Goal: Contribute content: Contribute content

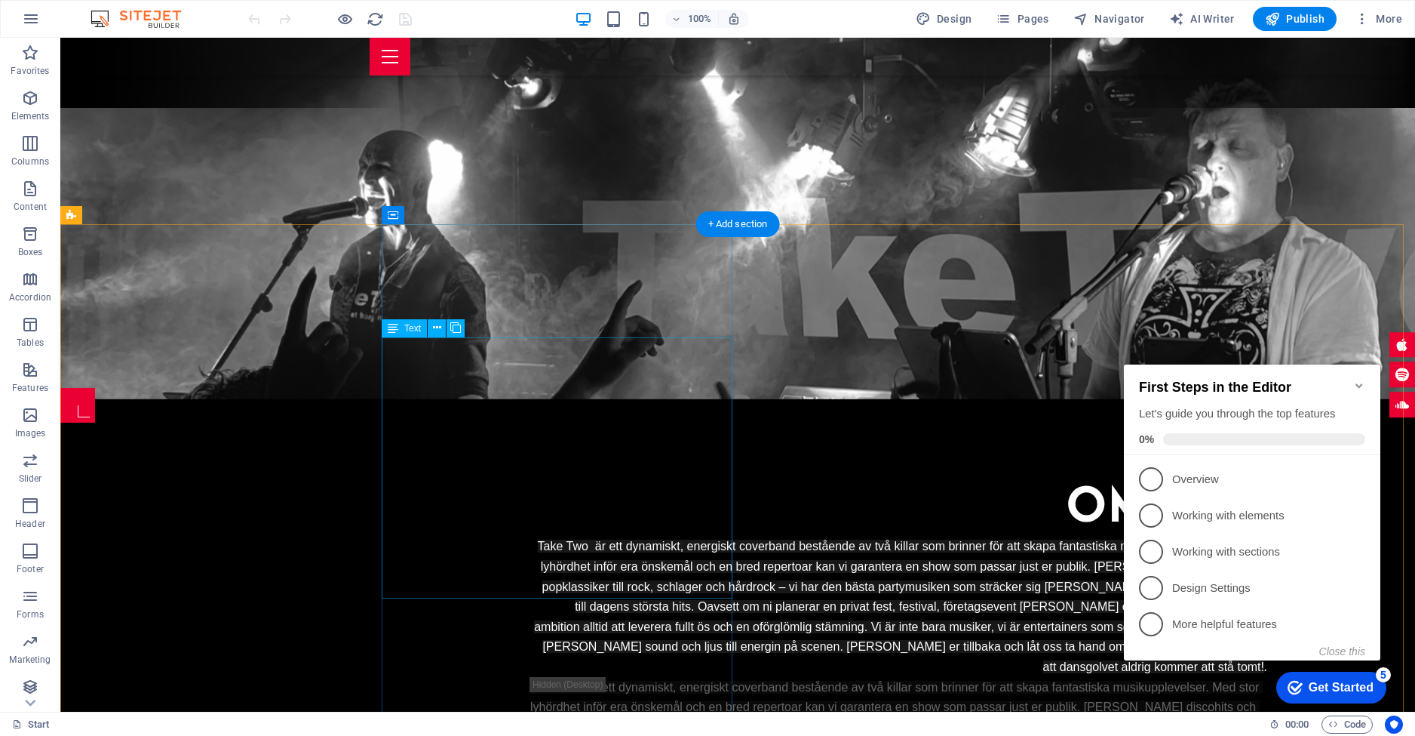
scroll to position [201, 0]
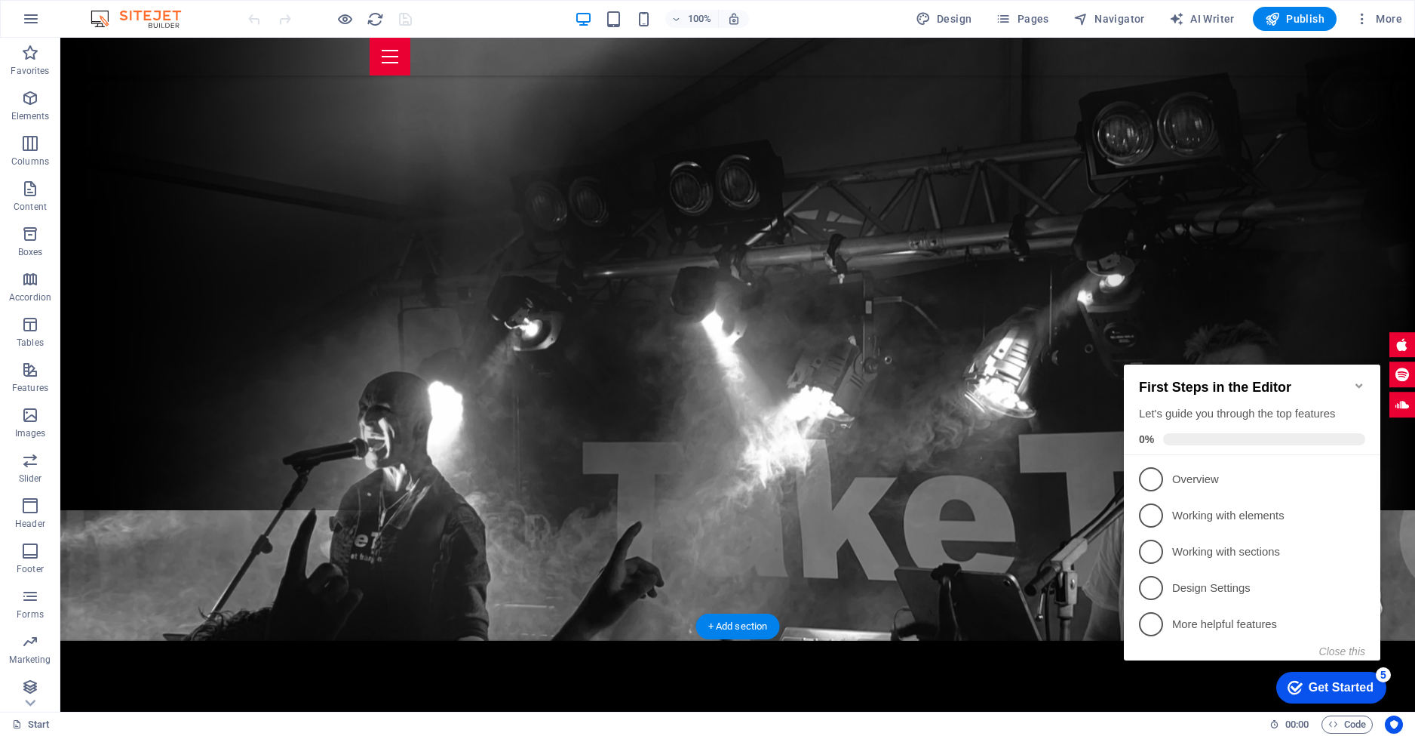
click at [1228, 277] on figure at bounding box center [737, 324] width 1355 height 631
click at [1359, 379] on icon "Minimize checklist" at bounding box center [1359, 385] width 12 height 12
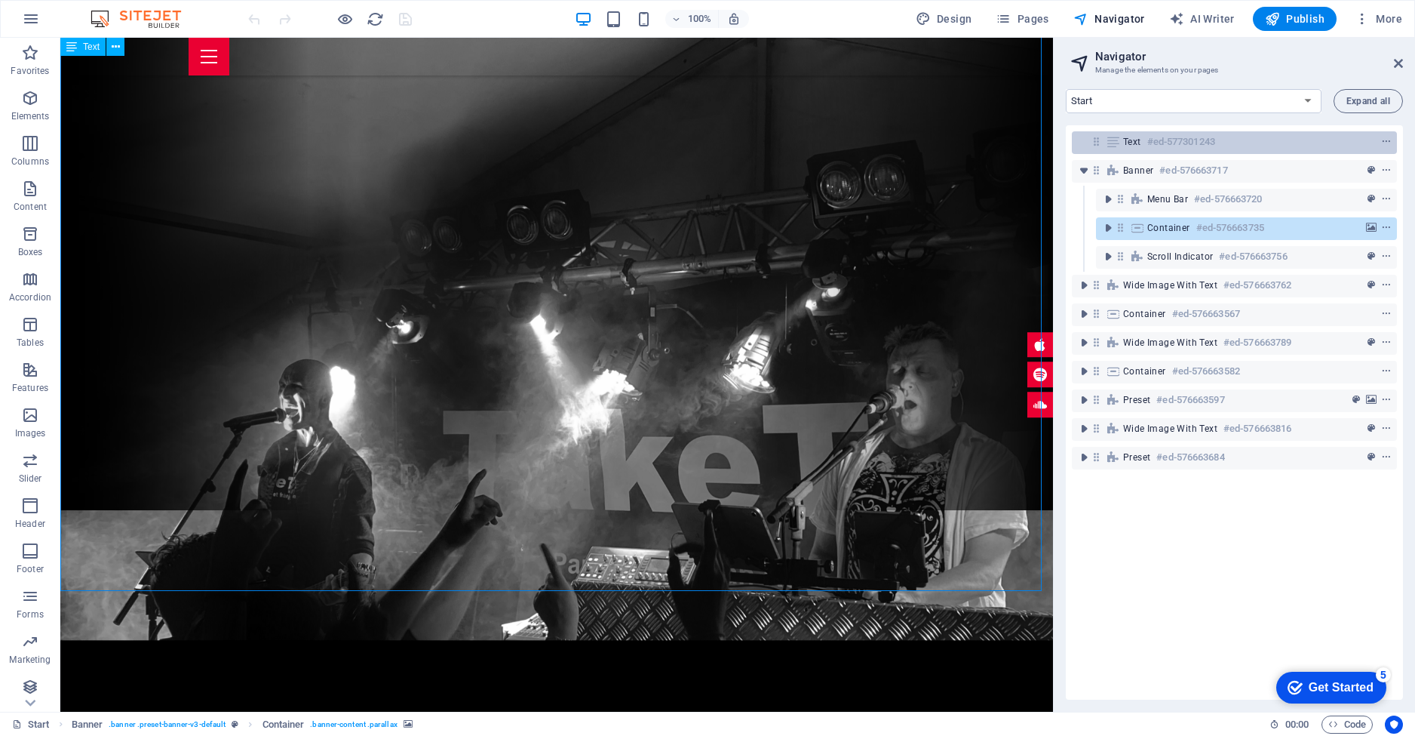
click at [1205, 145] on h6 "#ed-577301243" at bounding box center [1181, 142] width 68 height 18
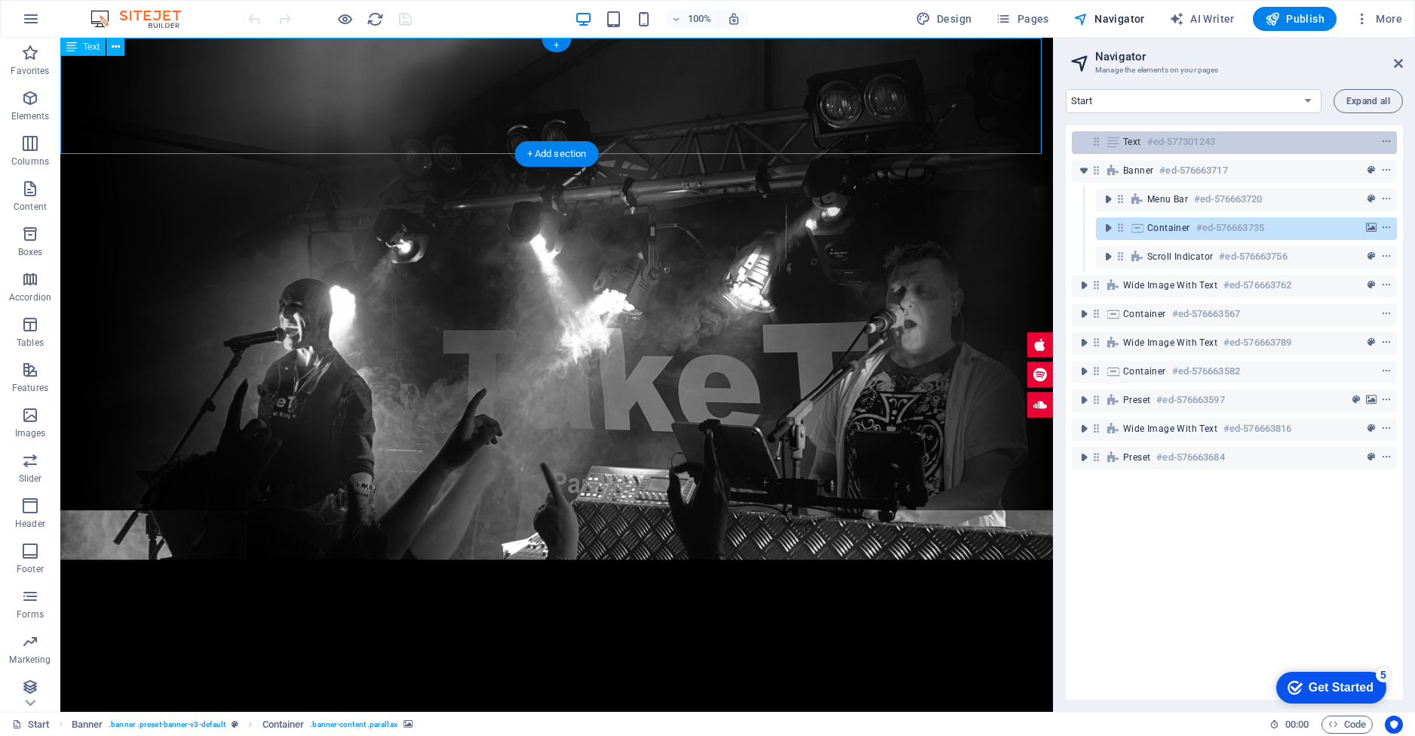
scroll to position [0, 0]
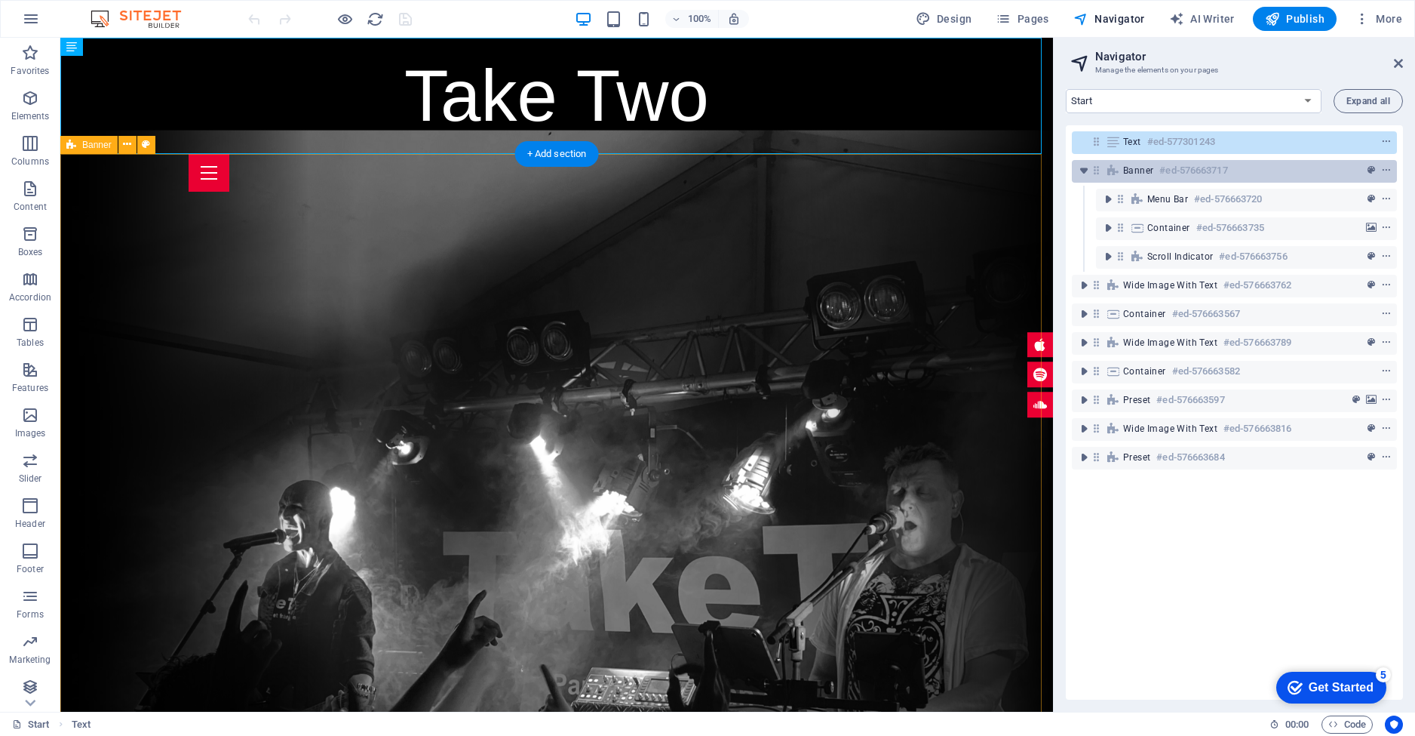
click at [1202, 170] on h6 "#ed-576663717" at bounding box center [1193, 170] width 68 height 18
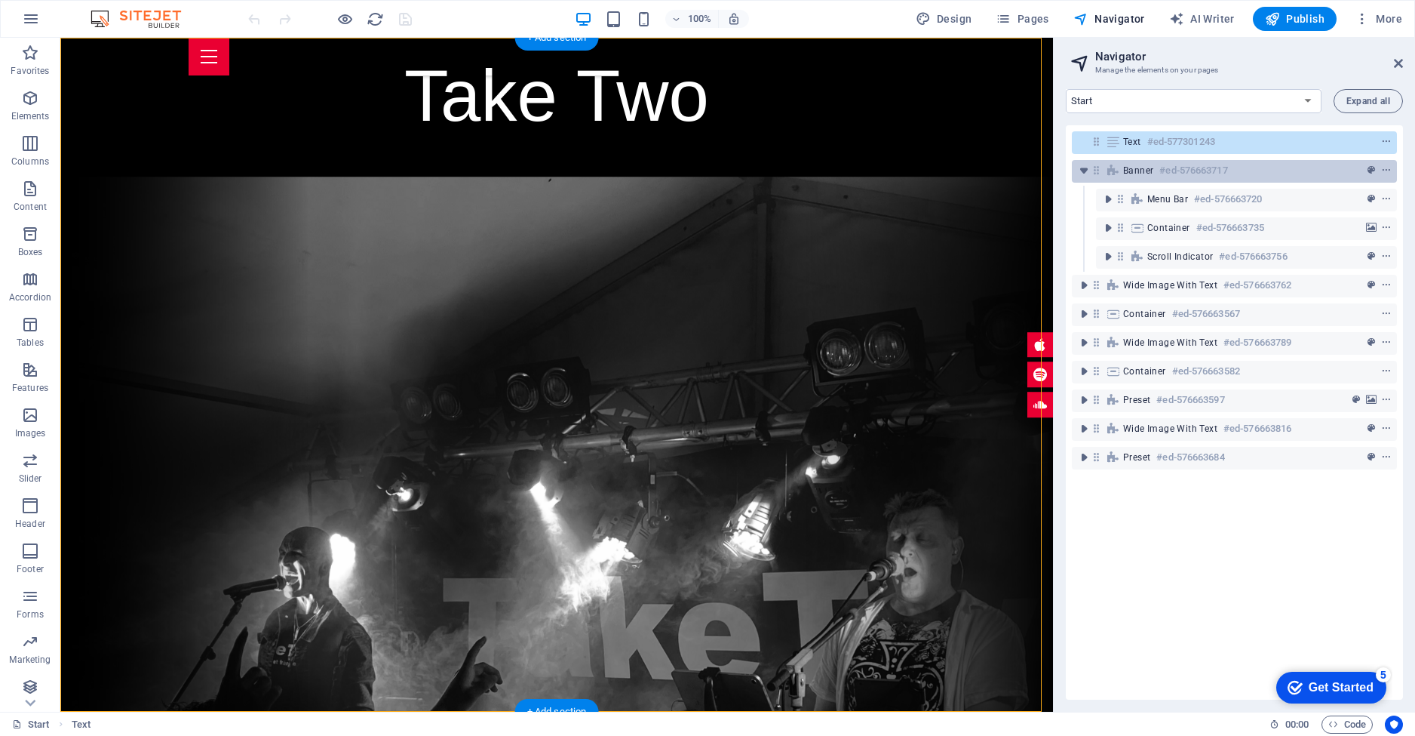
scroll to position [116, 0]
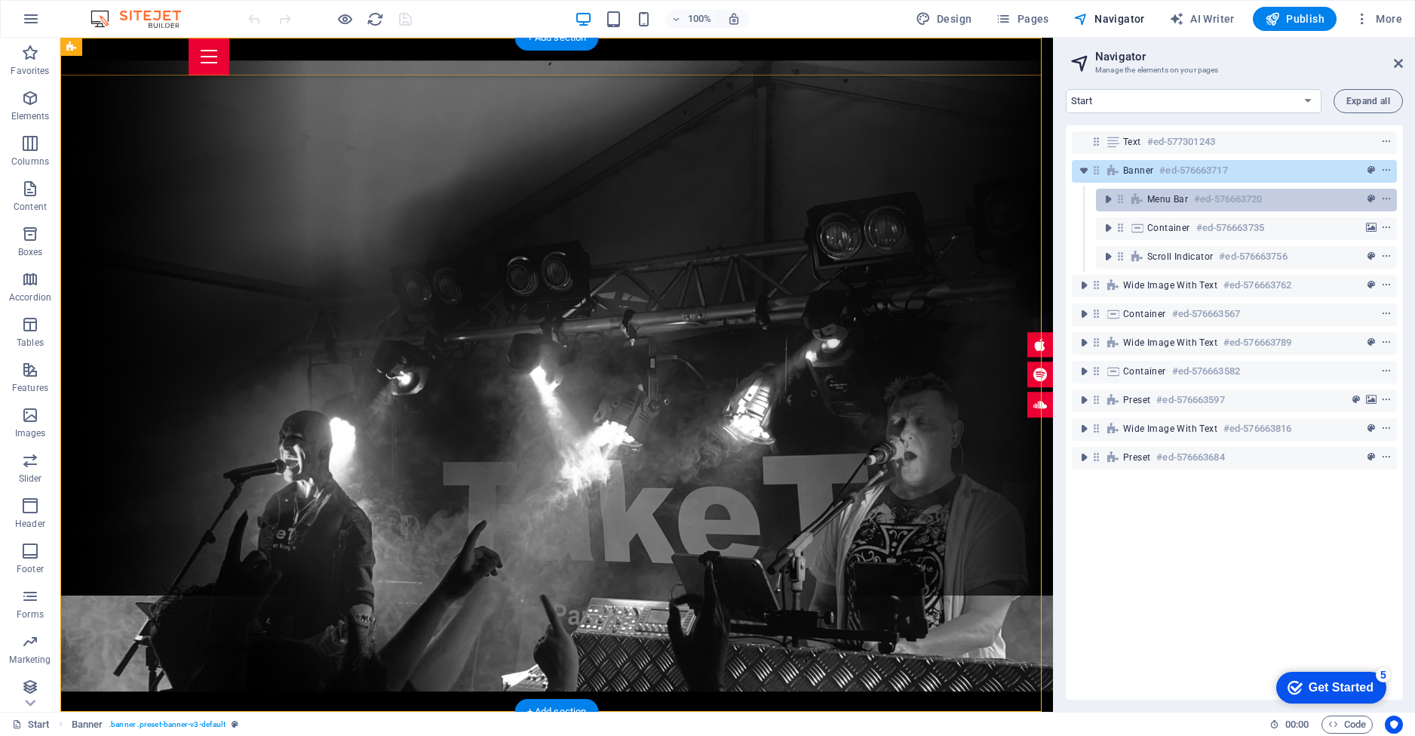
click at [1198, 197] on h6 "#ed-576663720" at bounding box center [1228, 199] width 68 height 18
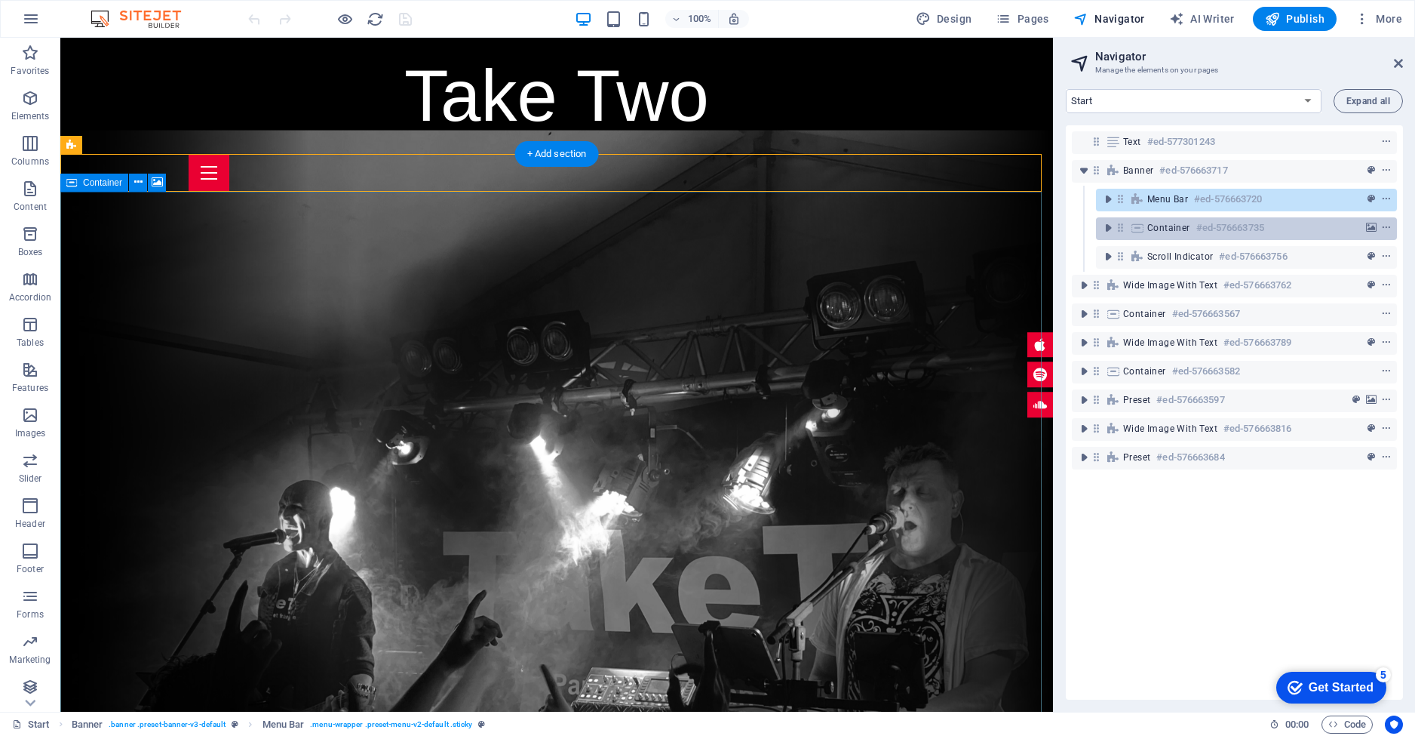
click at [1197, 224] on h6 "#ed-576663735" at bounding box center [1230, 228] width 68 height 18
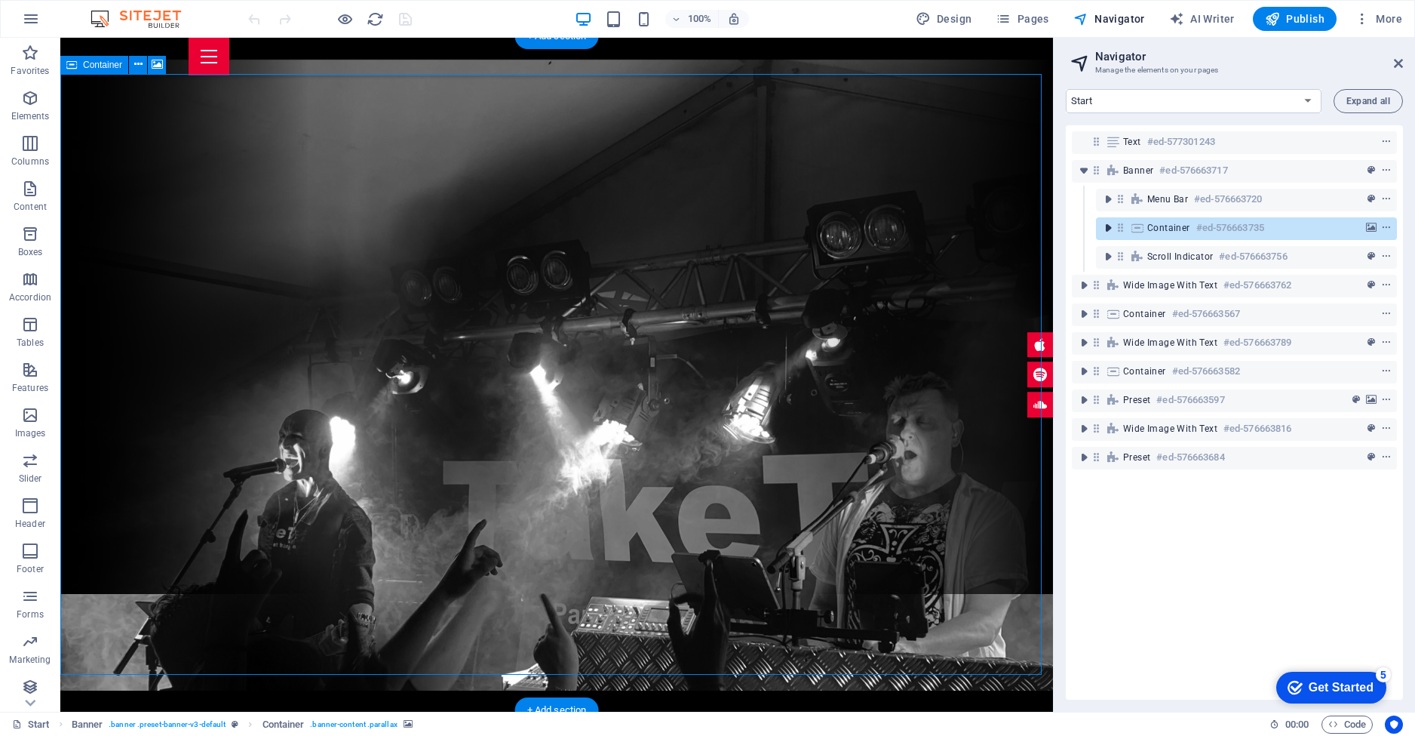
click at [1110, 229] on icon "toggle-expand" at bounding box center [1108, 227] width 15 height 15
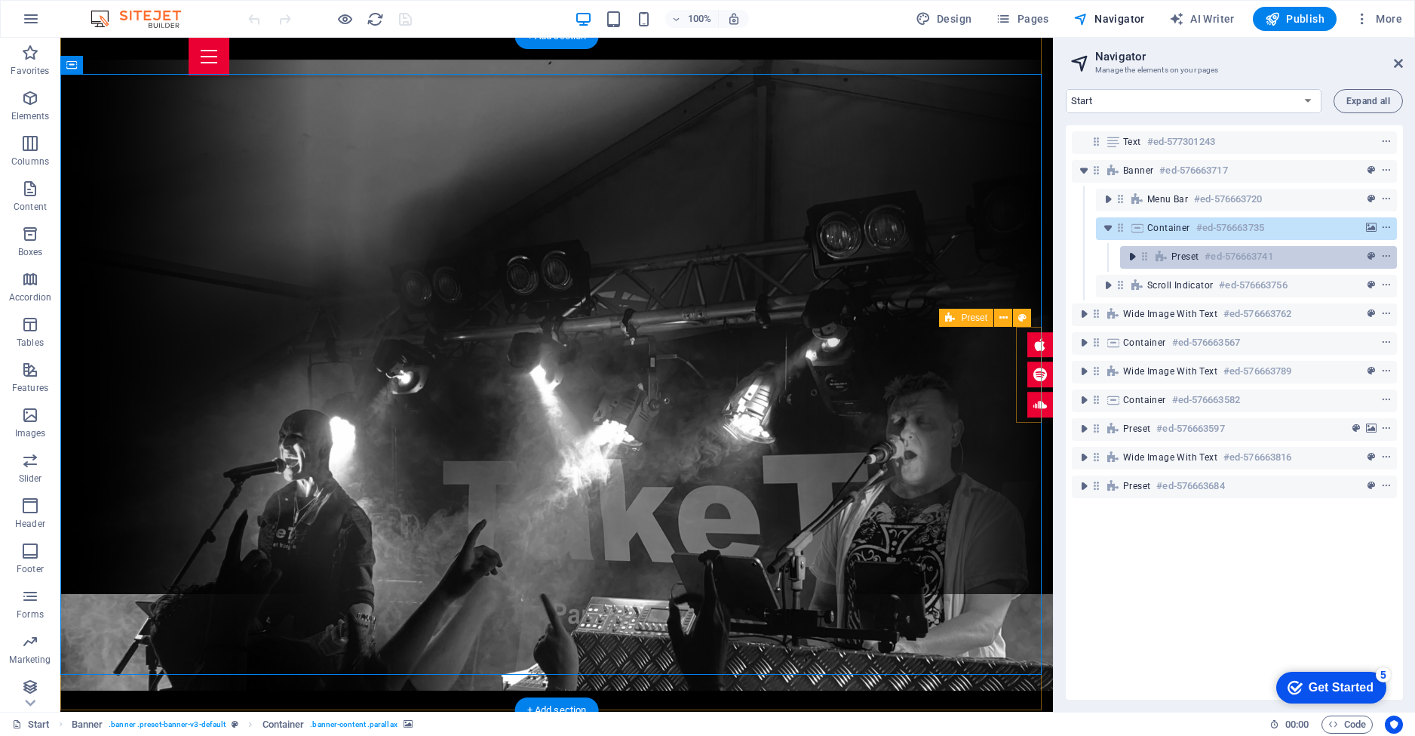
click at [1131, 255] on icon "toggle-expand" at bounding box center [1132, 256] width 15 height 15
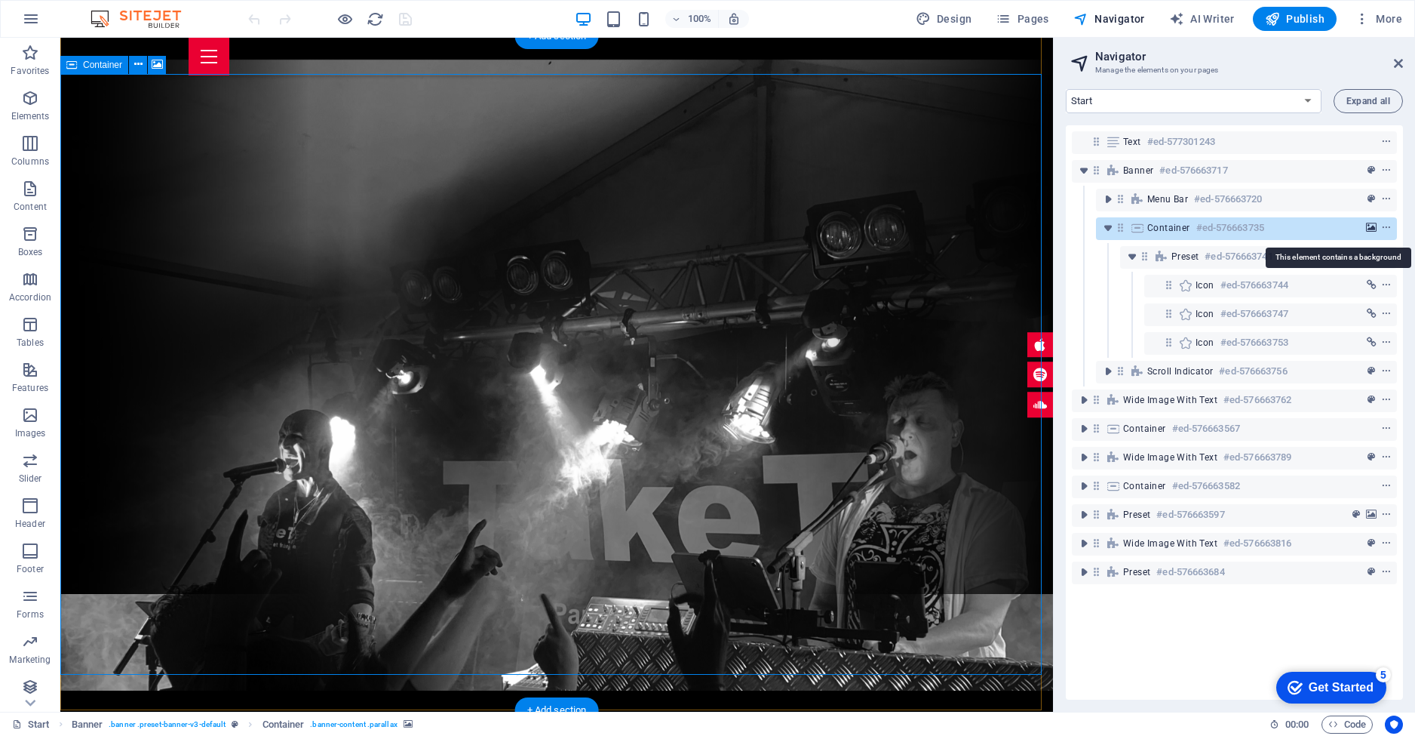
click at [1368, 225] on icon "background" at bounding box center [1371, 228] width 11 height 11
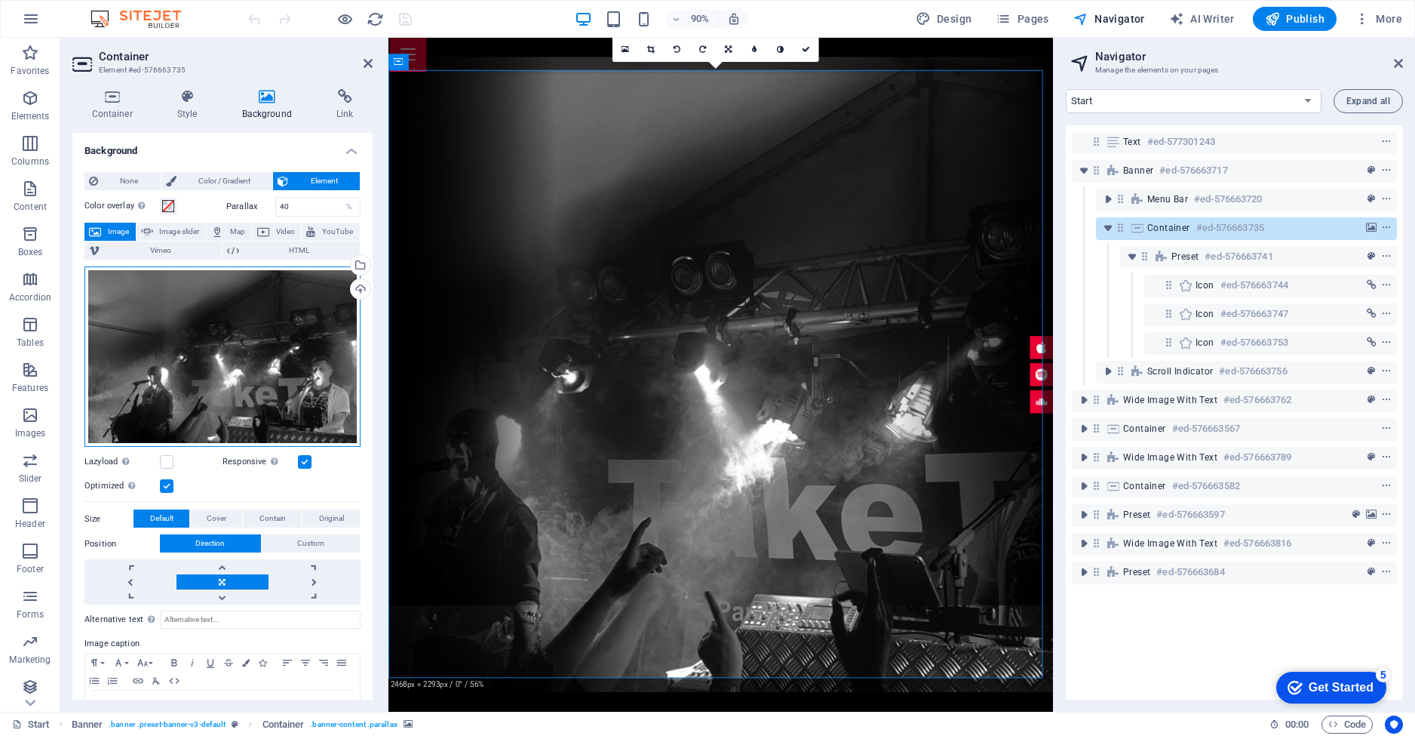
click at [304, 319] on div "Drag files here, click to choose files or select files from Files or our free s…" at bounding box center [222, 356] width 276 height 181
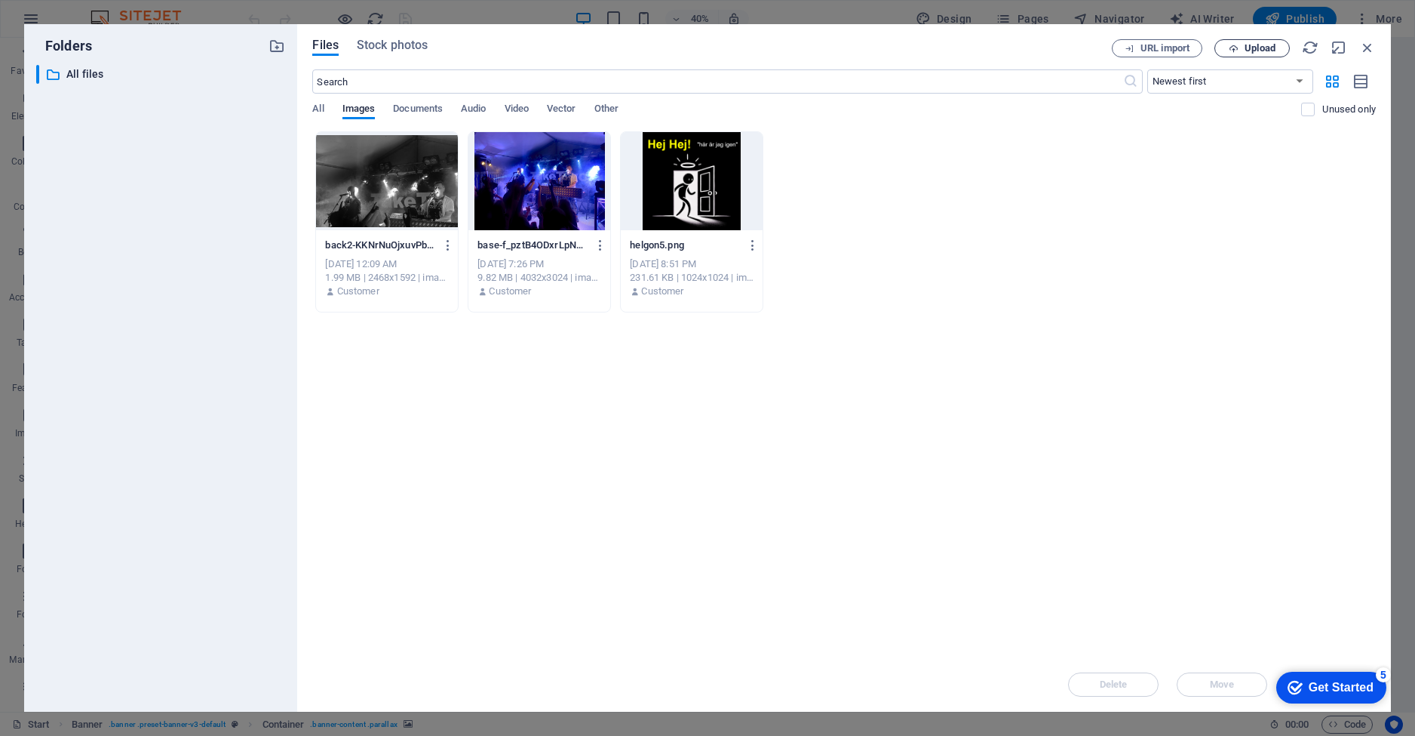
click at [1245, 50] on span "Upload" at bounding box center [1260, 48] width 31 height 9
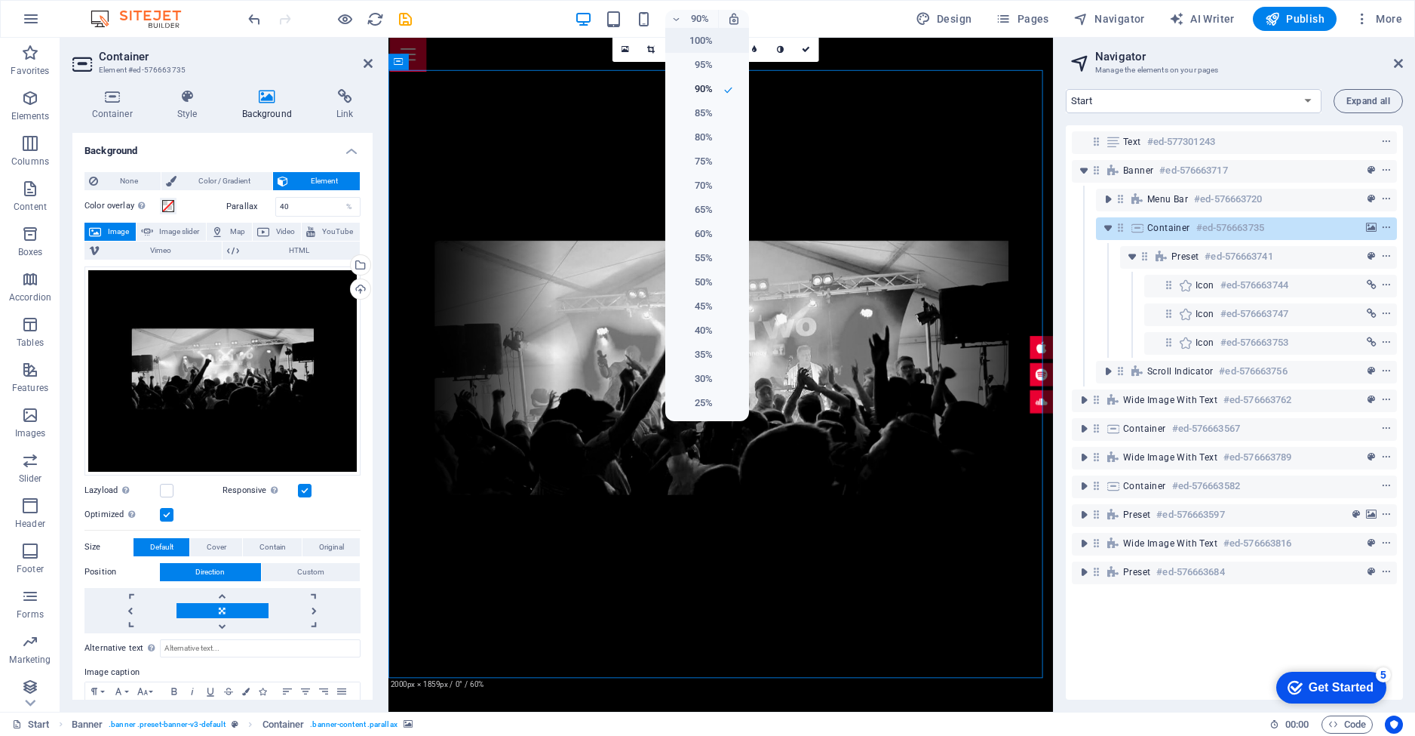
click at [701, 42] on h6 "100%" at bounding box center [693, 41] width 38 height 18
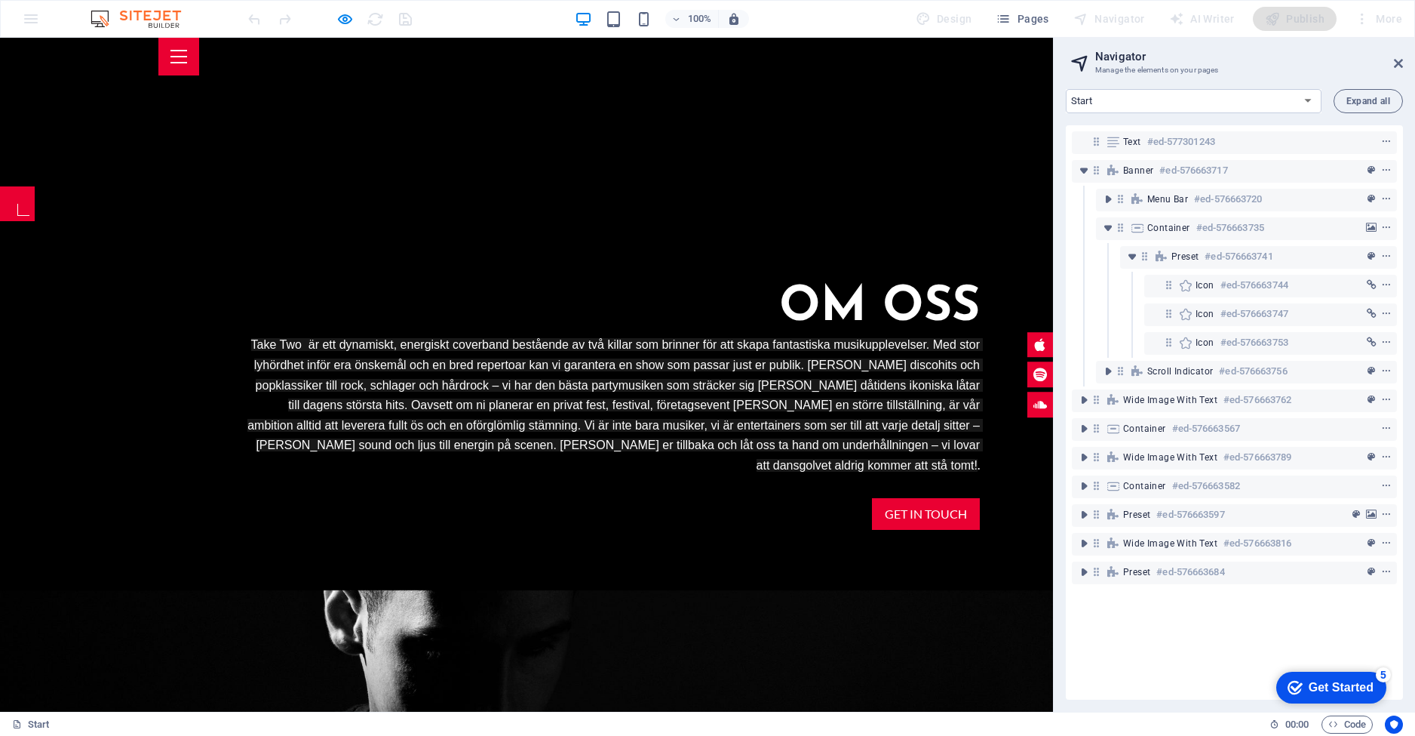
scroll to position [603, 0]
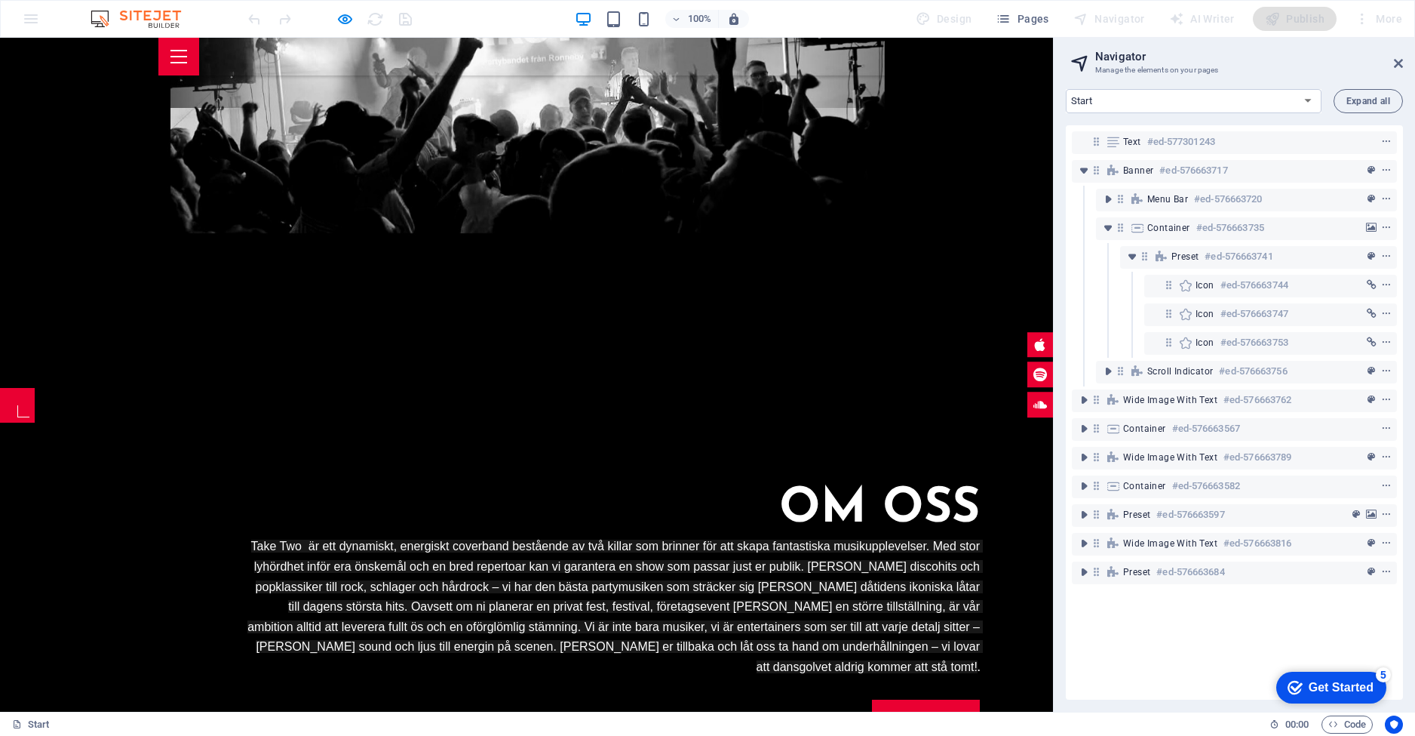
click at [1191, 375] on span "Scroll indicator" at bounding box center [1180, 371] width 66 height 12
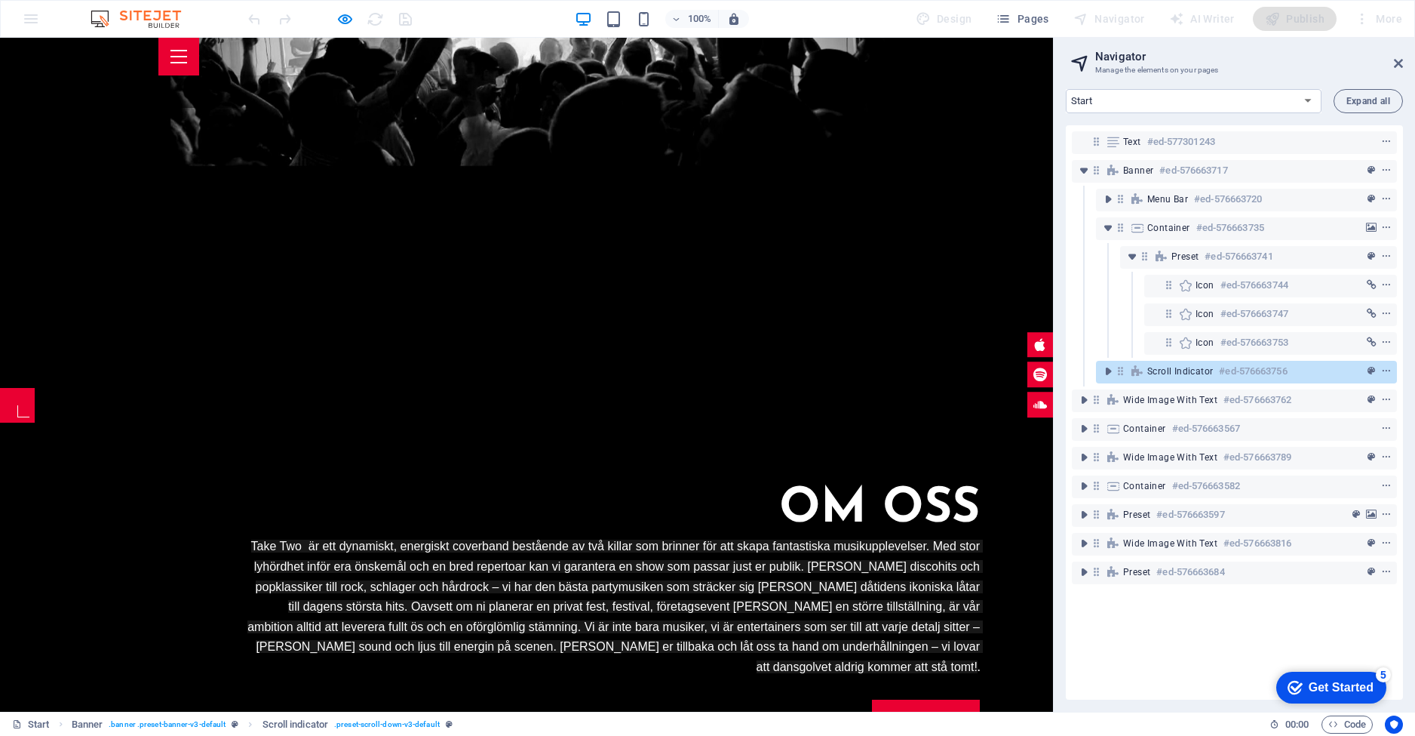
scroll to position [435, 0]
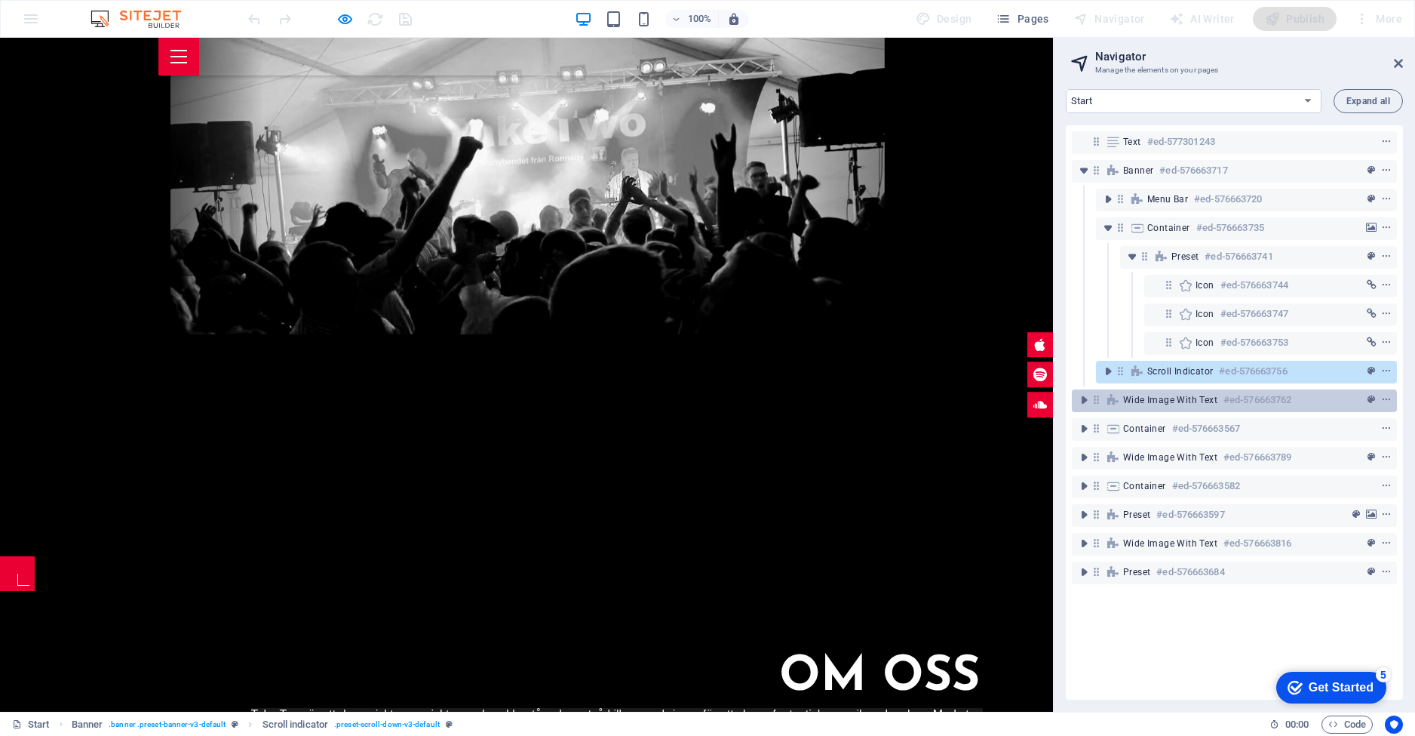
click at [1184, 398] on span "Wide image with text" at bounding box center [1170, 400] width 94 height 12
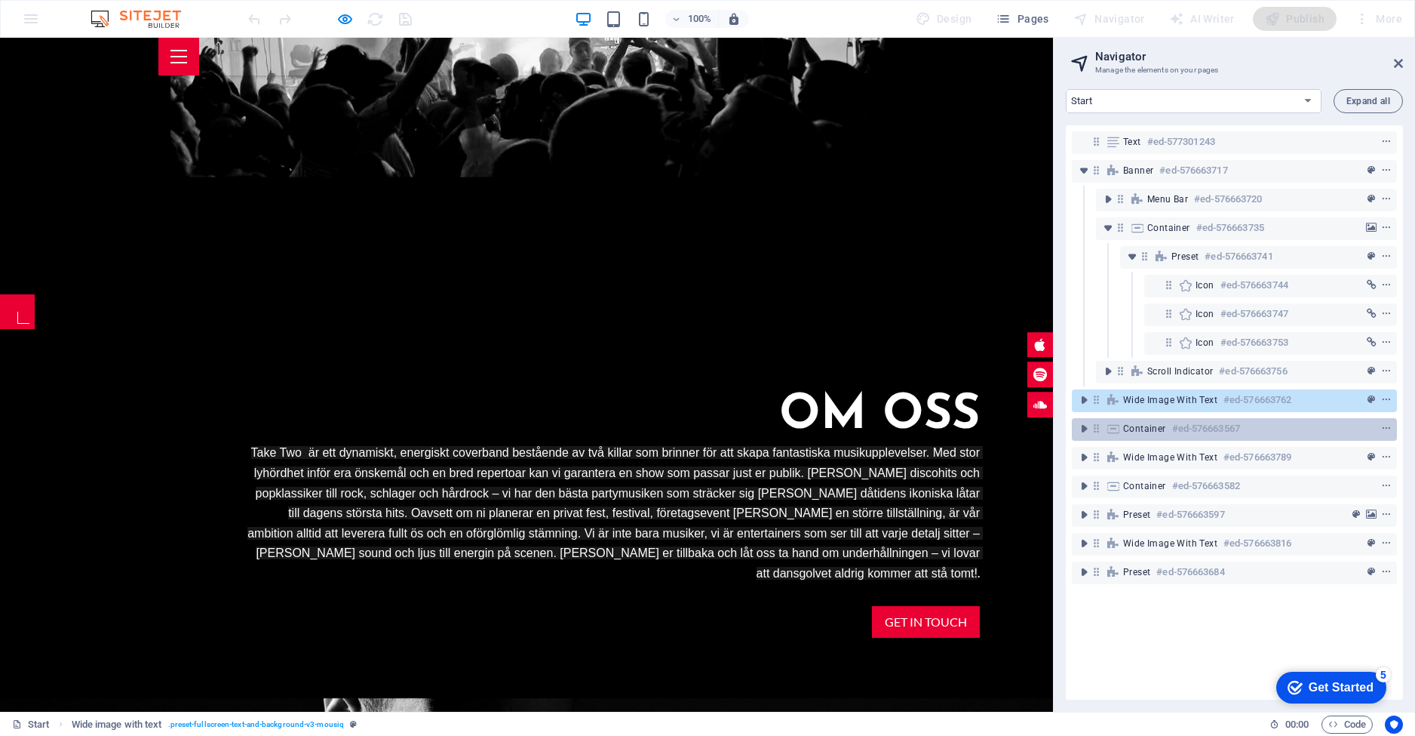
click at [1187, 424] on h6 "#ed-576663567" at bounding box center [1206, 428] width 68 height 18
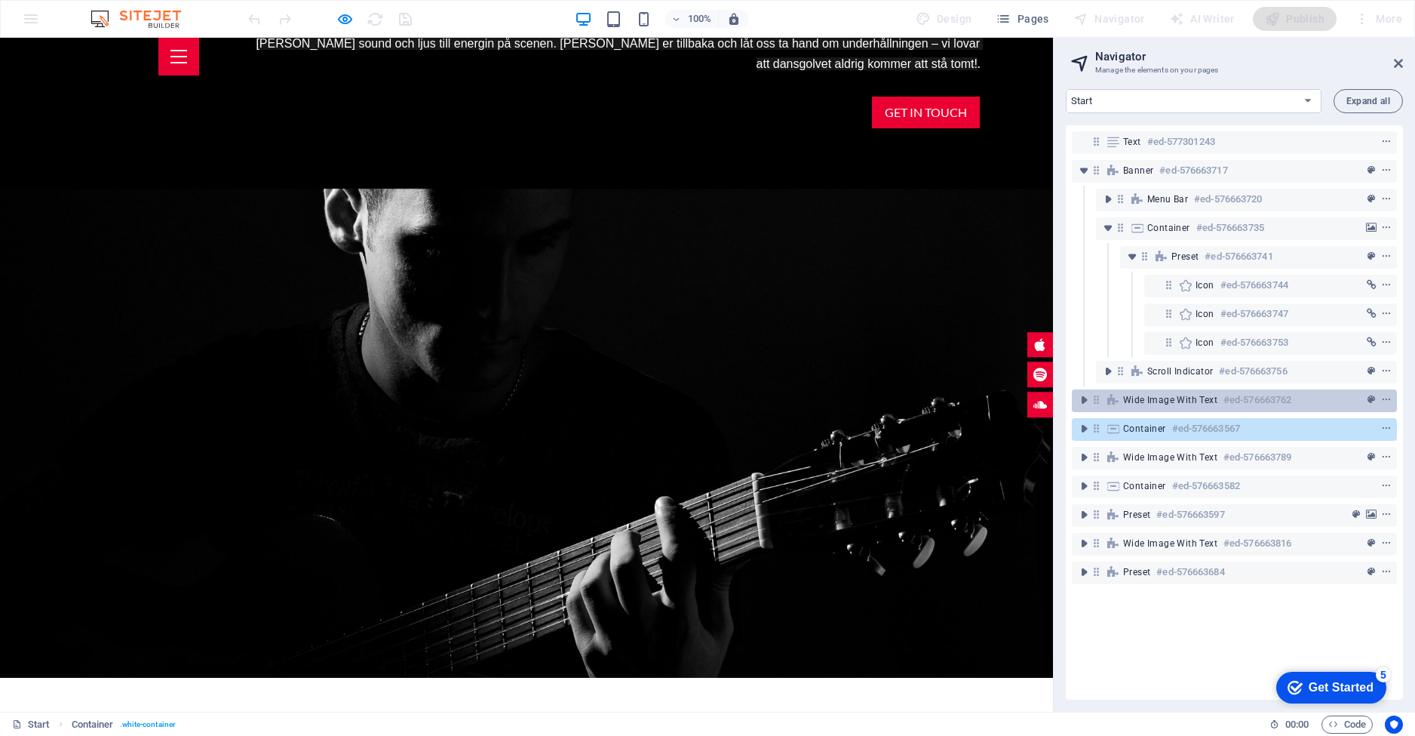
click at [1186, 391] on div "Wide image with text #ed-576663762" at bounding box center [1222, 400] width 198 height 18
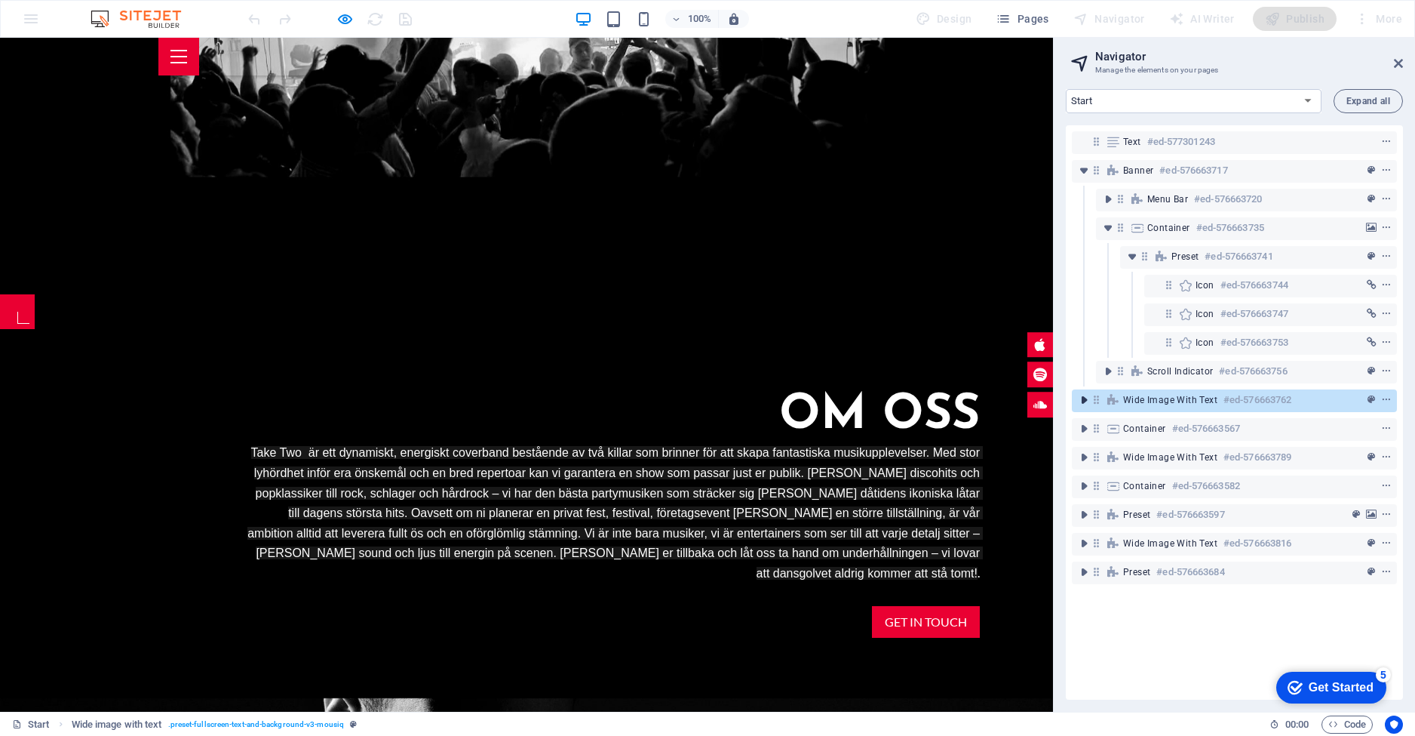
click at [1088, 404] on icon "toggle-expand" at bounding box center [1083, 399] width 15 height 15
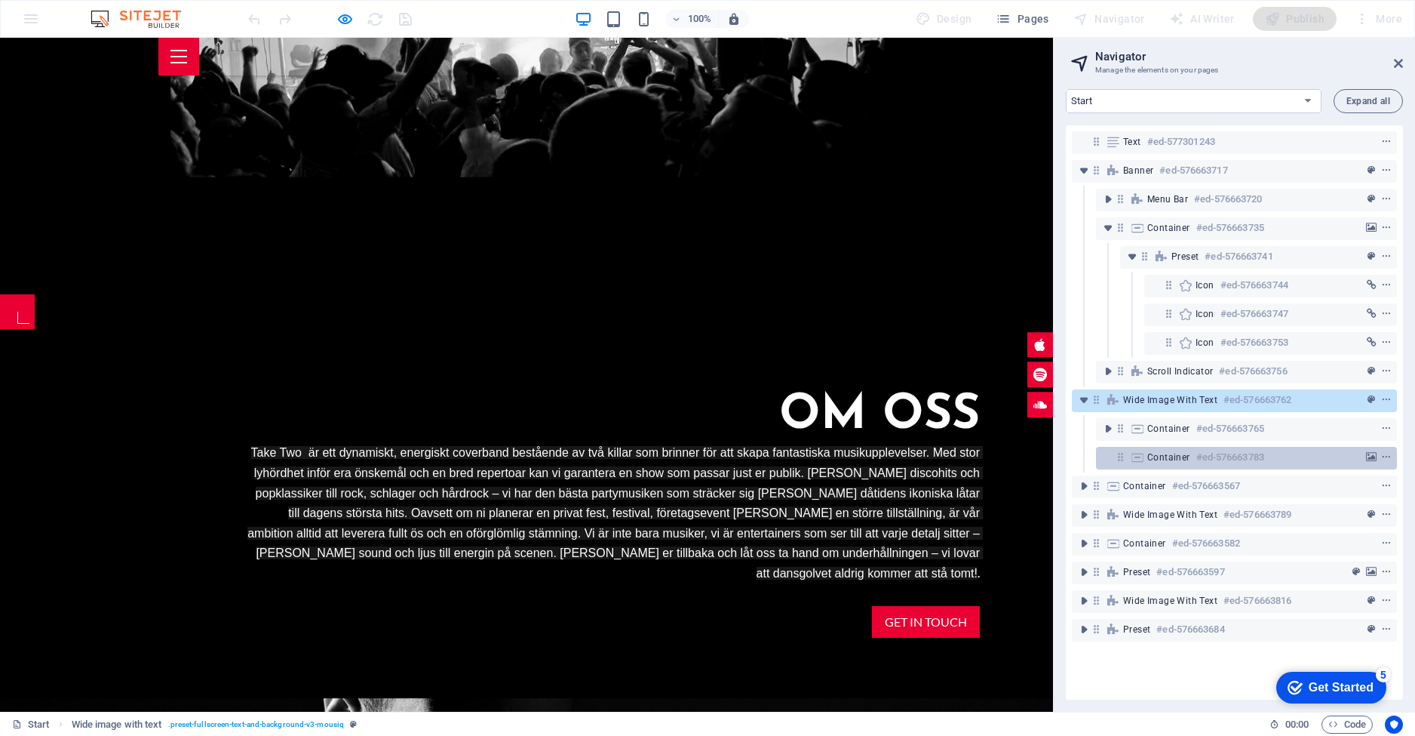
click at [1196, 451] on h6 "#ed-576663783" at bounding box center [1230, 457] width 68 height 18
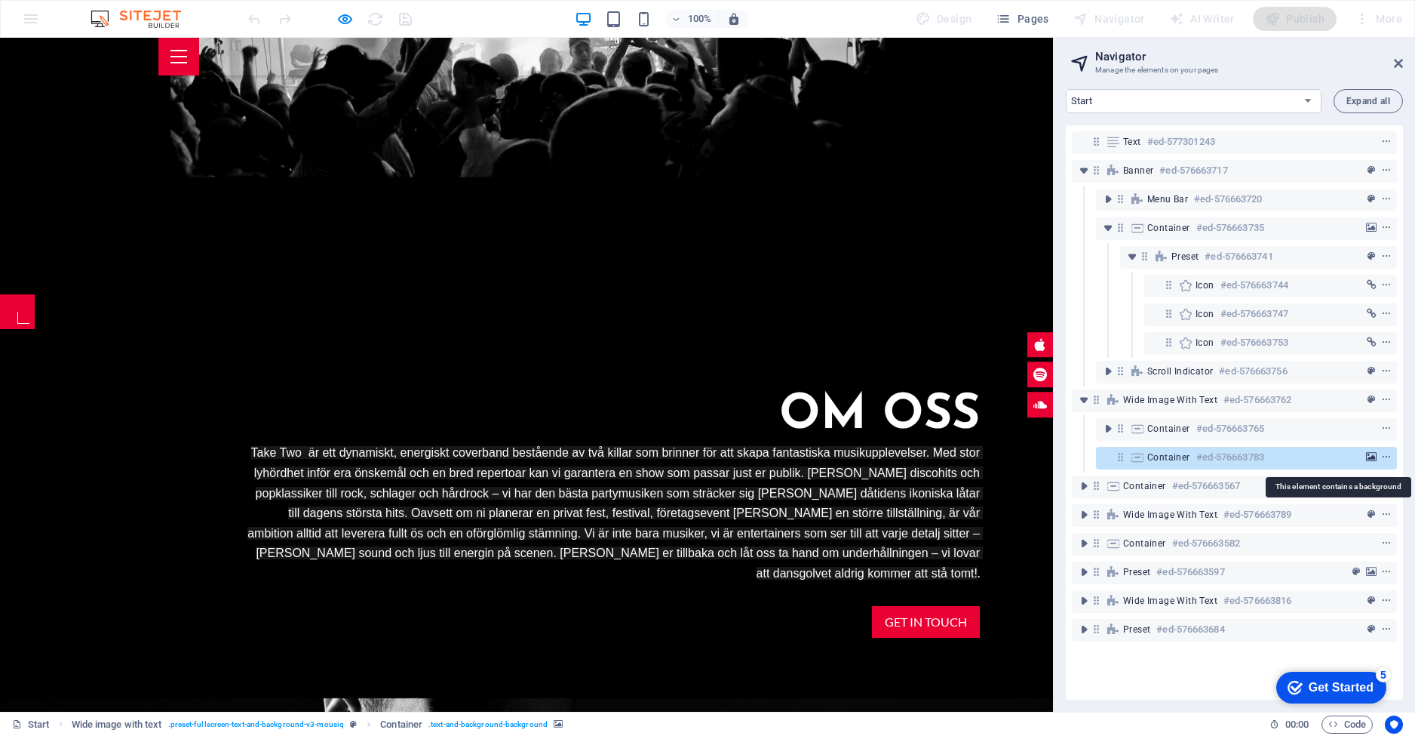
click at [1368, 454] on icon "background" at bounding box center [1371, 457] width 11 height 11
click at [1381, 458] on icon "context-menu" at bounding box center [1386, 457] width 11 height 11
click at [1328, 459] on div at bounding box center [1358, 457] width 71 height 18
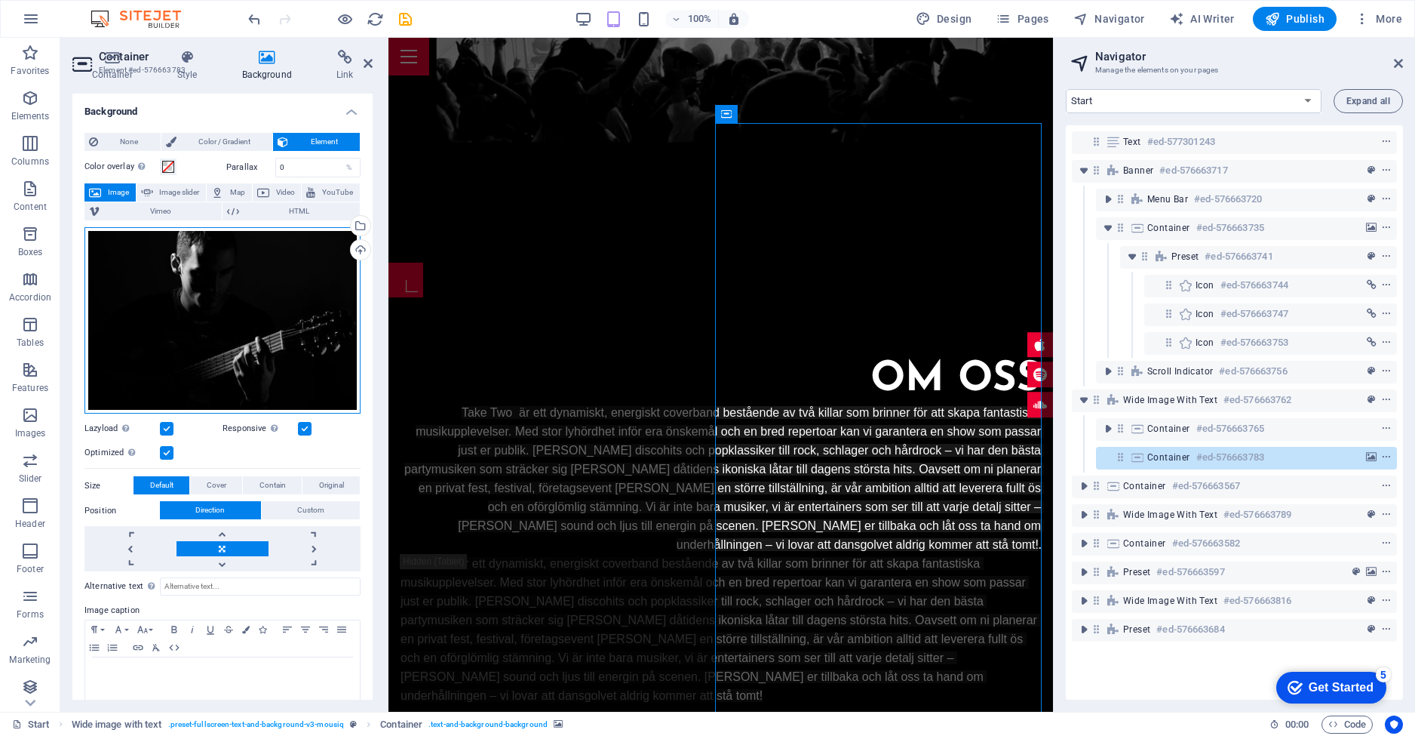
click at [256, 309] on div "Drag files here, click to choose files or select files from Files or our free s…" at bounding box center [222, 320] width 276 height 187
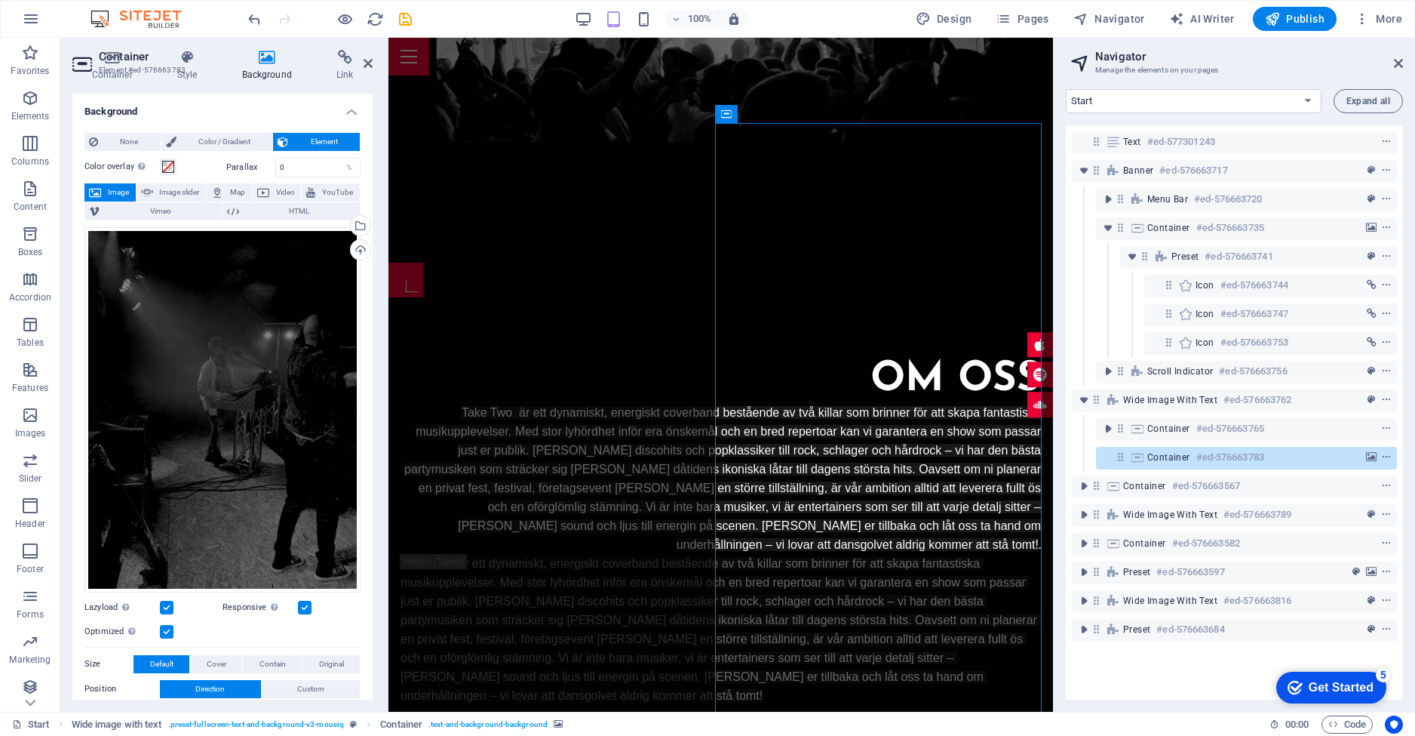
click at [1285, 55] on h2 "Navigator" at bounding box center [1249, 57] width 308 height 14
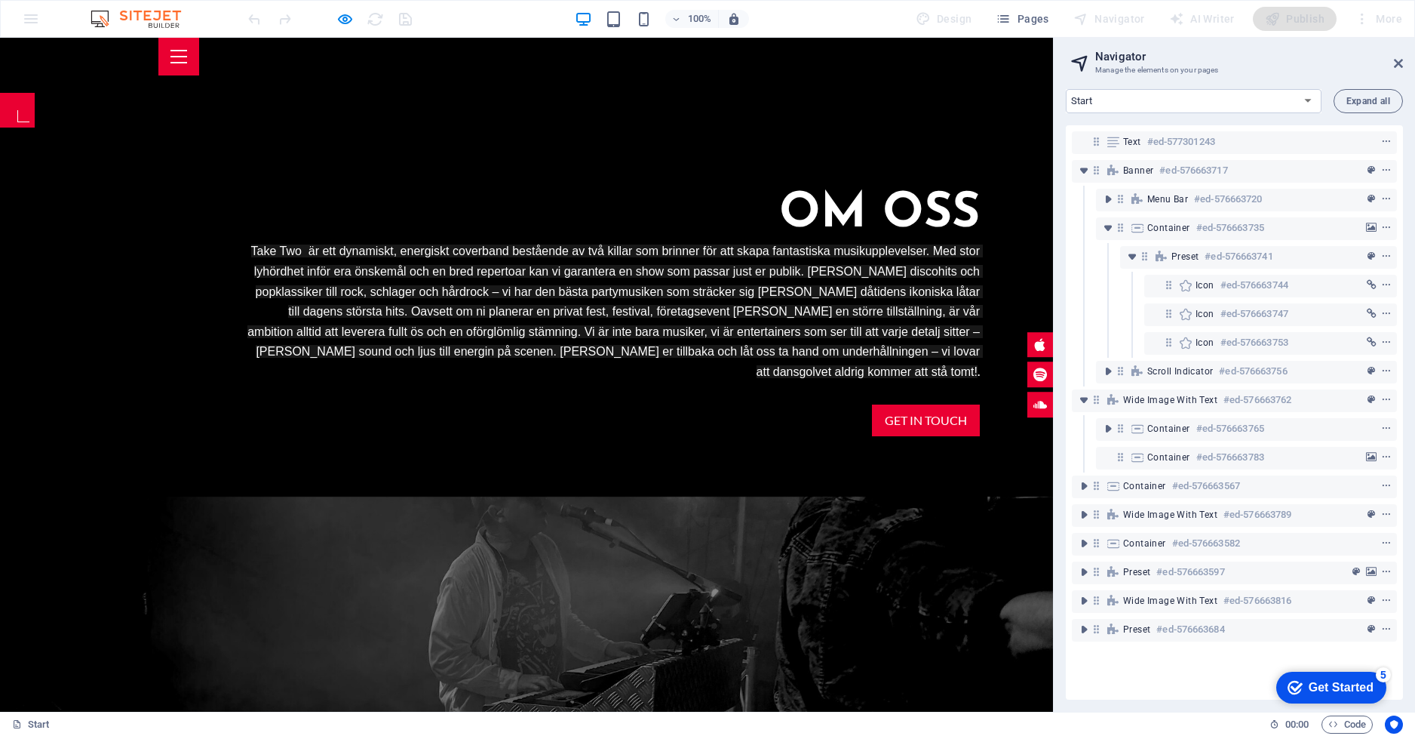
scroll to position [94, 0]
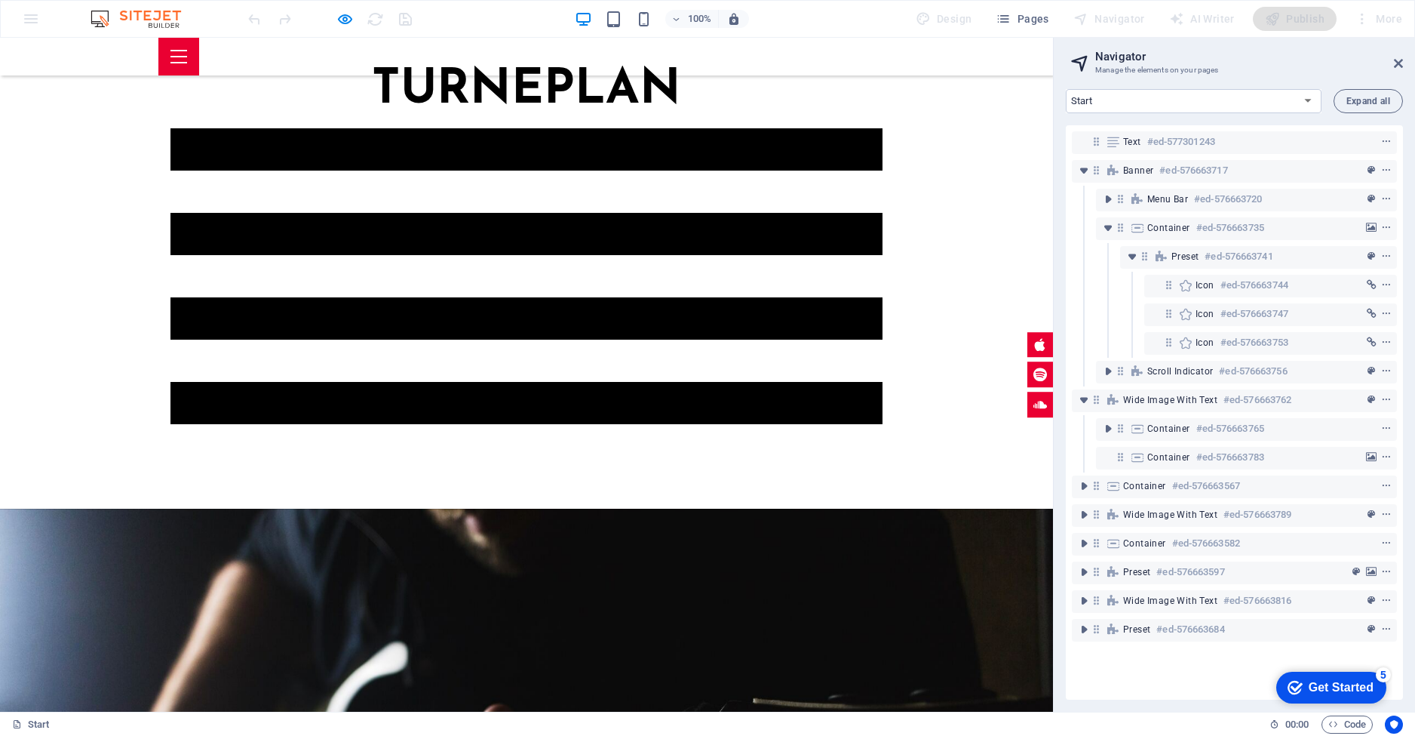
scroll to position [1703, 0]
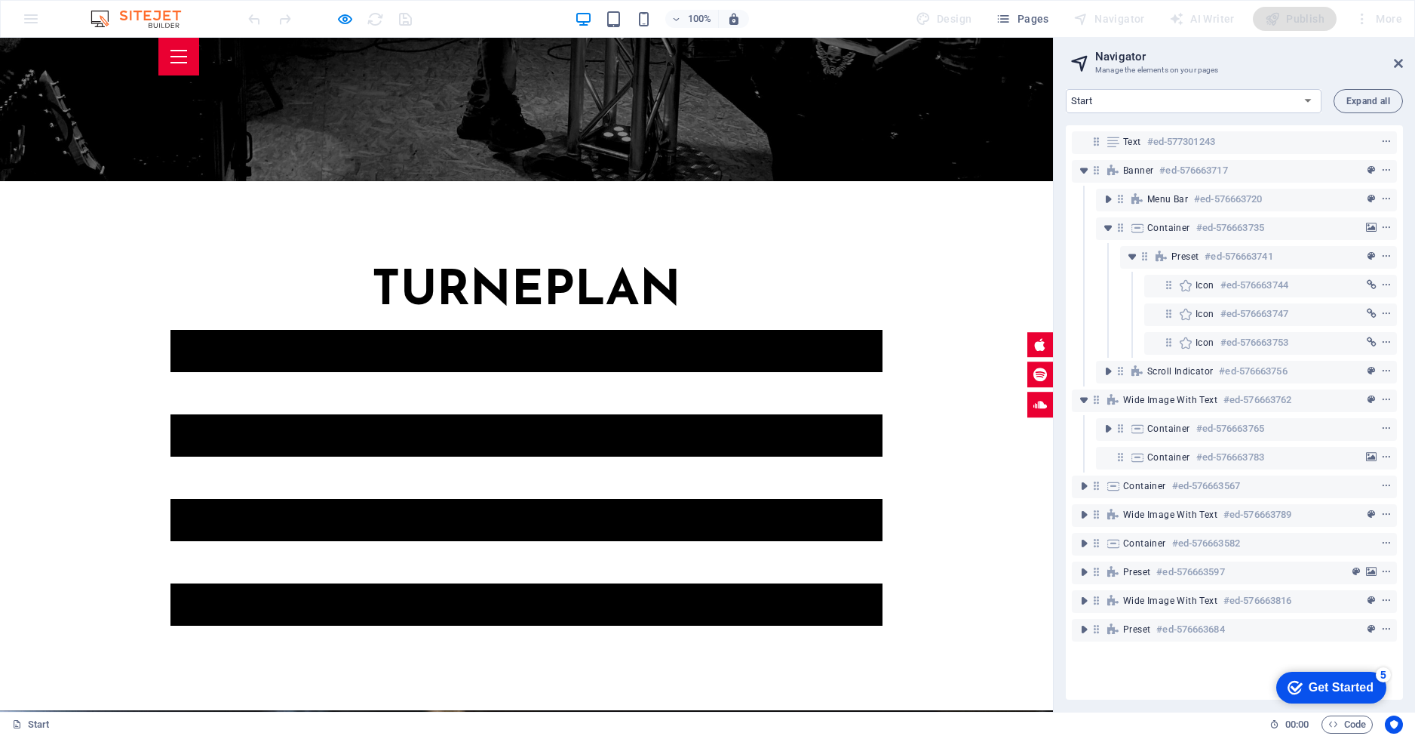
drag, startPoint x: 957, startPoint y: 238, endPoint x: 1060, endPoint y: 320, distance: 131.0
click at [1207, 569] on h6 "#ed-576663597" at bounding box center [1190, 572] width 68 height 18
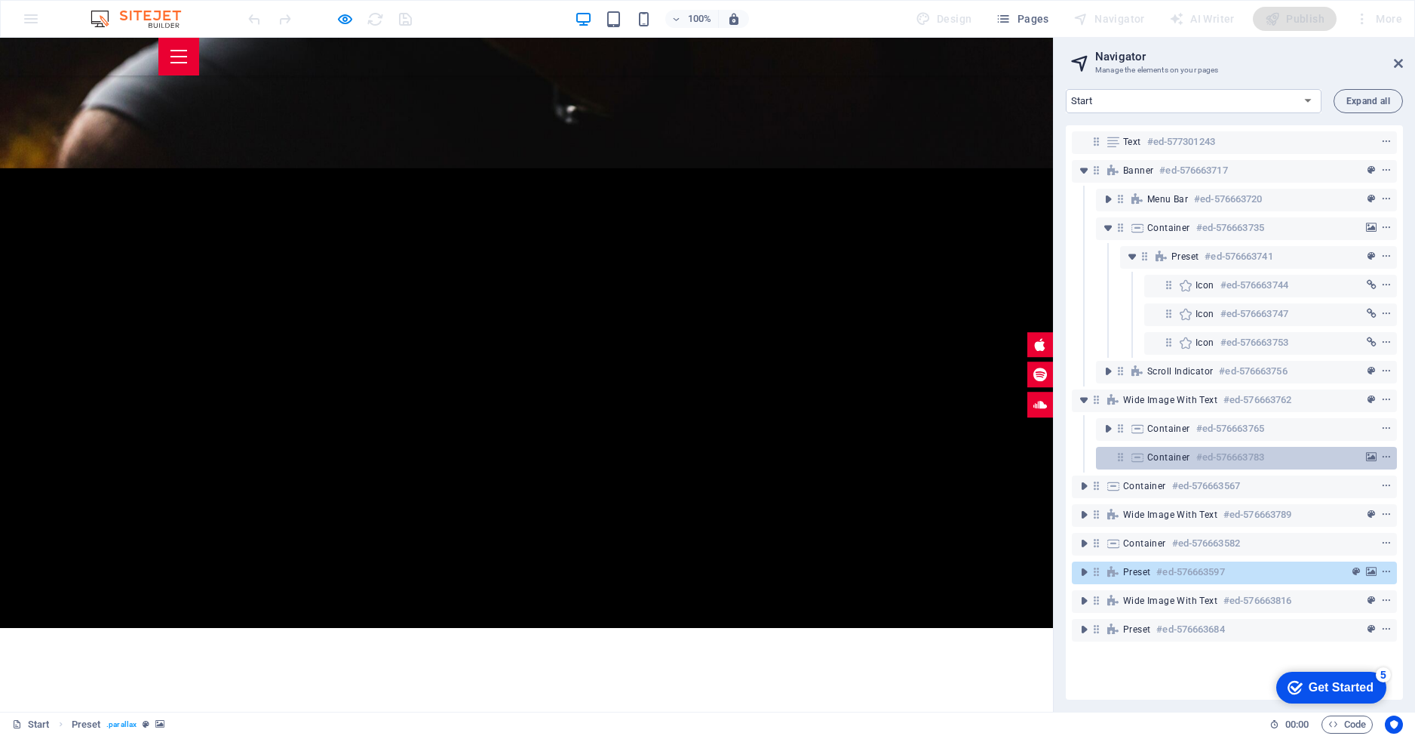
click at [1233, 465] on h6 "#ed-576663783" at bounding box center [1230, 457] width 68 height 18
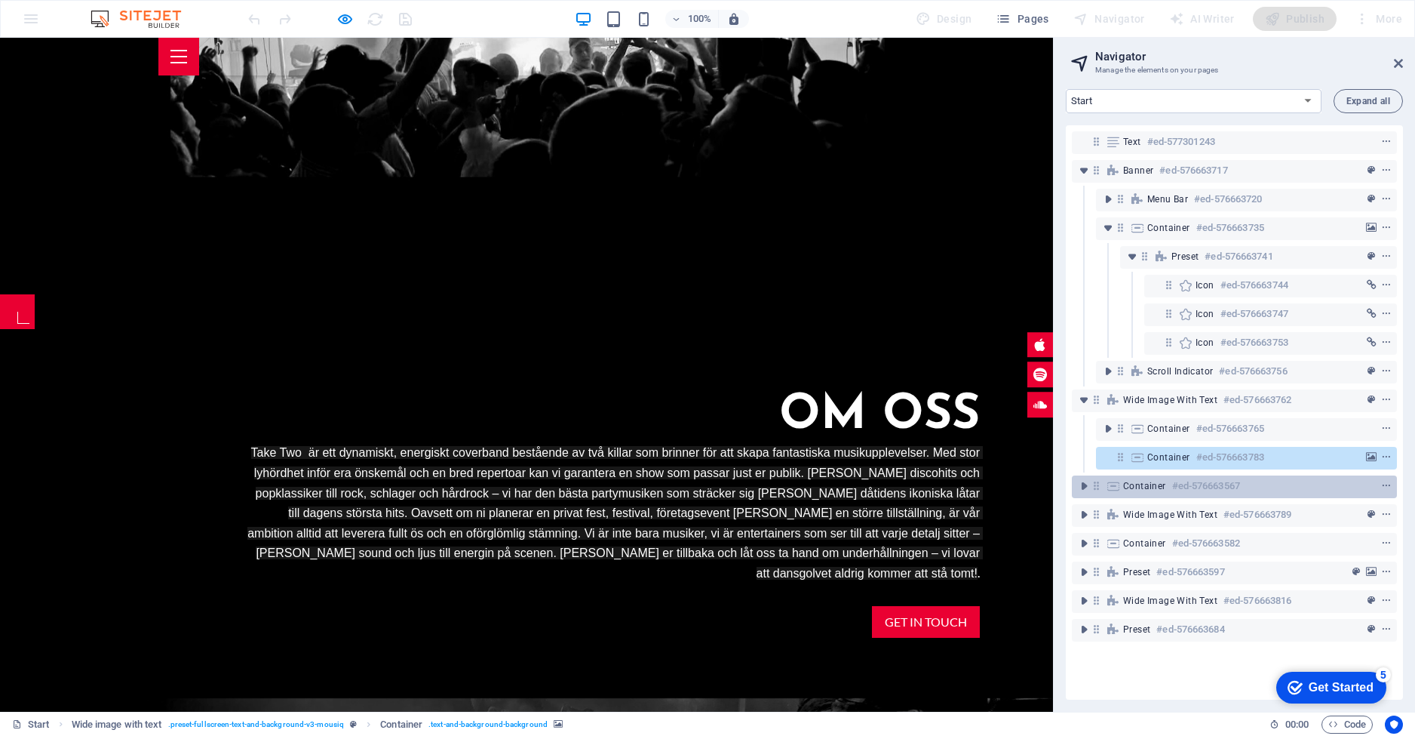
click at [1163, 493] on div "Container #ed-576663567" at bounding box center [1222, 486] width 198 height 18
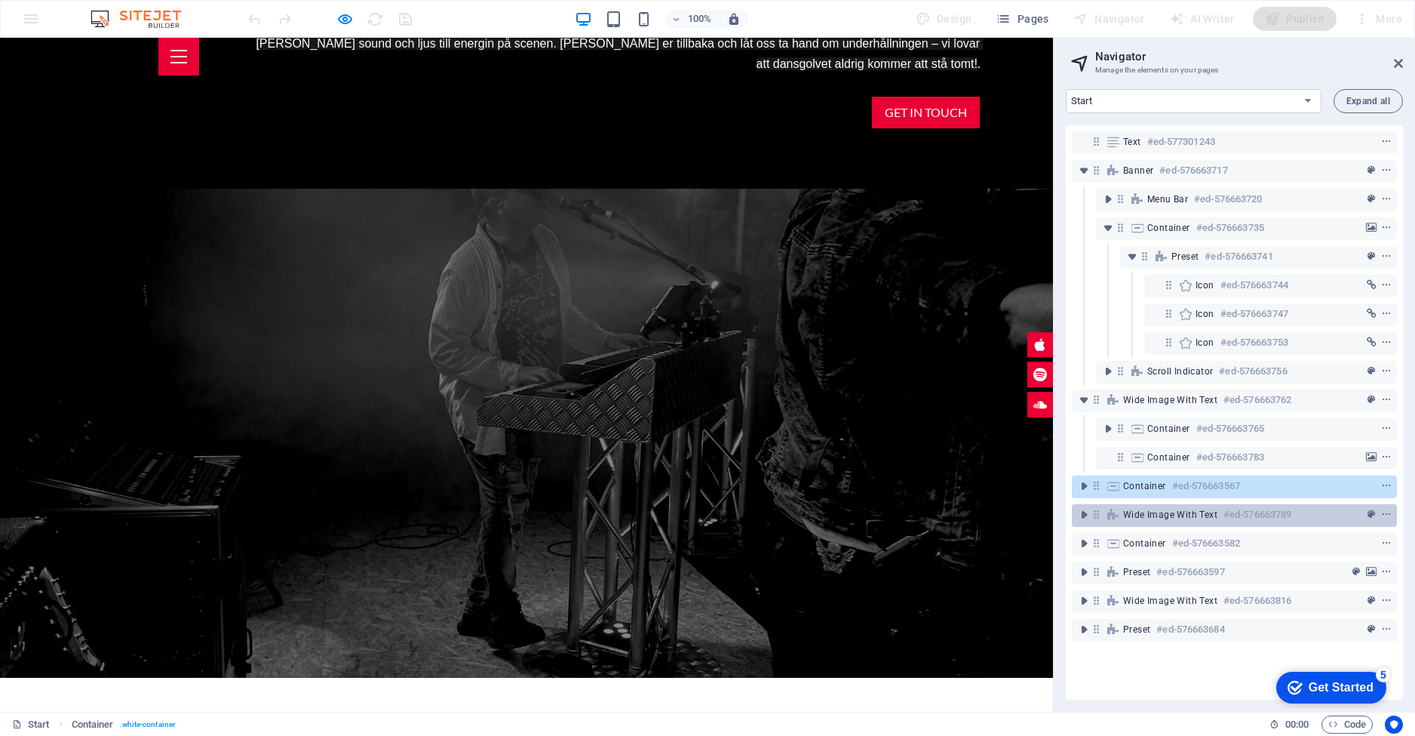
click at [1170, 508] on div "Wide image with text #ed-576663789" at bounding box center [1222, 514] width 198 height 18
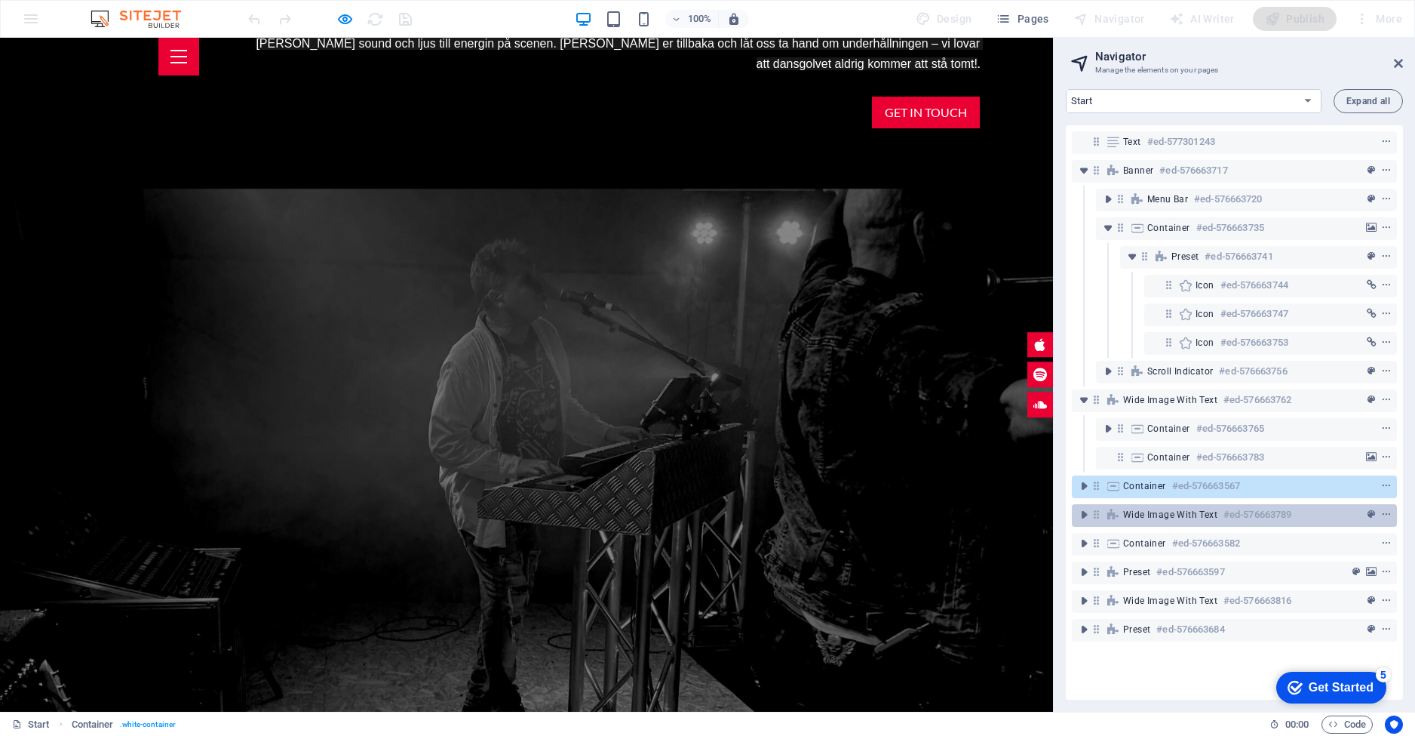
scroll to position [1754, 0]
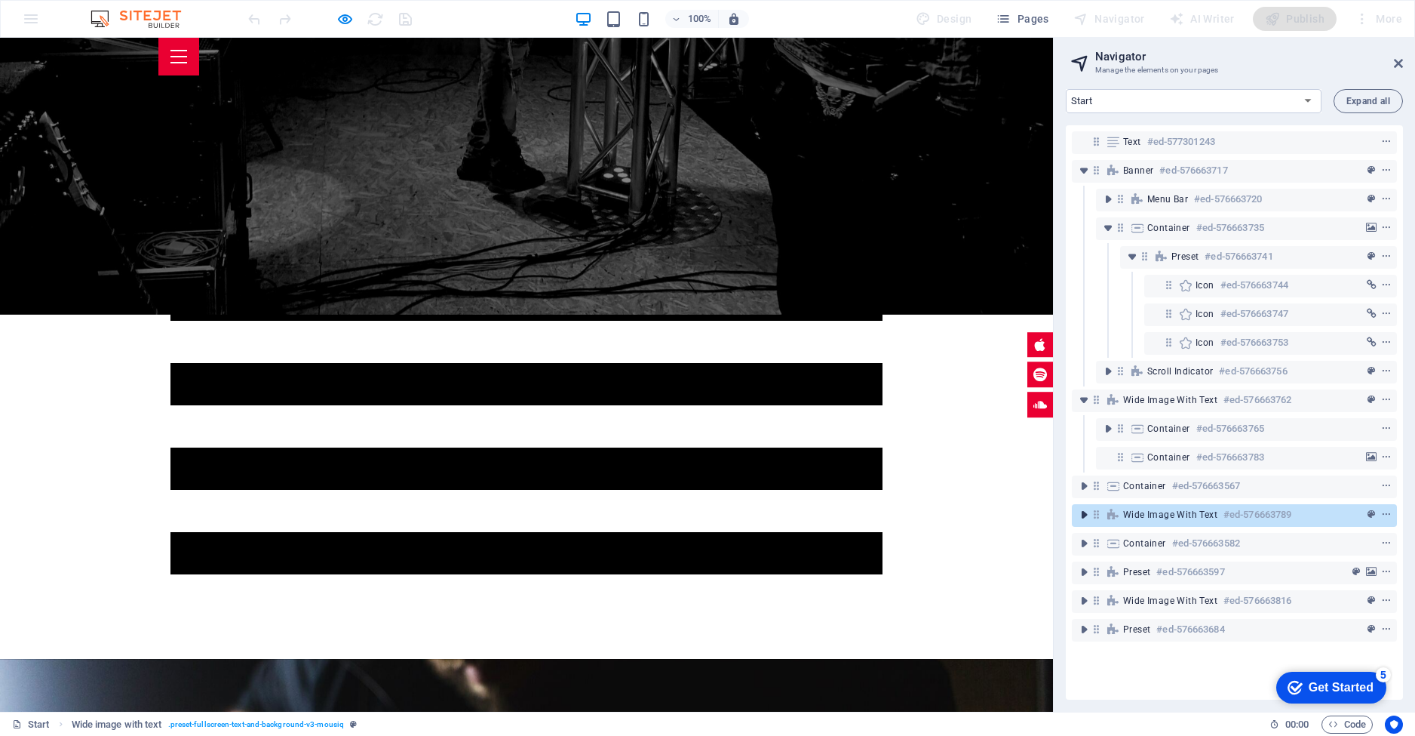
click at [1086, 514] on icon "toggle-expand" at bounding box center [1083, 514] width 15 height 15
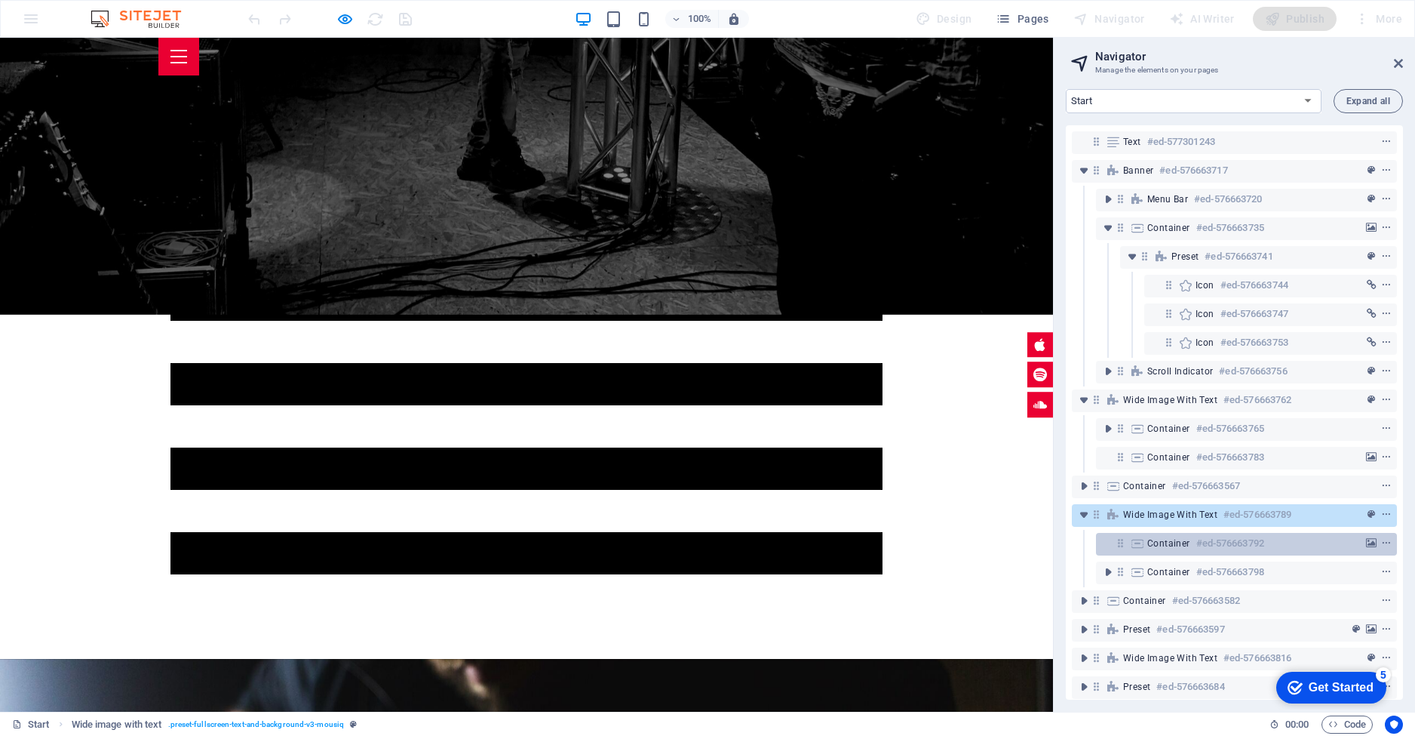
click at [1254, 544] on h6 "#ed-576663792" at bounding box center [1230, 543] width 68 height 18
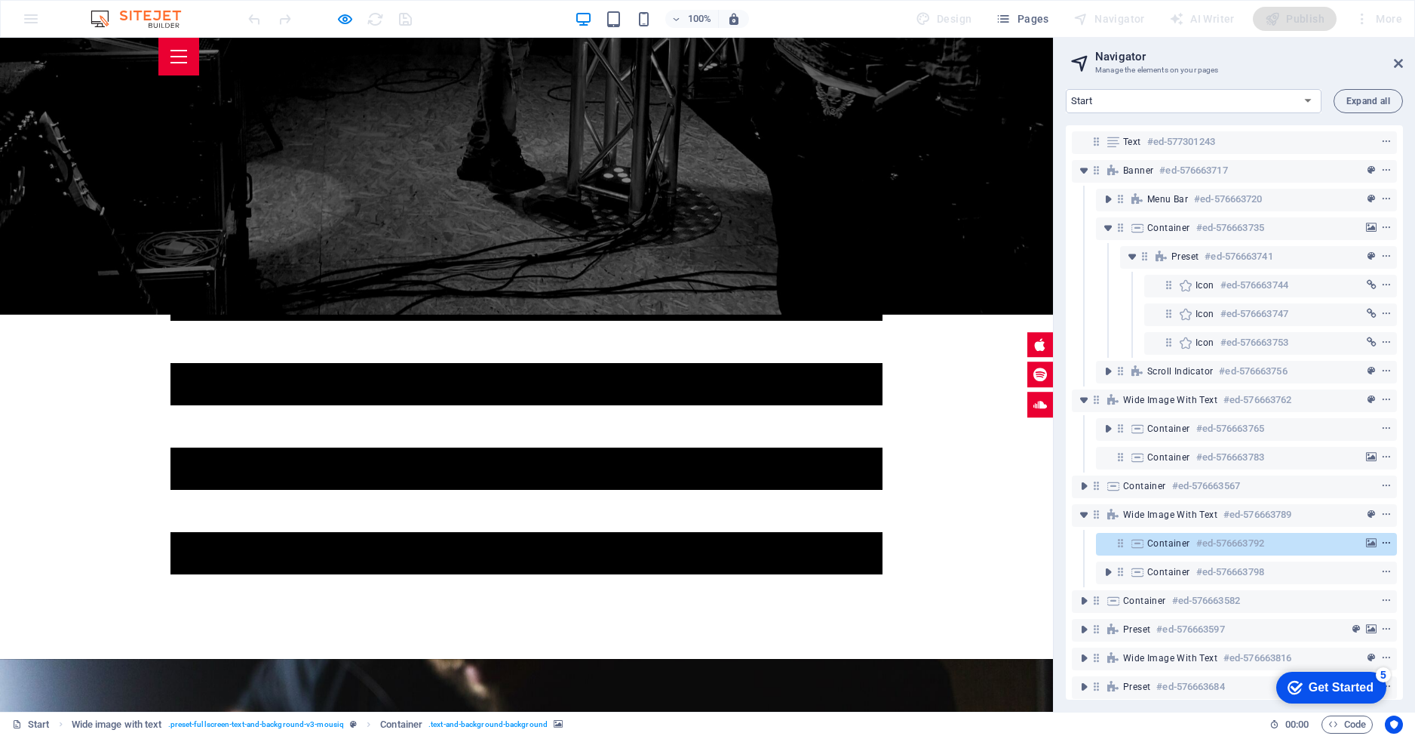
click at [1384, 542] on icon "context-menu" at bounding box center [1386, 543] width 11 height 11
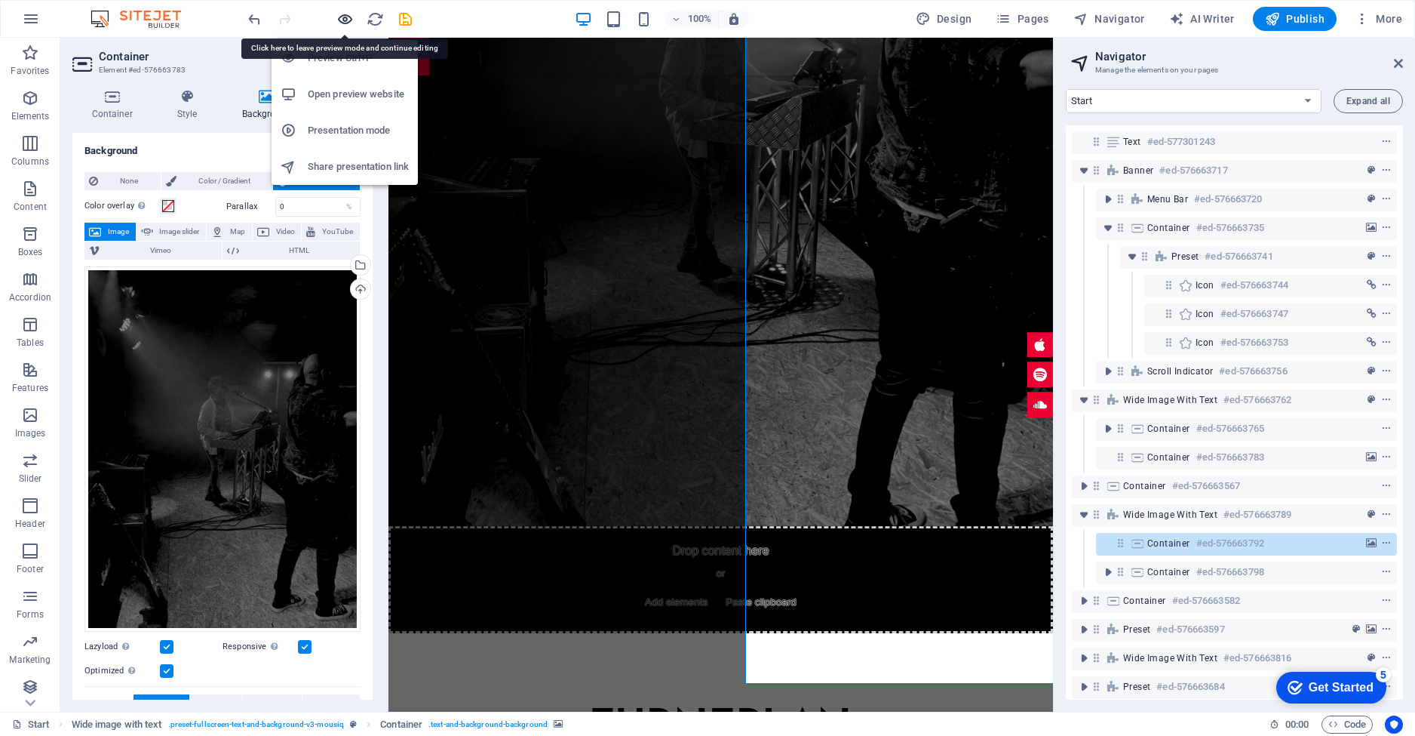
scroll to position [828, 0]
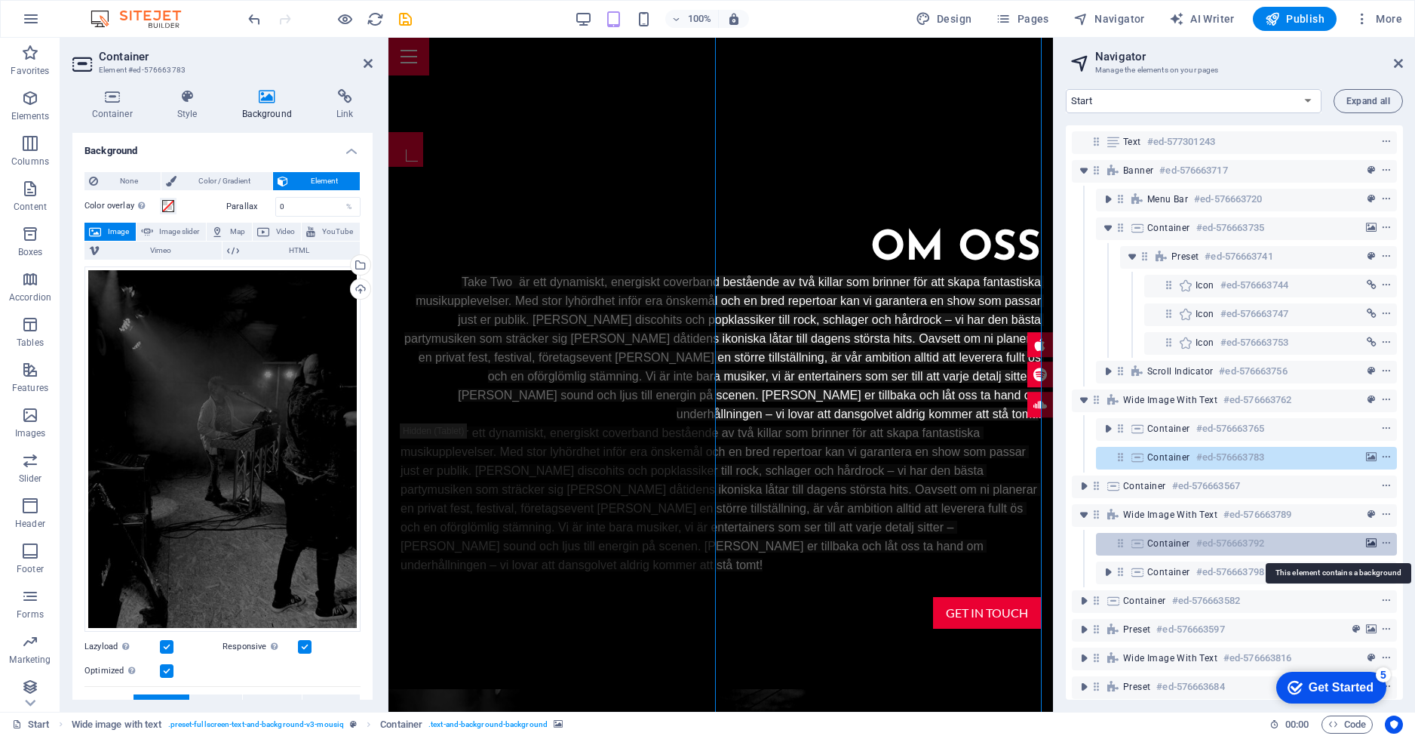
click at [1368, 543] on icon "background" at bounding box center [1371, 543] width 11 height 11
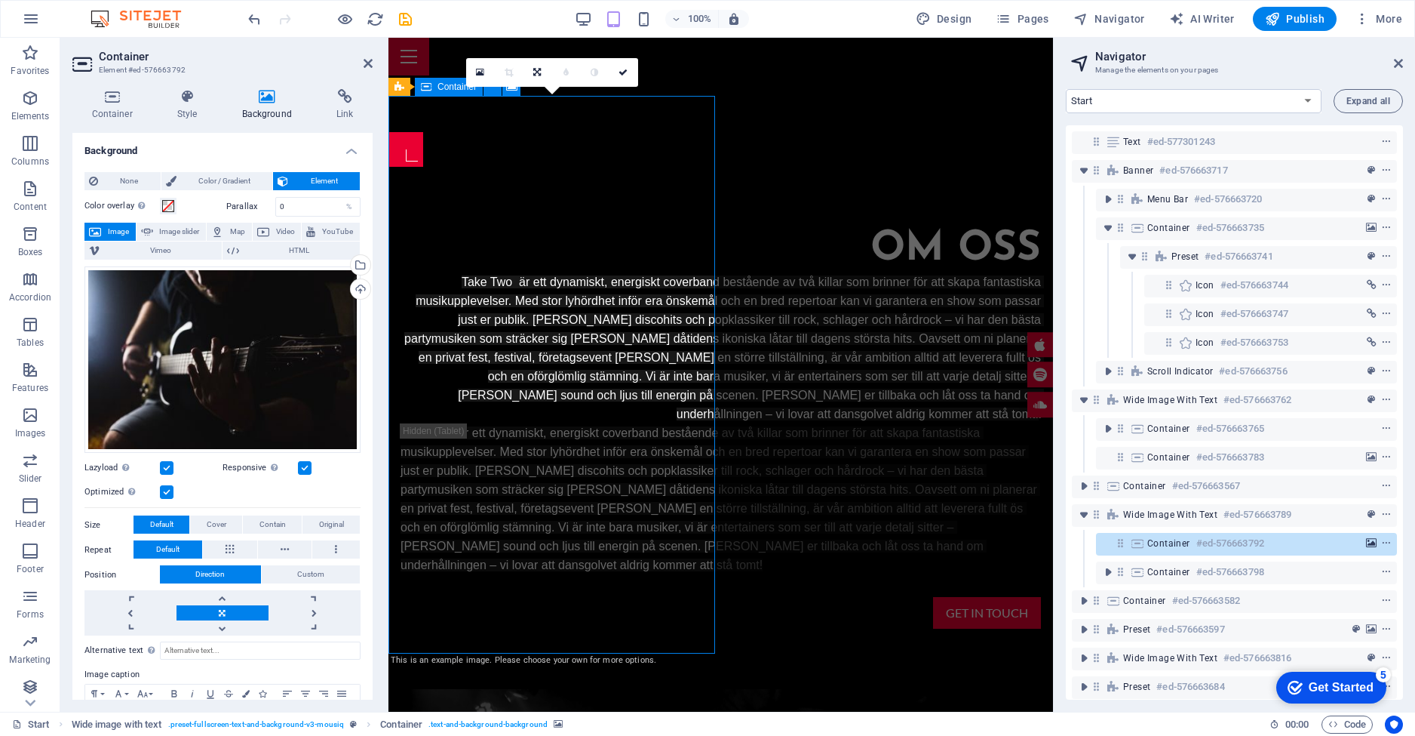
scroll to position [1985, 0]
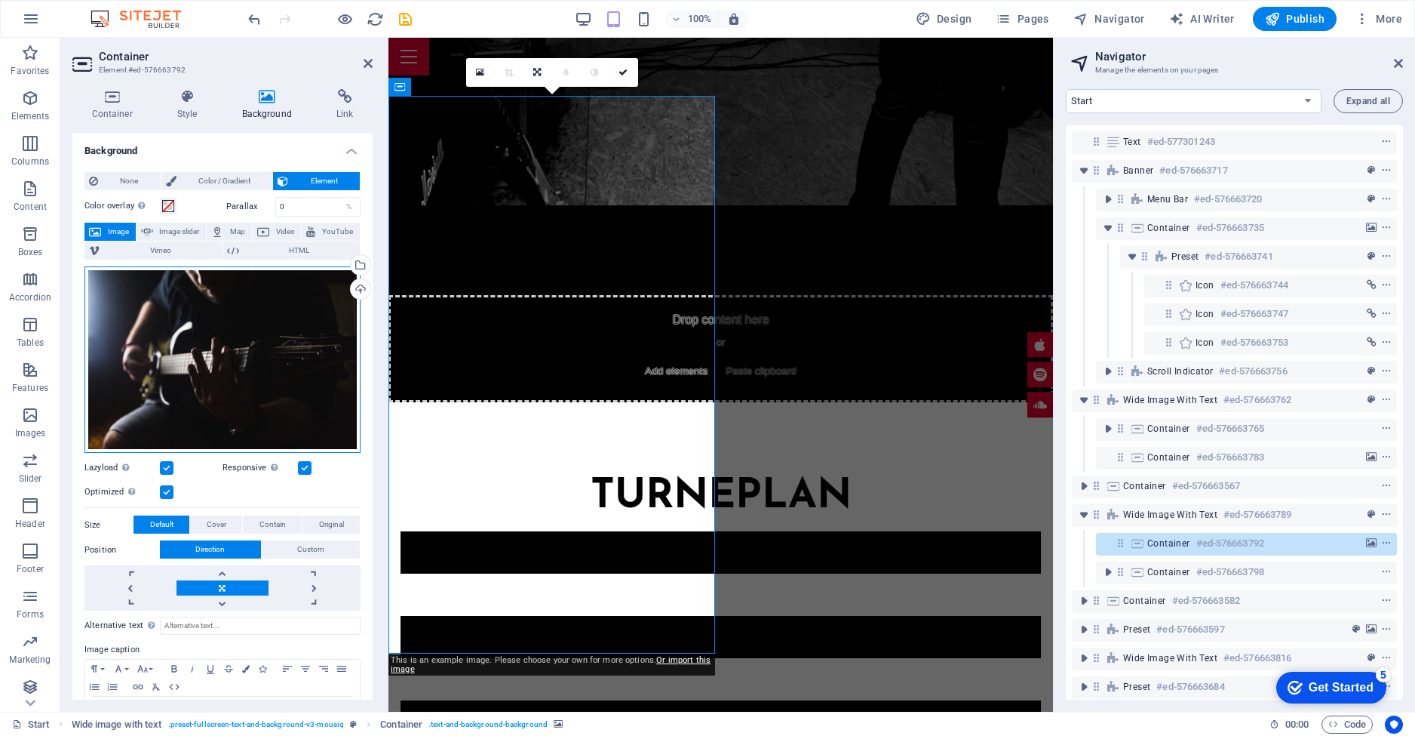
click at [326, 308] on div "Drag files here, click to choose files or select files from Files or our free s…" at bounding box center [222, 359] width 276 height 187
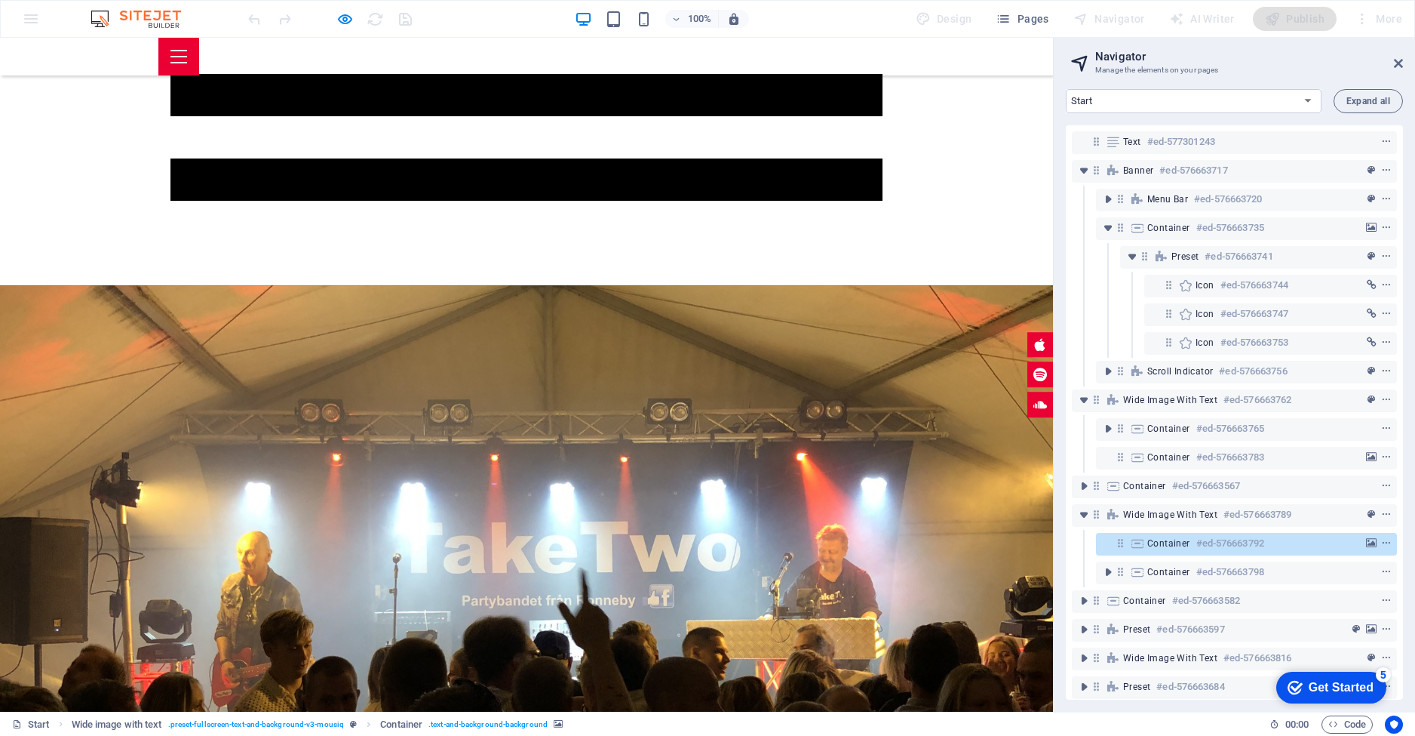
scroll to position [2328, 0]
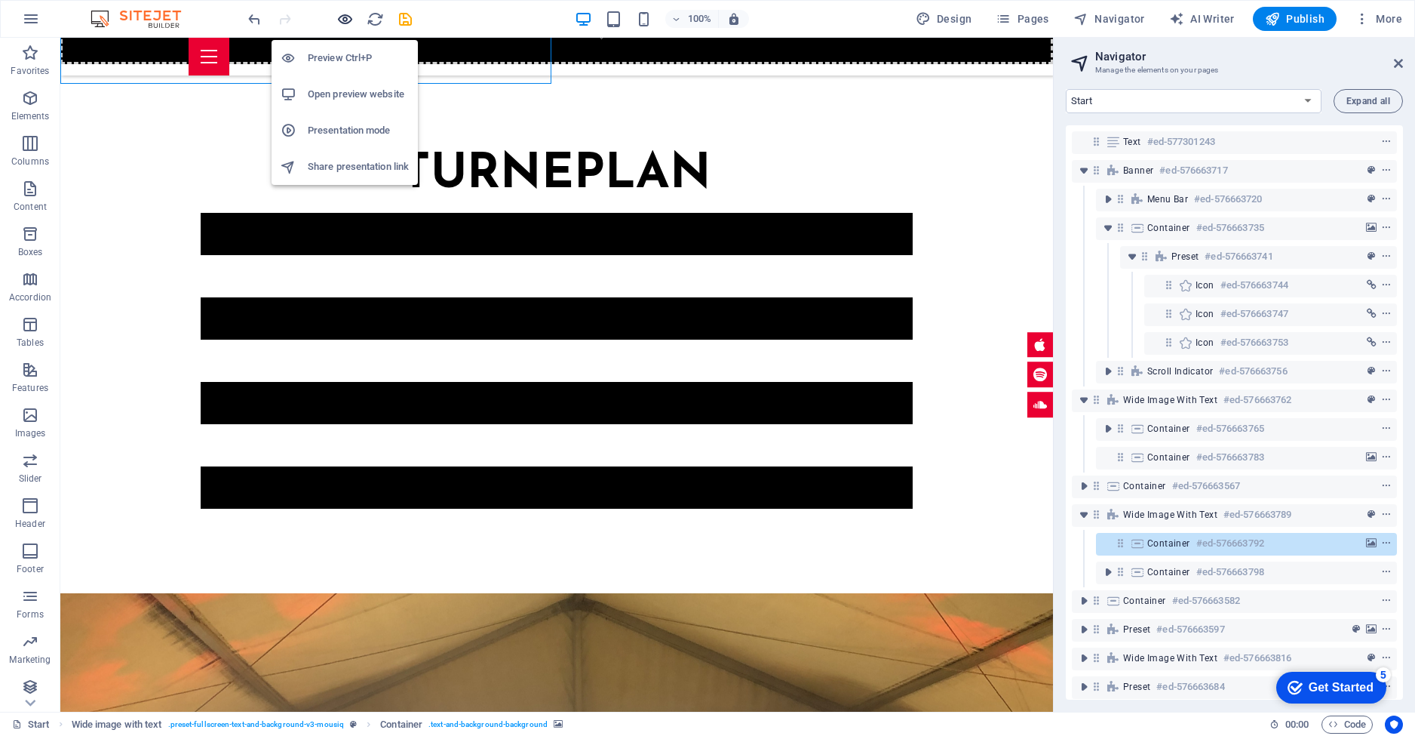
scroll to position [2589, 0]
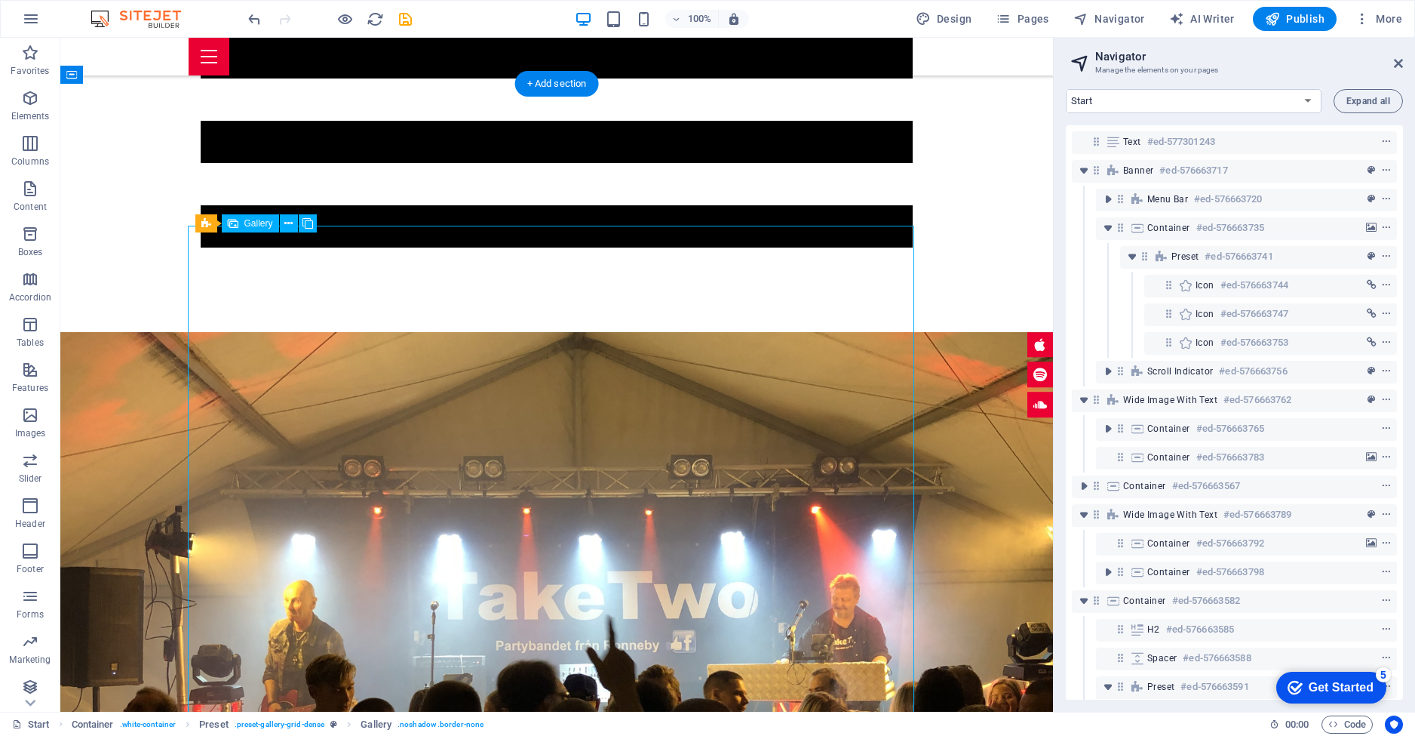
scroll to position [131, 0]
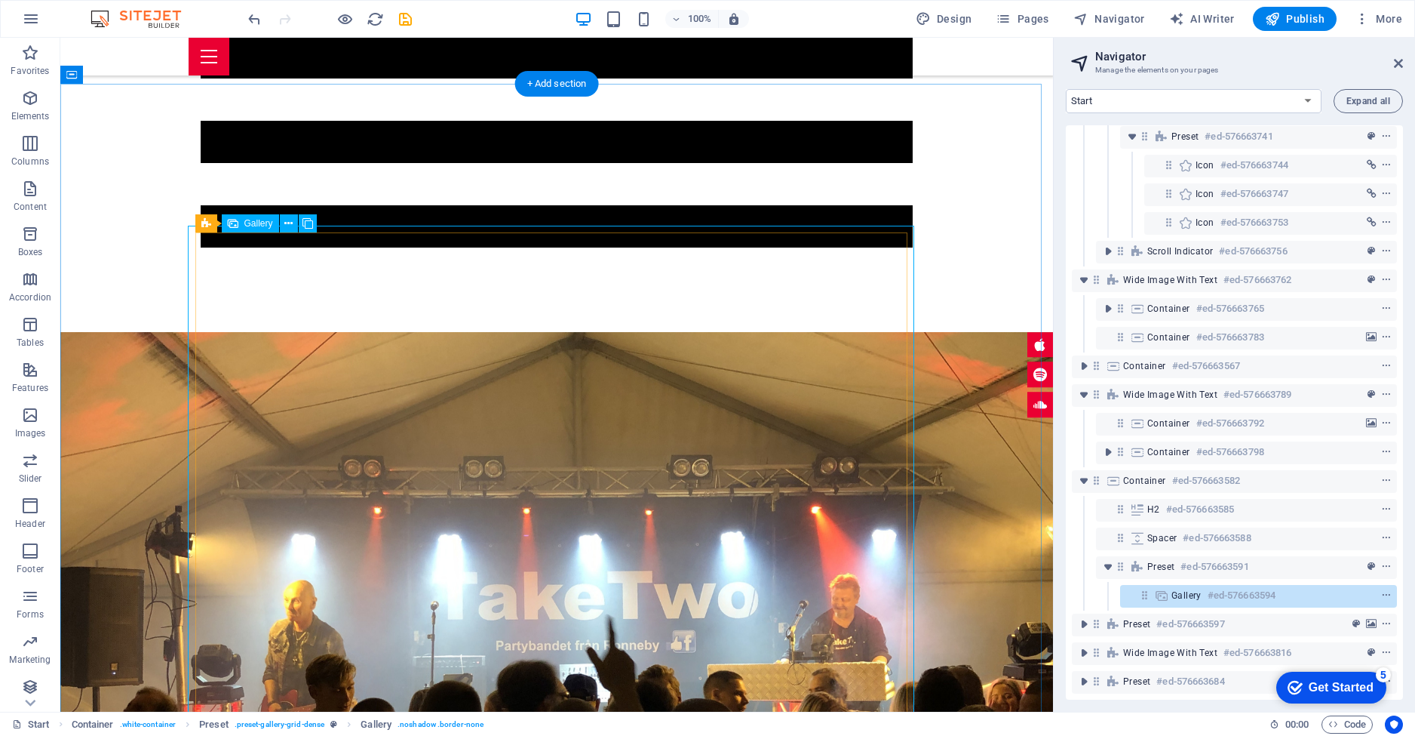
click at [1270, 586] on h6 "#ed-576663594" at bounding box center [1242, 595] width 68 height 18
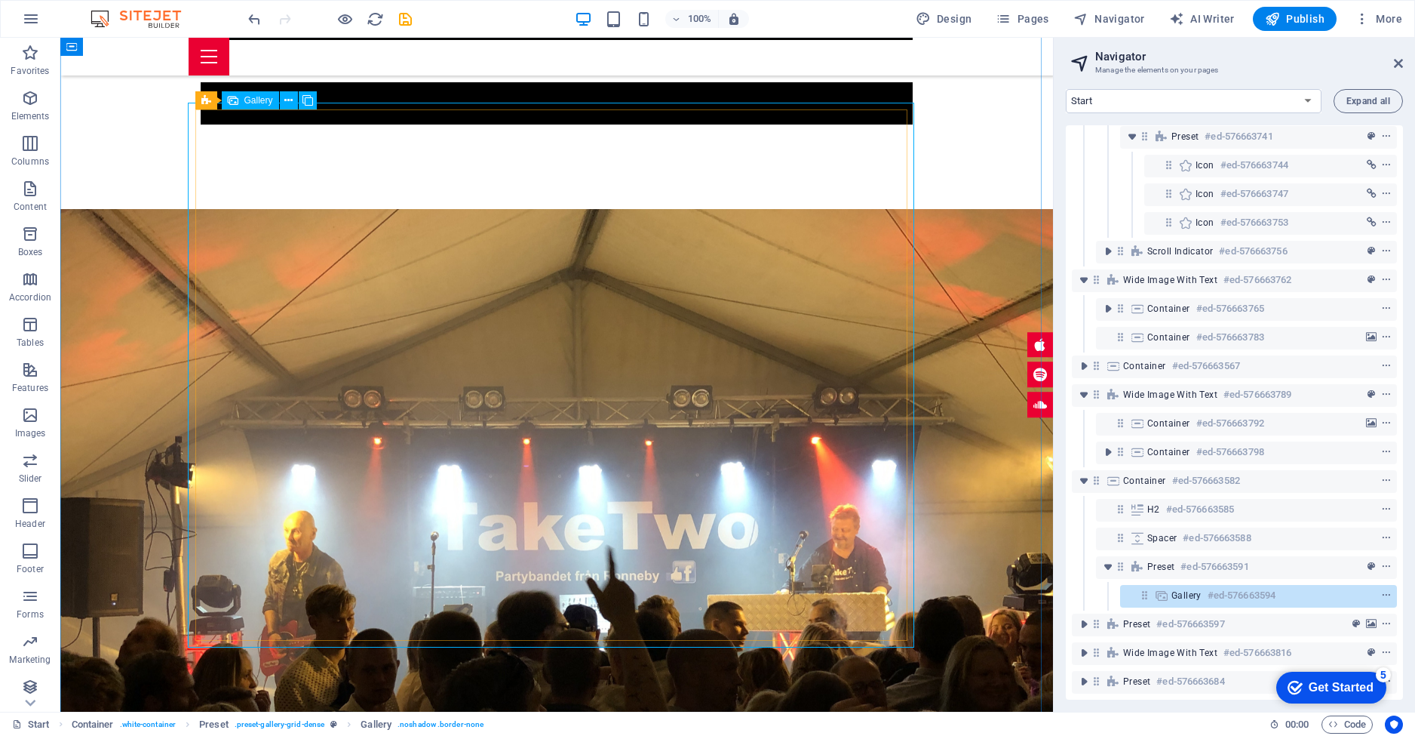
click at [1280, 586] on div "Gallery #ed-576663594" at bounding box center [1247, 595] width 150 height 18
click at [1169, 589] on icon at bounding box center [1161, 595] width 17 height 12
click at [1158, 589] on icon at bounding box center [1161, 595] width 17 height 12
select select "4"
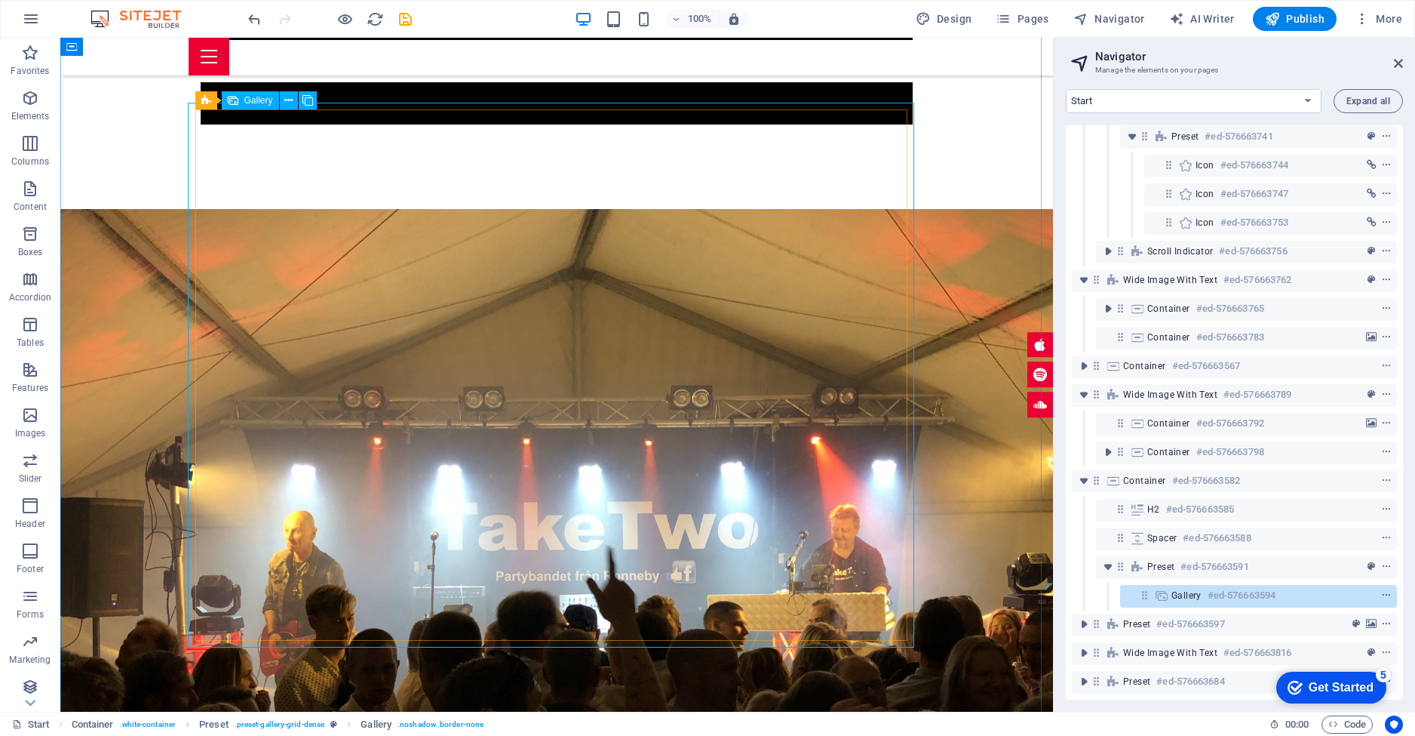
select select "px"
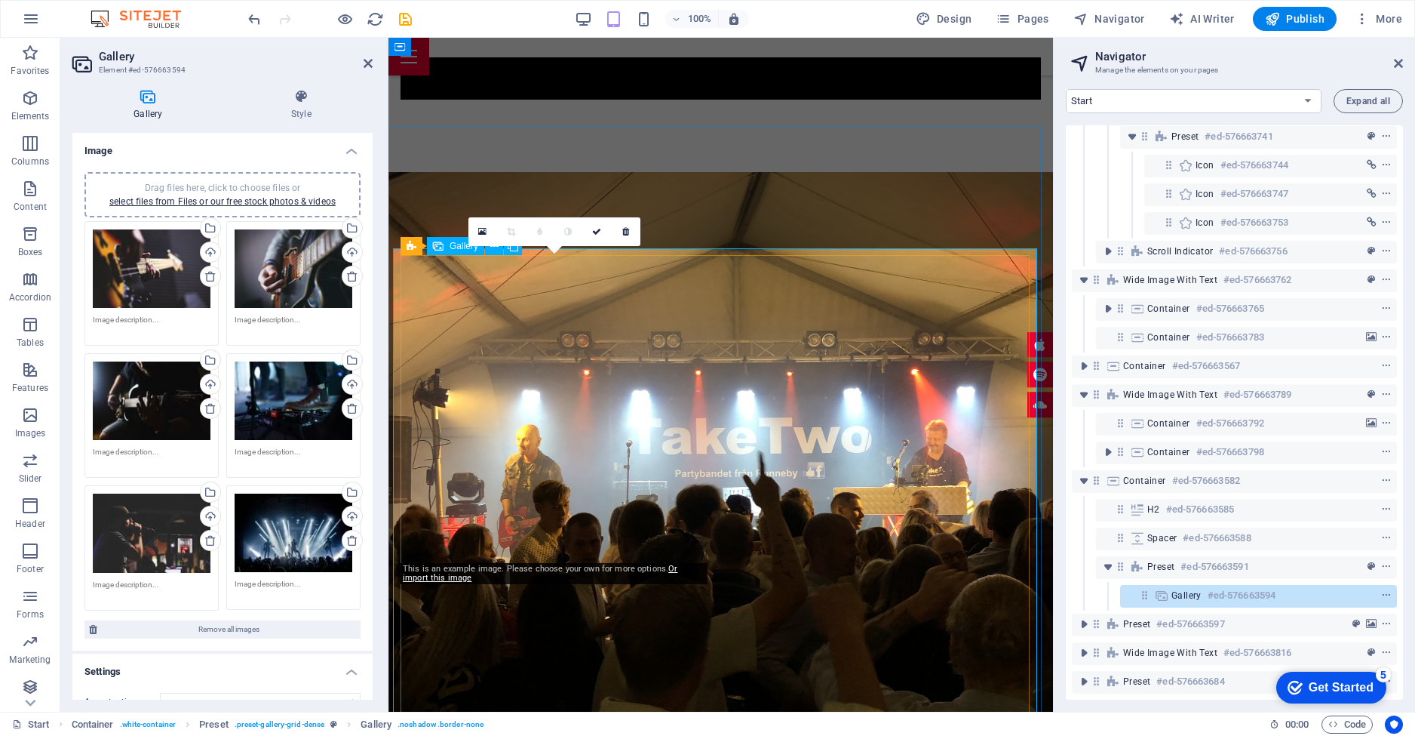
scroll to position [2511, 0]
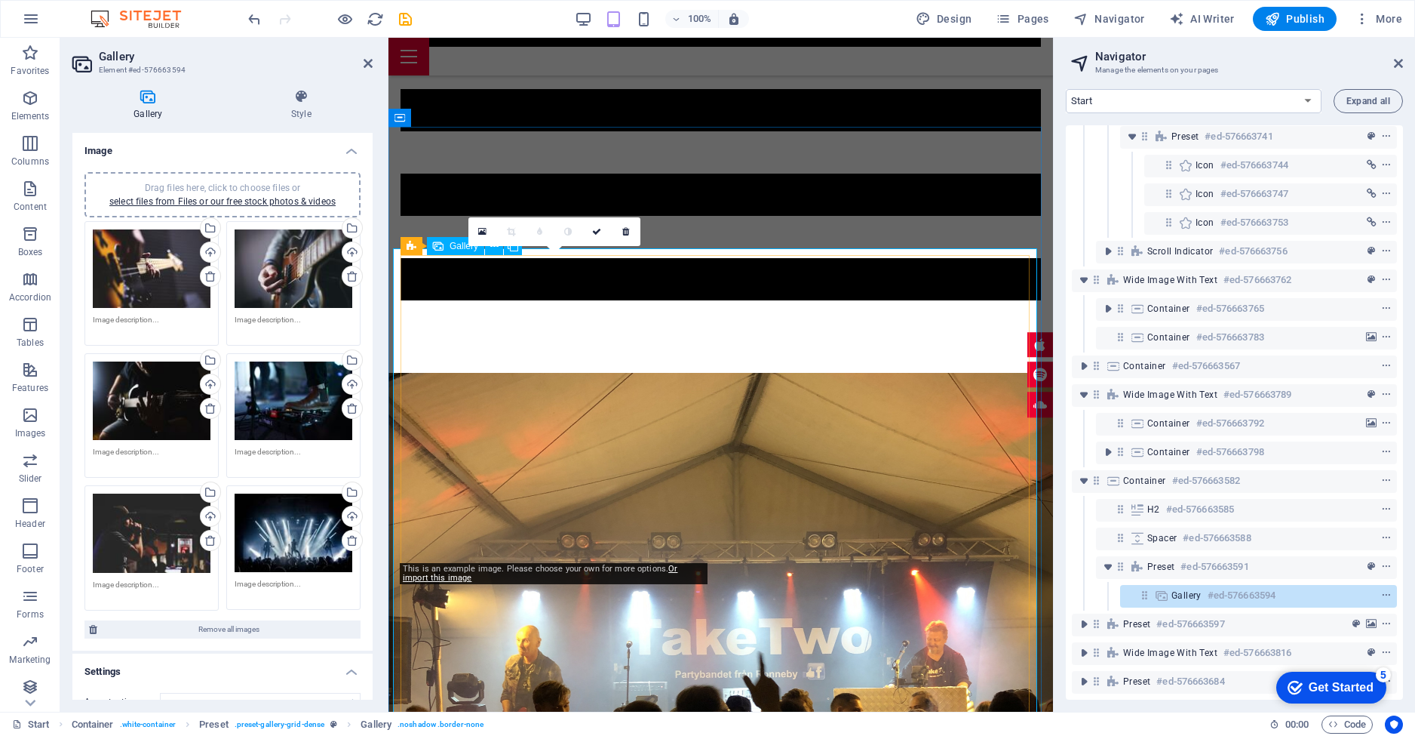
click at [461, 249] on span "Gallery" at bounding box center [464, 245] width 29 height 9
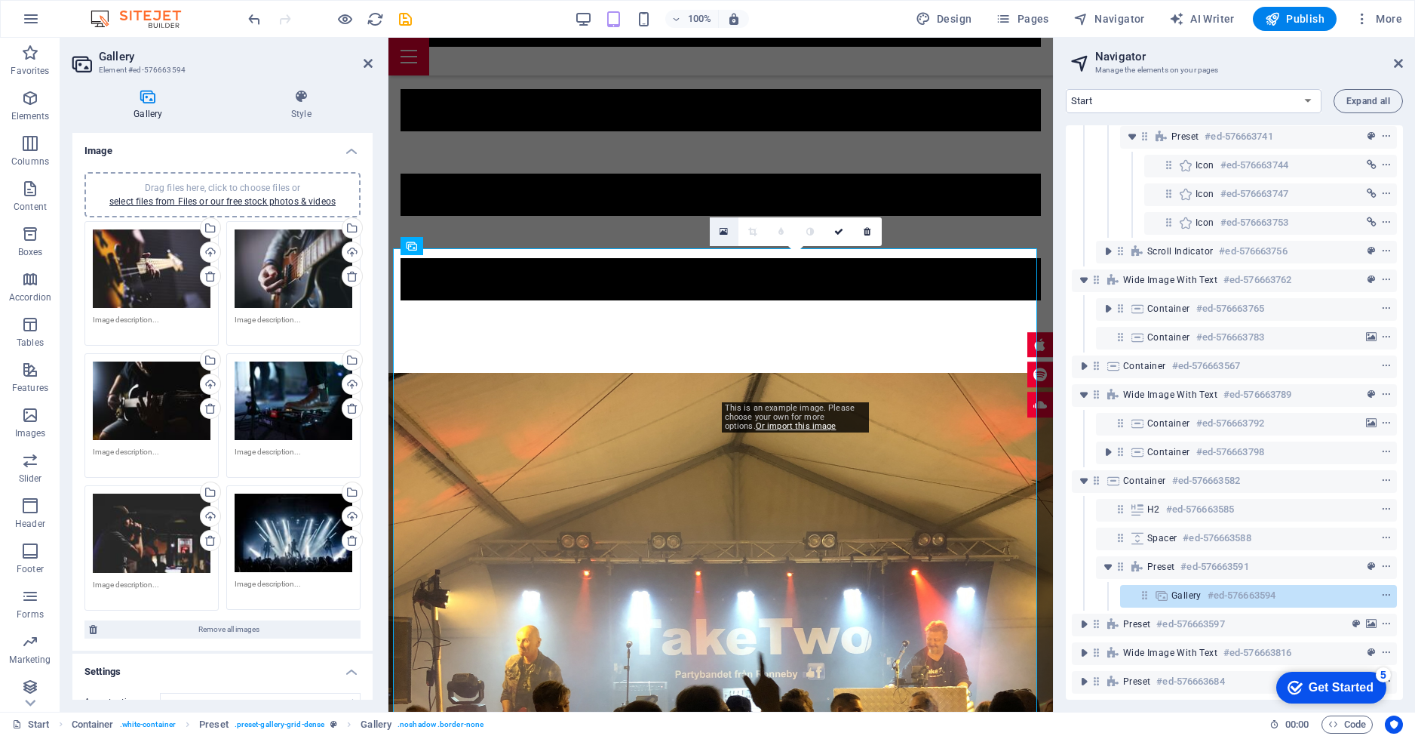
click at [722, 232] on icon at bounding box center [724, 231] width 8 height 11
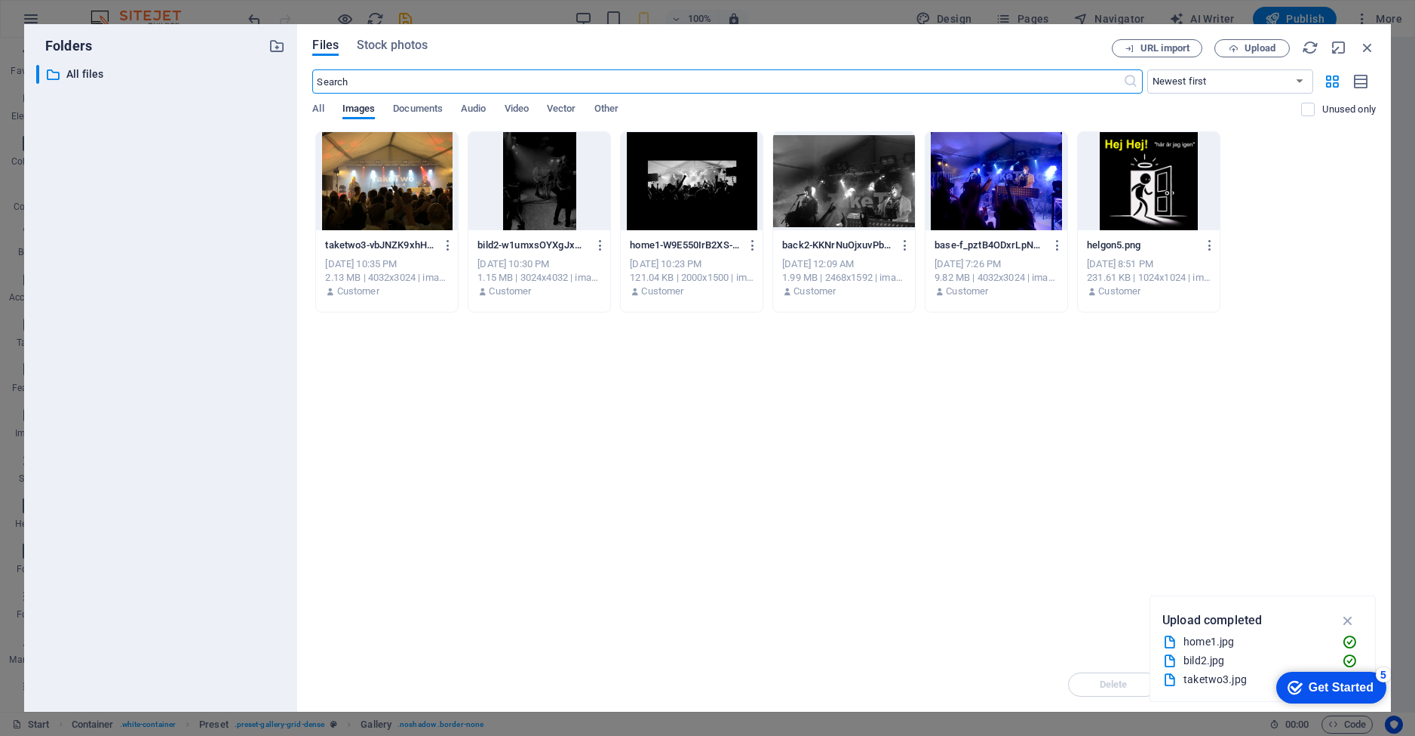
scroll to position [3146, 0]
click at [1361, 45] on icon "button" at bounding box center [1367, 47] width 17 height 17
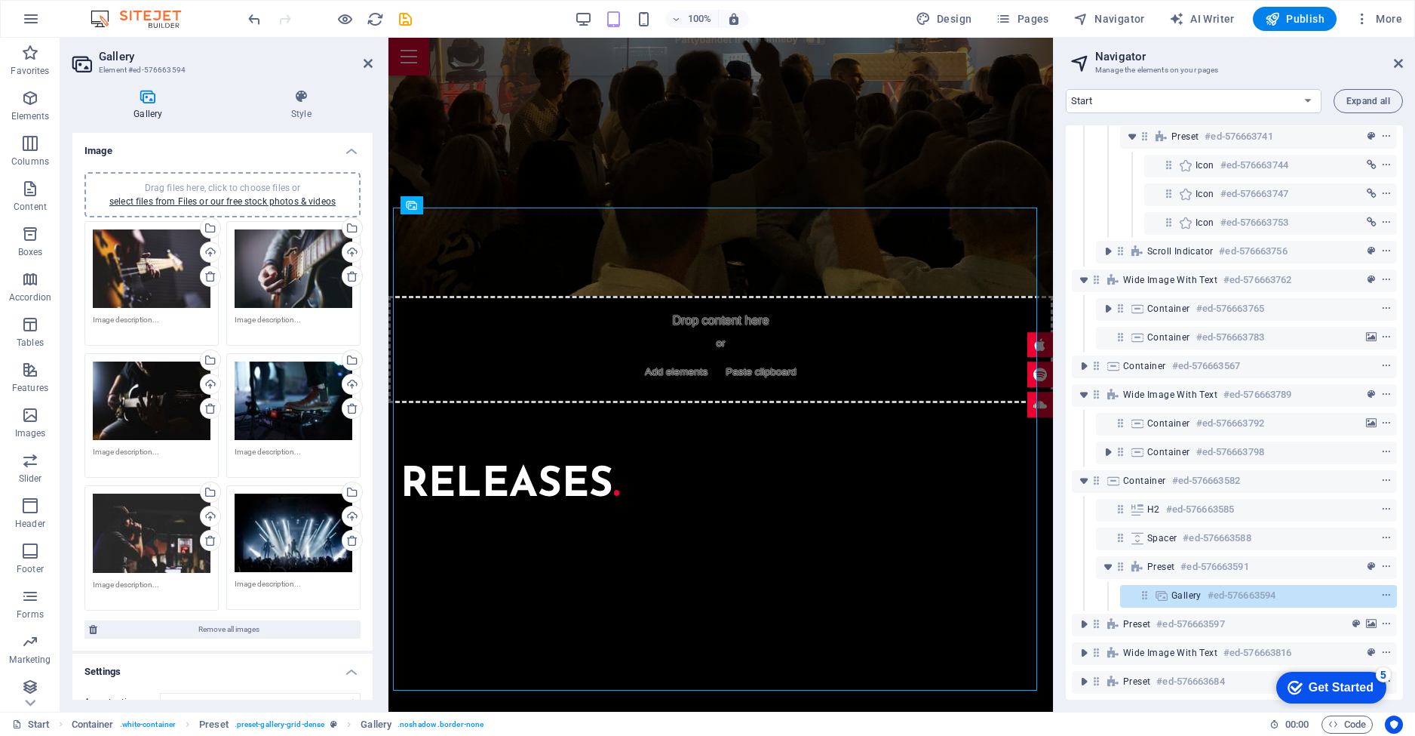
scroll to position [2552, 0]
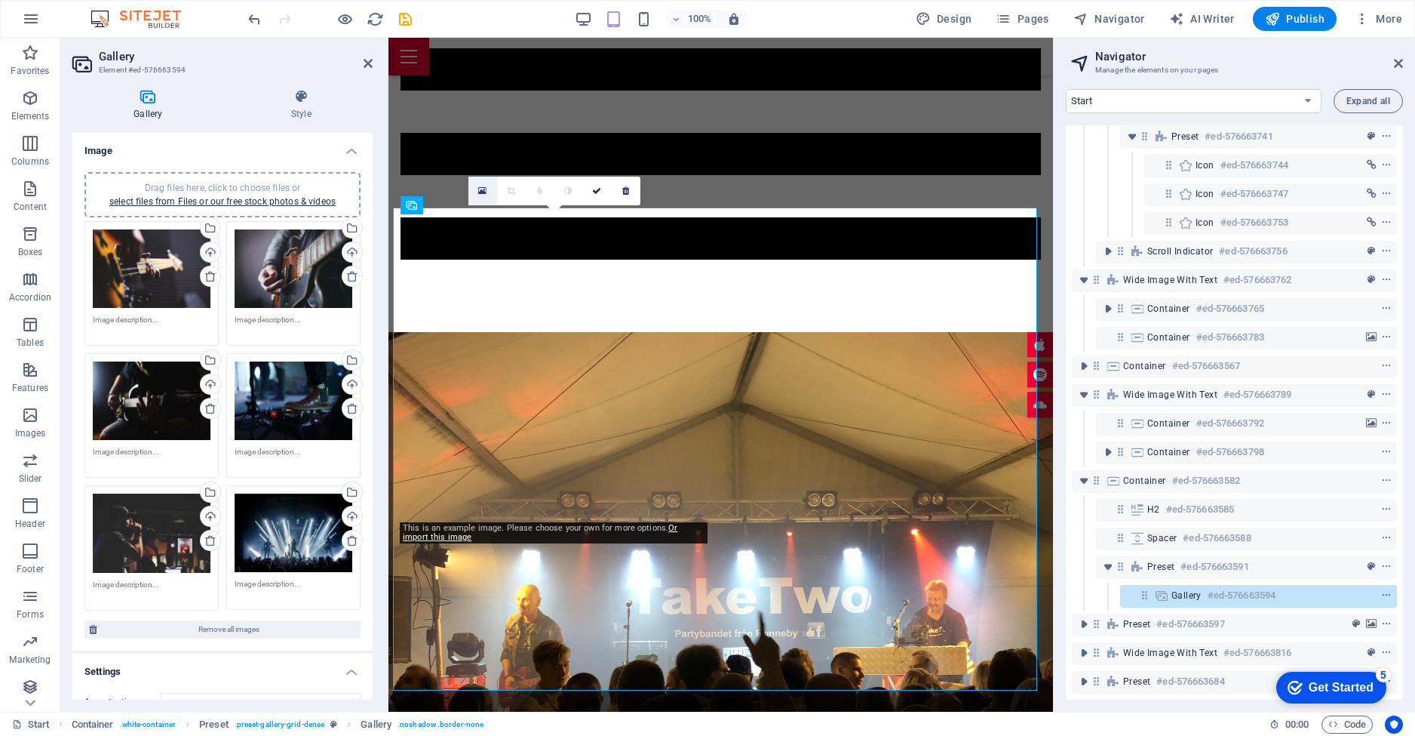
click at [484, 192] on icon at bounding box center [482, 191] width 8 height 11
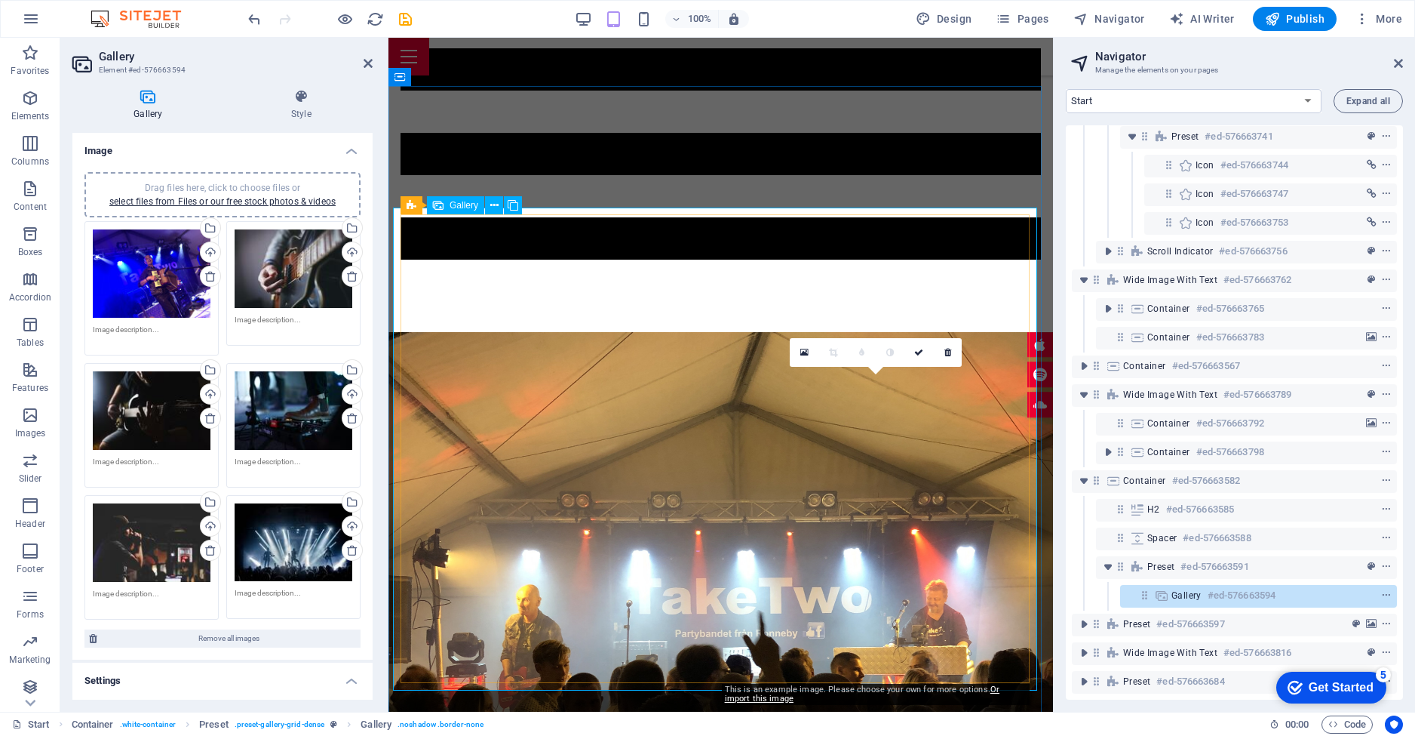
click at [800, 351] on icon at bounding box center [804, 352] width 8 height 11
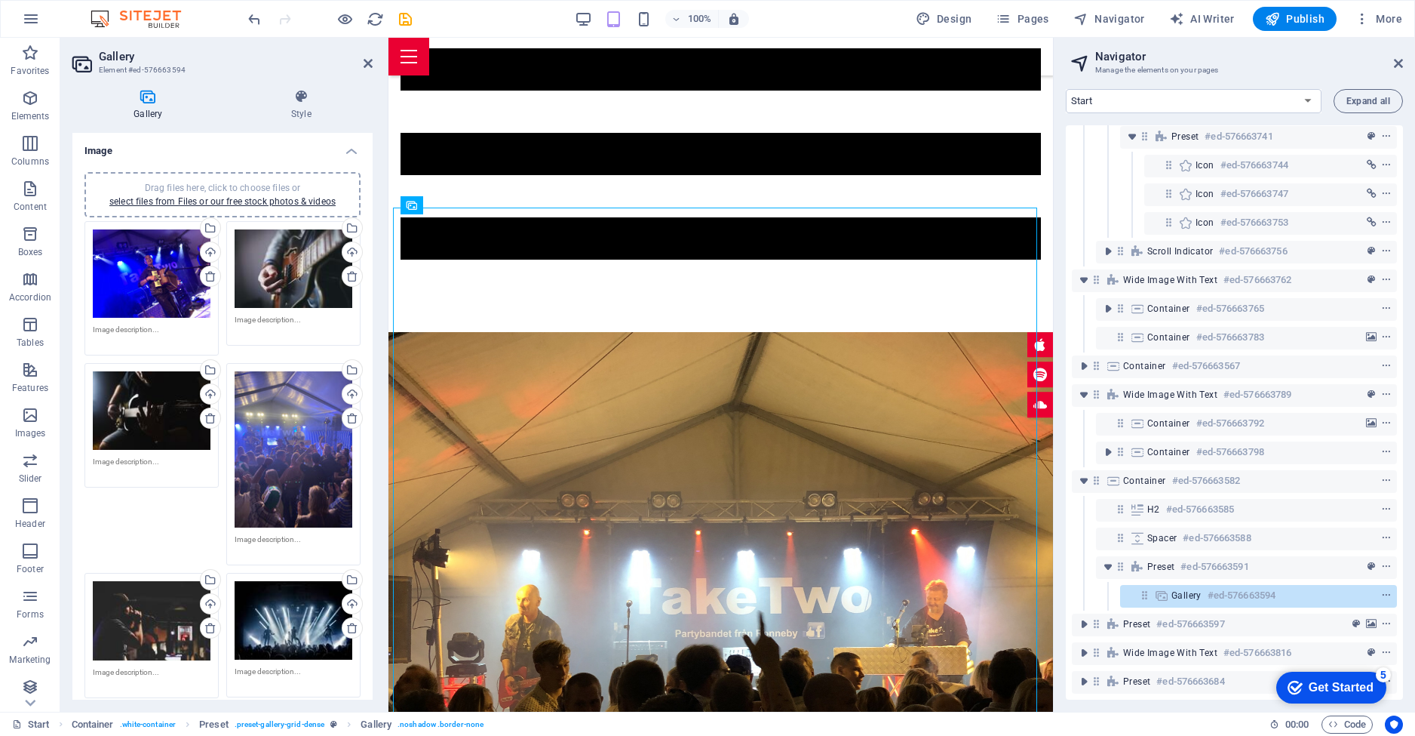
scroll to position [201, 0]
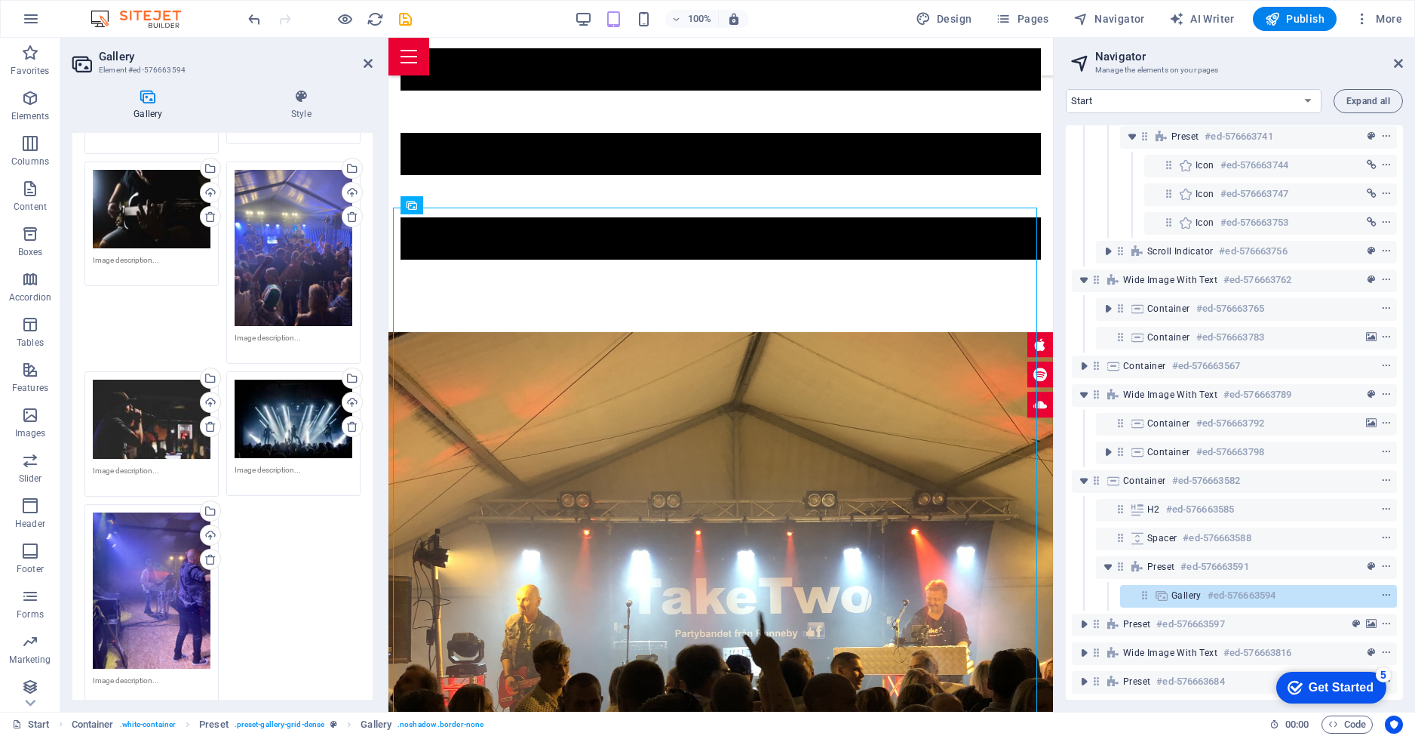
click at [150, 104] on h4 "Gallery" at bounding box center [151, 105] width 158 height 32
click at [297, 110] on h4 "Style" at bounding box center [301, 105] width 143 height 32
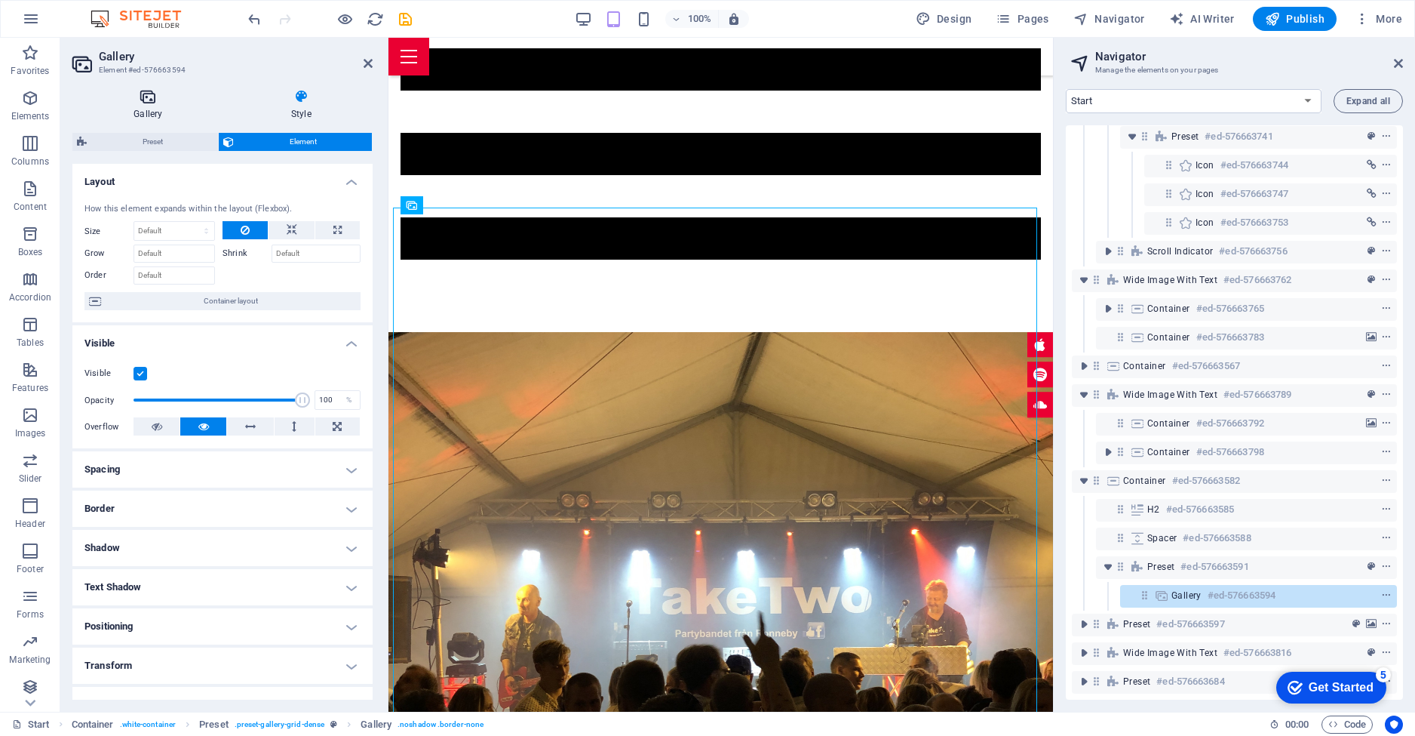
click at [147, 102] on icon at bounding box center [148, 96] width 152 height 15
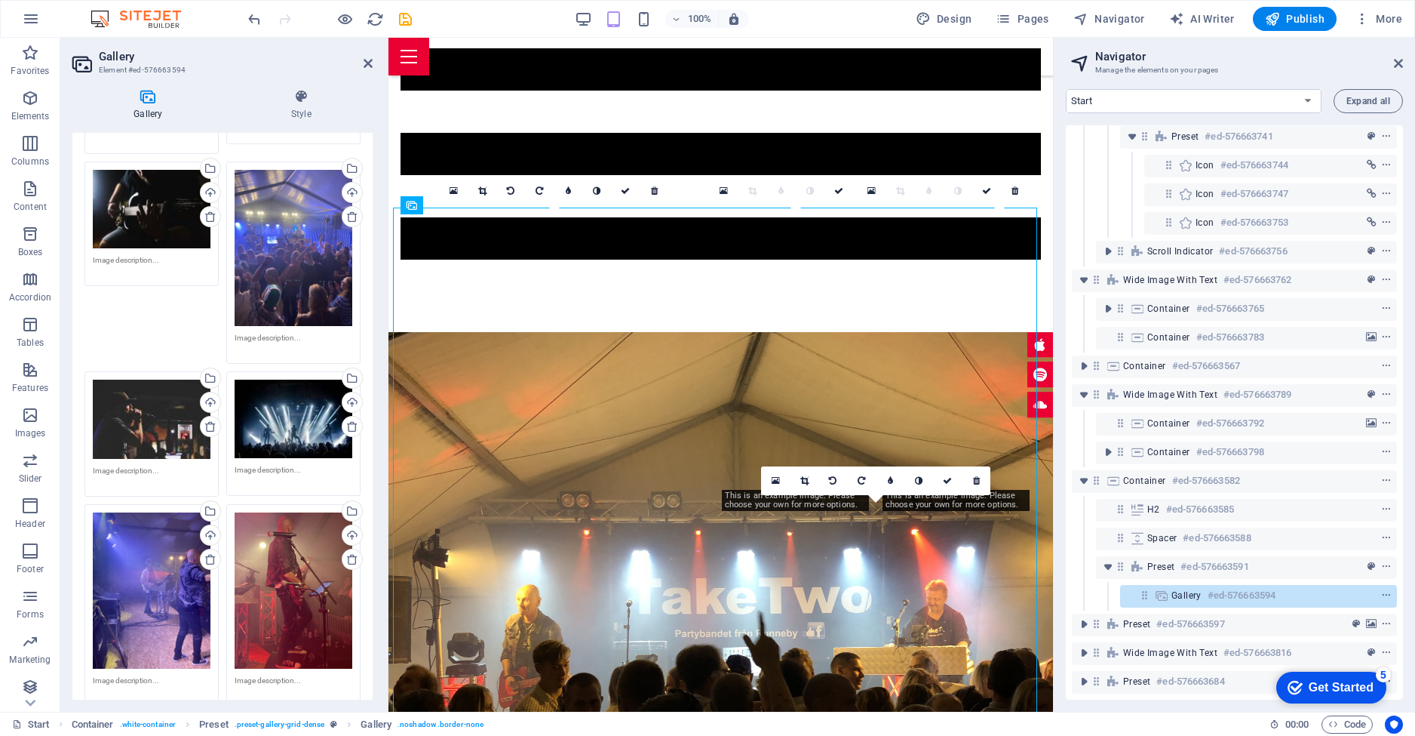
scroll to position [402, 0]
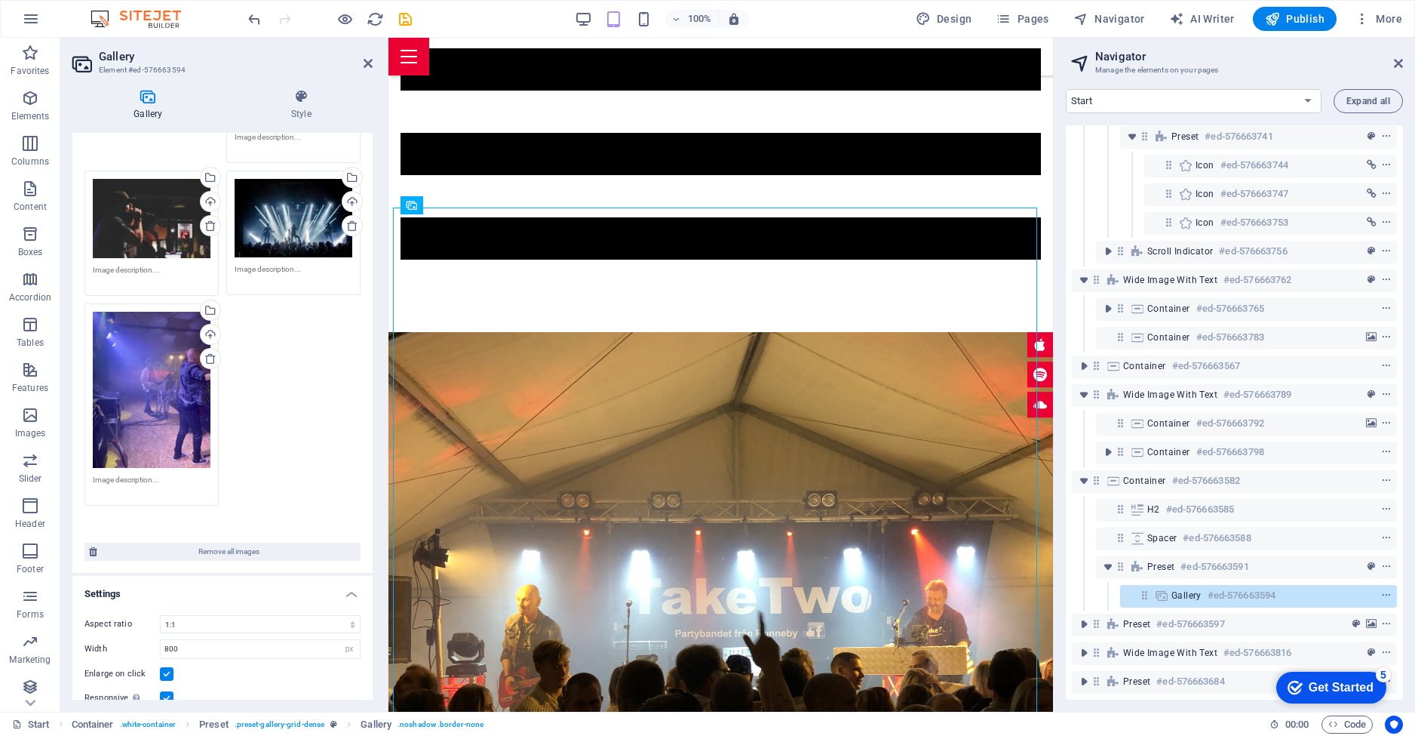
drag, startPoint x: 305, startPoint y: 379, endPoint x: 278, endPoint y: 378, distance: 27.2
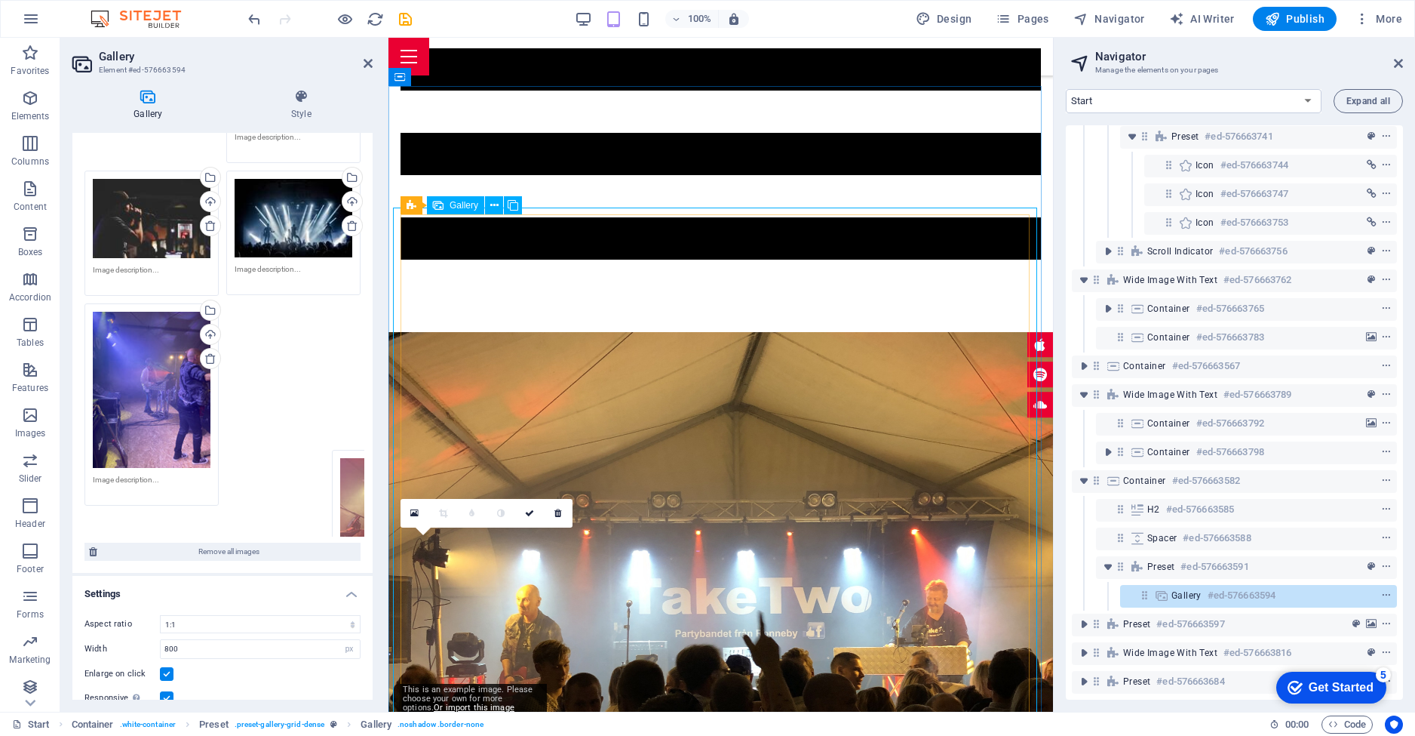
drag, startPoint x: 666, startPoint y: 416, endPoint x: 475, endPoint y: 613, distance: 275.3
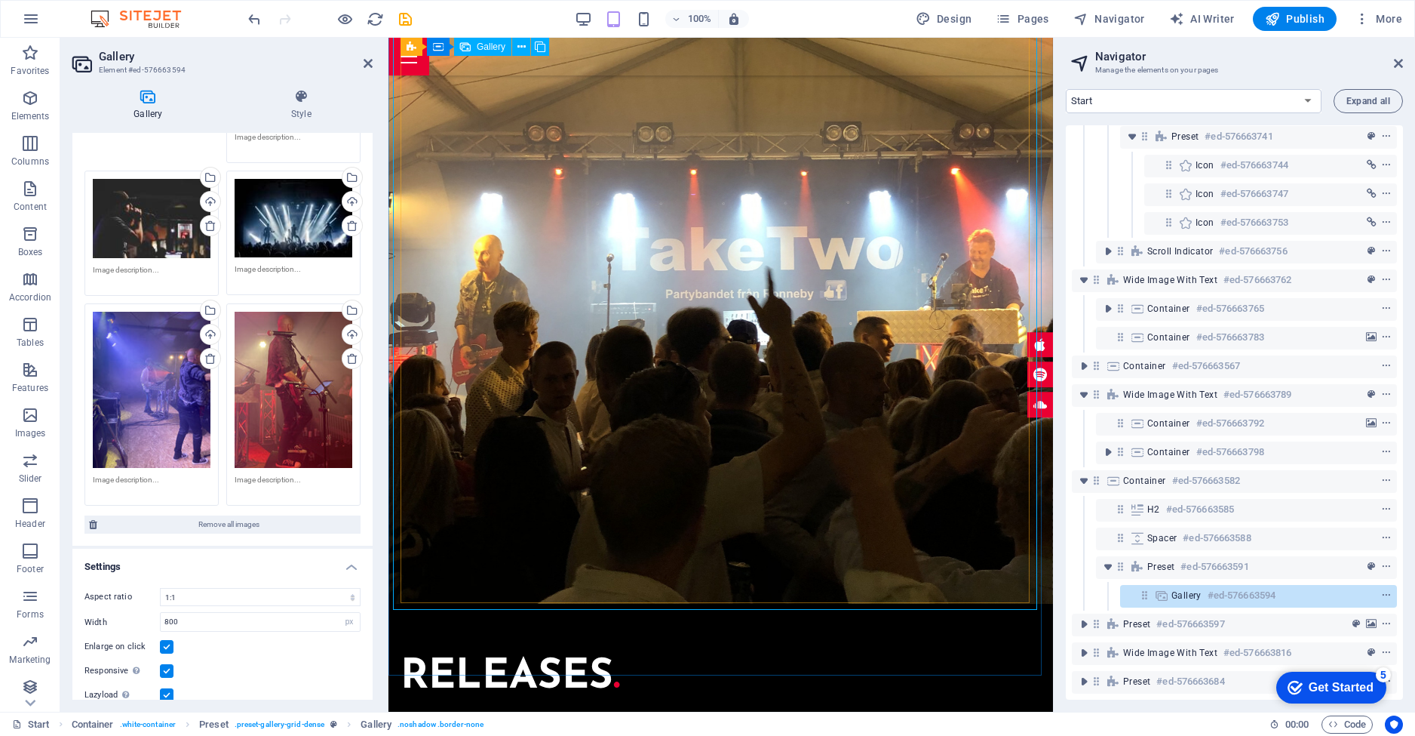
scroll to position [2753, 0]
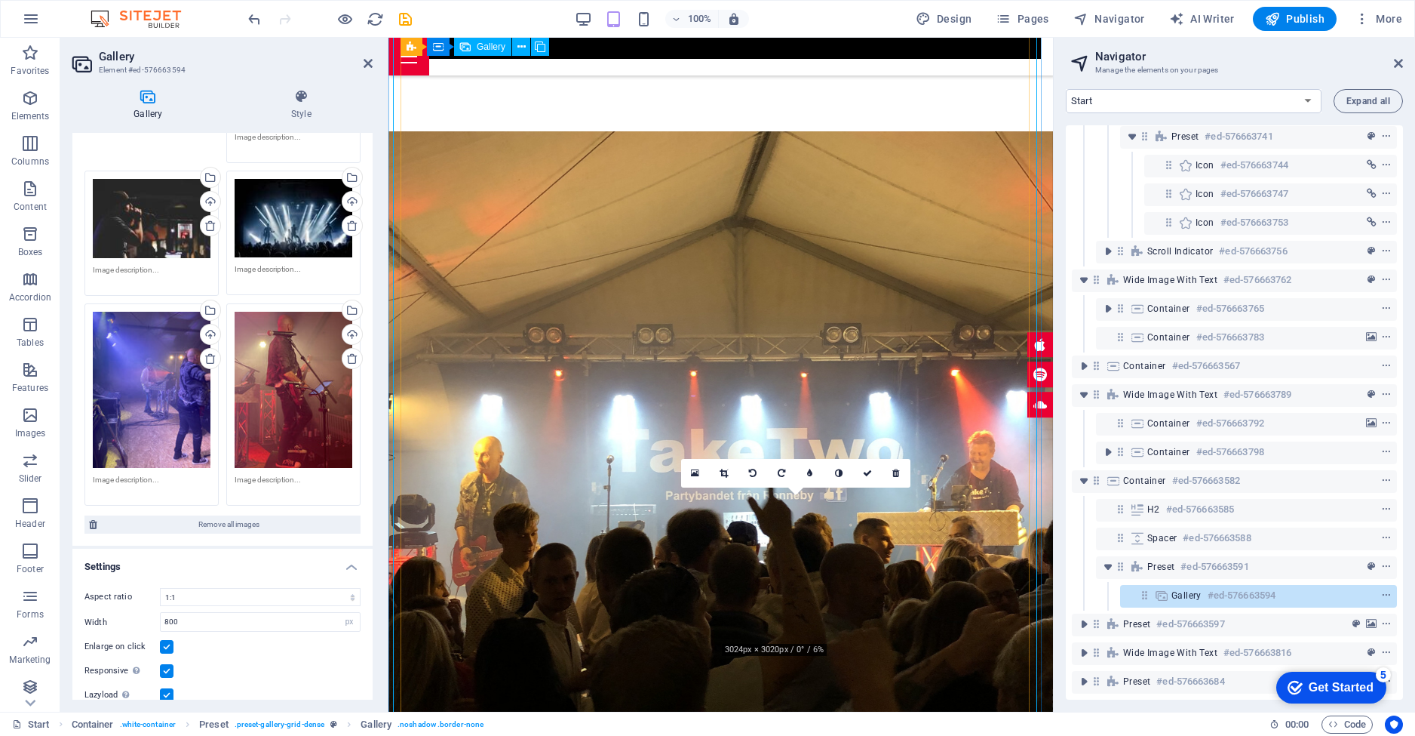
drag, startPoint x: 818, startPoint y: 545, endPoint x: 797, endPoint y: 586, distance: 46.2
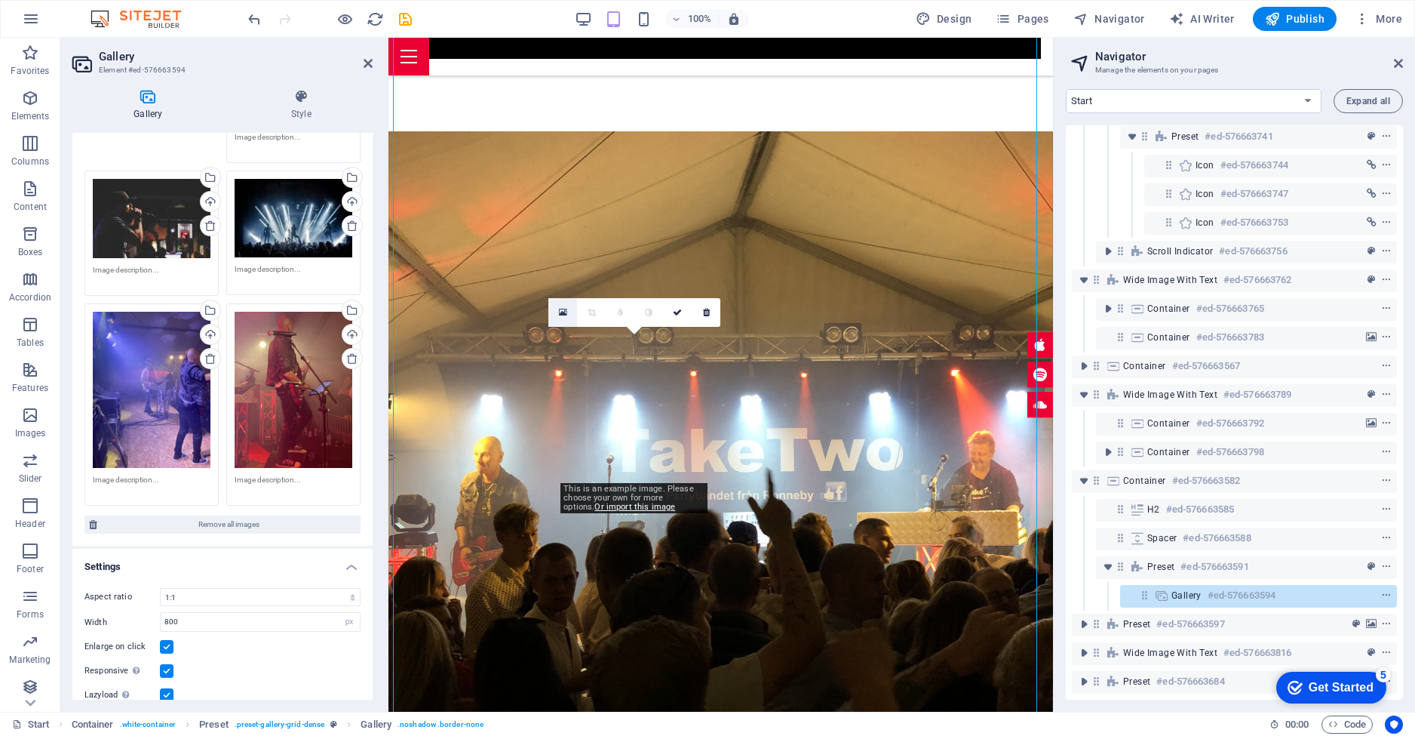
click at [561, 312] on icon at bounding box center [563, 312] width 8 height 11
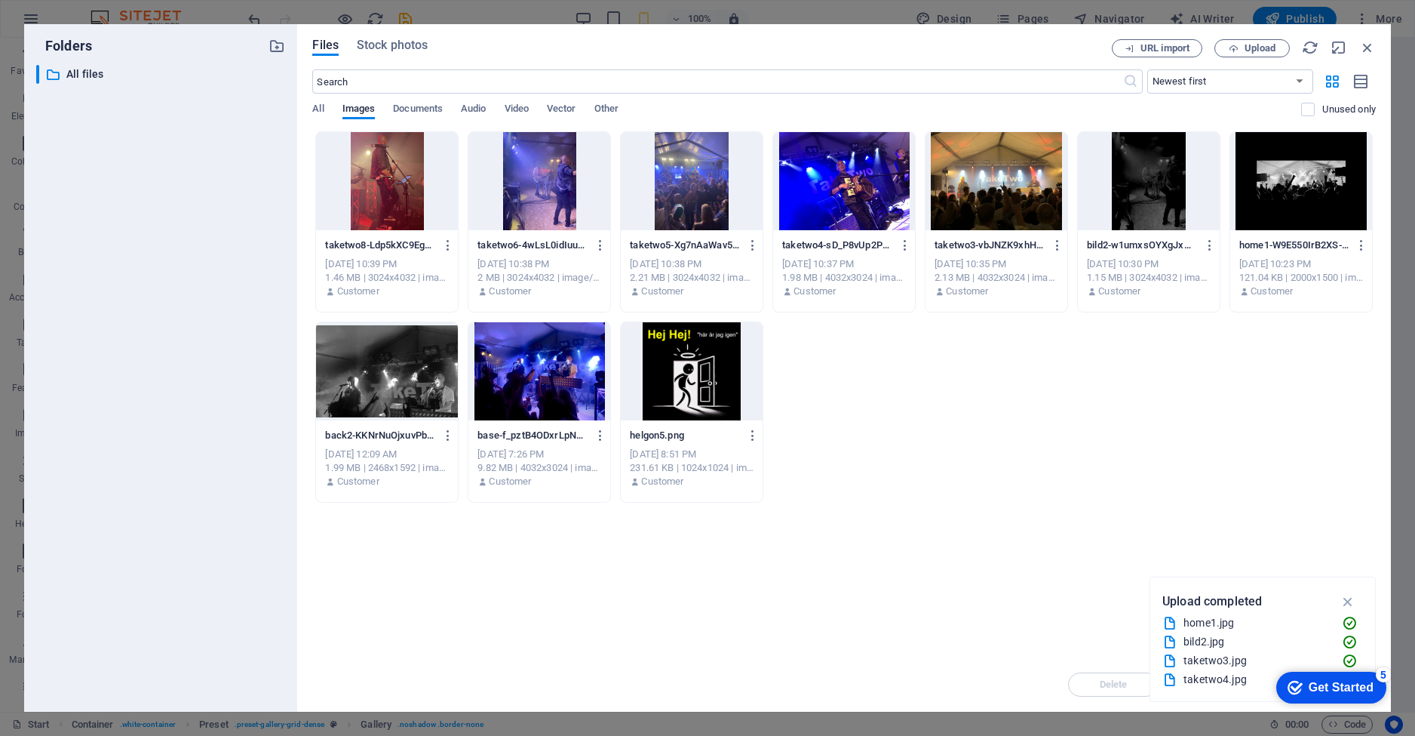
click at [379, 179] on div at bounding box center [387, 181] width 142 height 98
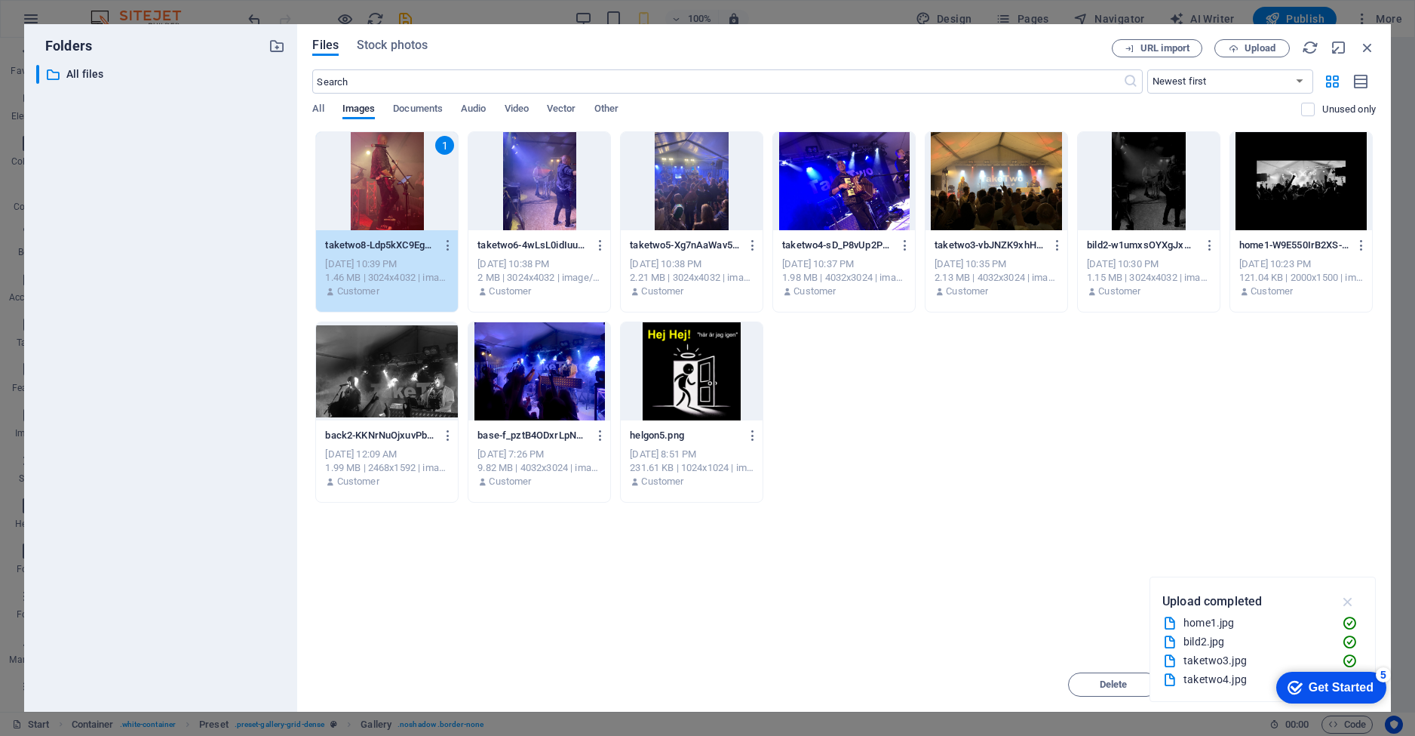
click at [1350, 600] on icon "button" at bounding box center [1348, 601] width 17 height 17
click at [391, 207] on div "1" at bounding box center [387, 181] width 142 height 98
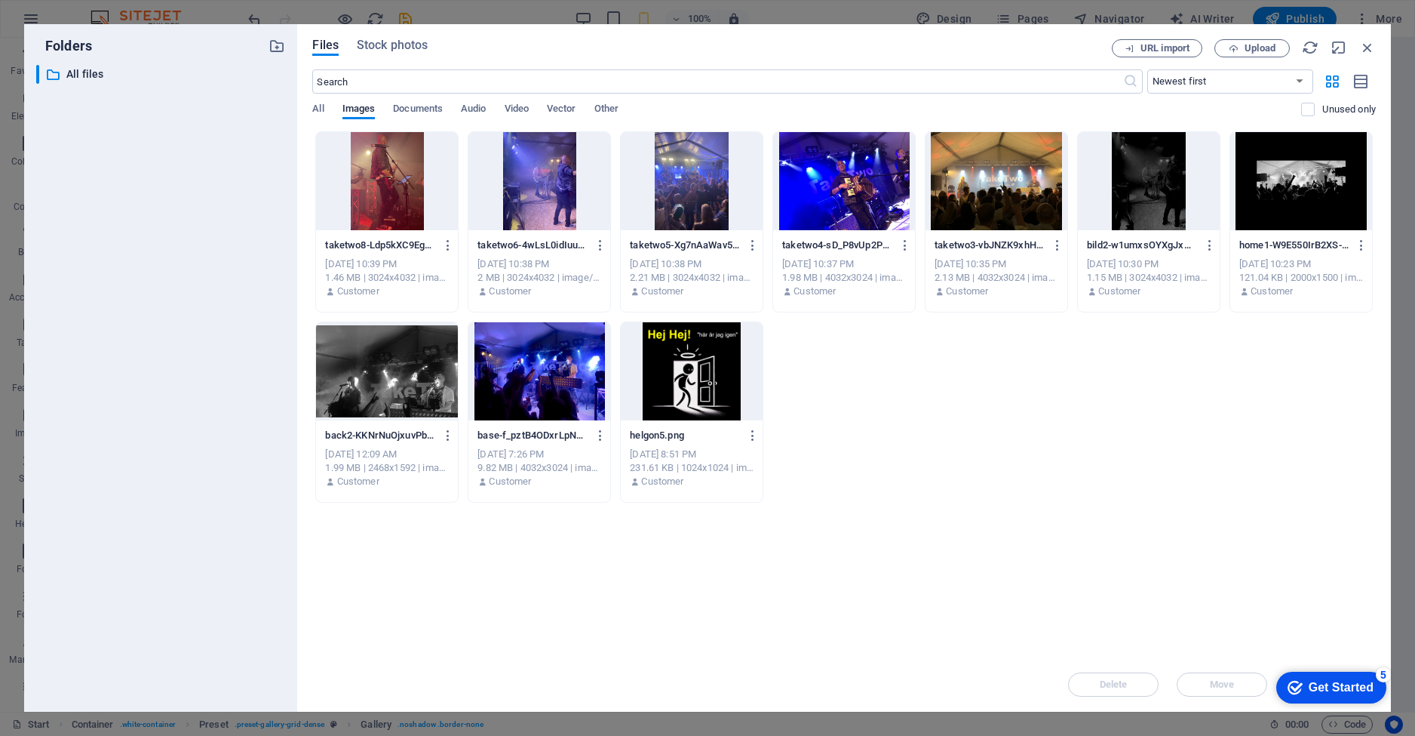
click at [387, 205] on div at bounding box center [387, 181] width 142 height 98
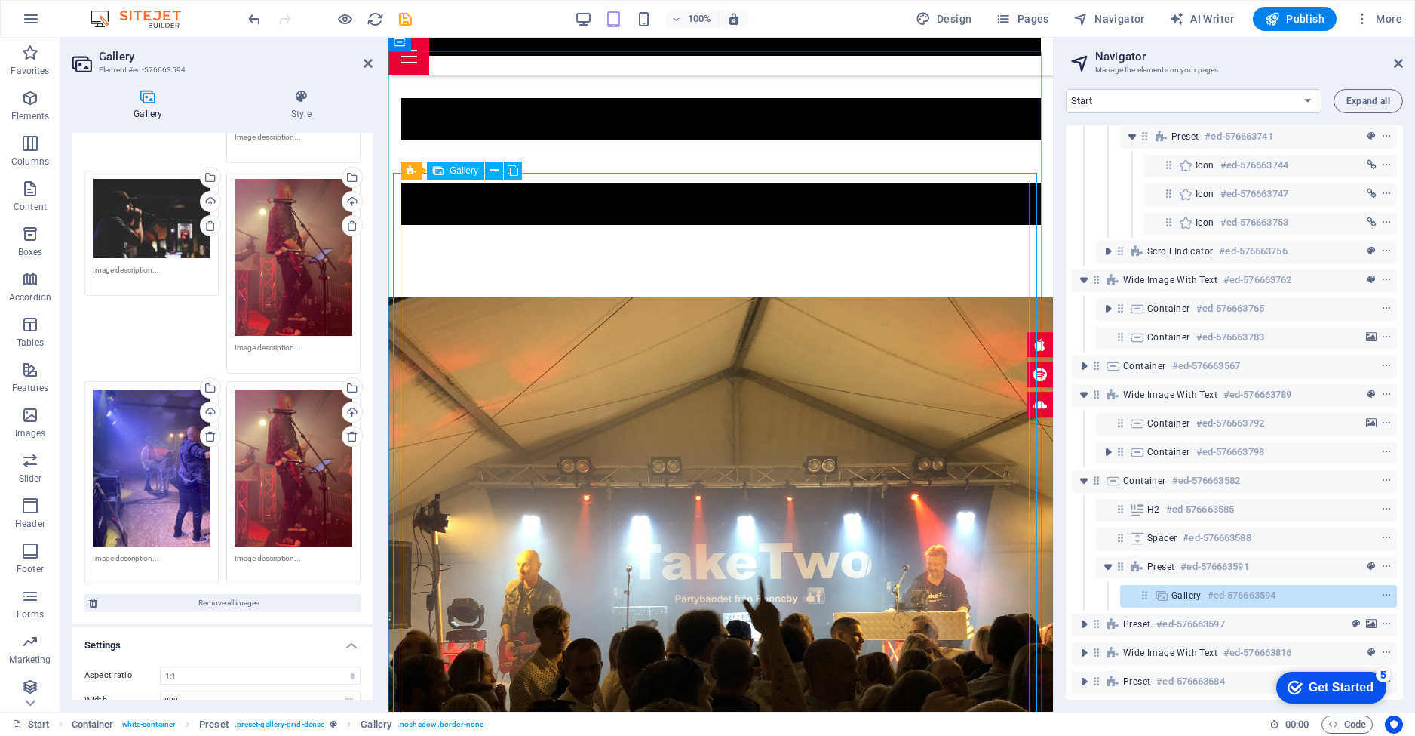
scroll to position [2788, 0]
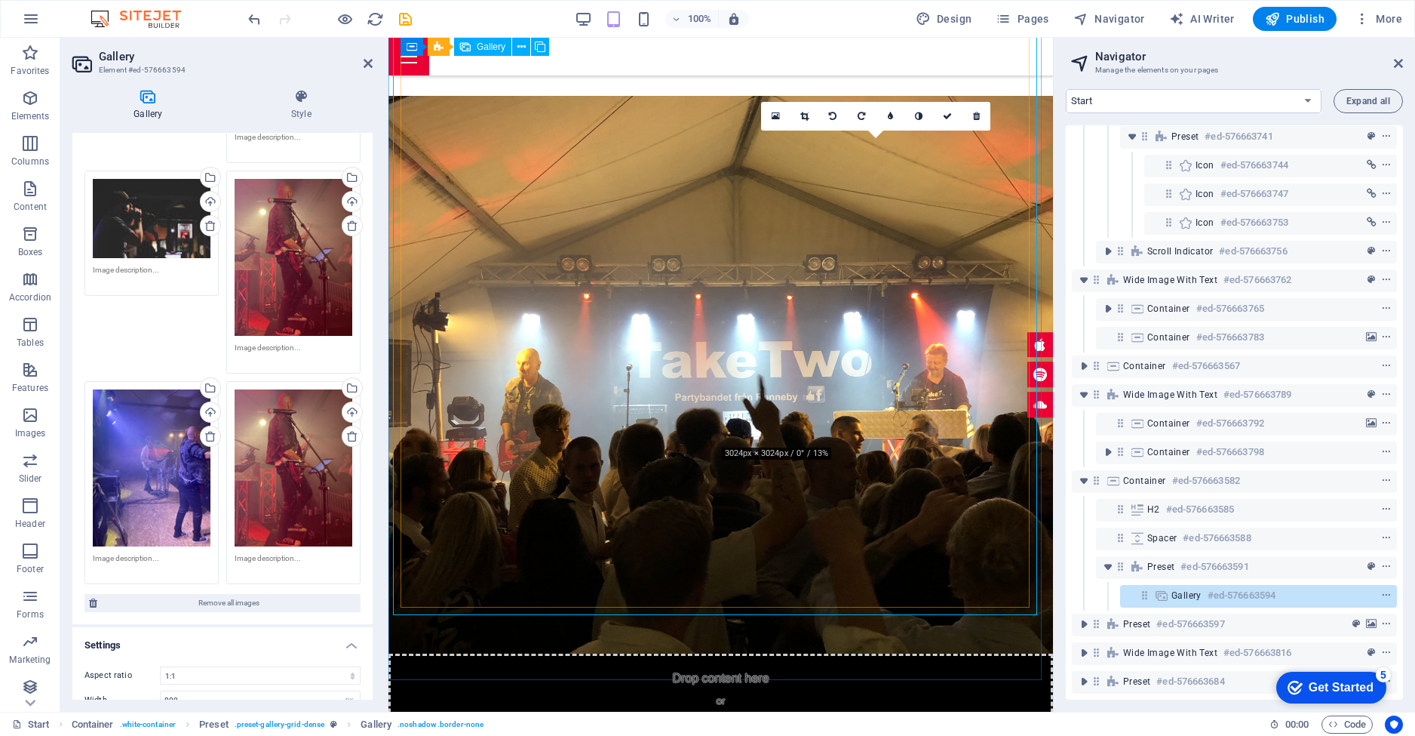
drag, startPoint x: 880, startPoint y: 299, endPoint x: 879, endPoint y: 481, distance: 181.8
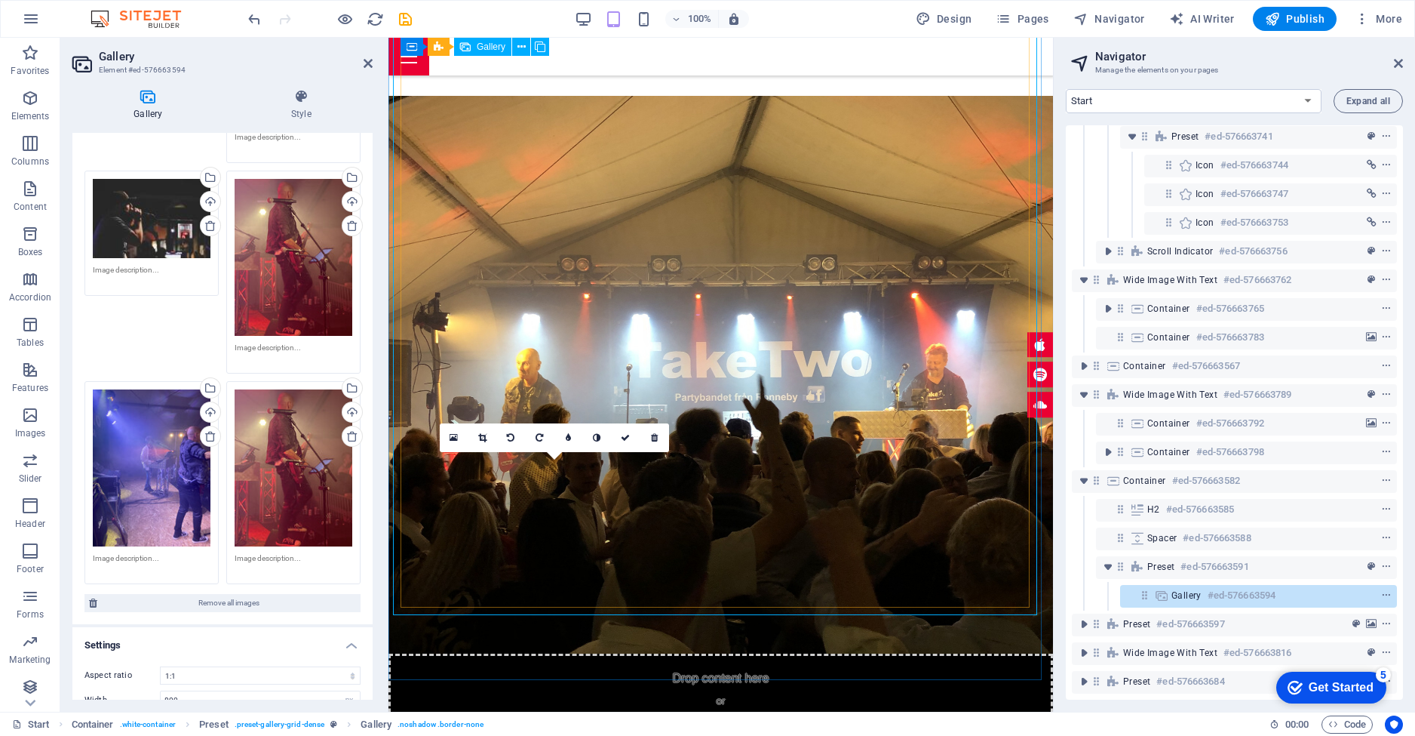
drag, startPoint x: 584, startPoint y: 575, endPoint x: 895, endPoint y: 240, distance: 456.9
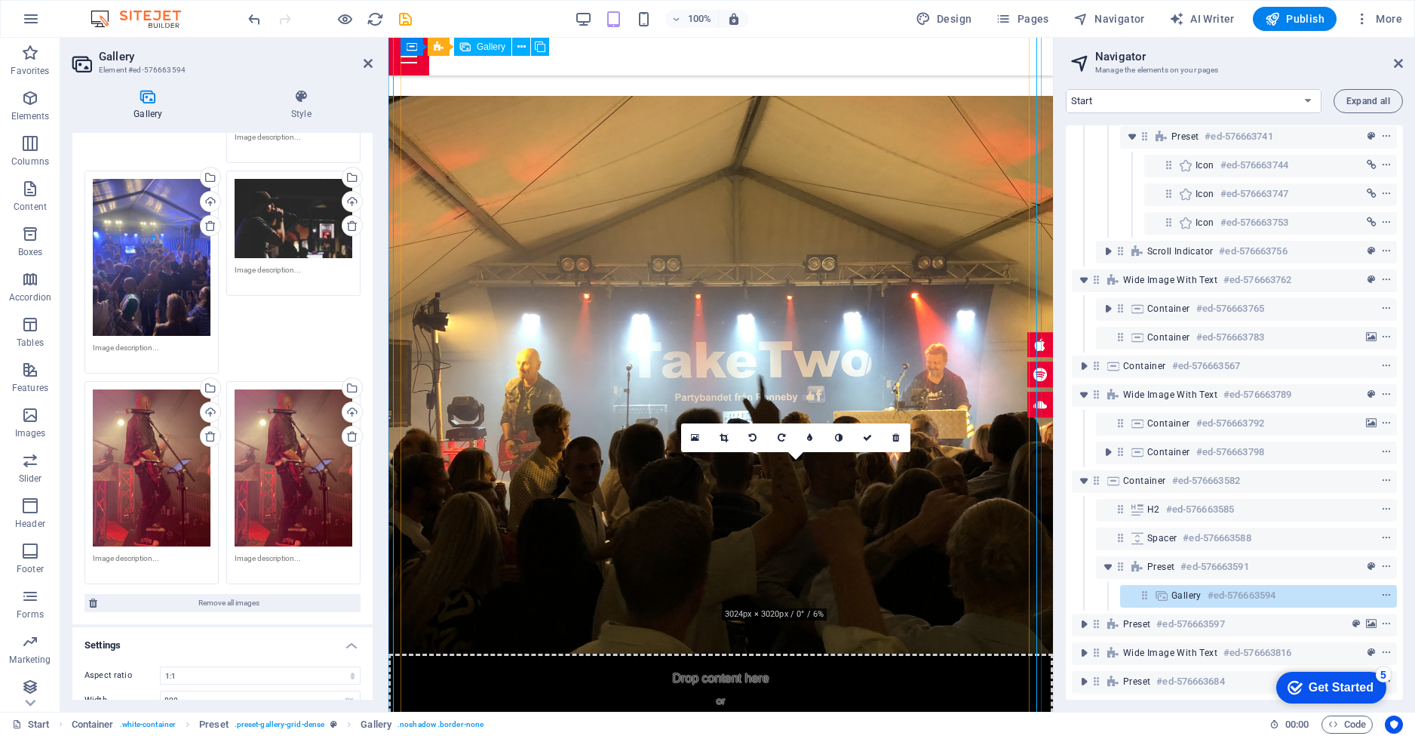
drag, startPoint x: 812, startPoint y: 545, endPoint x: 403, endPoint y: 382, distance: 440.8
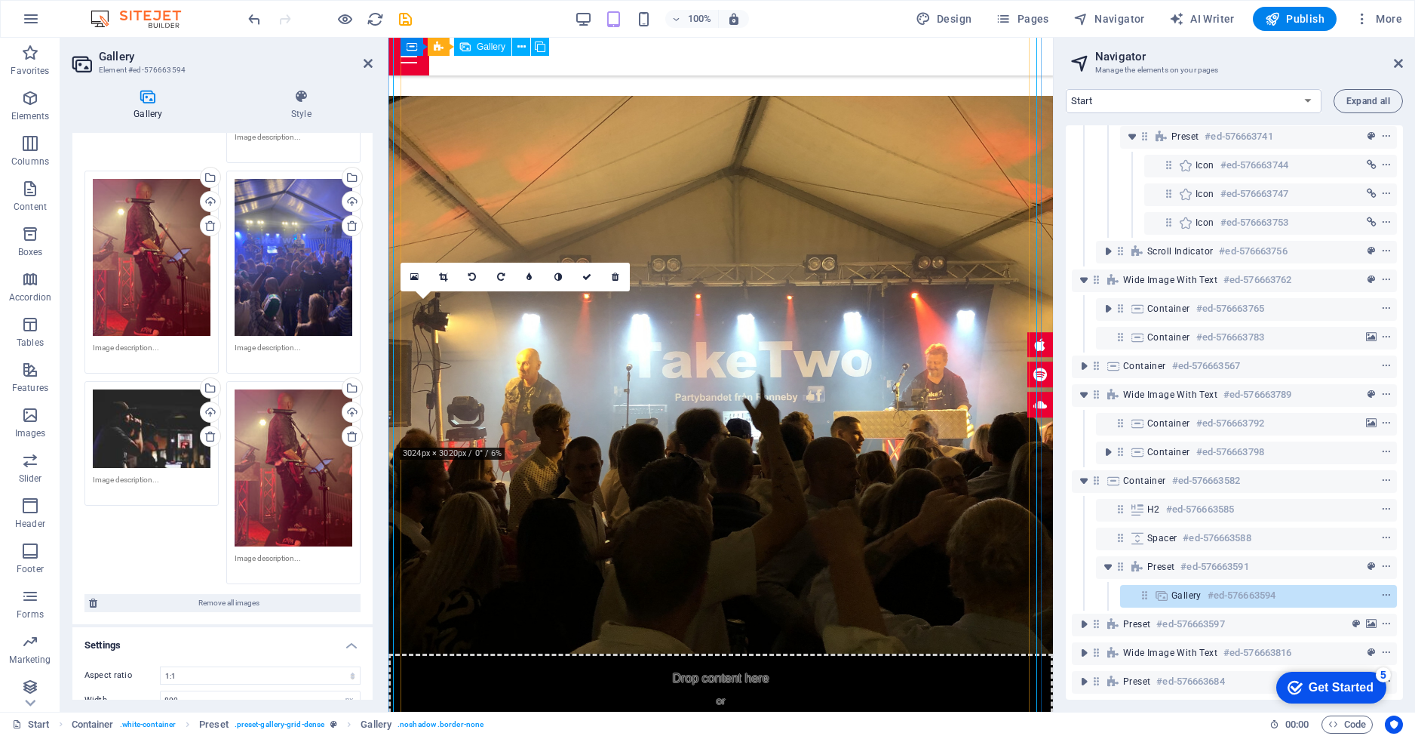
drag, startPoint x: 484, startPoint y: 346, endPoint x: 484, endPoint y: 367, distance: 21.9
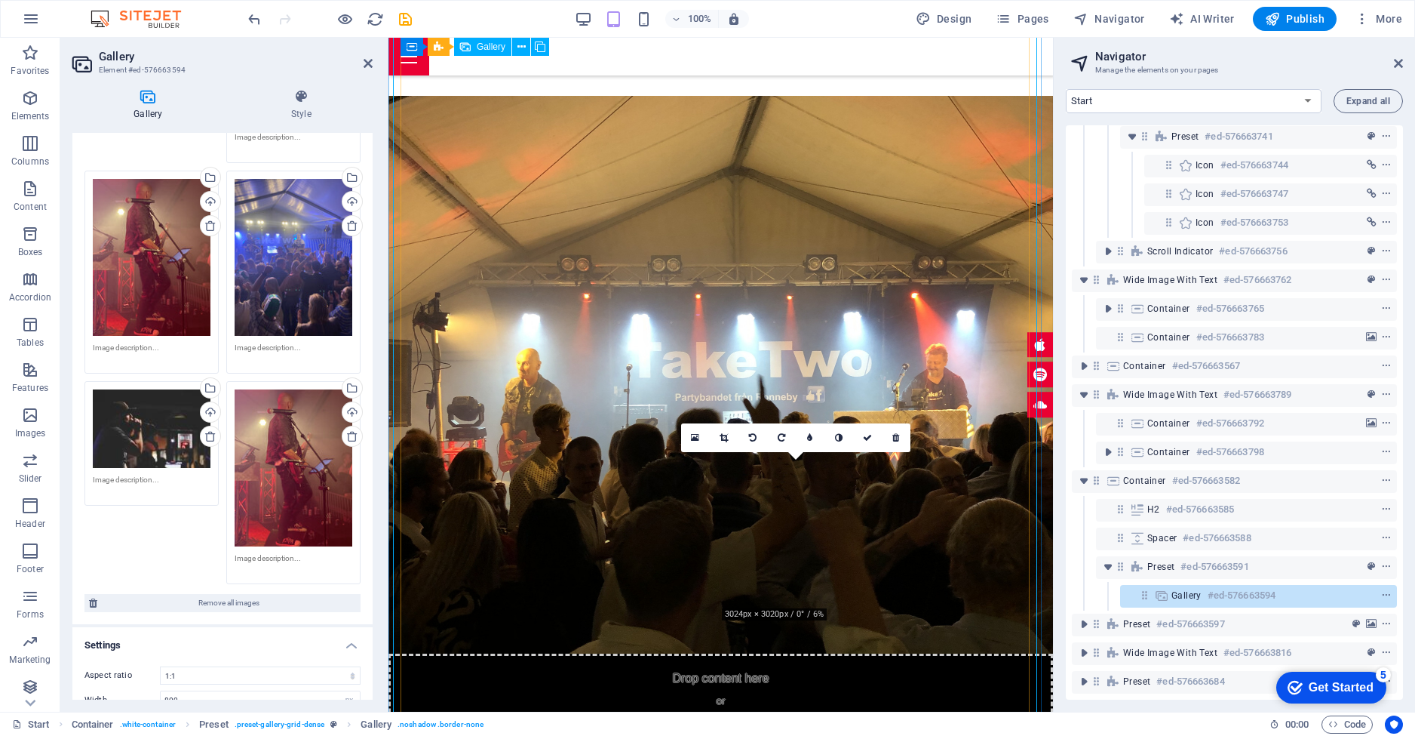
drag, startPoint x: 816, startPoint y: 526, endPoint x: 603, endPoint y: 359, distance: 270.9
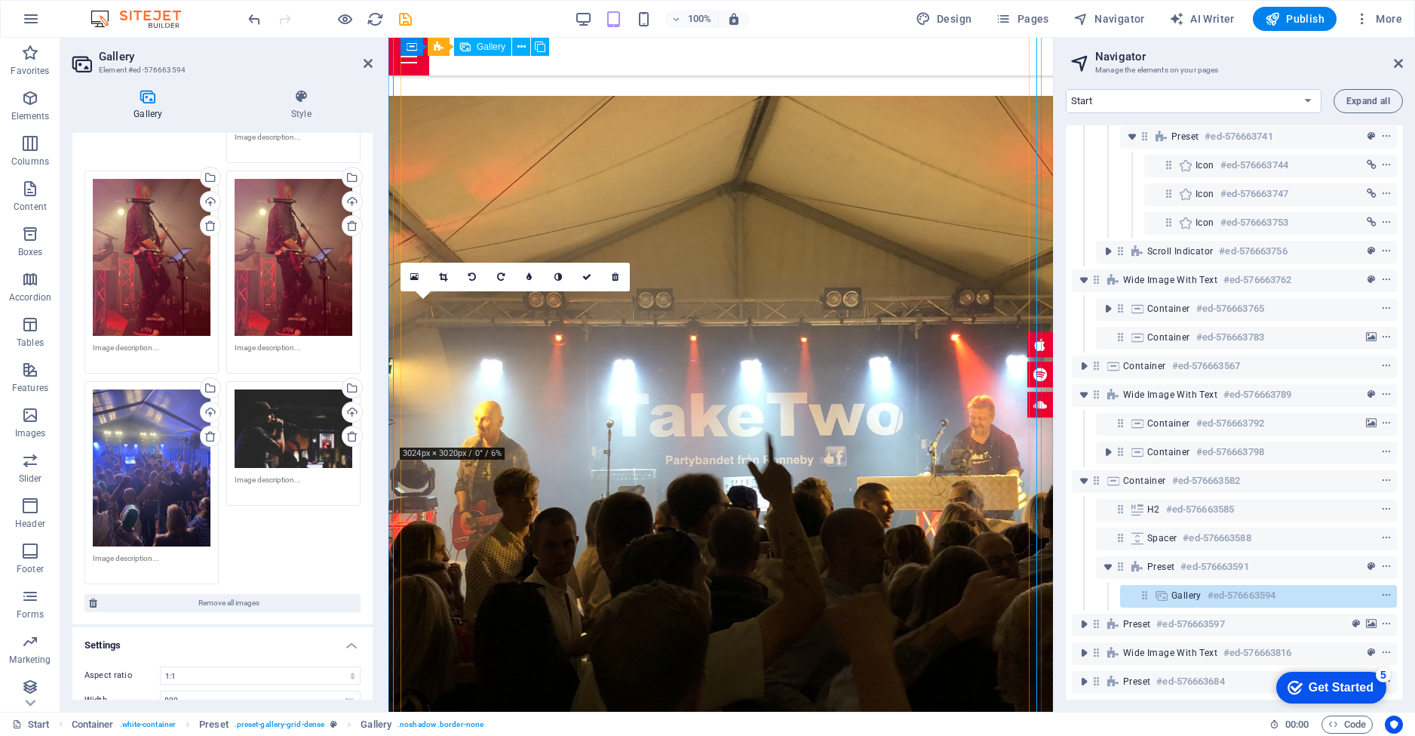
drag, startPoint x: 457, startPoint y: 355, endPoint x: 825, endPoint y: 570, distance: 425.7
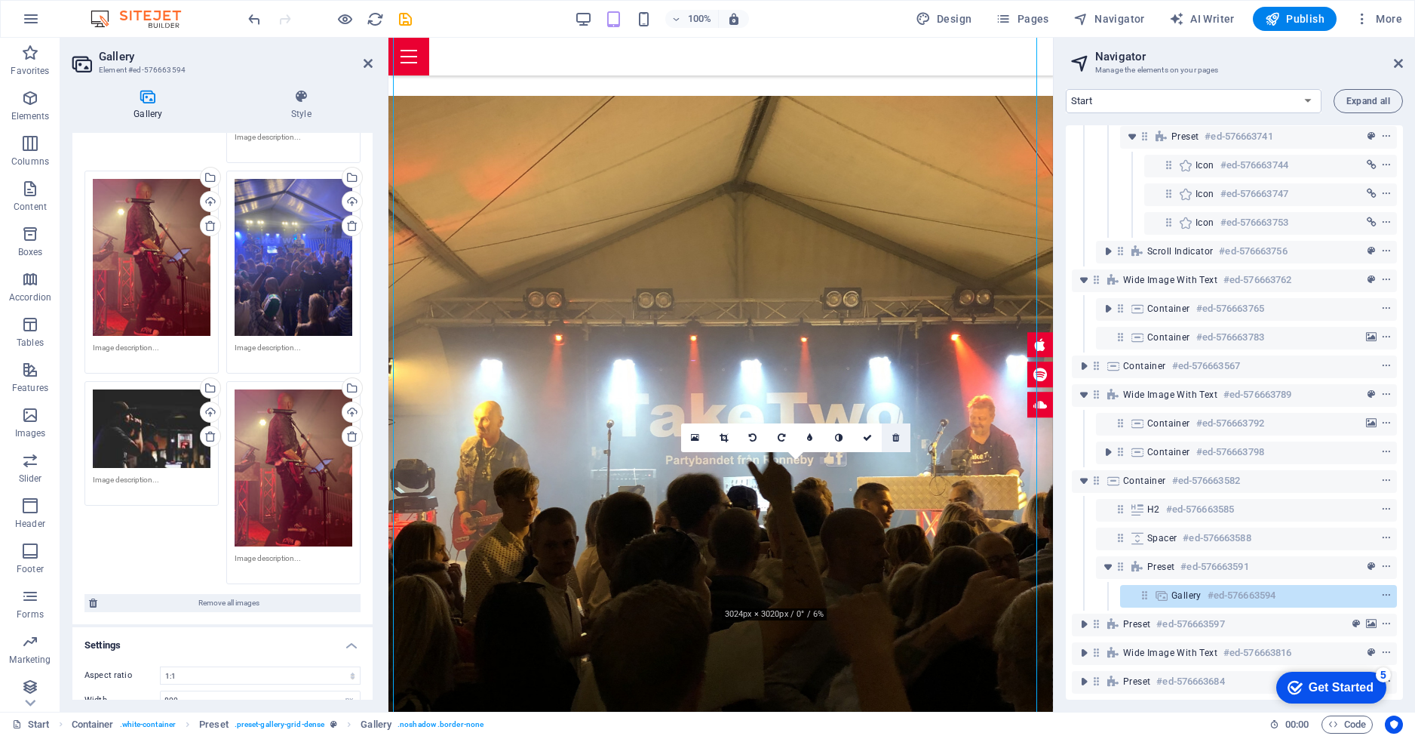
click at [895, 439] on icon at bounding box center [895, 437] width 7 height 9
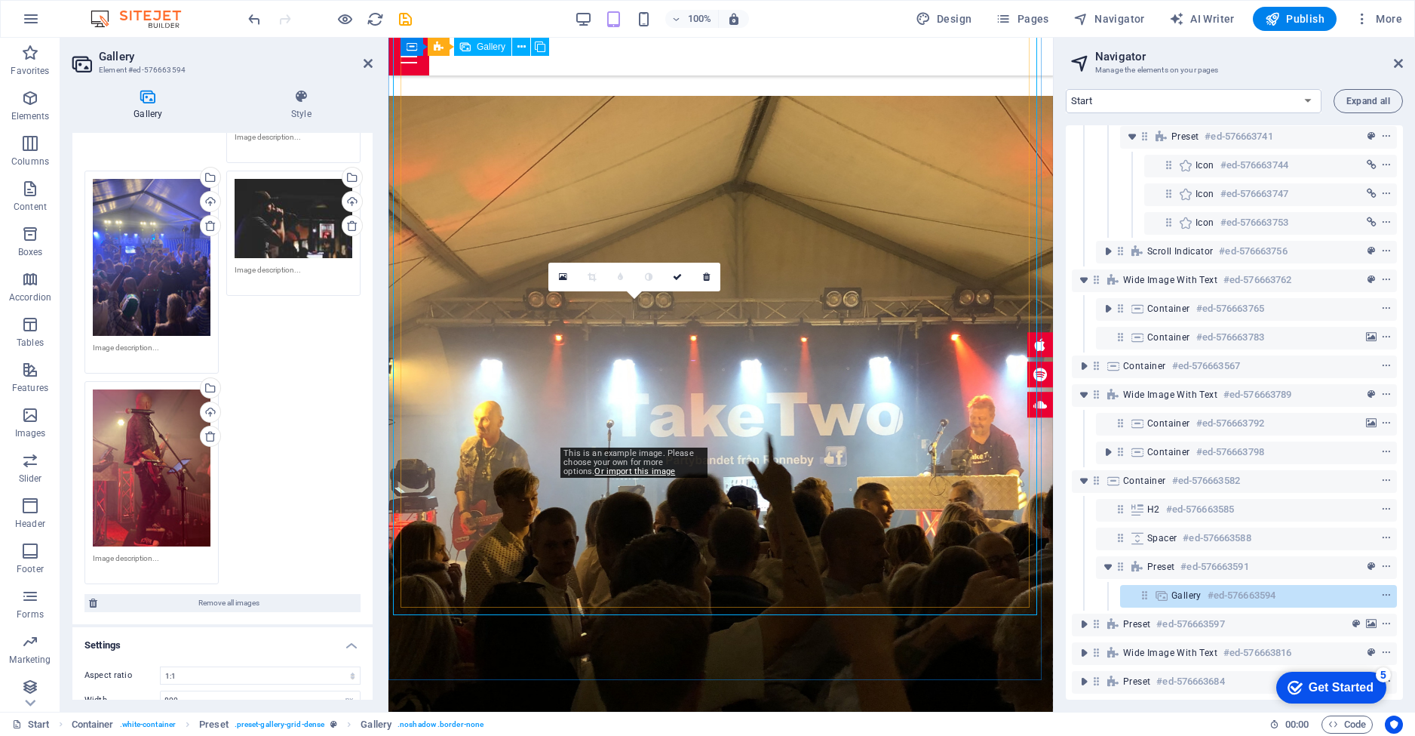
drag, startPoint x: 627, startPoint y: 360, endPoint x: 806, endPoint y: 541, distance: 255.0
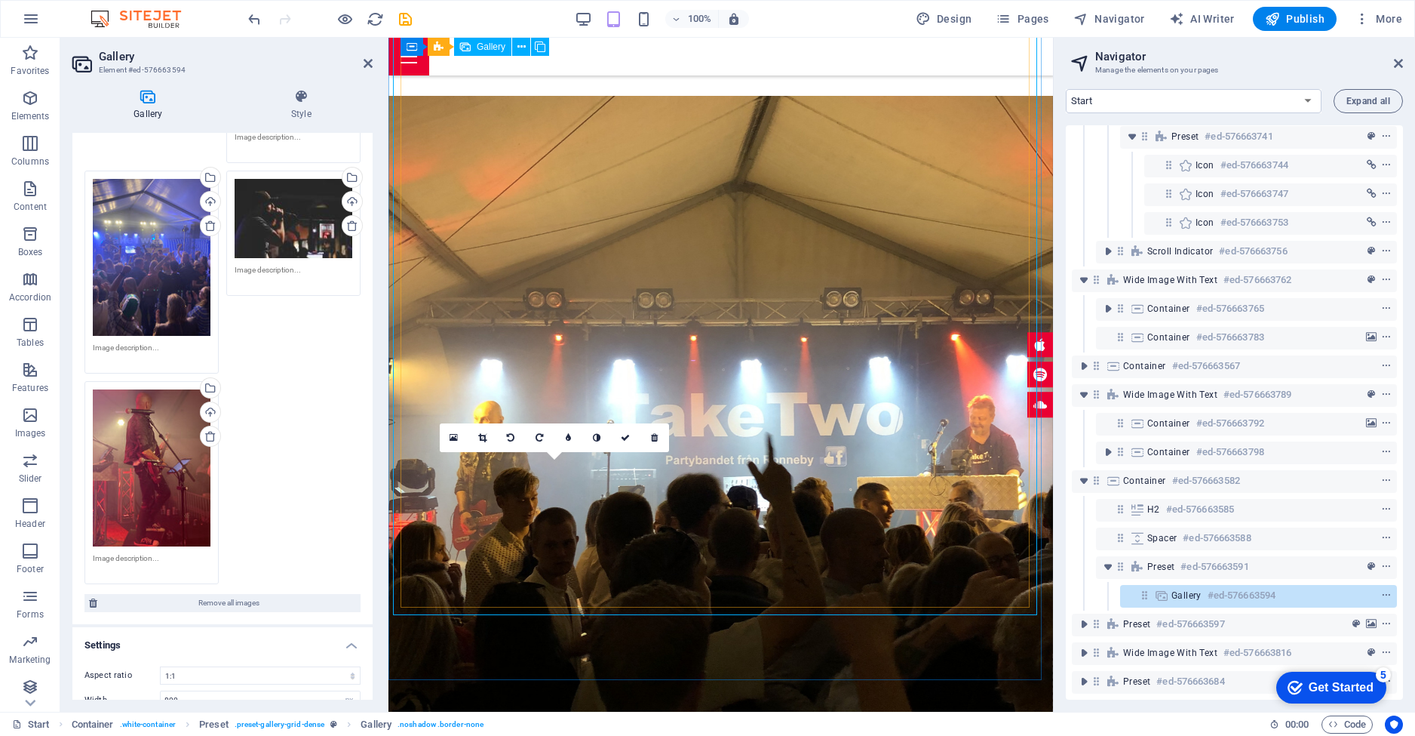
scroll to position [2989, 0]
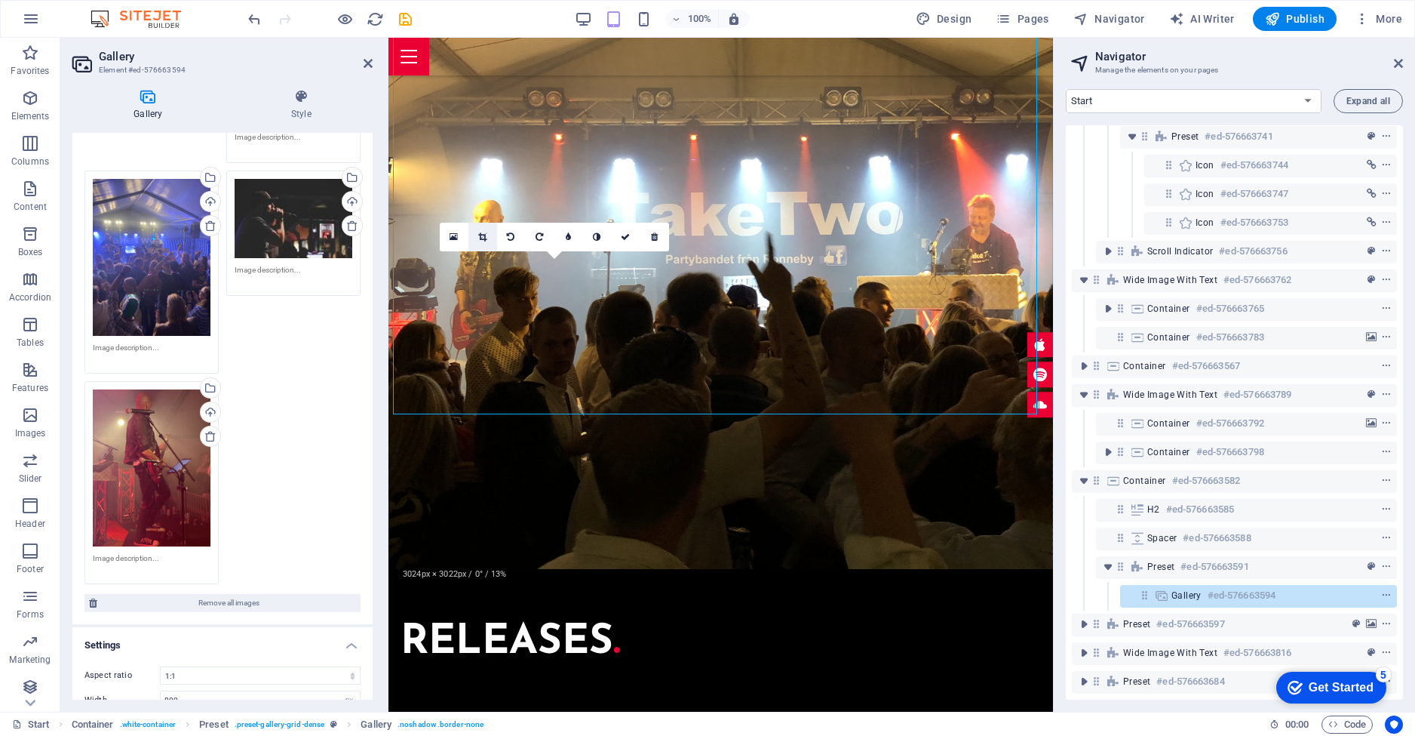
click at [483, 239] on icon at bounding box center [482, 236] width 8 height 9
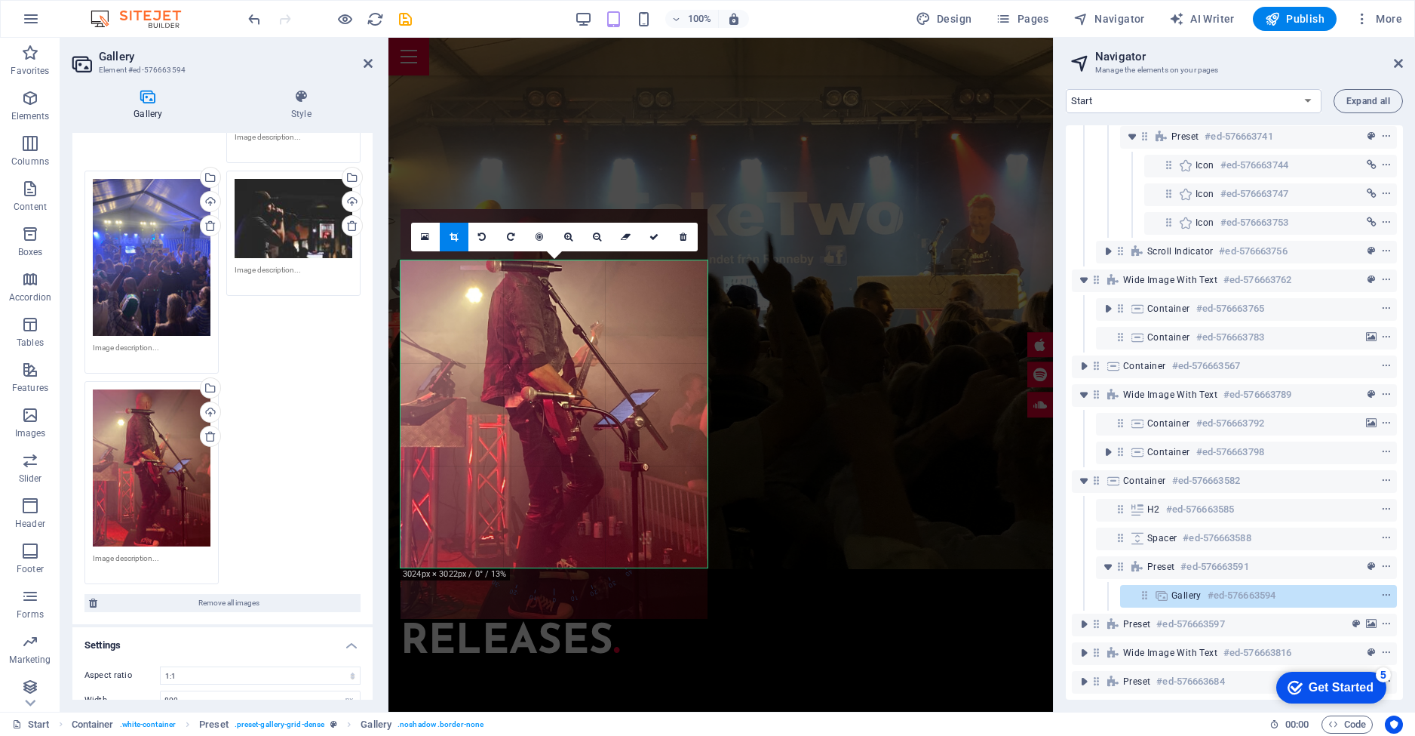
click at [453, 238] on icon at bounding box center [454, 236] width 8 height 9
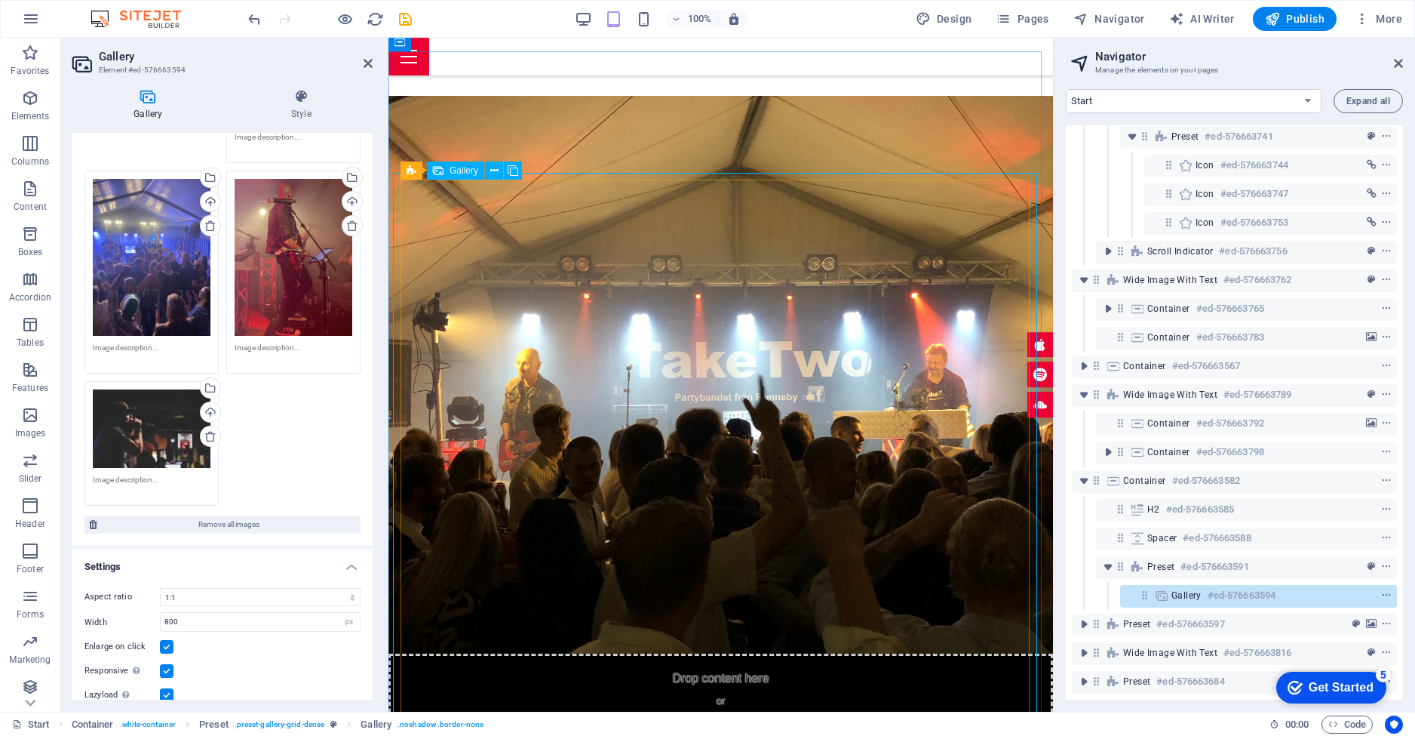
scroll to position [2587, 0]
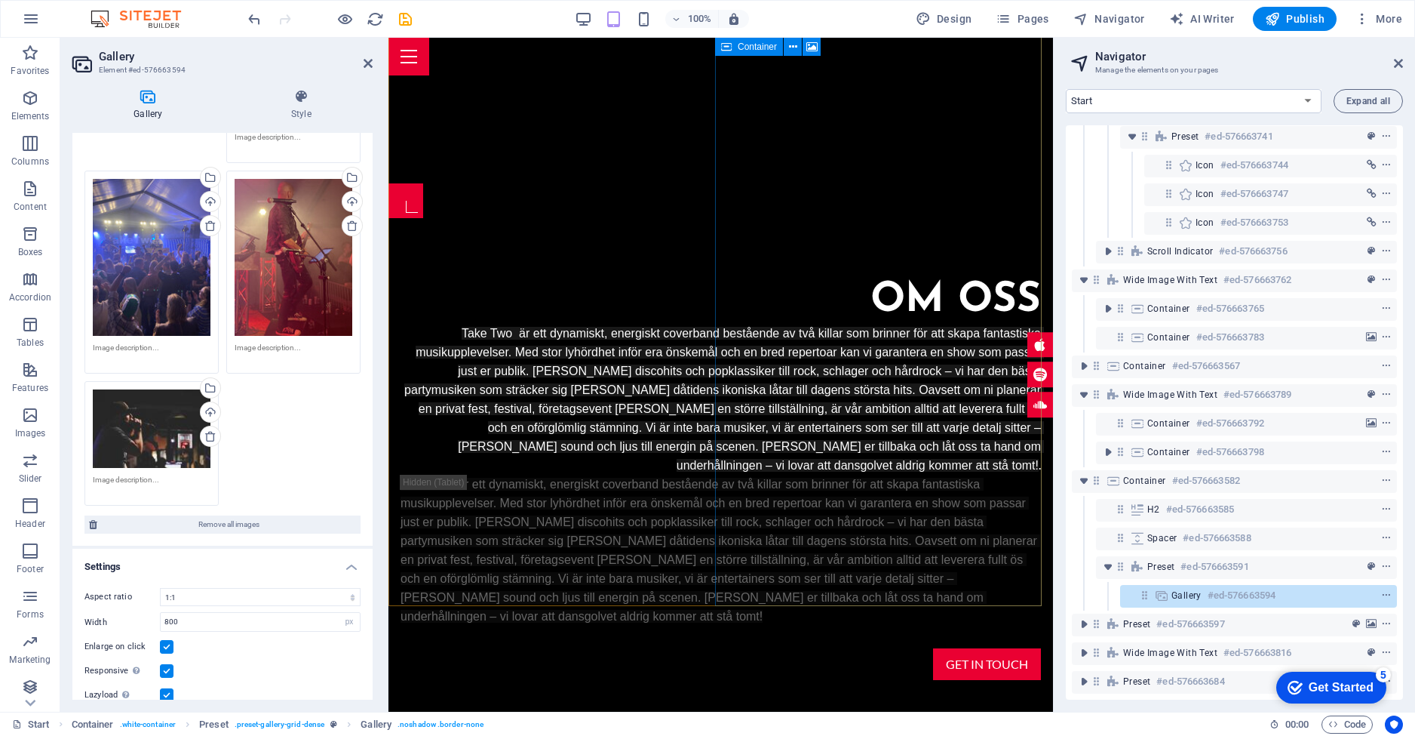
scroll to position [978, 0]
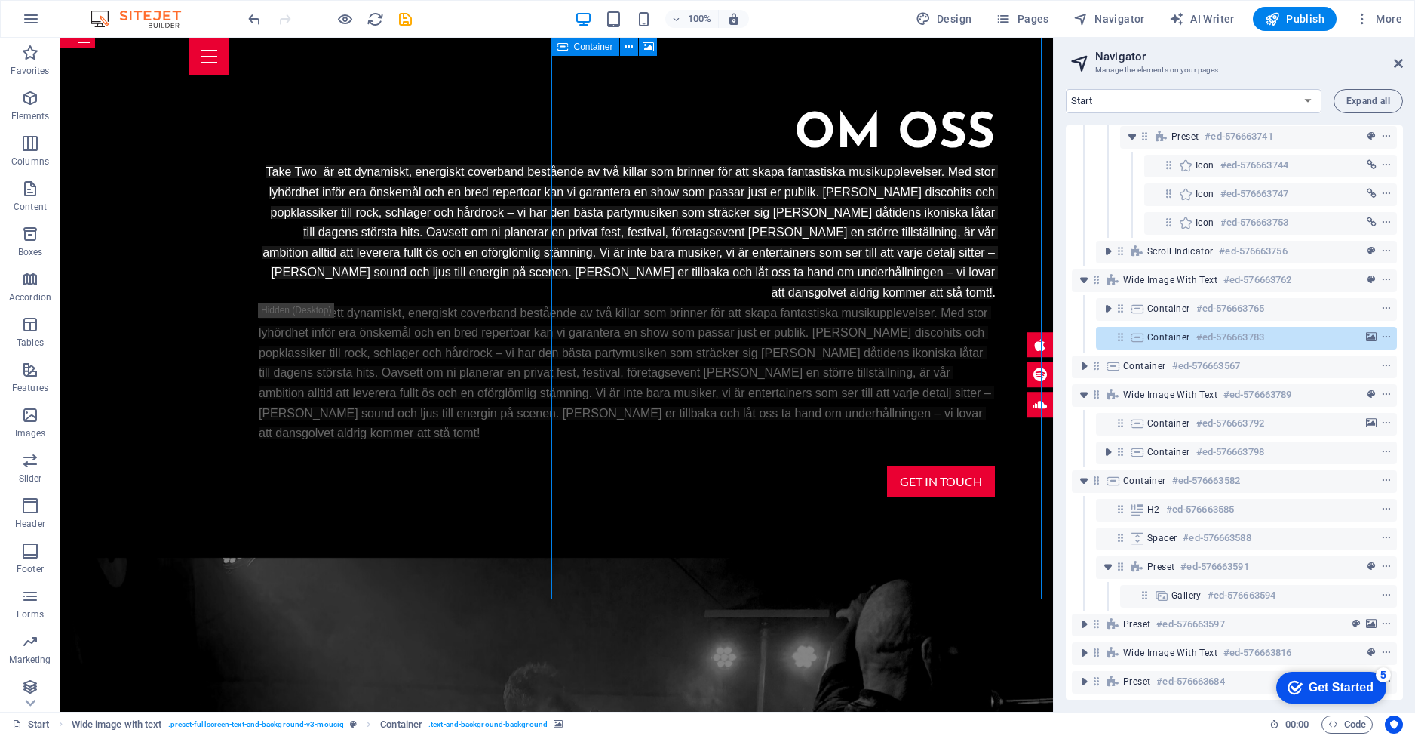
drag, startPoint x: 649, startPoint y: 310, endPoint x: 912, endPoint y: 309, distance: 263.3
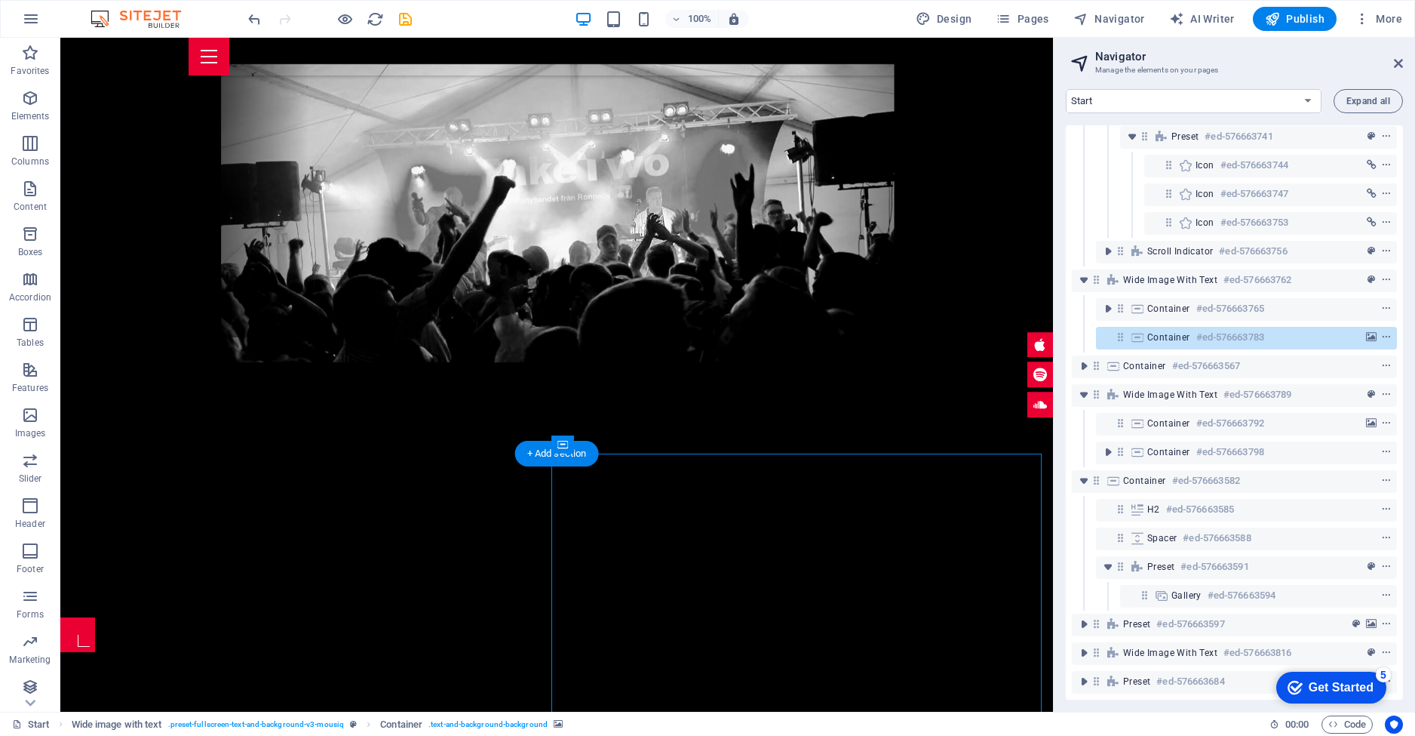
scroll to position [776, 0]
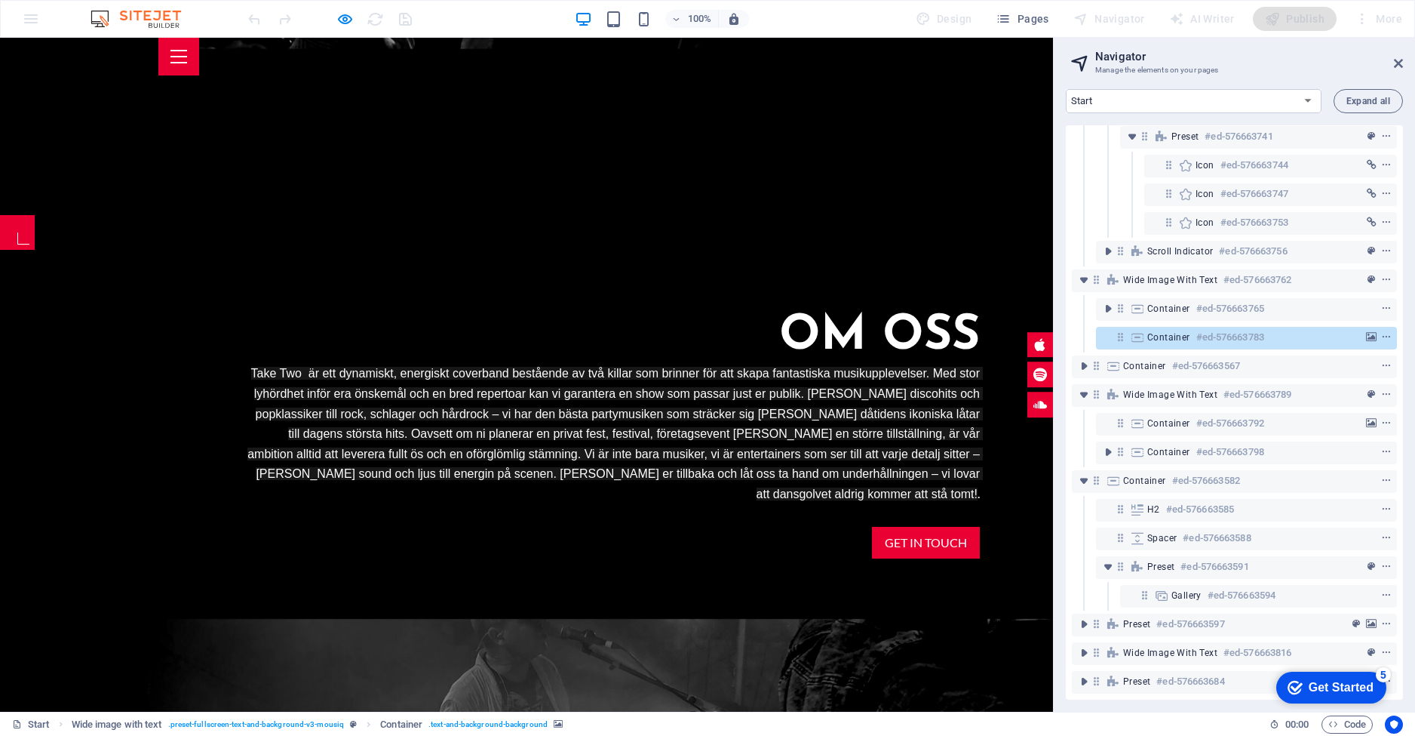
scroll to position [575, 0]
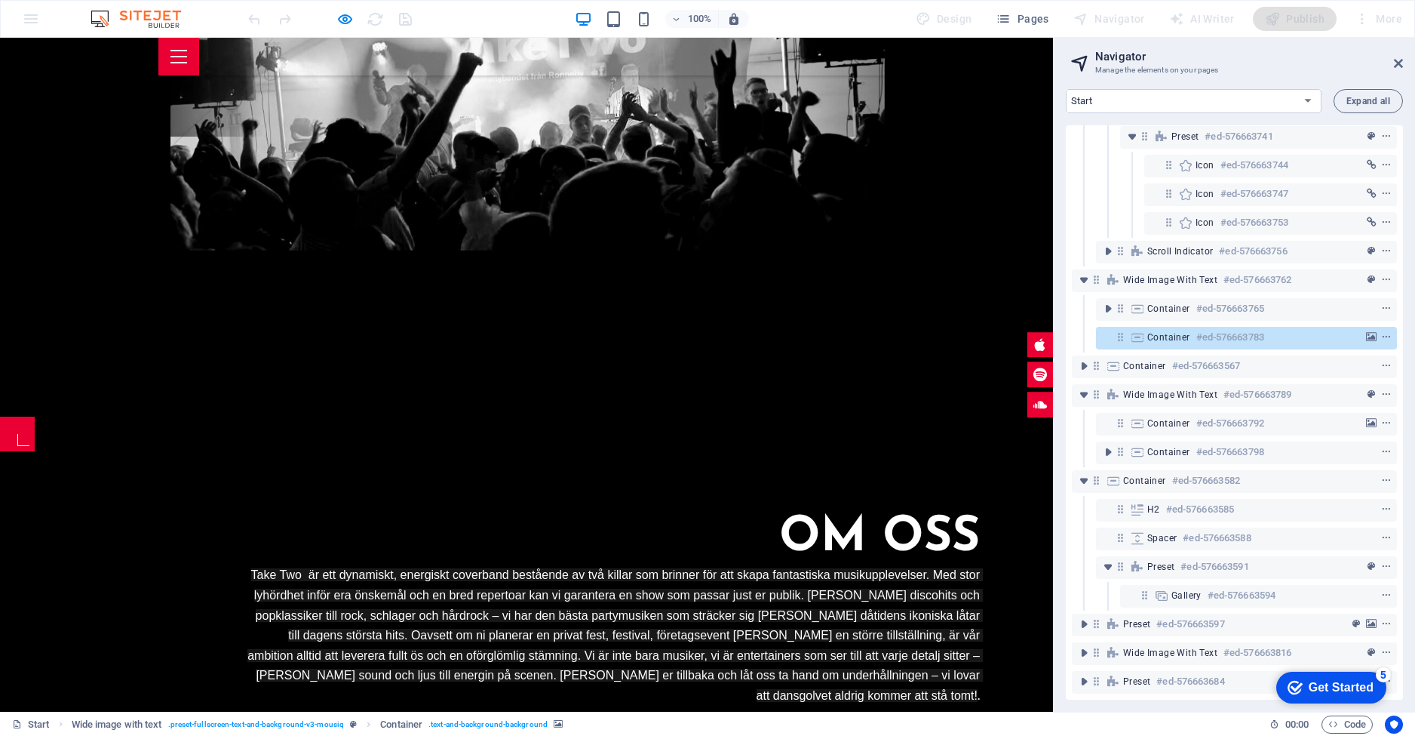
drag, startPoint x: 662, startPoint y: 471, endPoint x: 769, endPoint y: 465, distance: 106.5
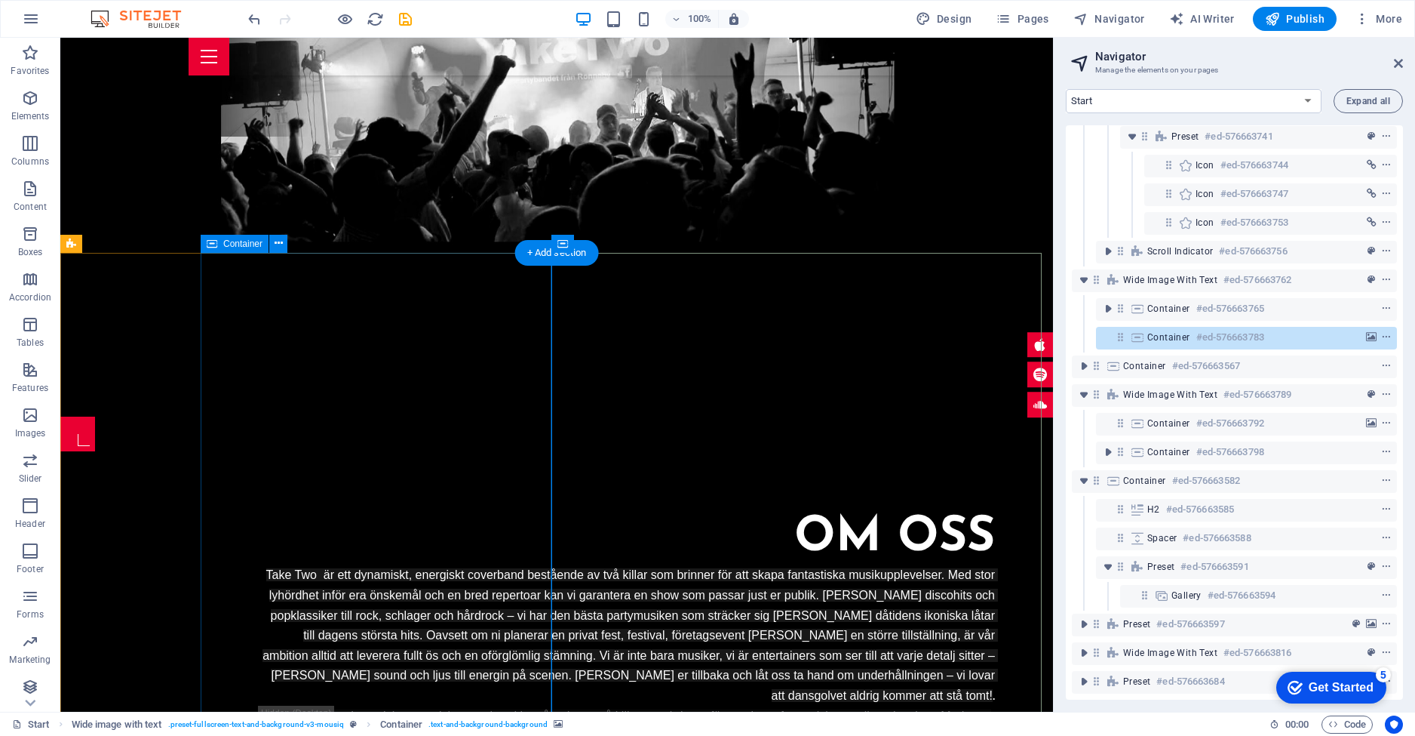
click at [451, 451] on div "Om oss Take Two är ett dynamiskt, energiskt coverband bestående av två killar s…" at bounding box center [627, 705] width 852 height 509
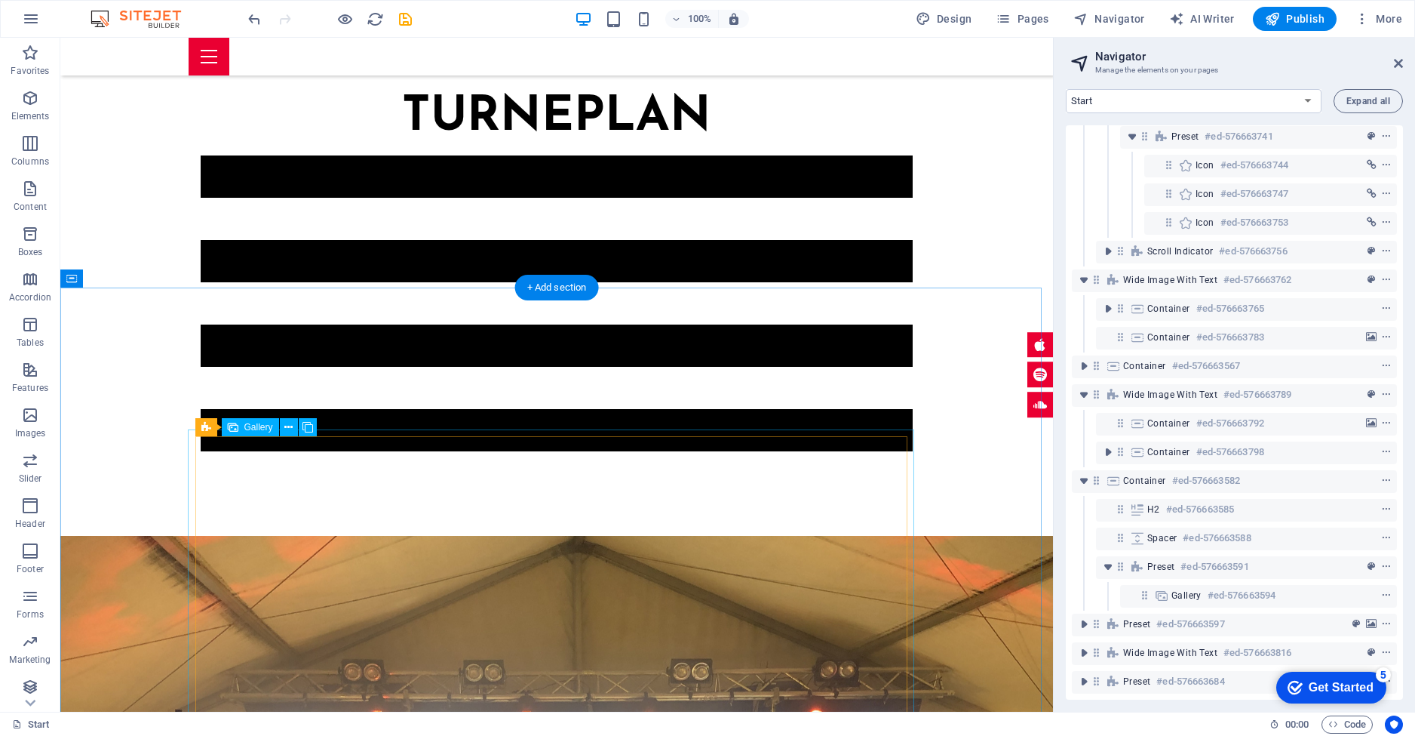
scroll to position [2587, 0]
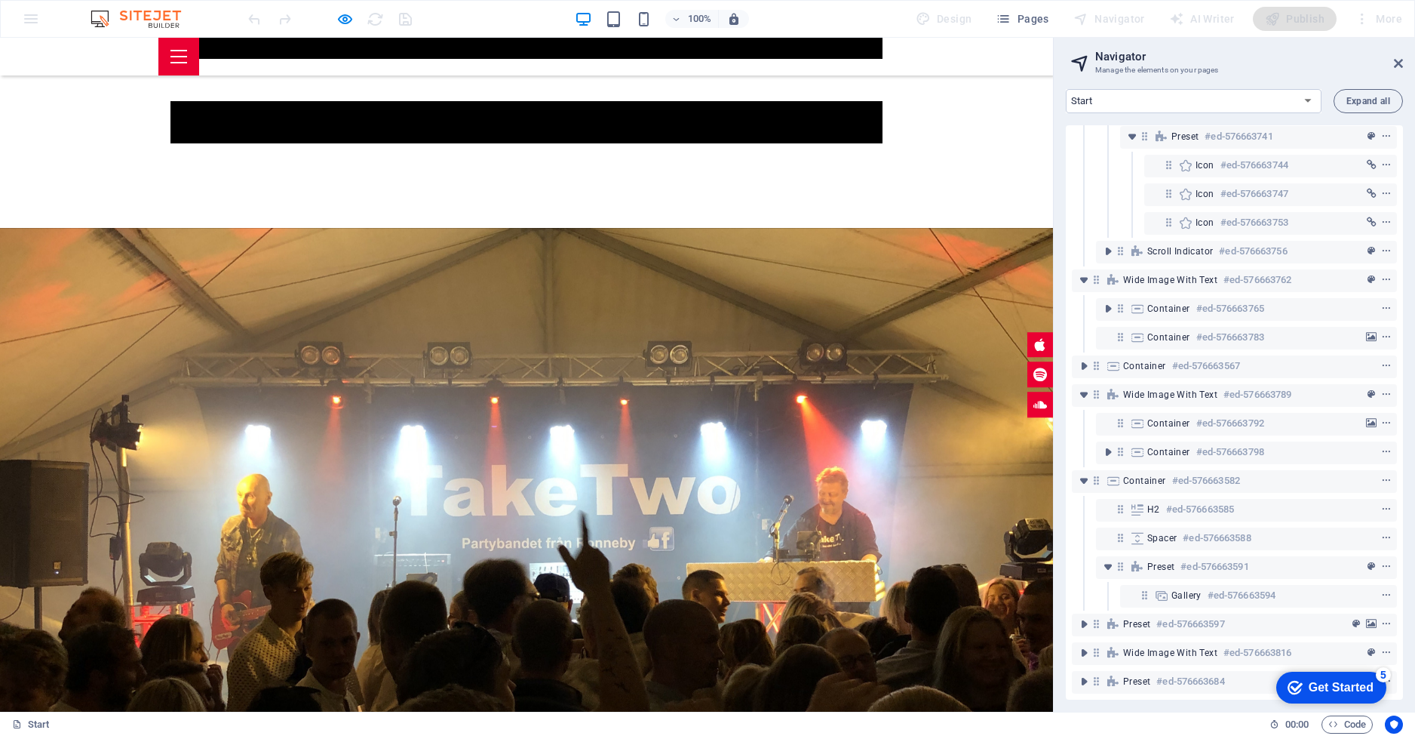
scroll to position [1581, 0]
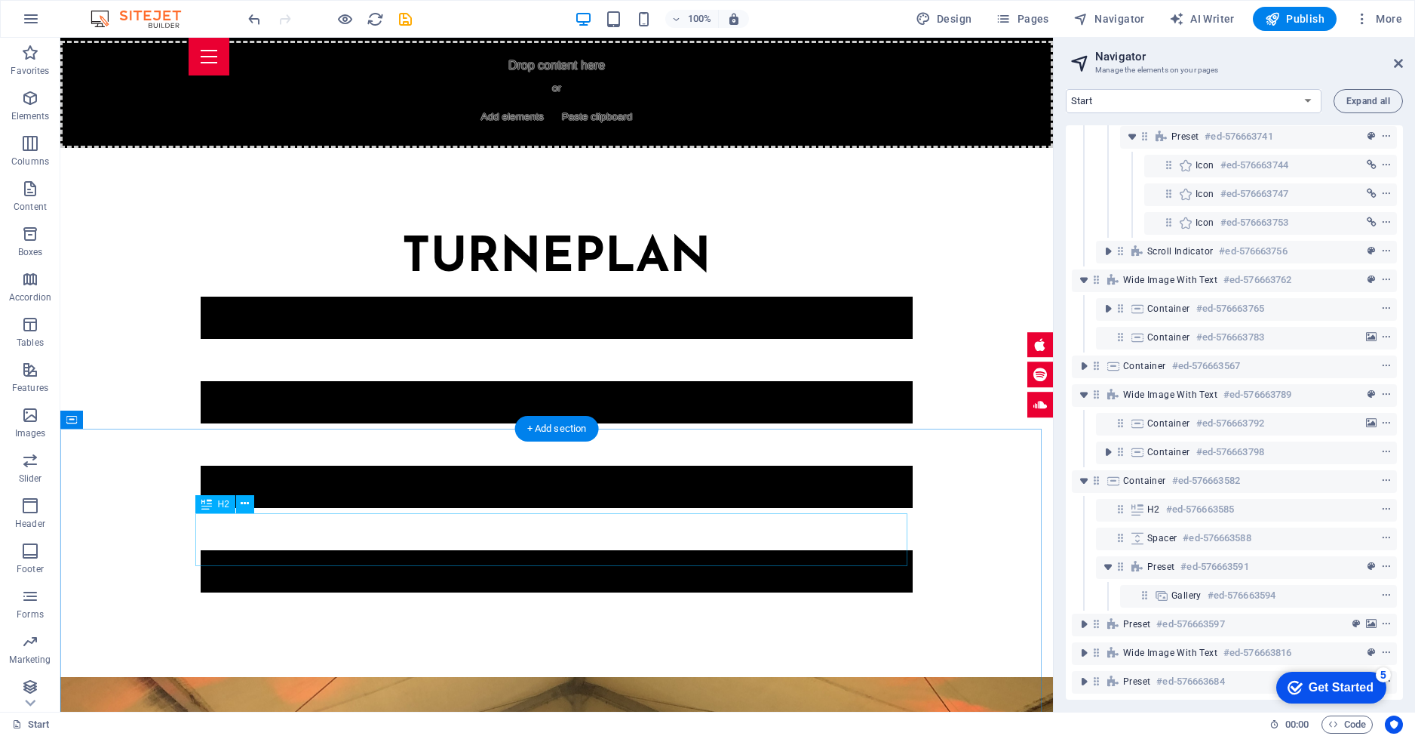
scroll to position [2646, 0]
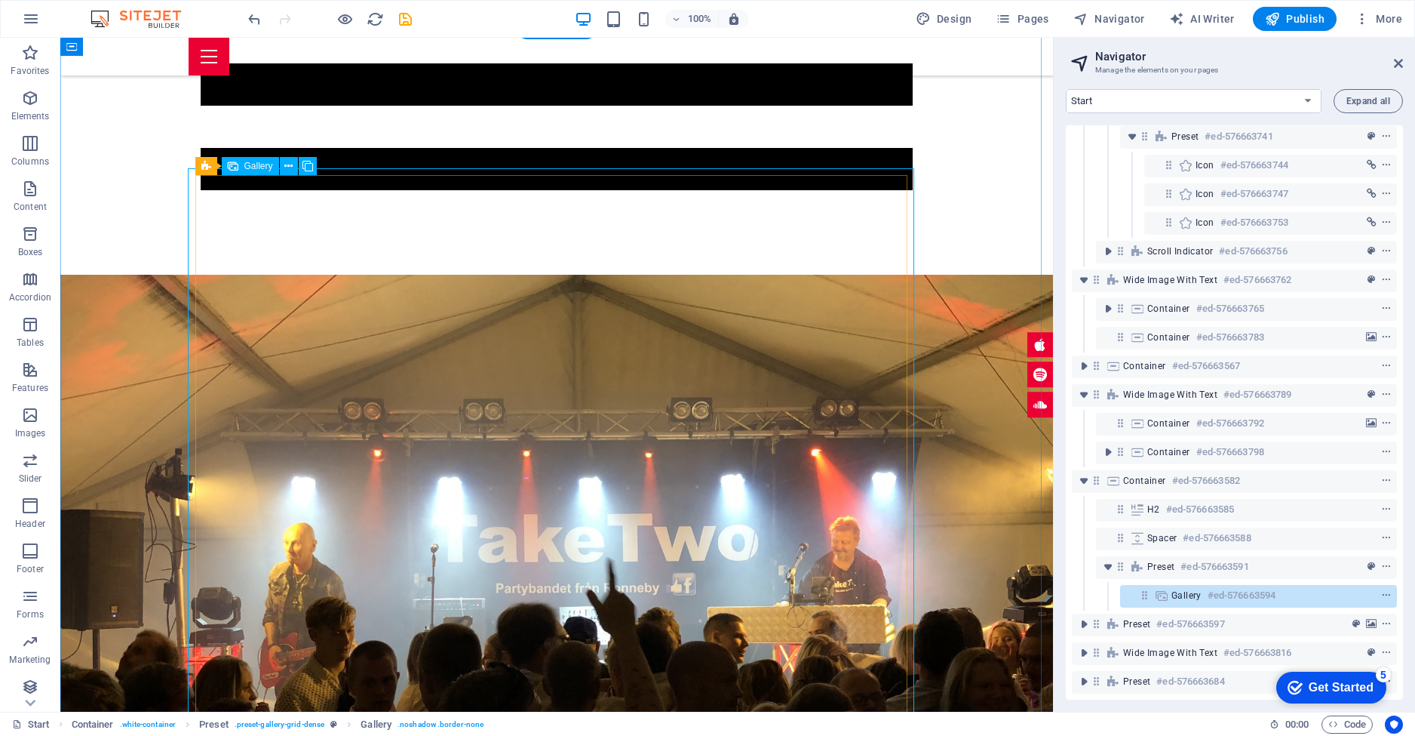
click at [1169, 589] on icon at bounding box center [1161, 595] width 17 height 12
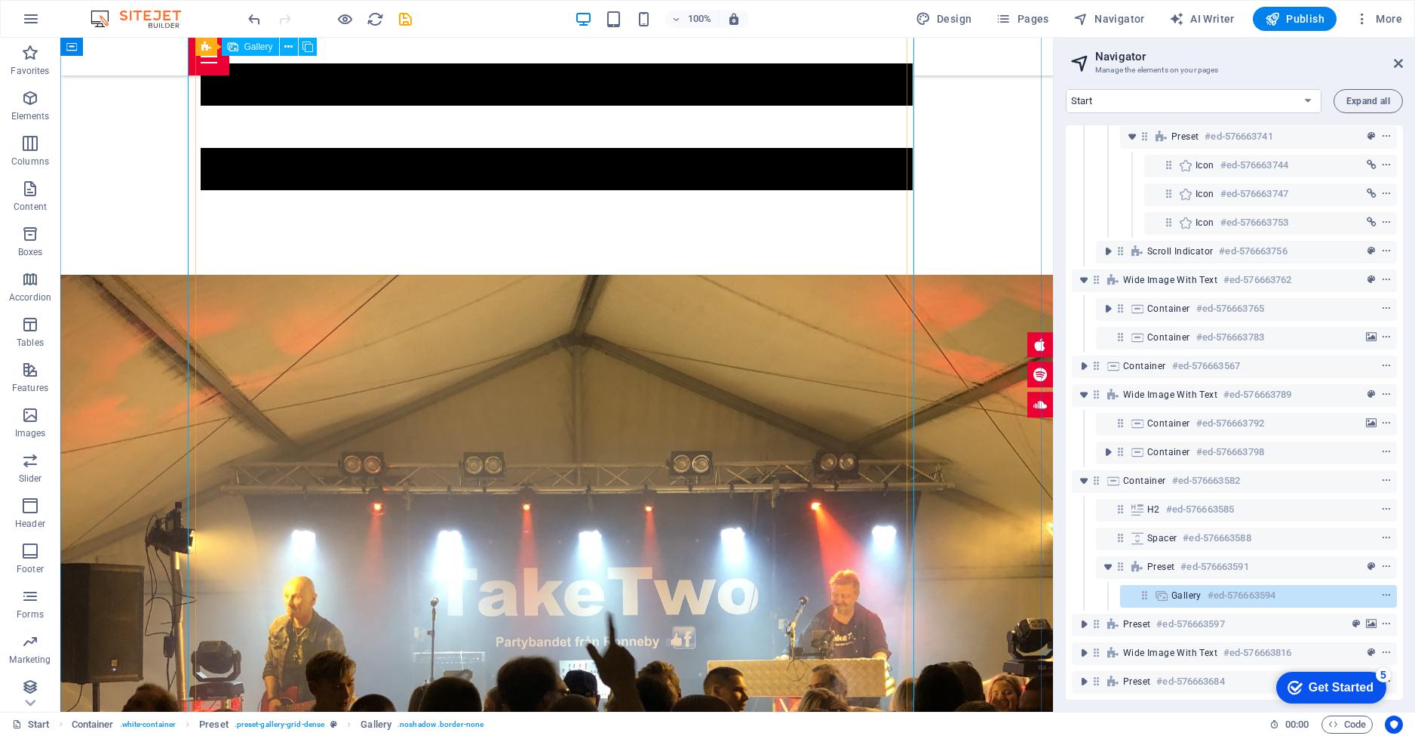
scroll to position [2894, 0]
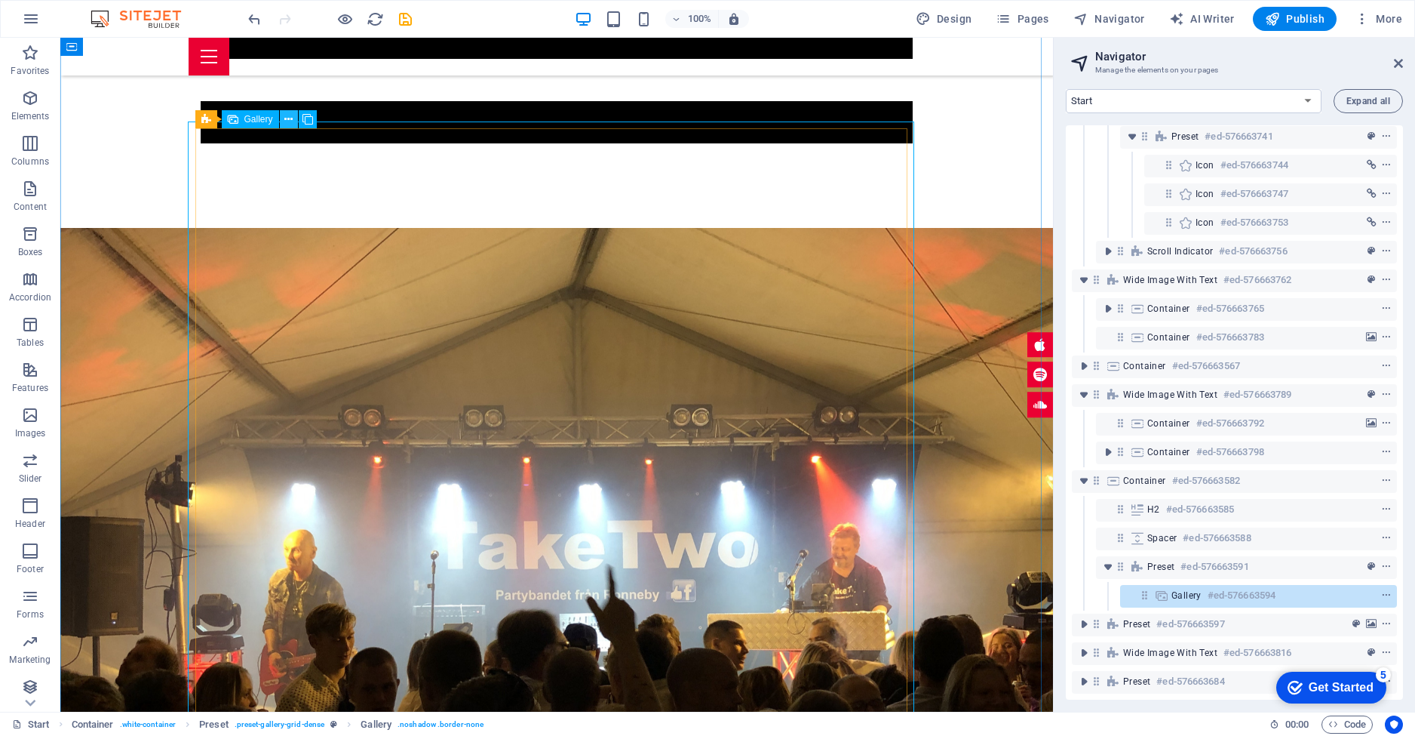
click at [289, 121] on icon at bounding box center [288, 120] width 8 height 16
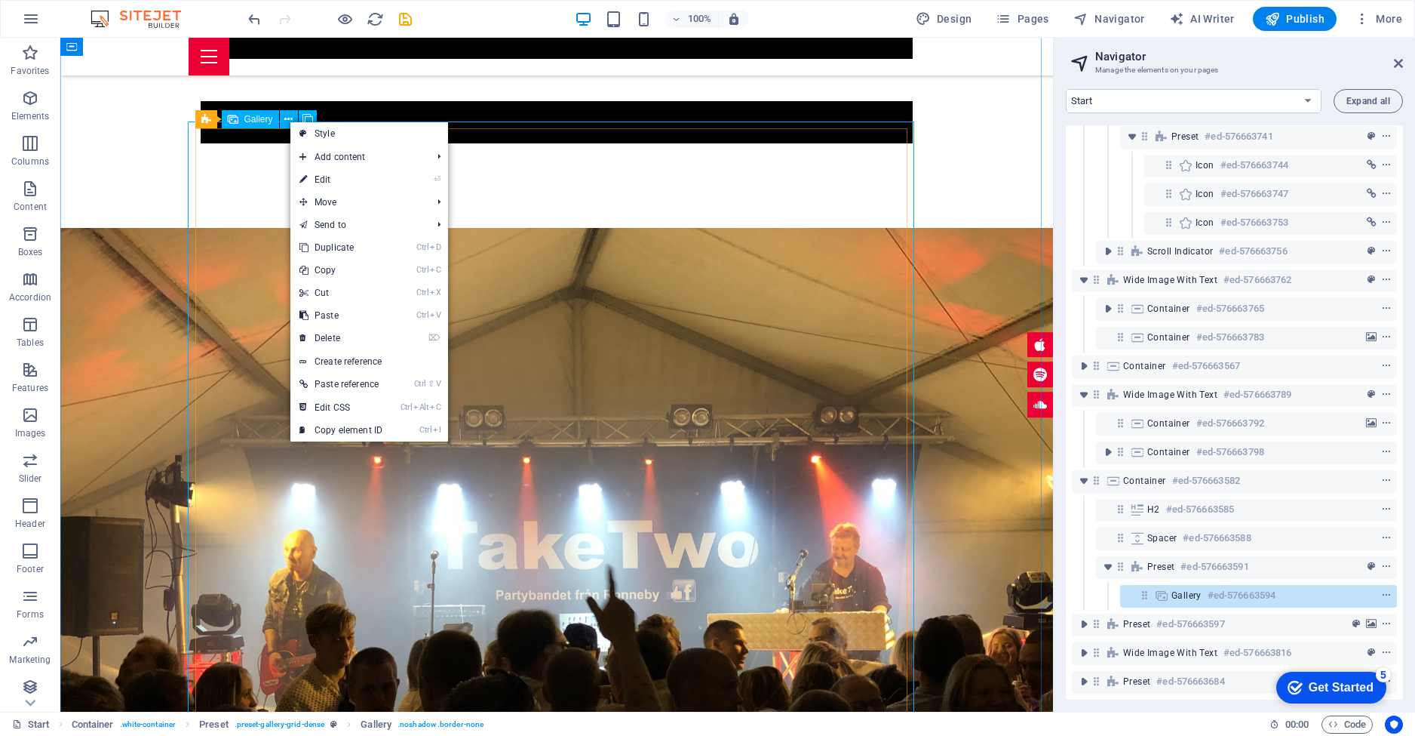
click at [253, 122] on span "Gallery" at bounding box center [258, 119] width 29 height 9
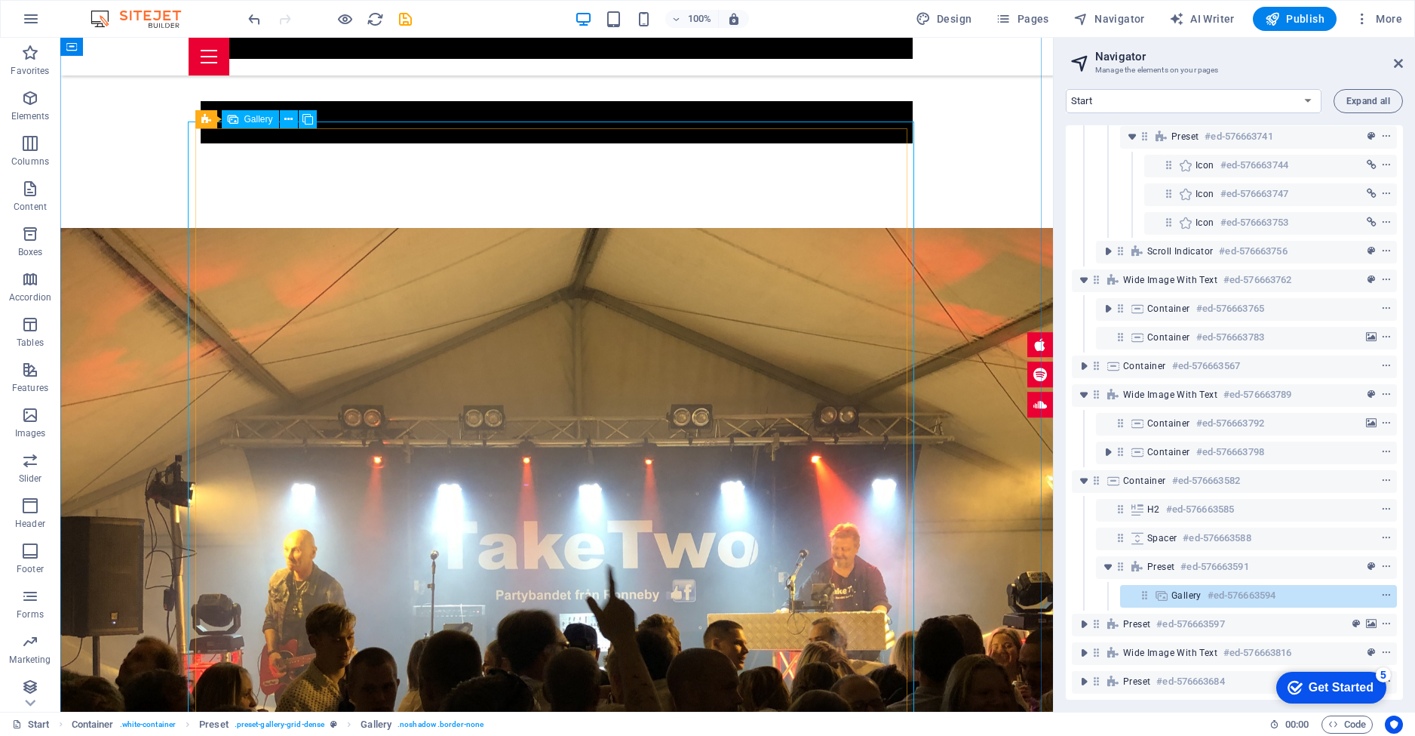
click at [253, 122] on span "Gallery" at bounding box center [258, 119] width 29 height 9
select select "4"
select select "px"
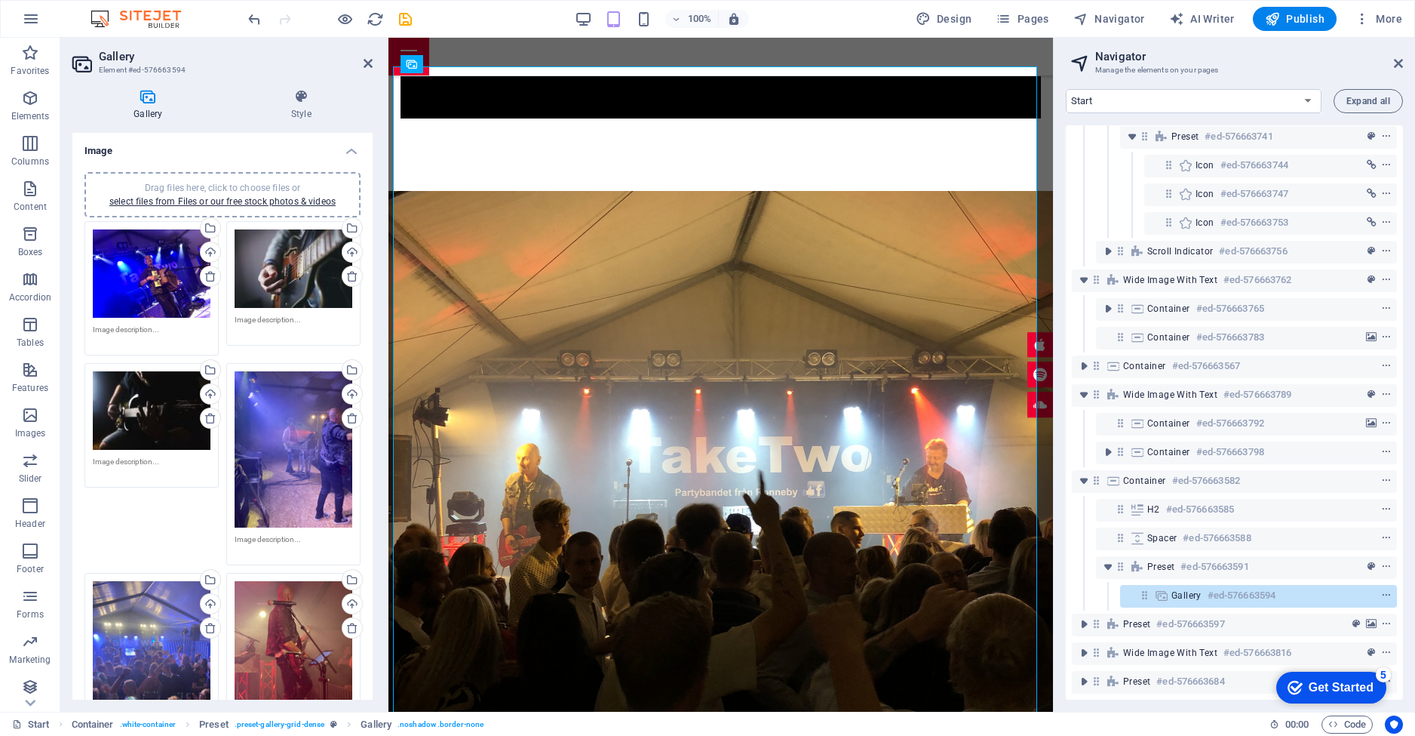
scroll to position [464, 0]
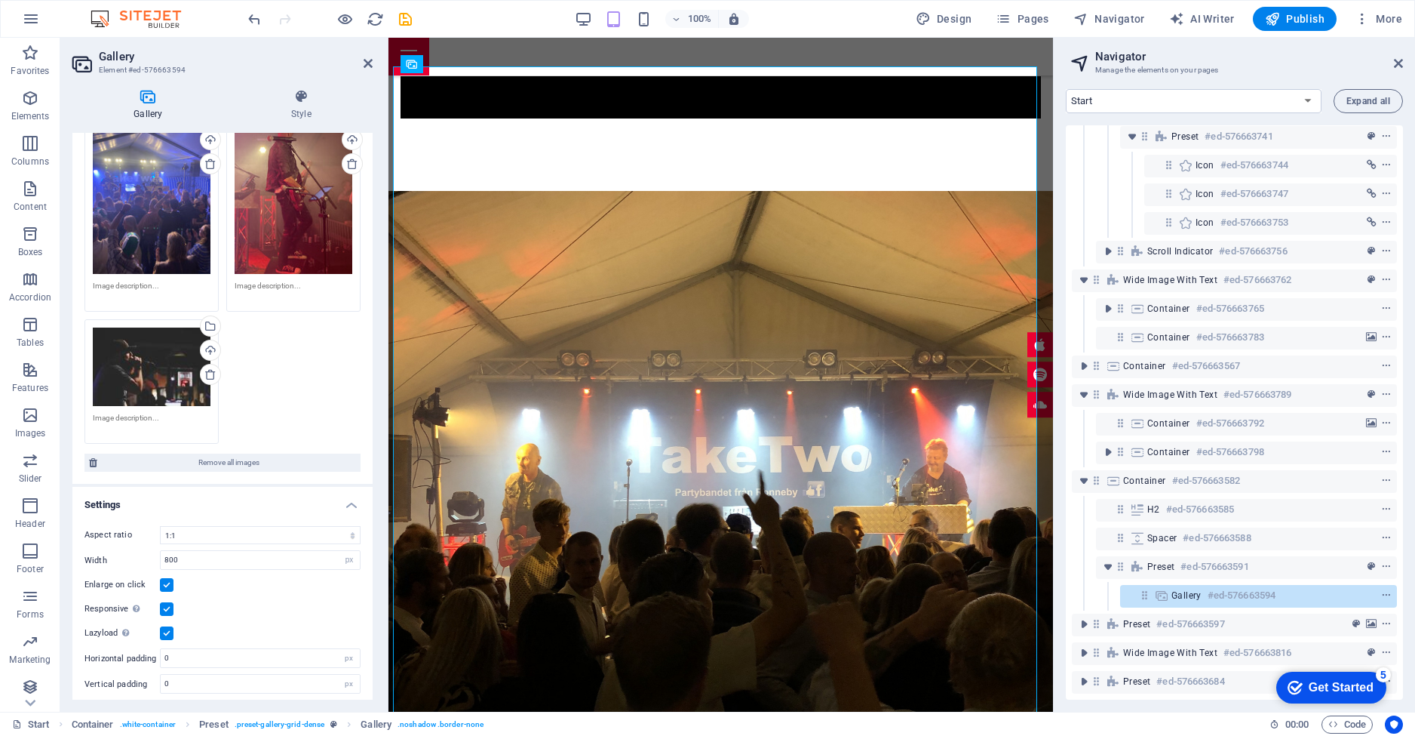
click at [315, 332] on div "Drag files here, click to choose files or select files from Files or our free s…" at bounding box center [223, 100] width 284 height 695
click at [151, 97] on icon at bounding box center [148, 96] width 152 height 15
click at [366, 63] on icon at bounding box center [368, 63] width 9 height 12
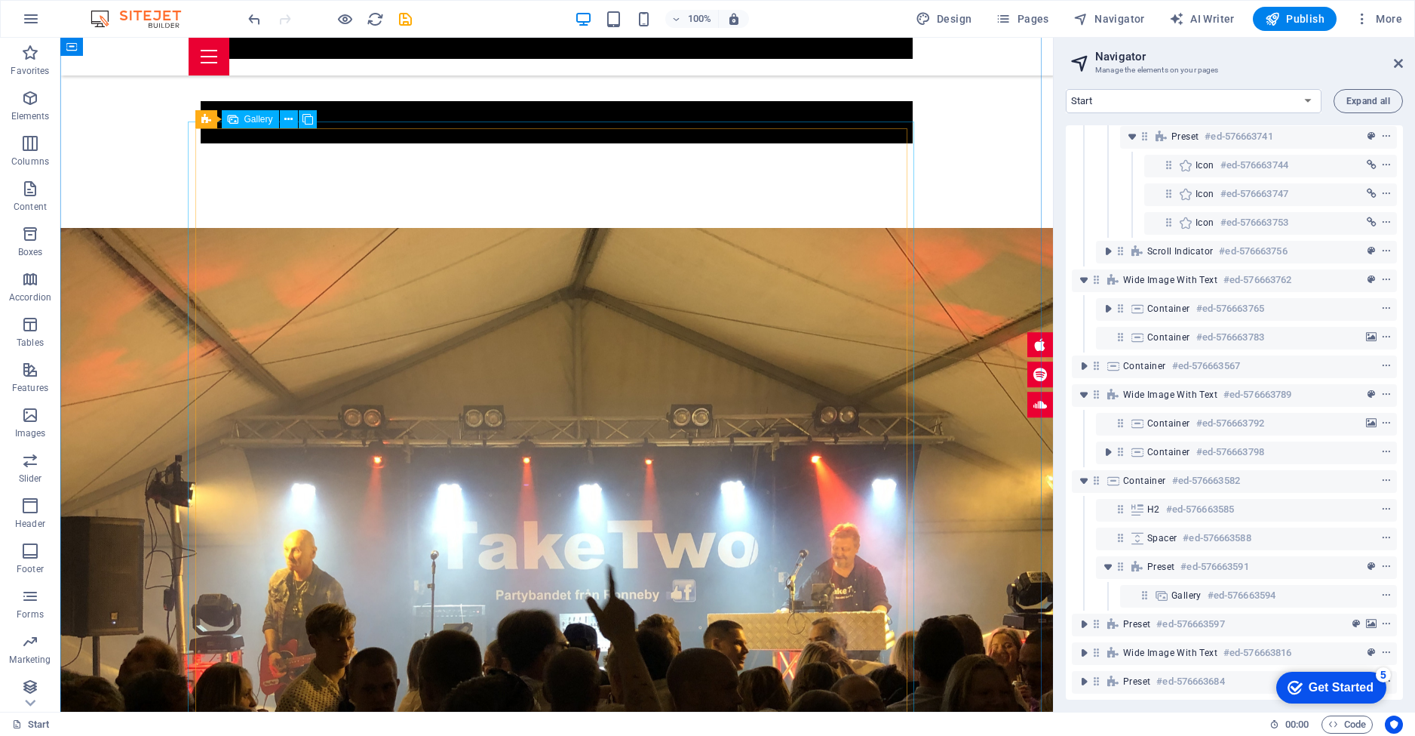
scroll to position [2894, 0]
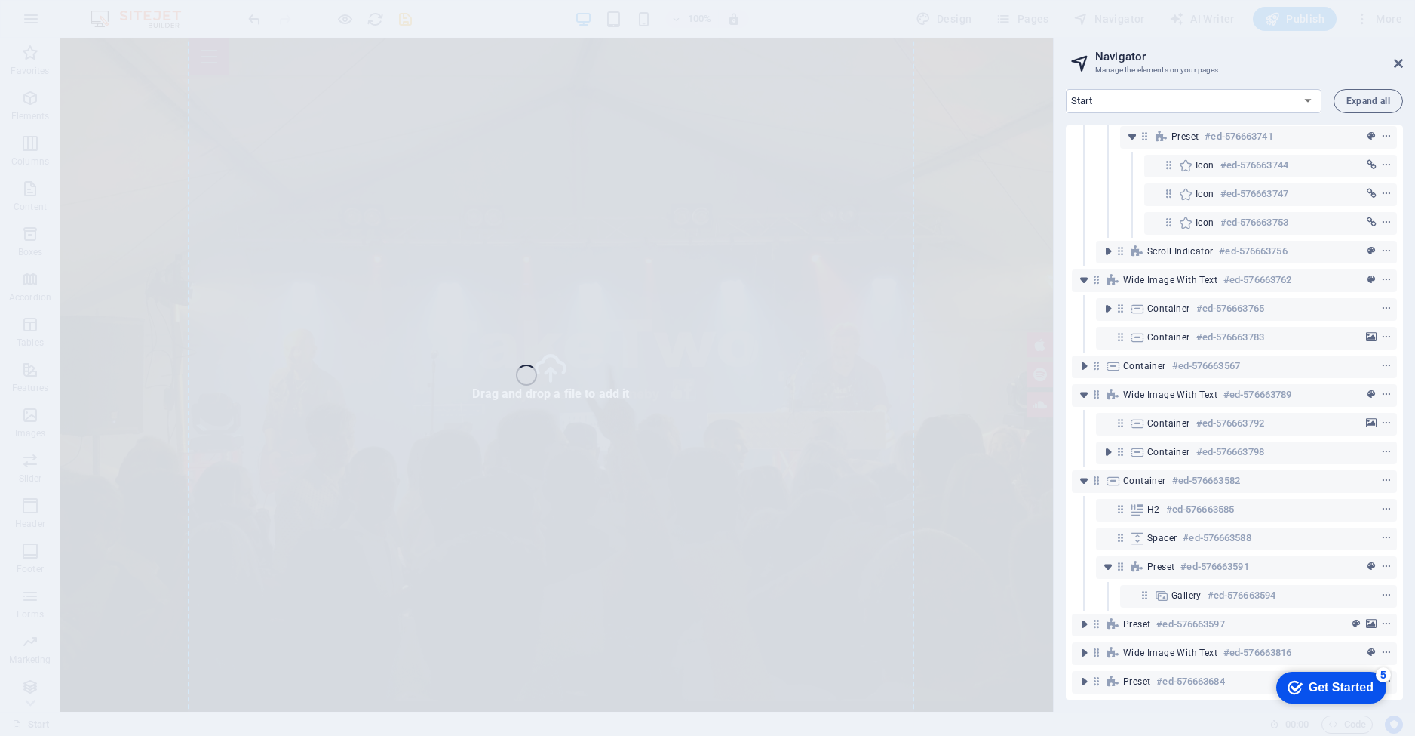
select select "4"
select select "px"
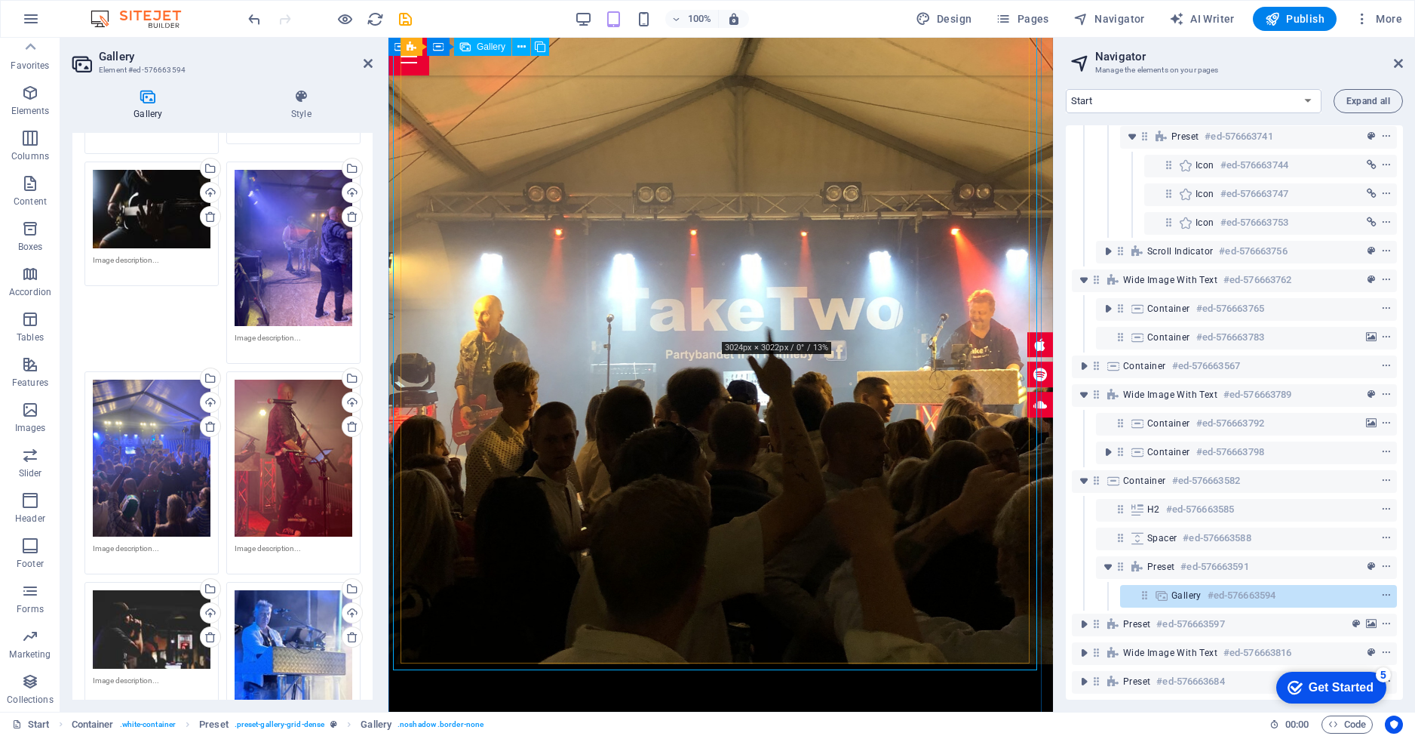
scroll to position [2693, 0]
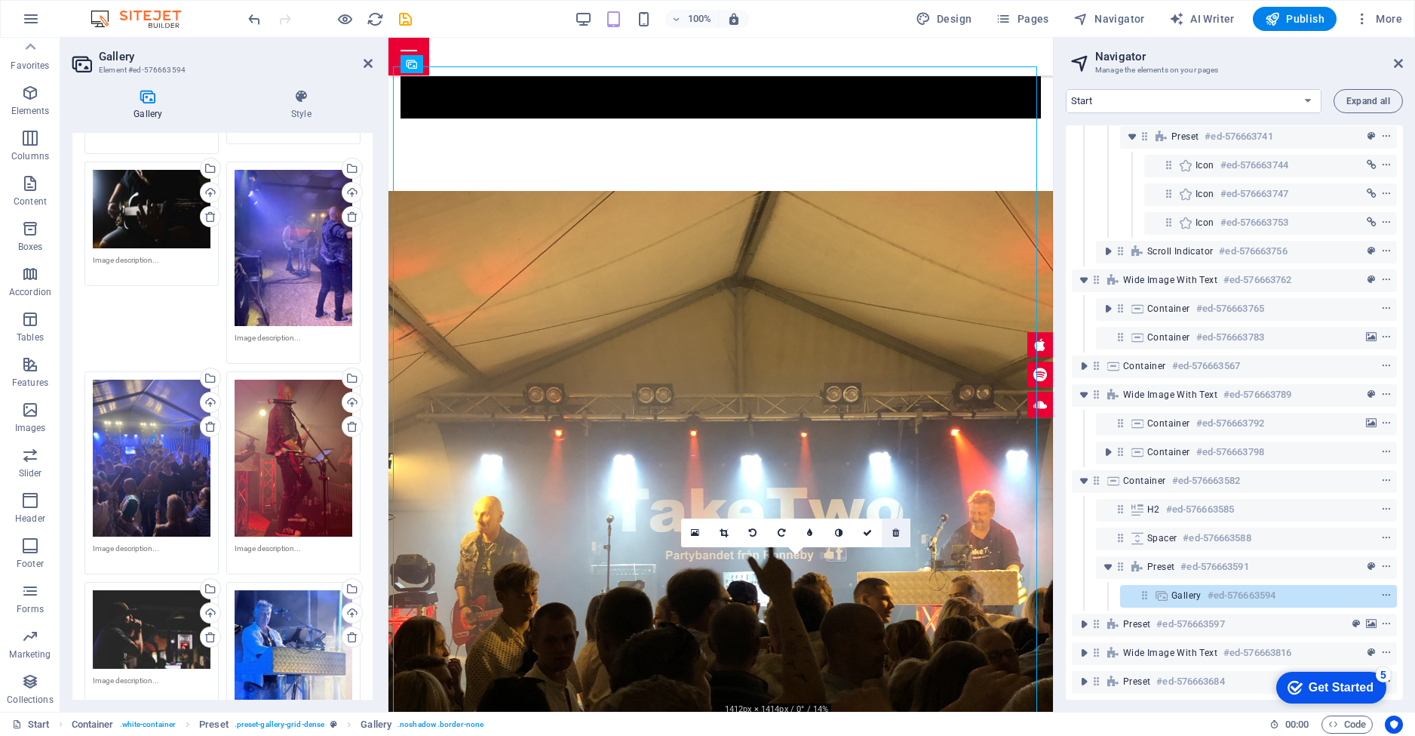
click at [895, 533] on icon at bounding box center [895, 532] width 7 height 9
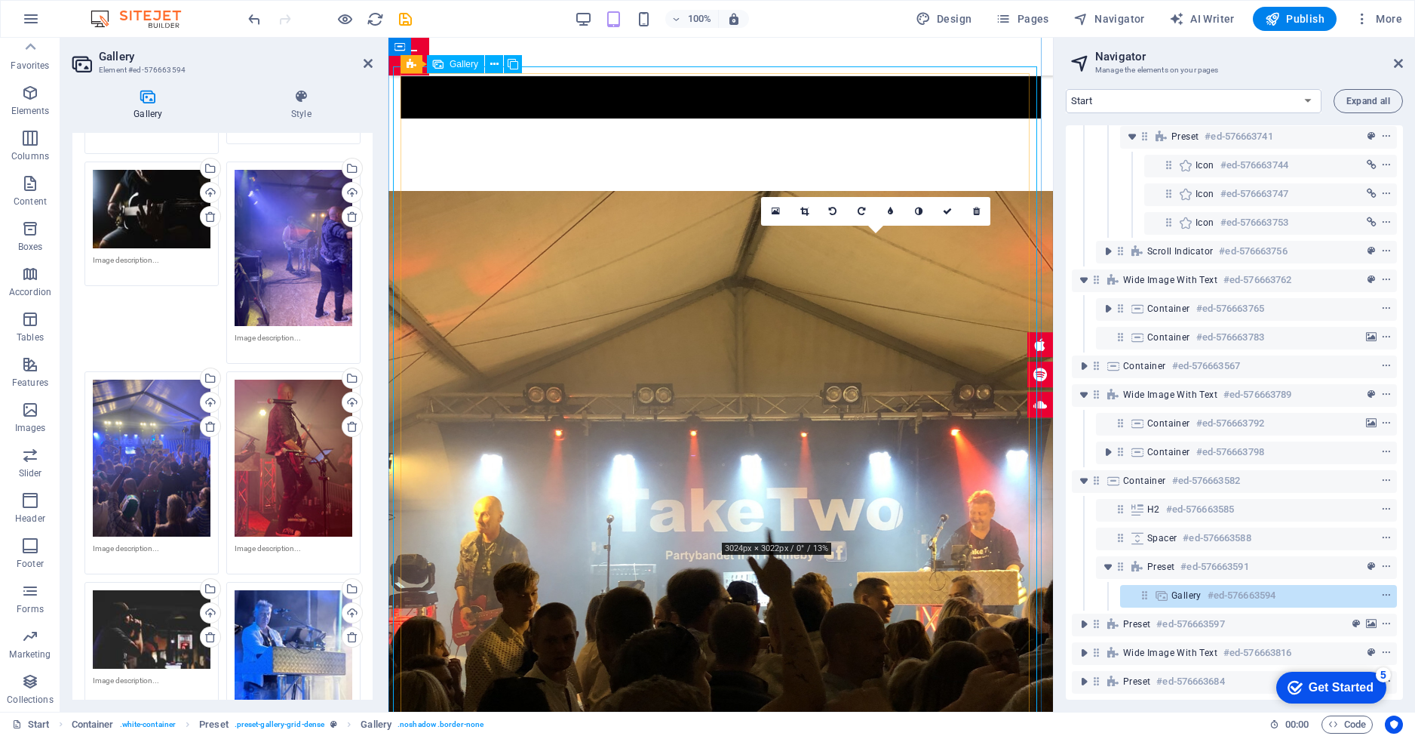
click at [778, 214] on icon at bounding box center [776, 211] width 8 height 11
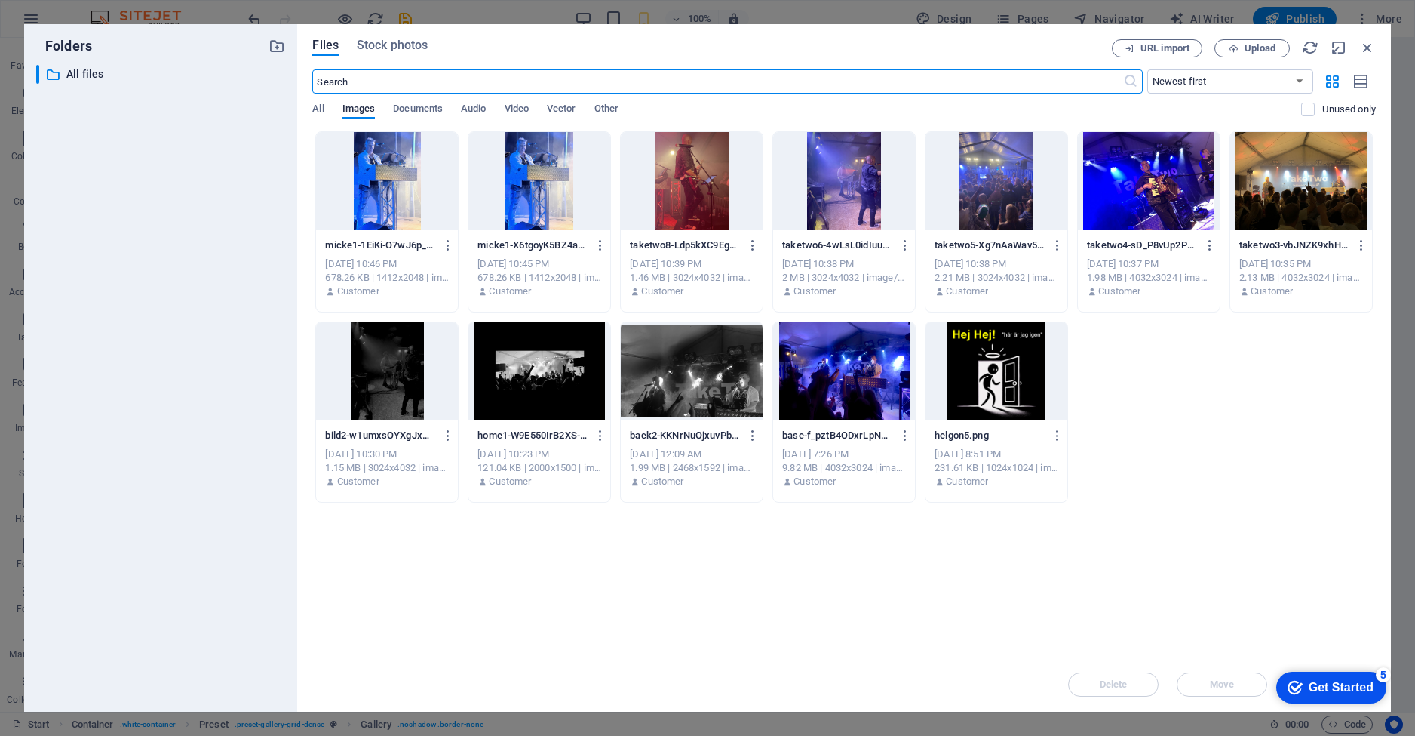
click at [398, 177] on div at bounding box center [387, 181] width 142 height 98
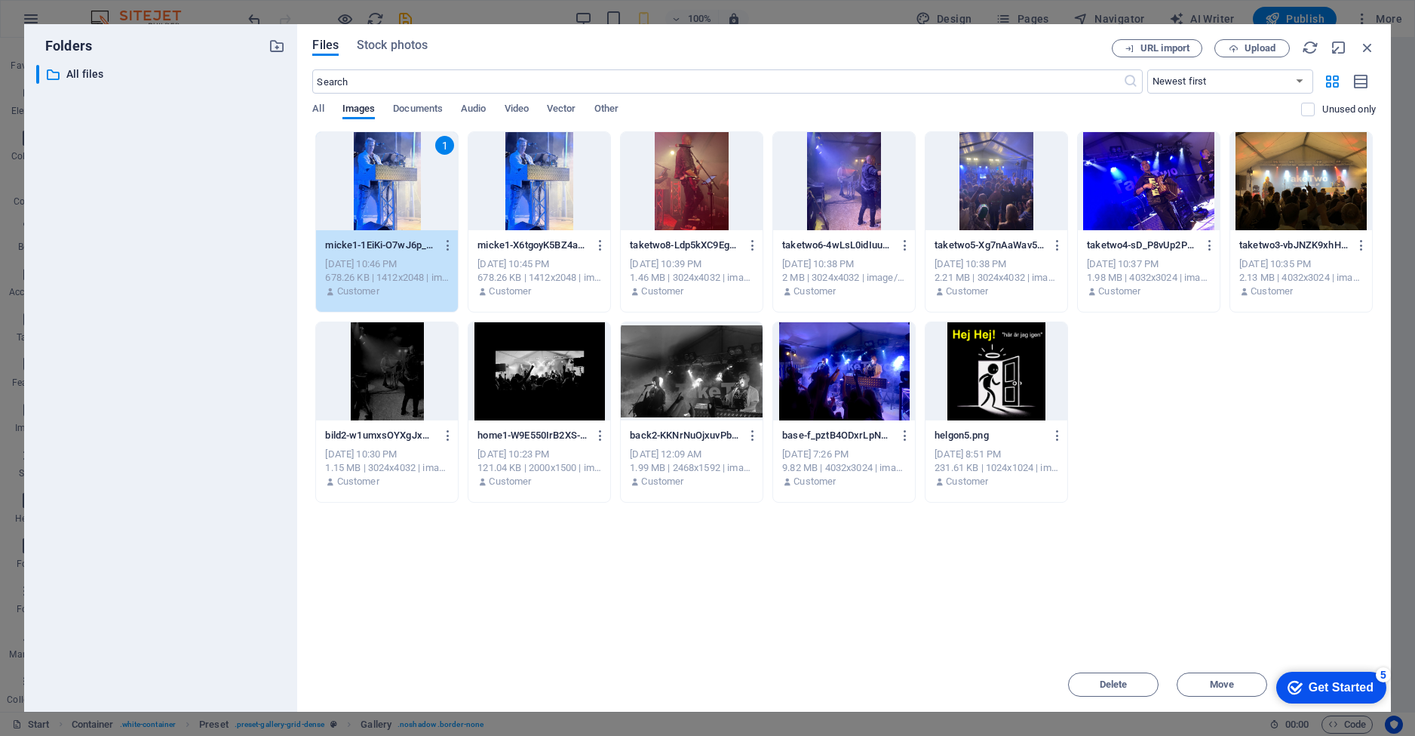
click at [391, 202] on div "1" at bounding box center [387, 181] width 142 height 98
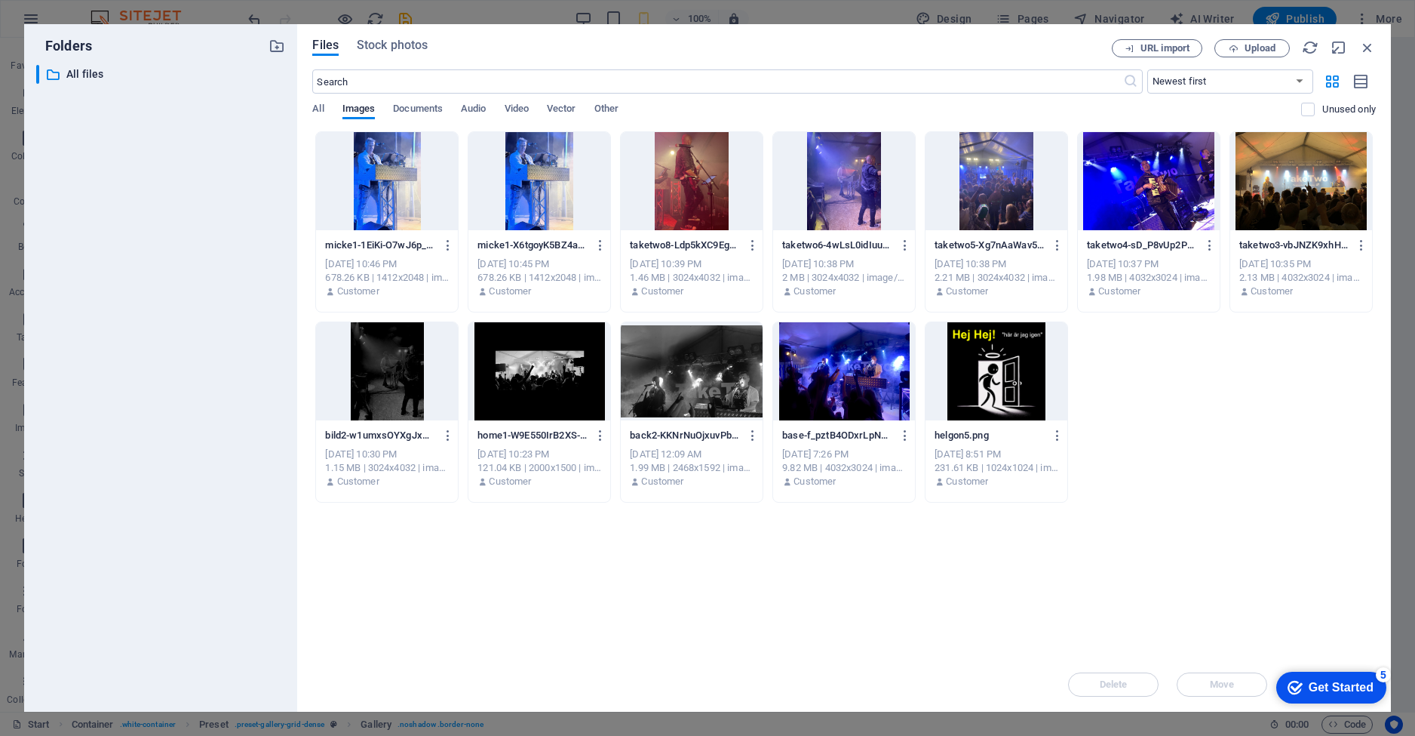
click at [390, 201] on div at bounding box center [387, 181] width 142 height 98
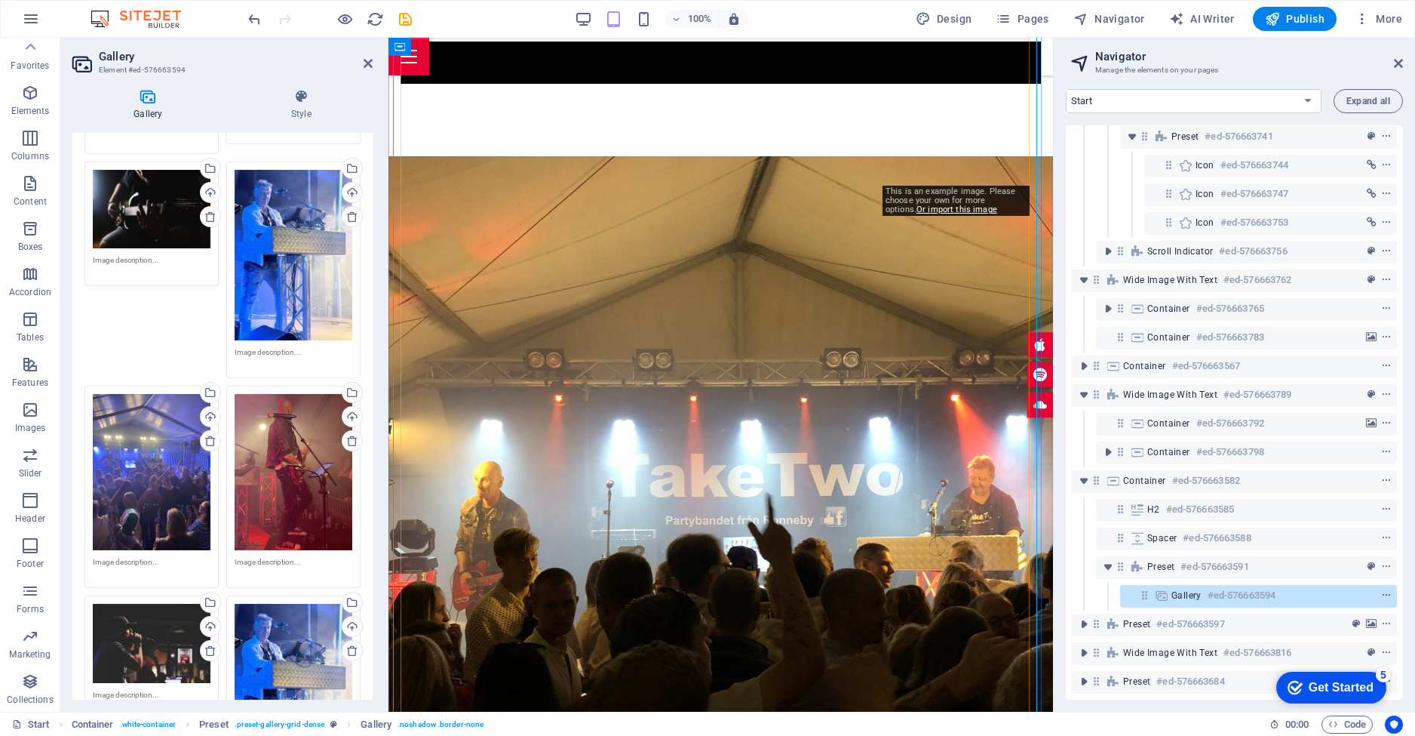
scroll to position [2526, 0]
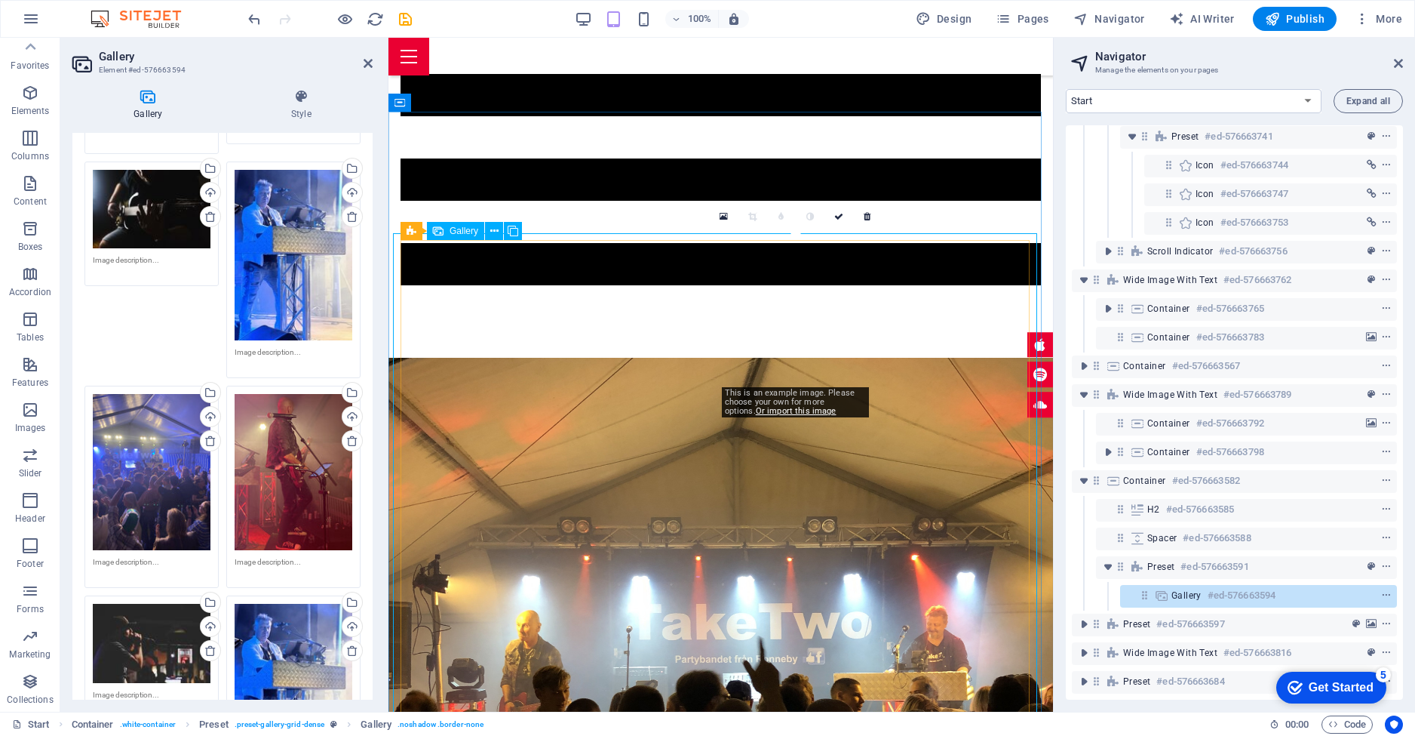
click at [723, 214] on icon at bounding box center [724, 216] width 8 height 11
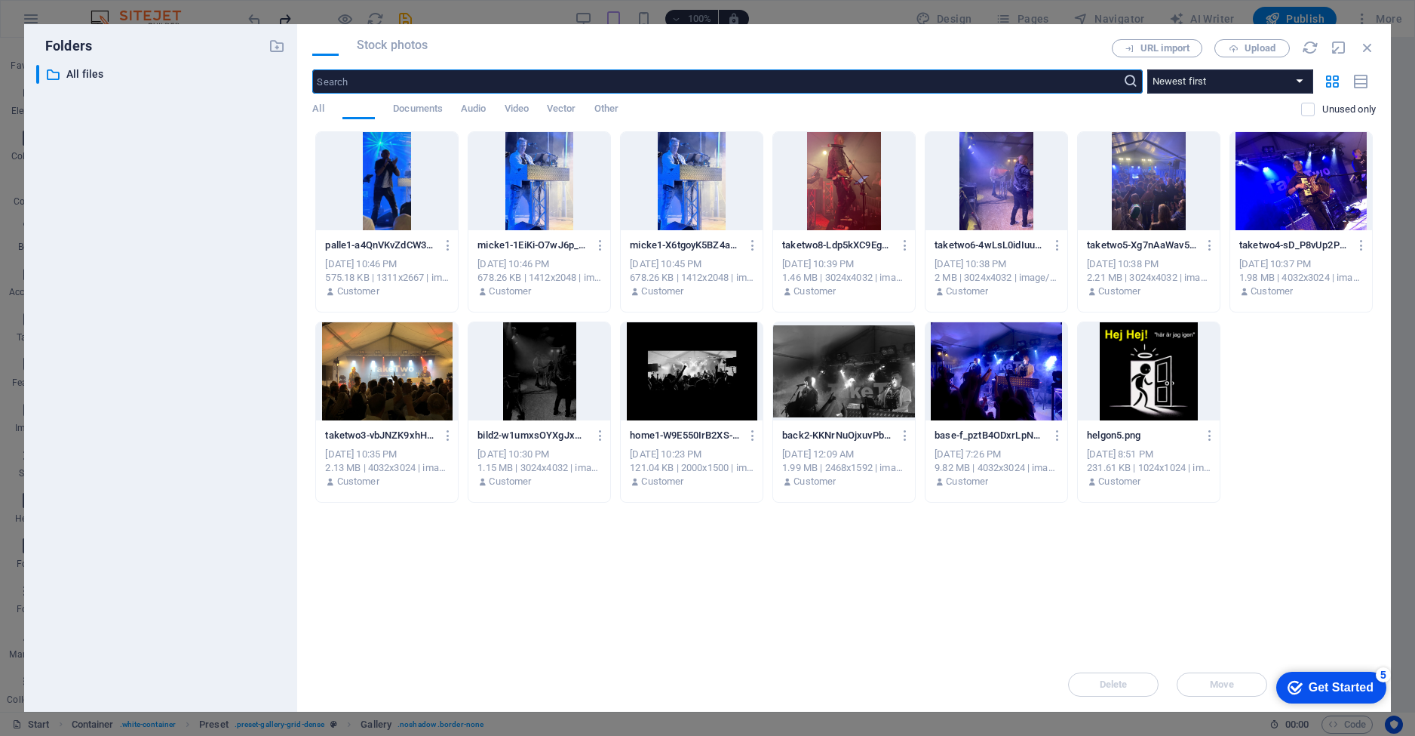
scroll to position [3283, 0]
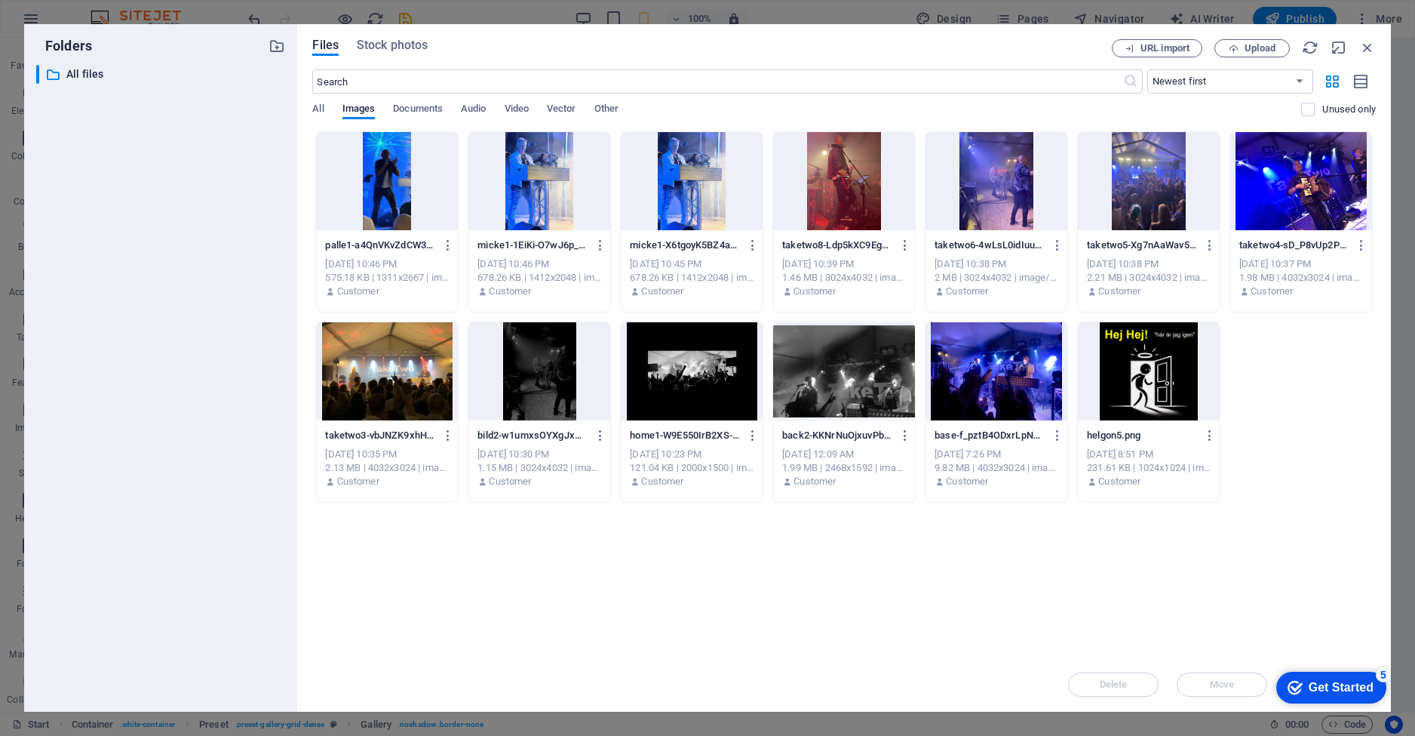
click at [397, 169] on div at bounding box center [387, 181] width 142 height 98
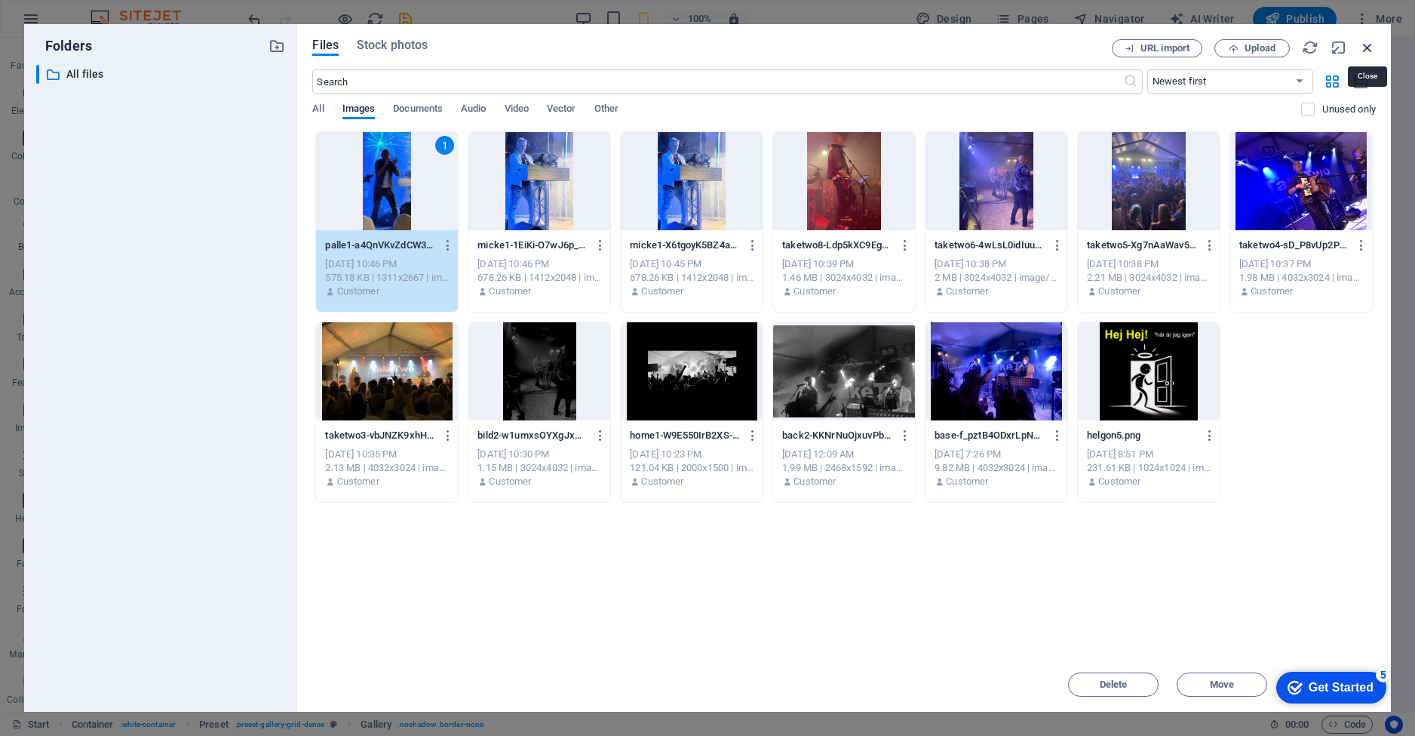
click at [1366, 50] on icon "button" at bounding box center [1367, 47] width 17 height 17
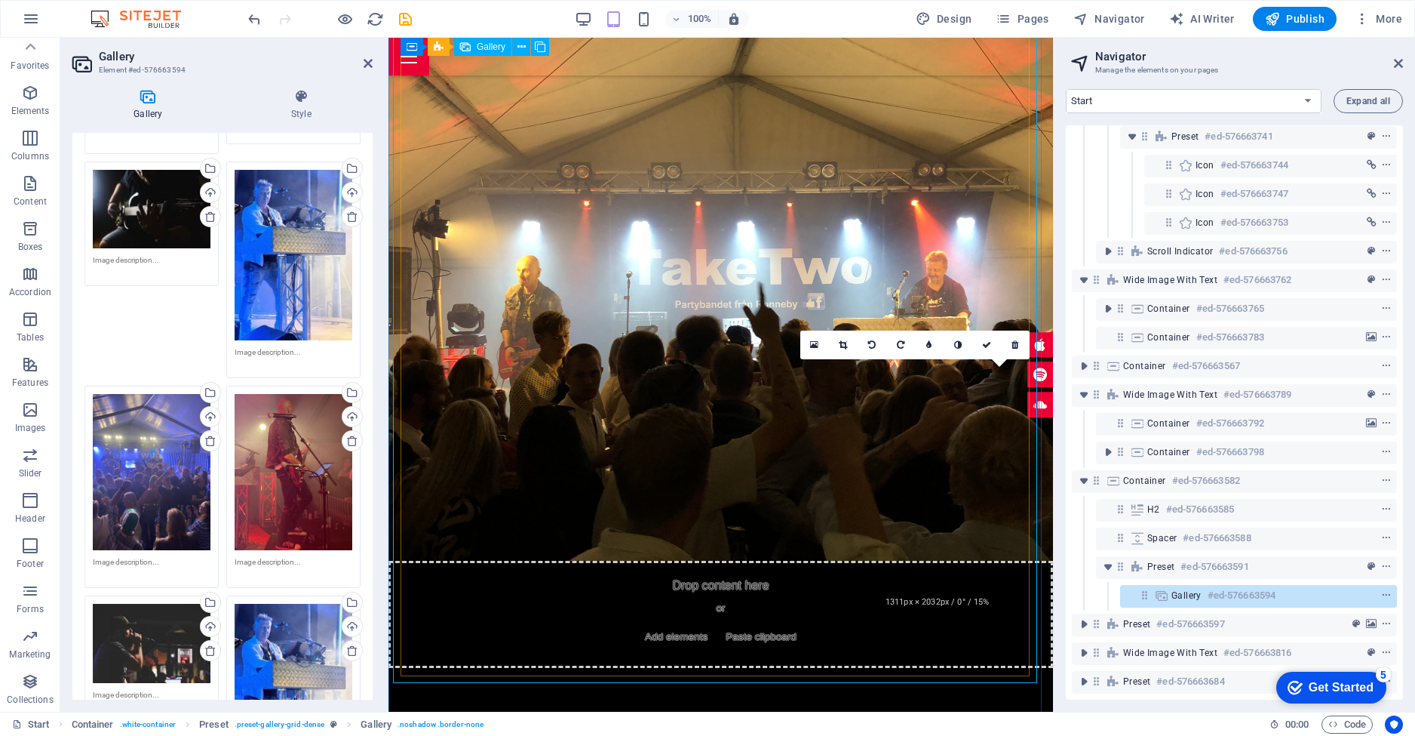
scroll to position [2680, 0]
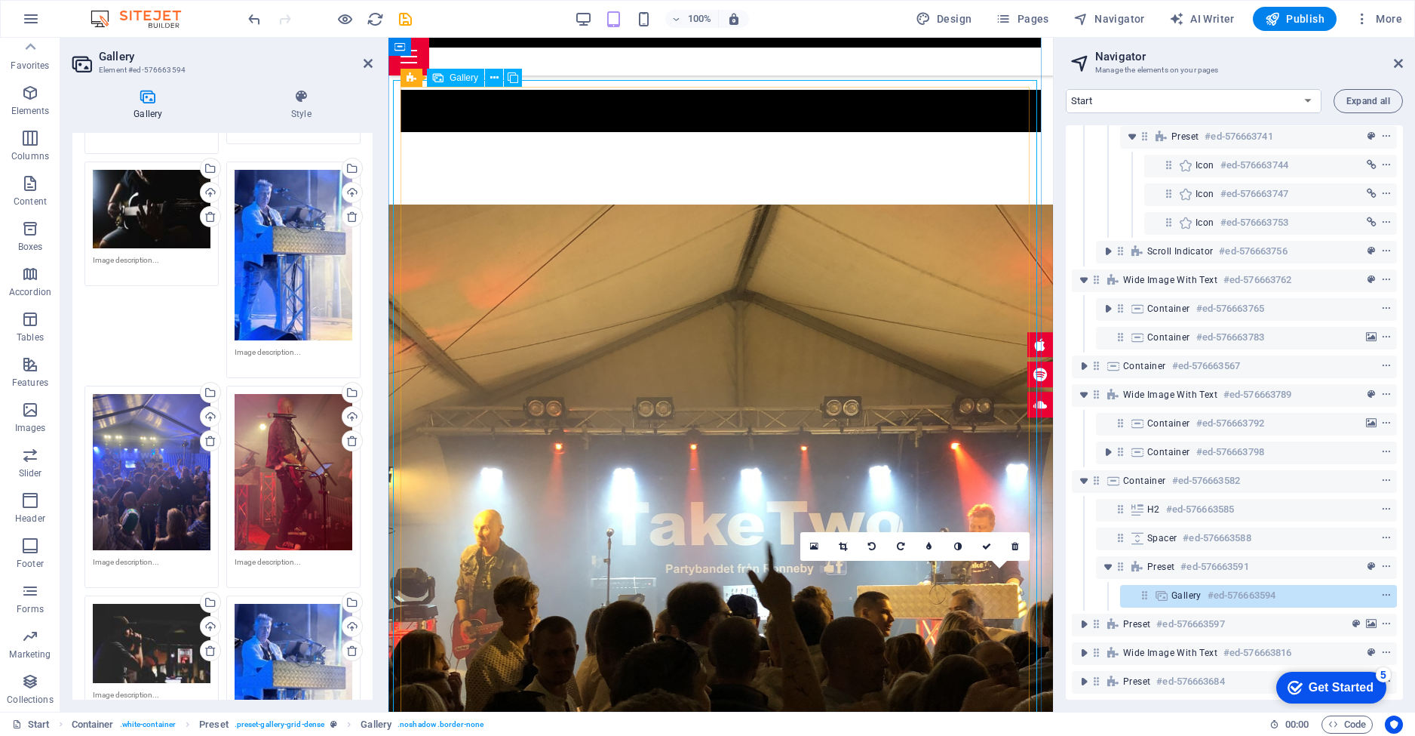
drag, startPoint x: 957, startPoint y: 643, endPoint x: 953, endPoint y: 158, distance: 485.1
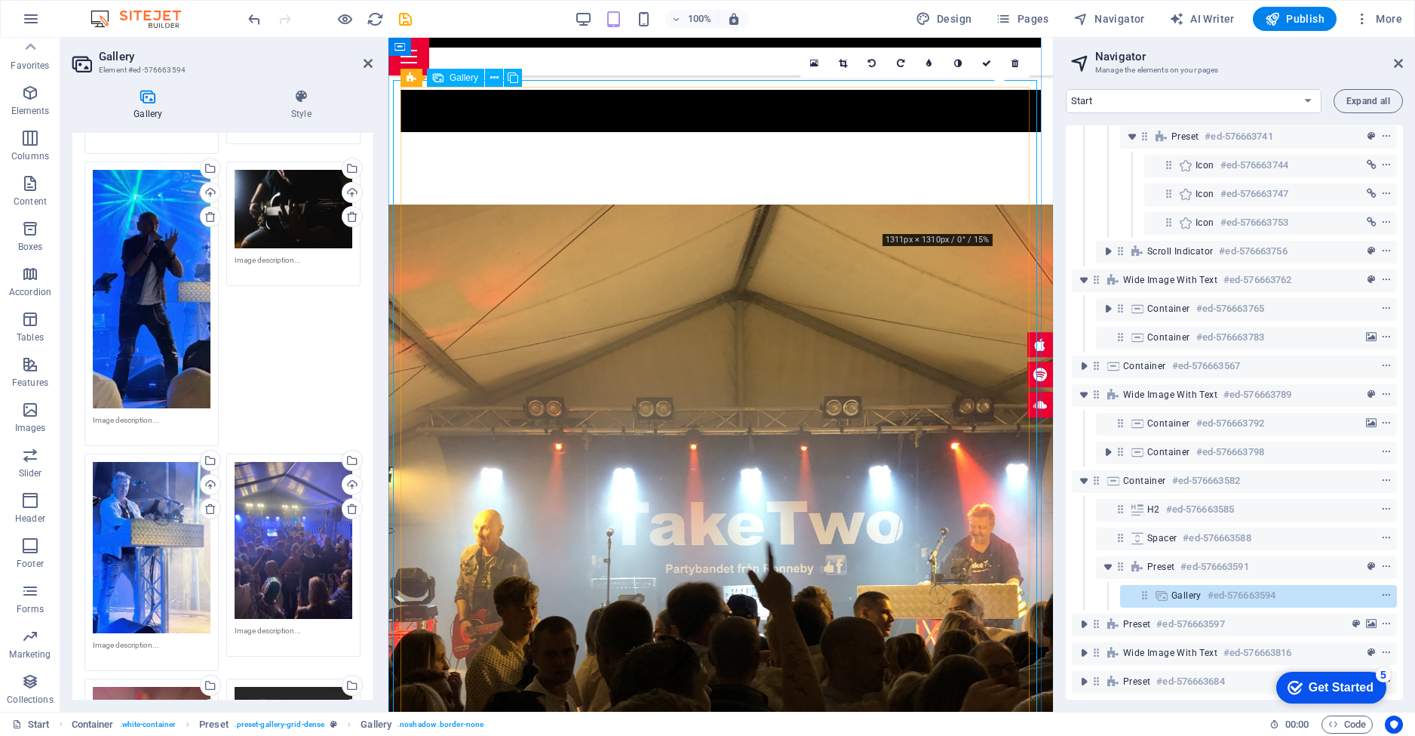
drag, startPoint x: 959, startPoint y: 155, endPoint x: 974, endPoint y: 680, distance: 526.0
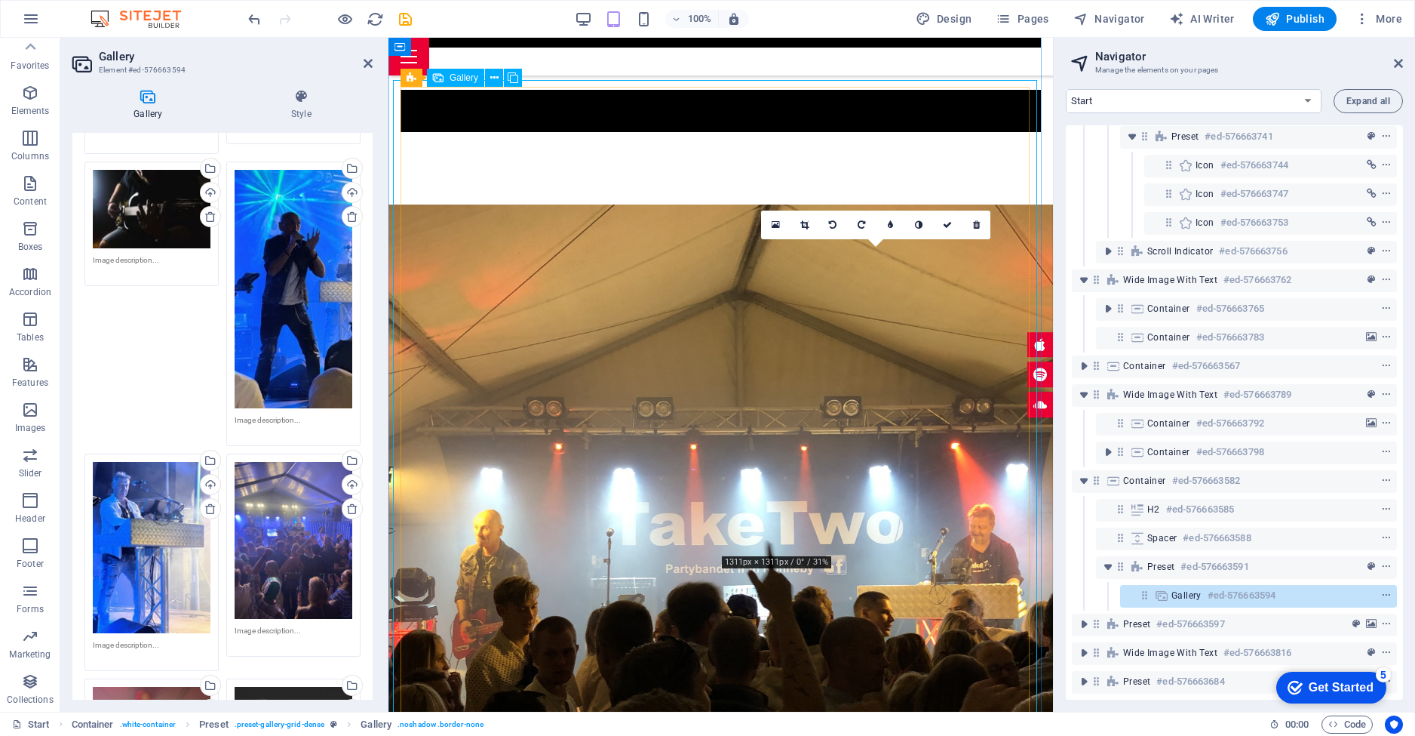
scroll to position [2881, 0]
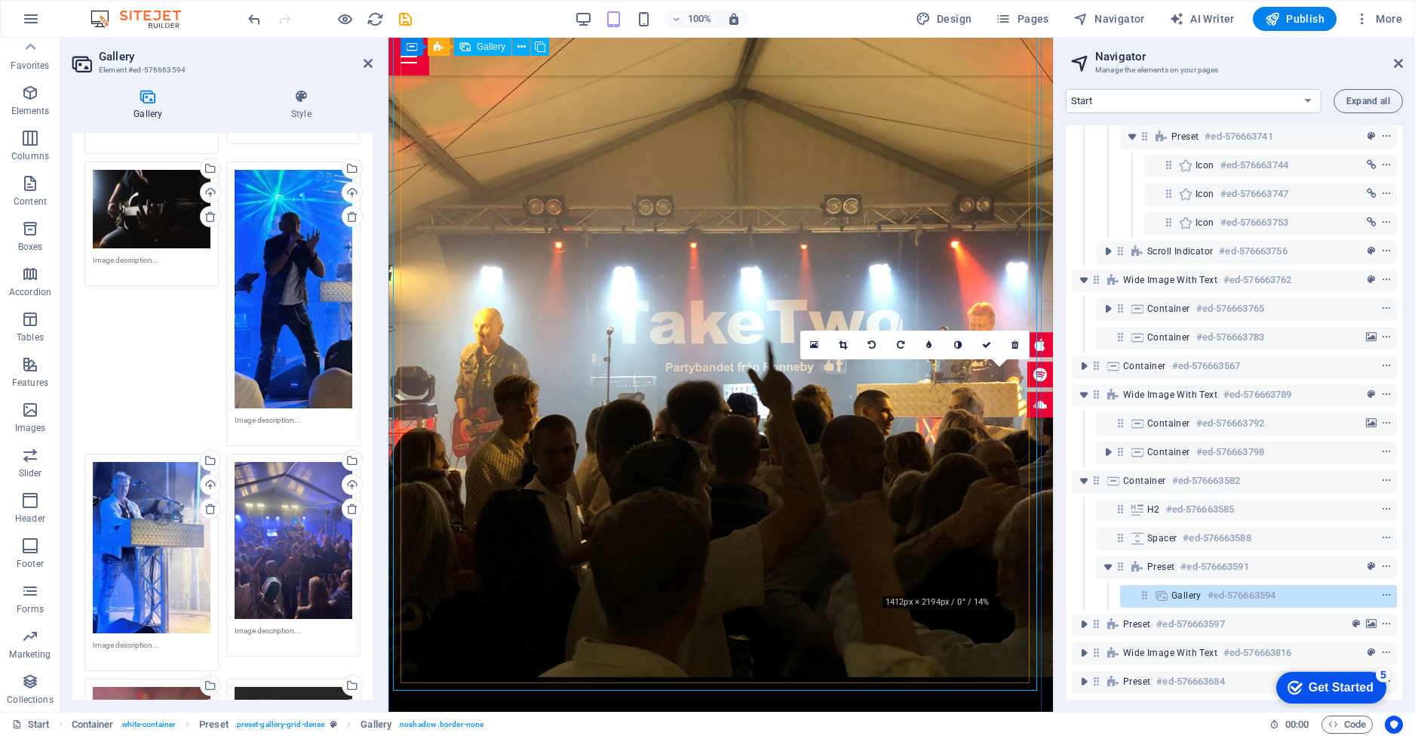
drag, startPoint x: 955, startPoint y: 442, endPoint x: 792, endPoint y: 165, distance: 321.2
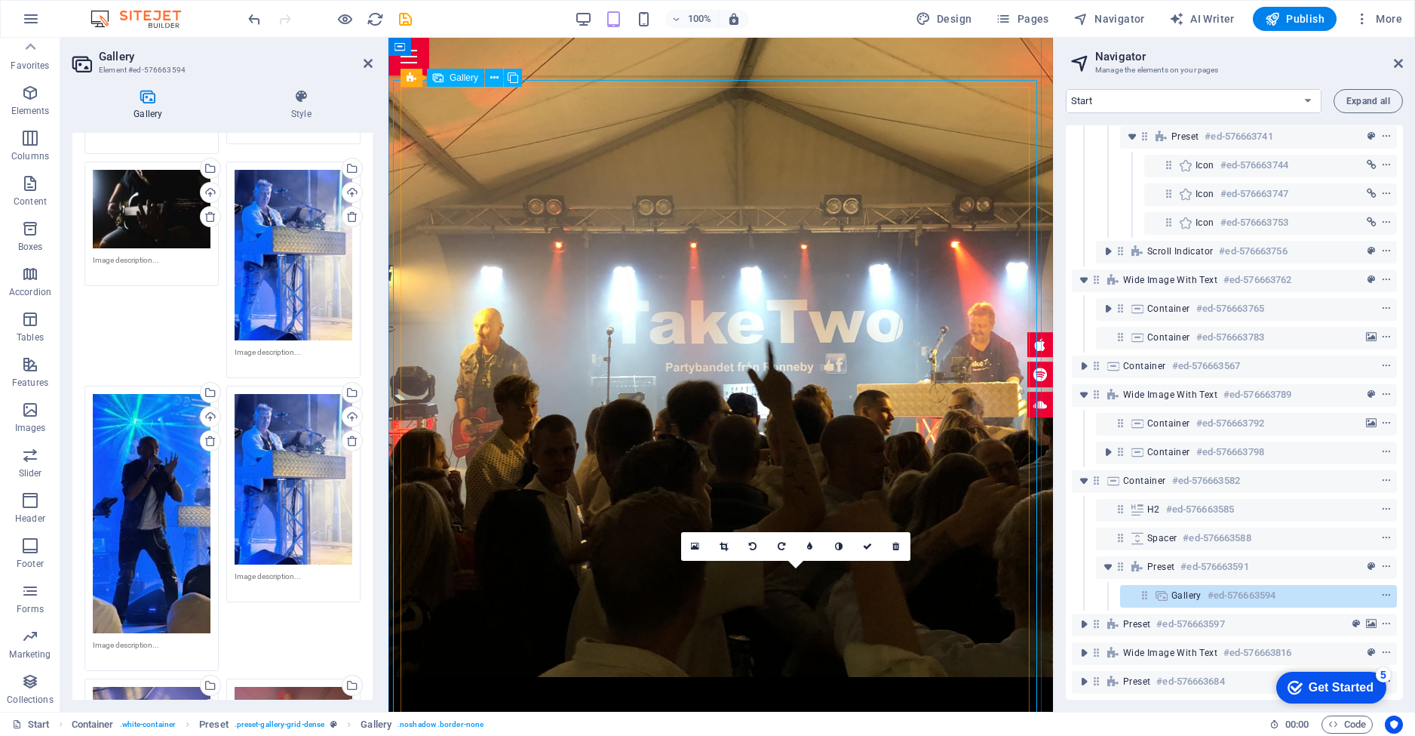
scroll to position [2680, 0]
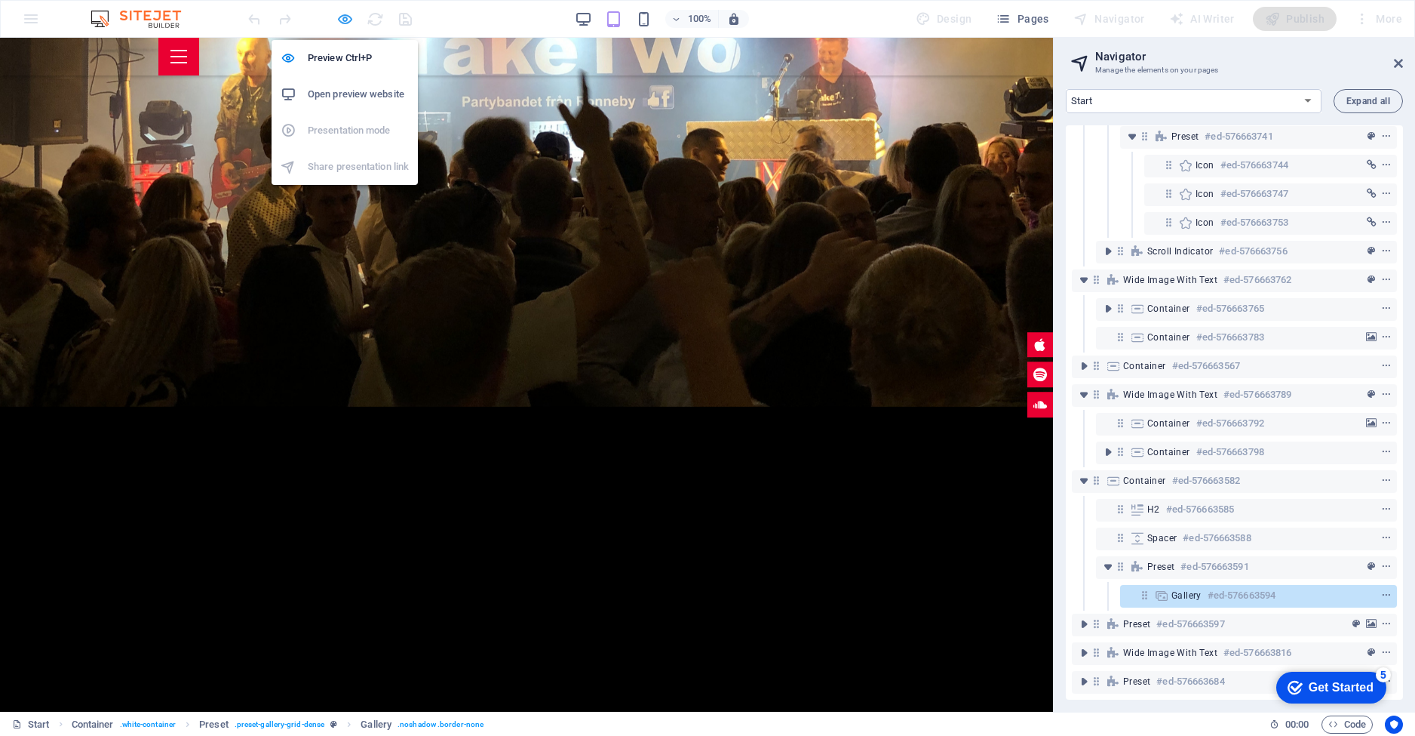
scroll to position [2419, 0]
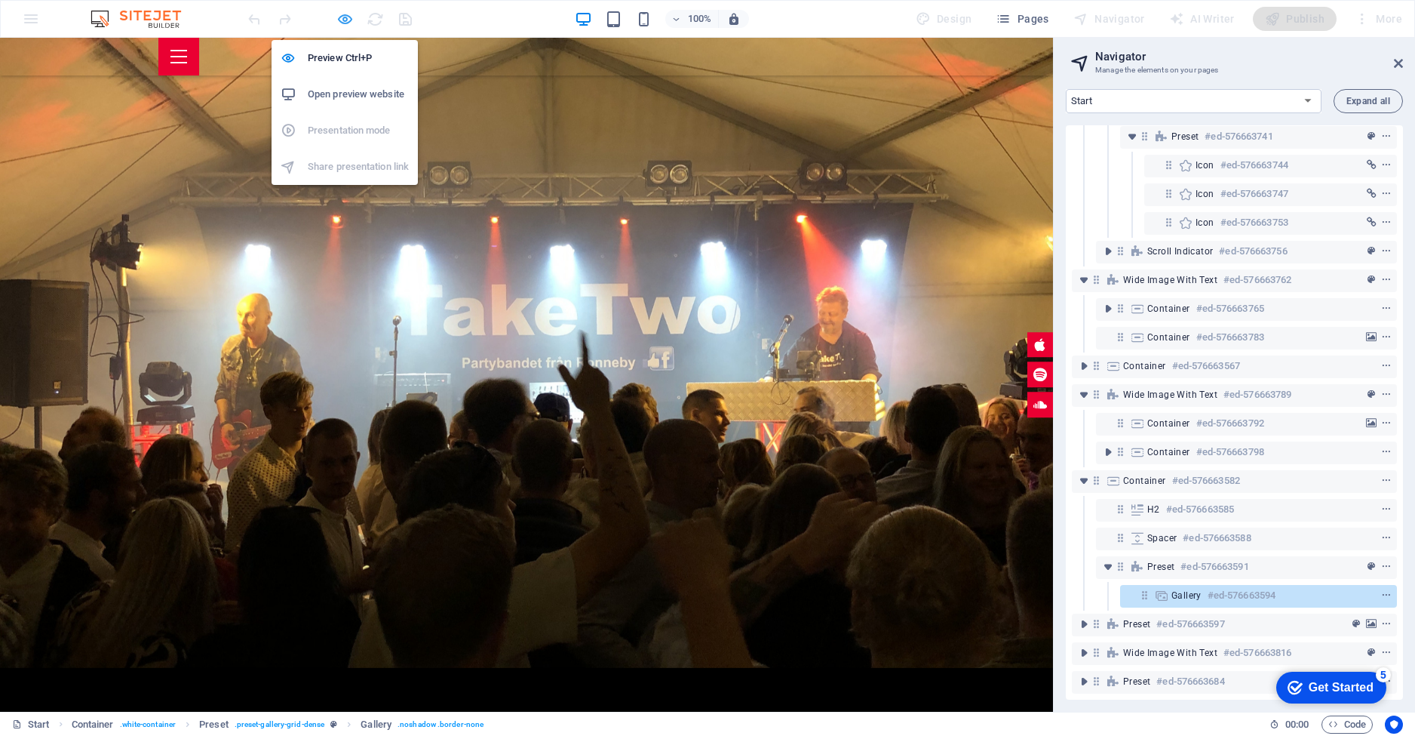
select select "4"
select select "px"
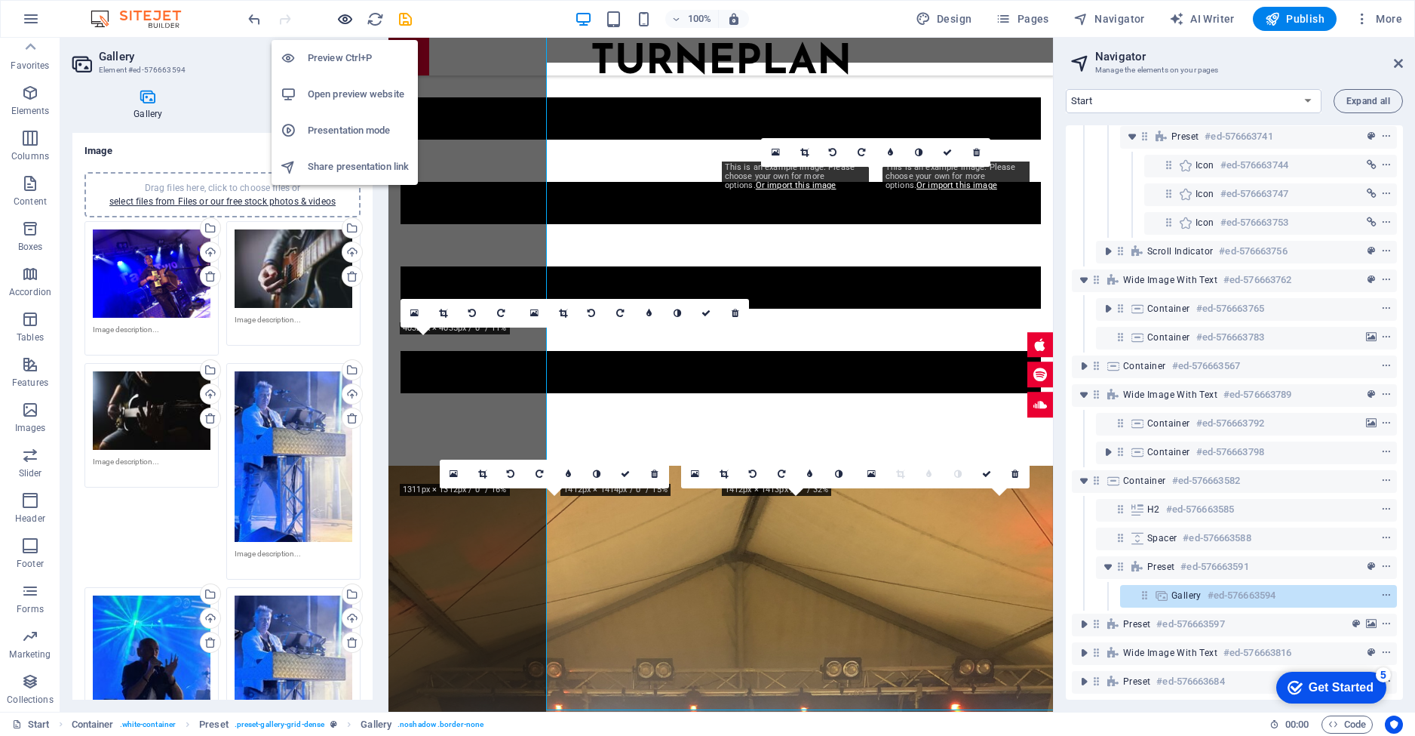
scroll to position [2752, 0]
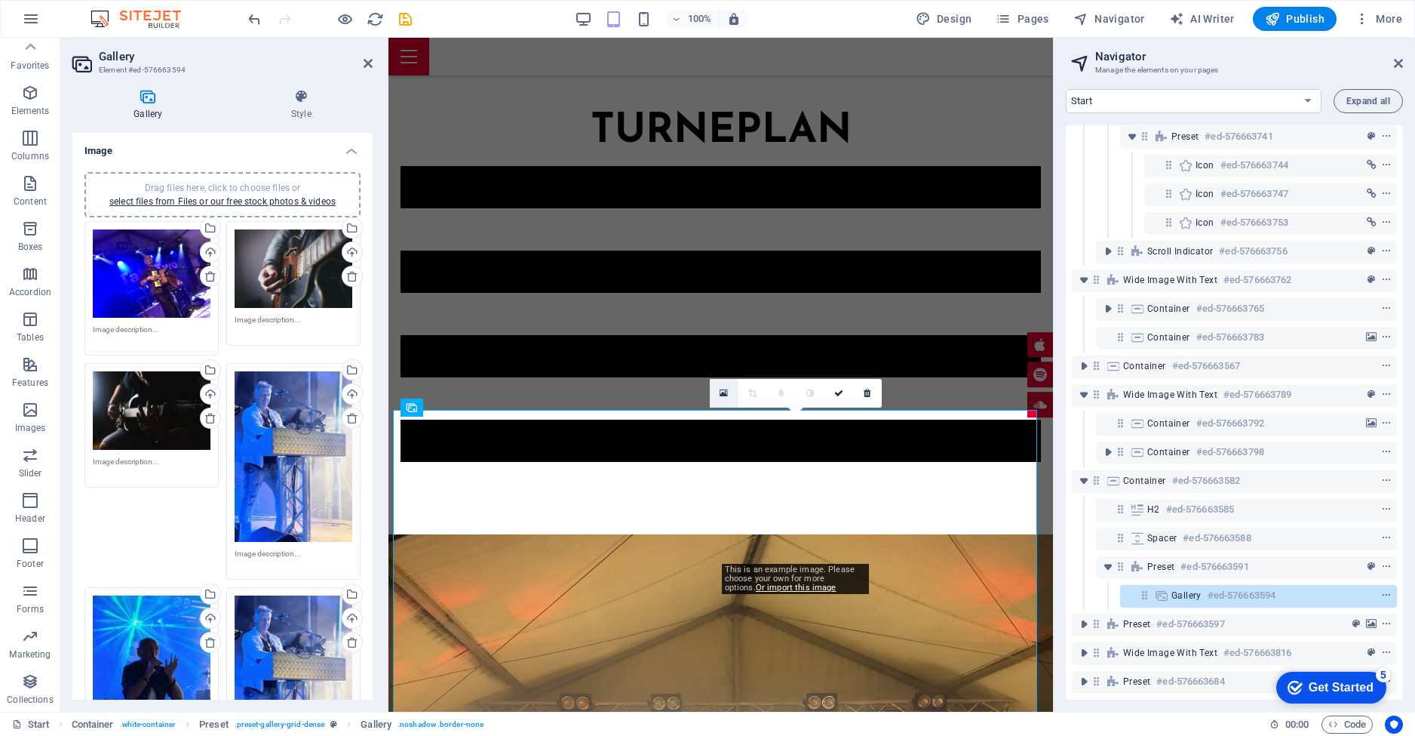
click at [725, 398] on icon at bounding box center [724, 393] width 8 height 11
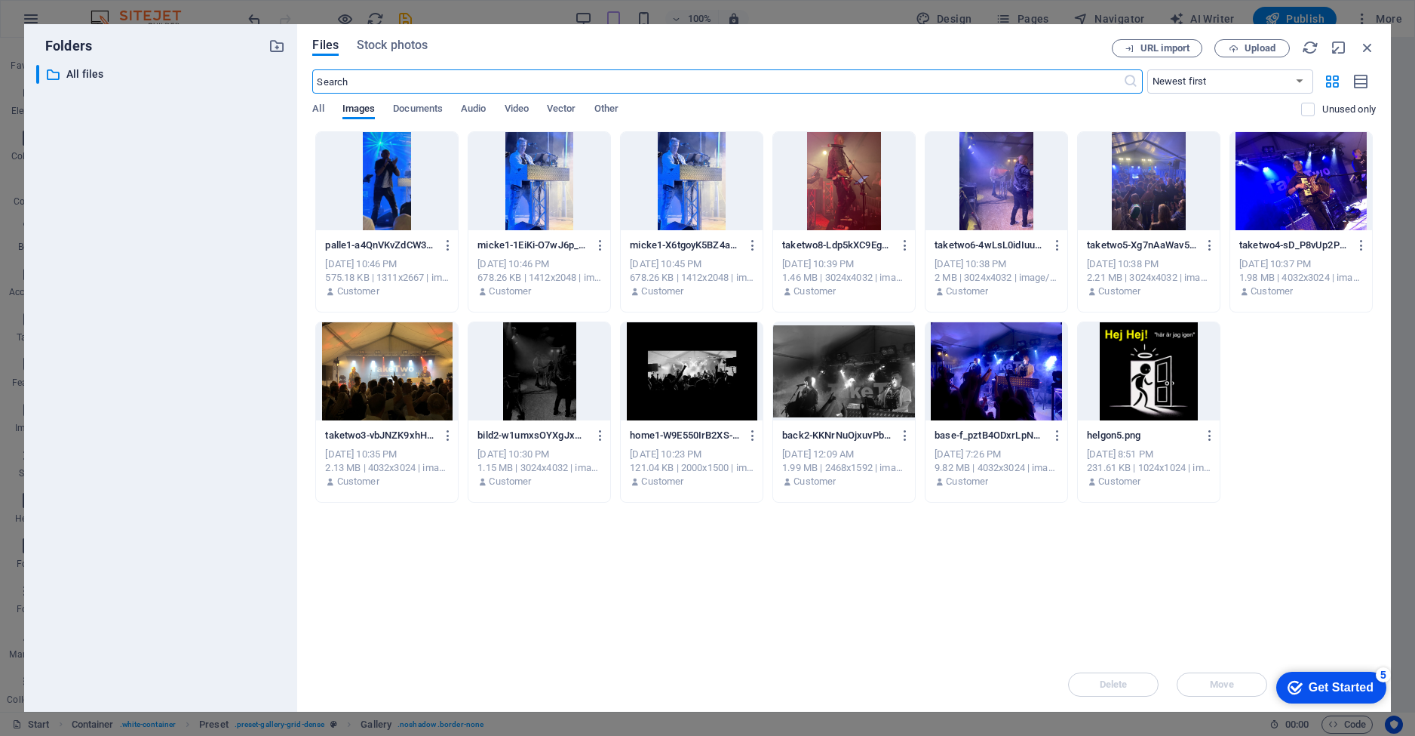
scroll to position [3283, 0]
click at [380, 169] on div at bounding box center [387, 181] width 142 height 98
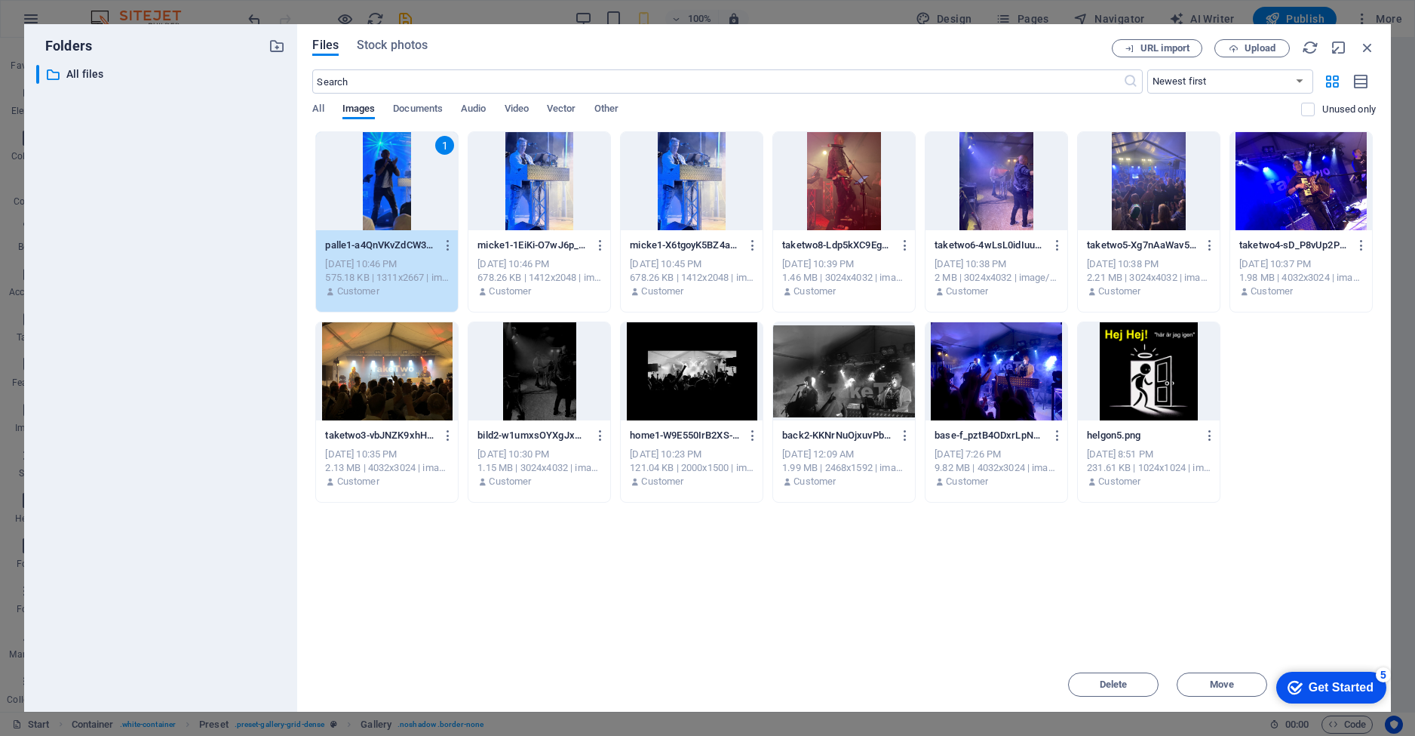
click at [380, 169] on div "1" at bounding box center [387, 181] width 142 height 98
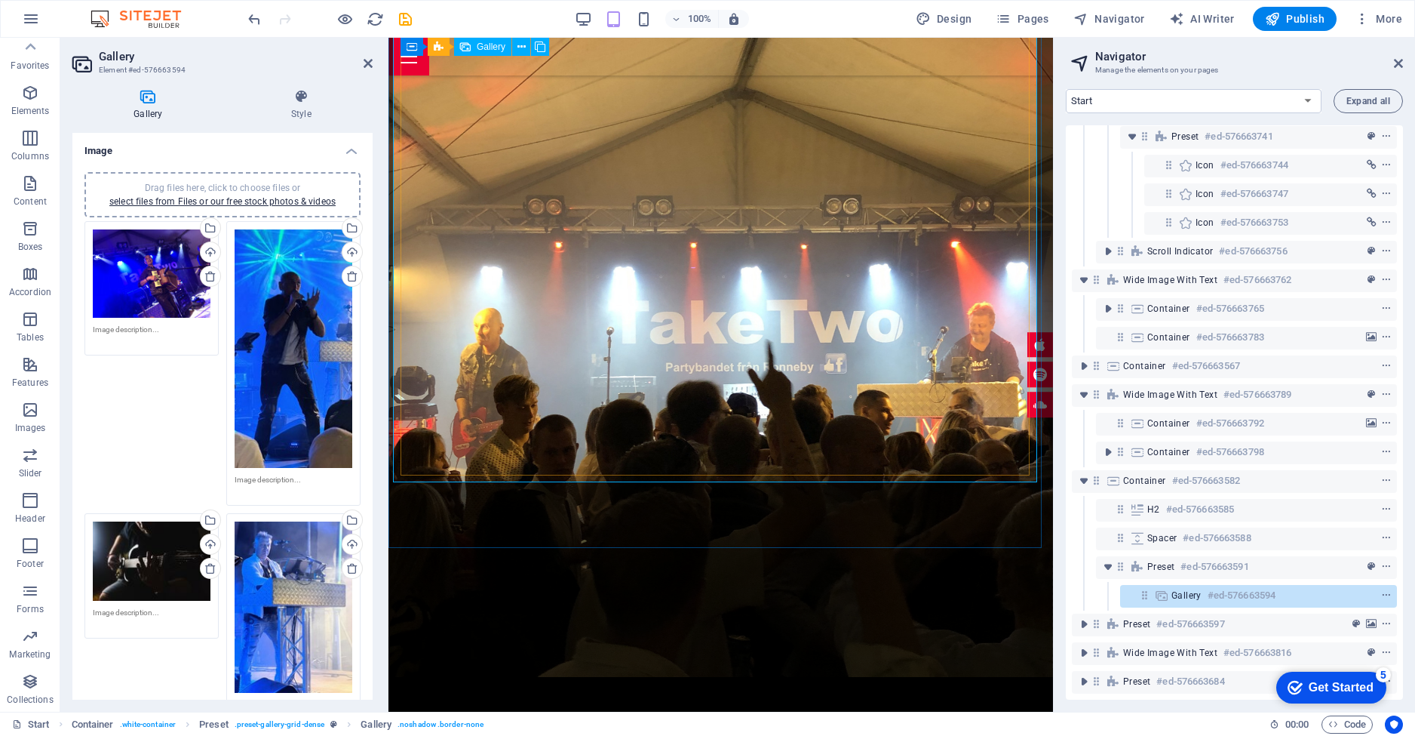
scroll to position [2680, 0]
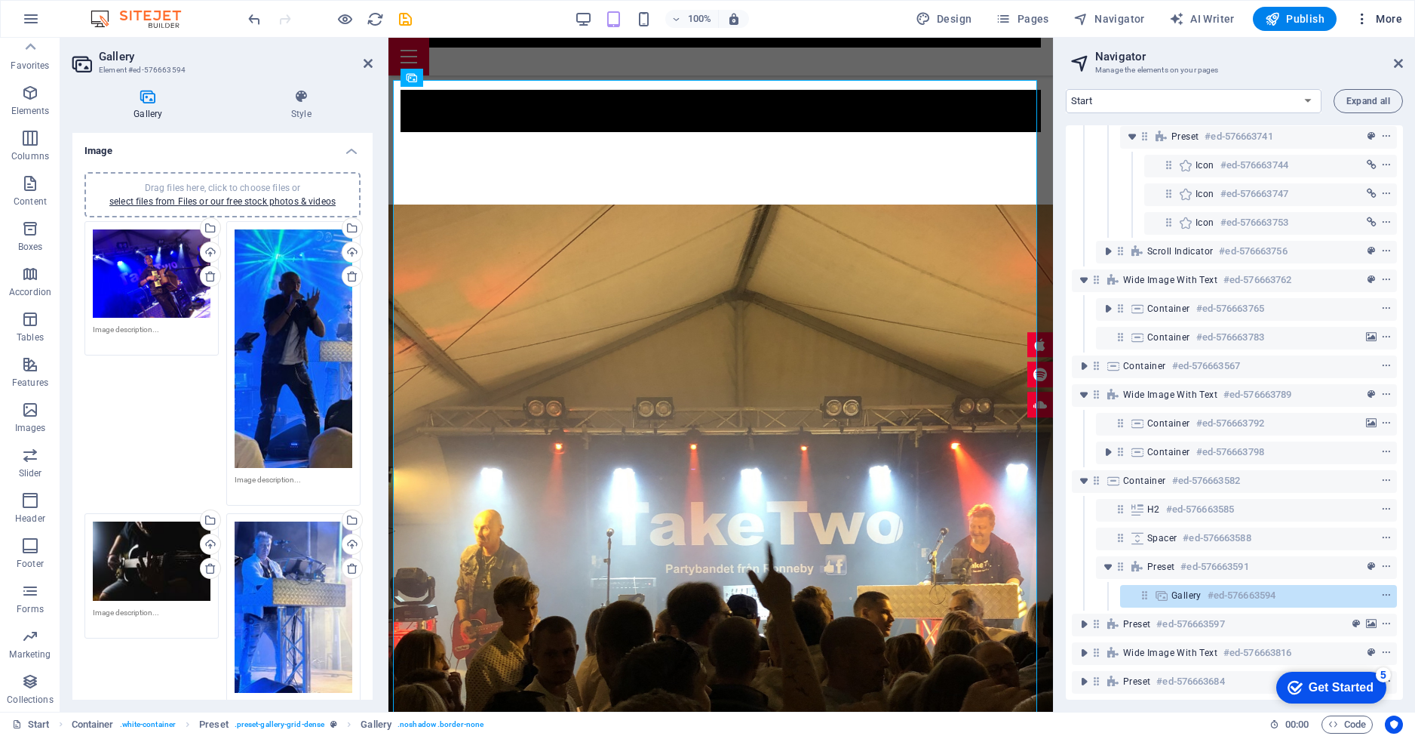
click at [1366, 25] on icon "button" at bounding box center [1362, 18] width 15 height 15
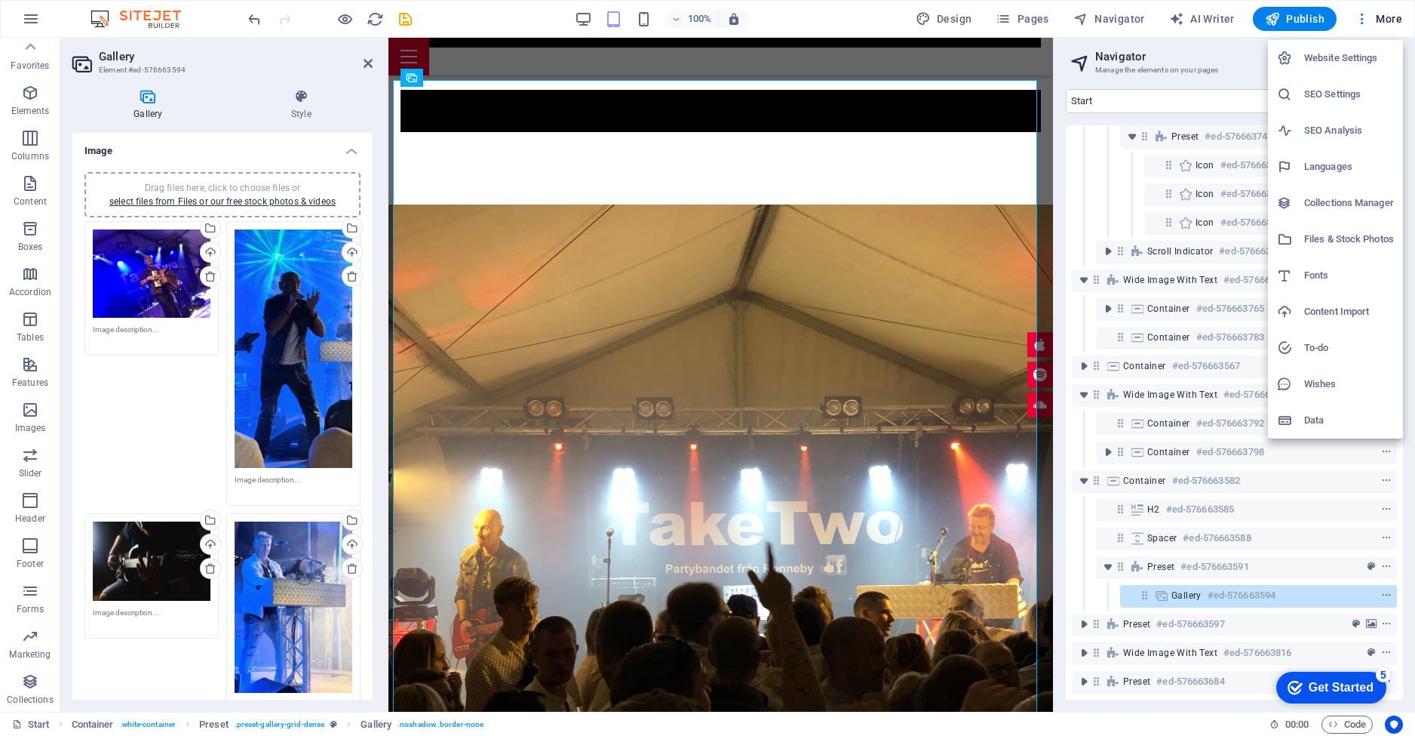
click at [458, 22] on div at bounding box center [707, 368] width 1415 height 736
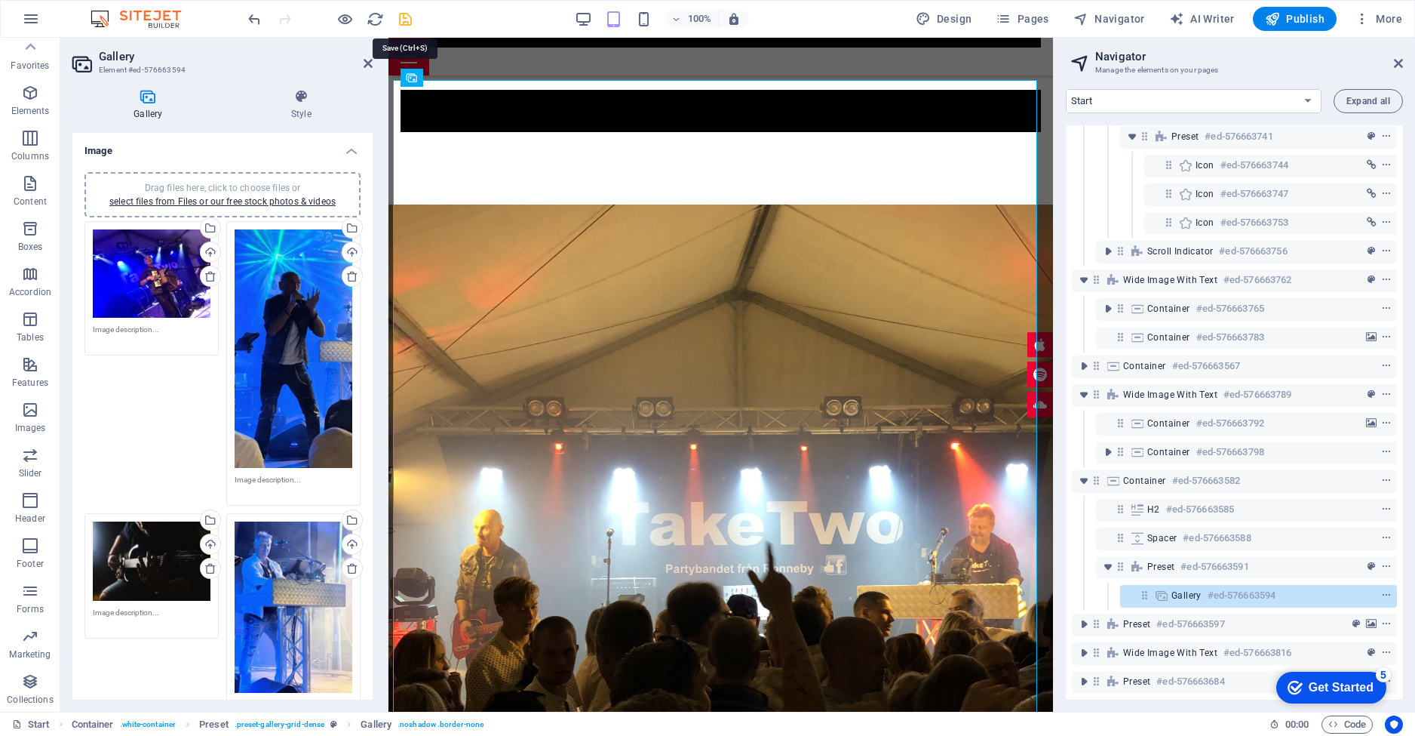
select select "4"
select select "px"
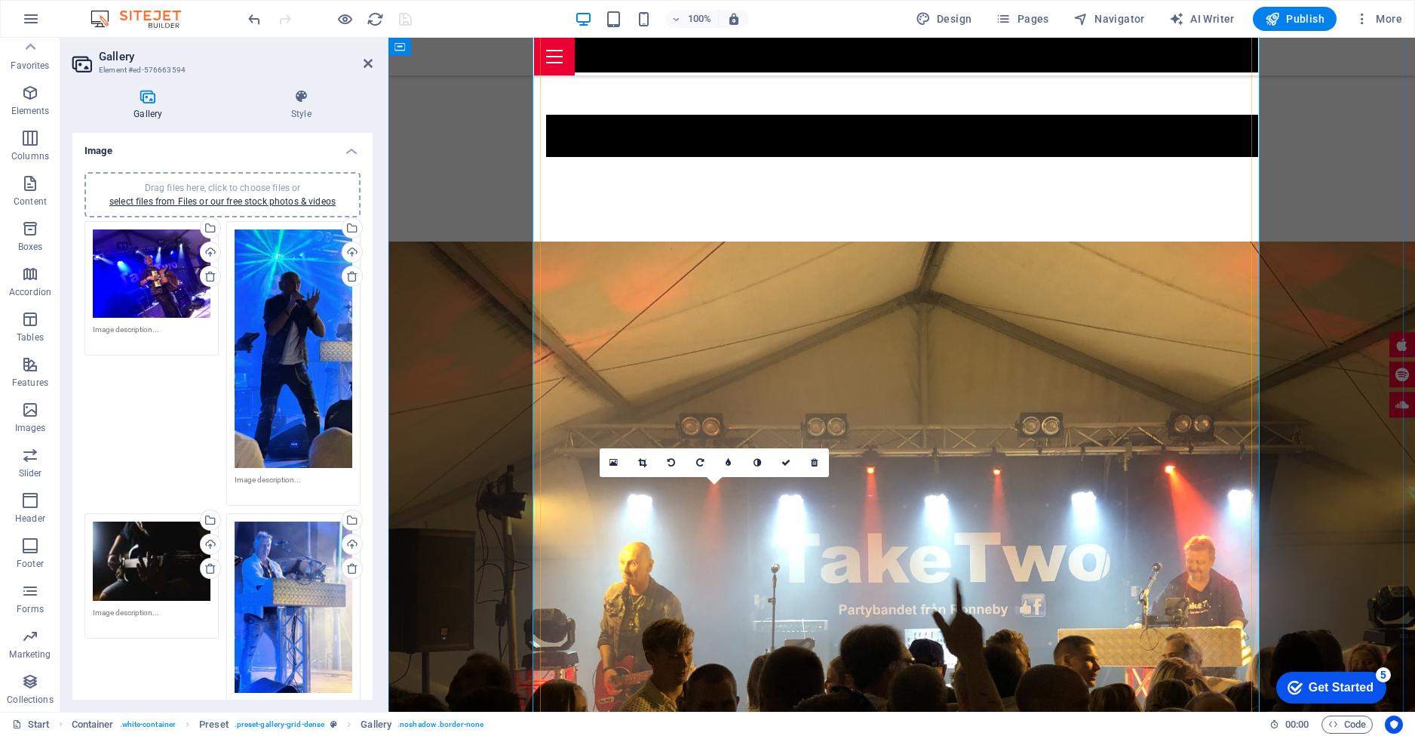
scroll to position [2881, 0]
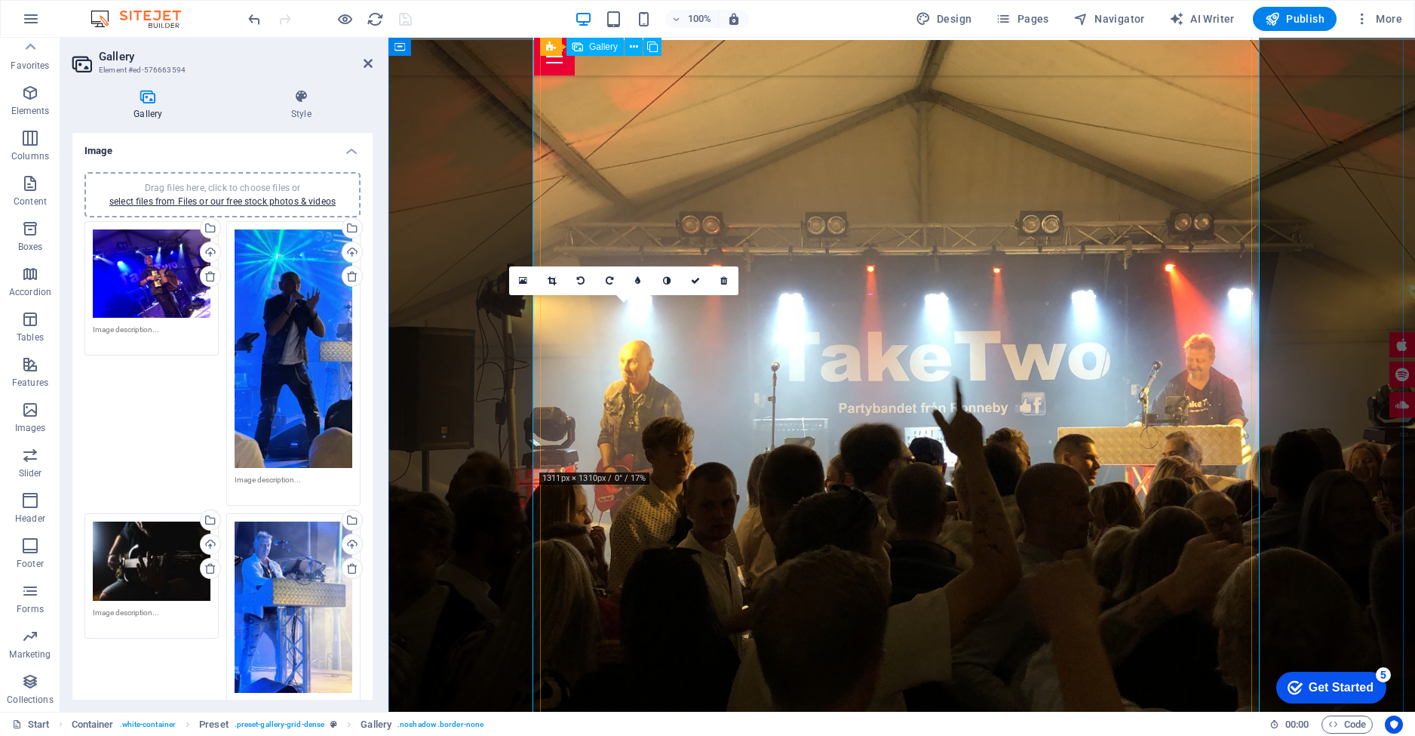
click at [521, 275] on icon at bounding box center [523, 280] width 8 height 11
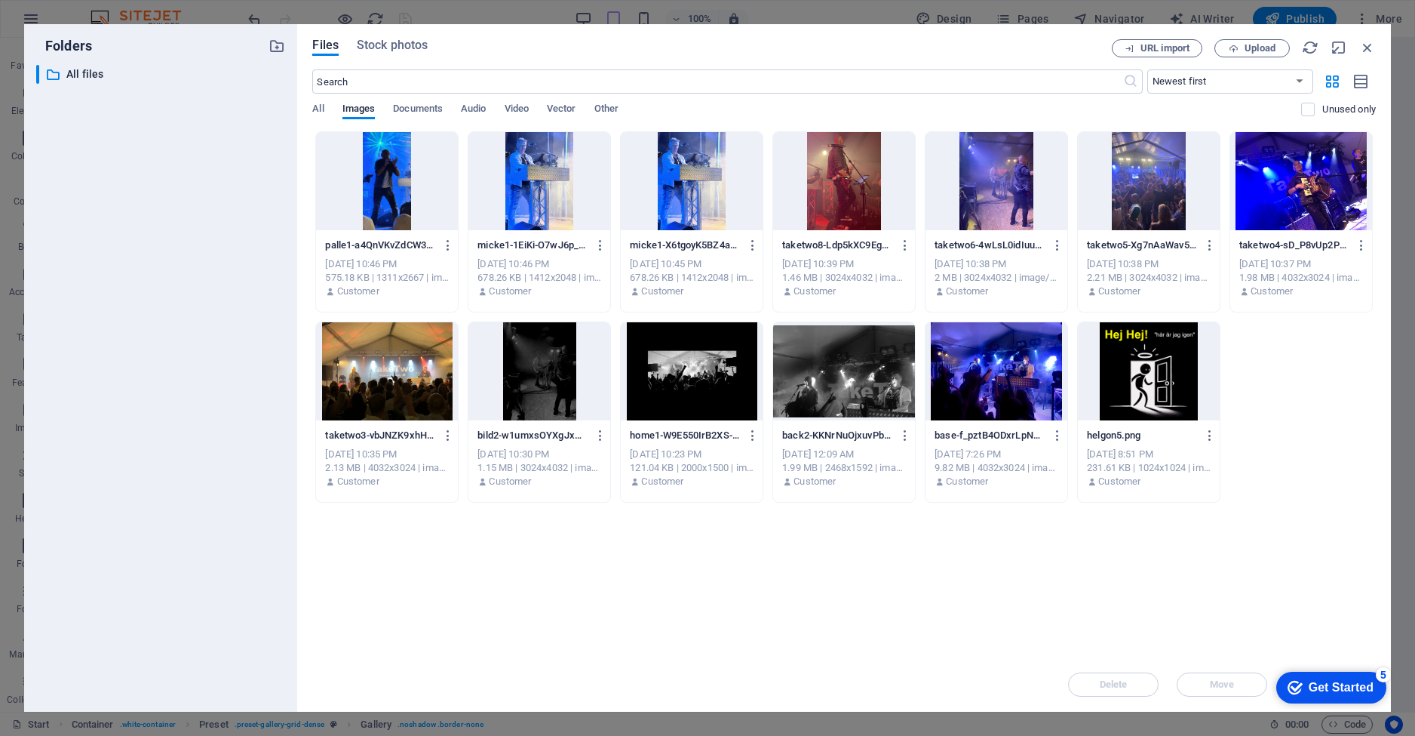
click at [832, 153] on div at bounding box center [844, 181] width 142 height 98
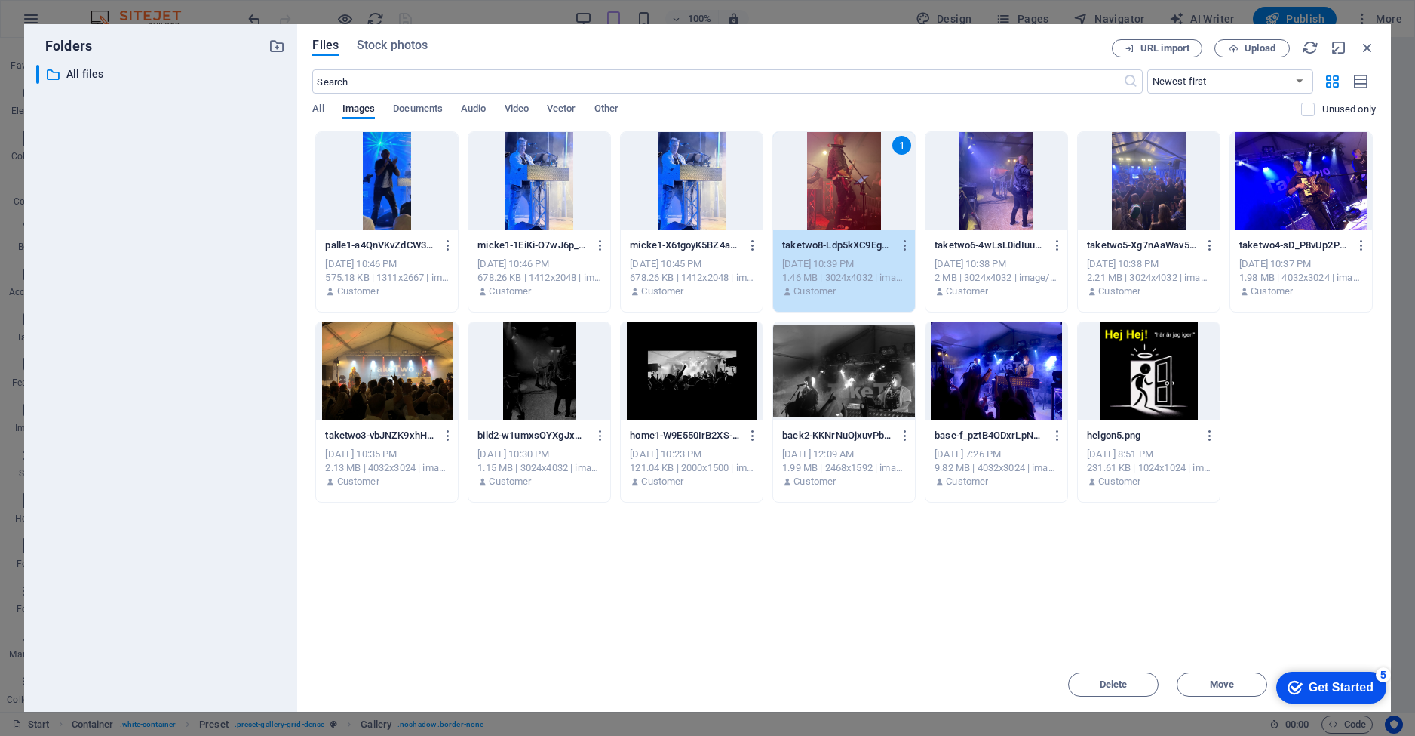
click at [839, 183] on div "1" at bounding box center [844, 181] width 142 height 98
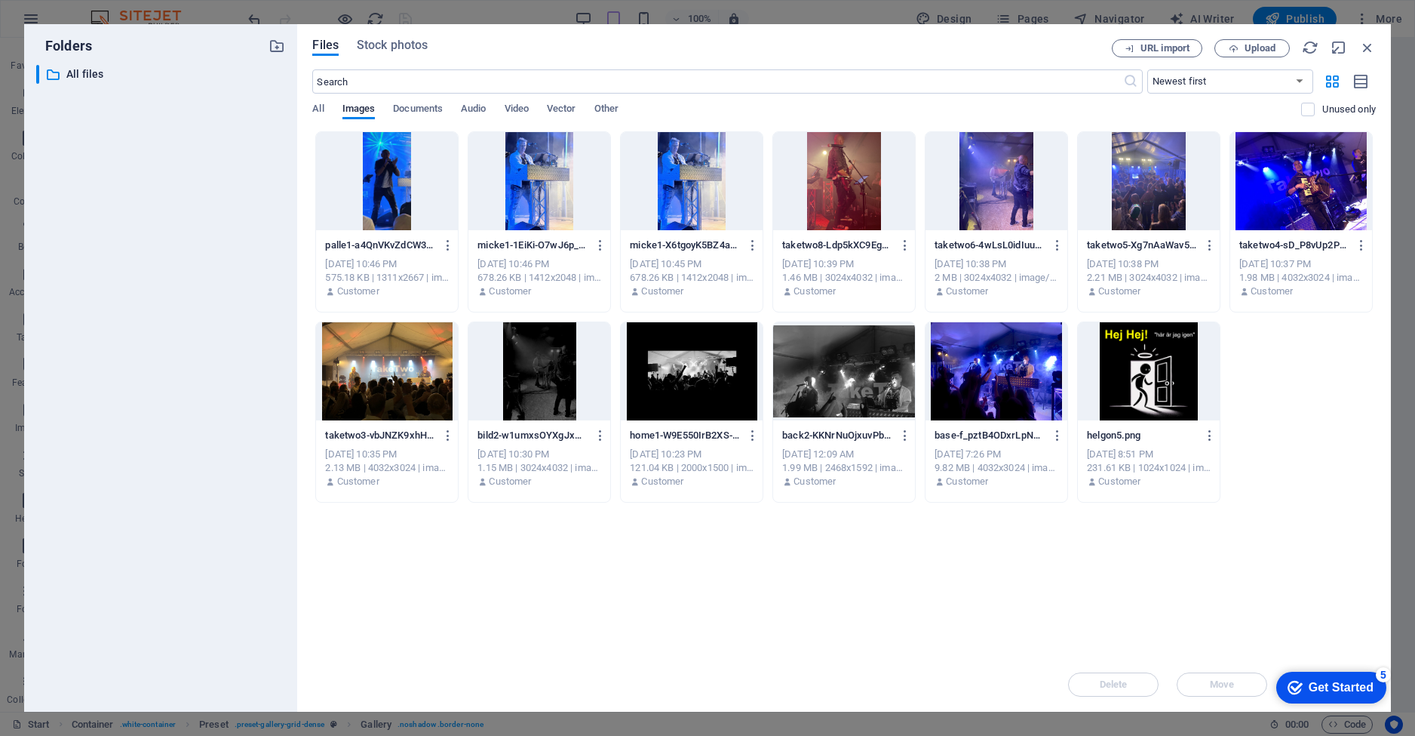
click at [839, 182] on div at bounding box center [844, 181] width 142 height 98
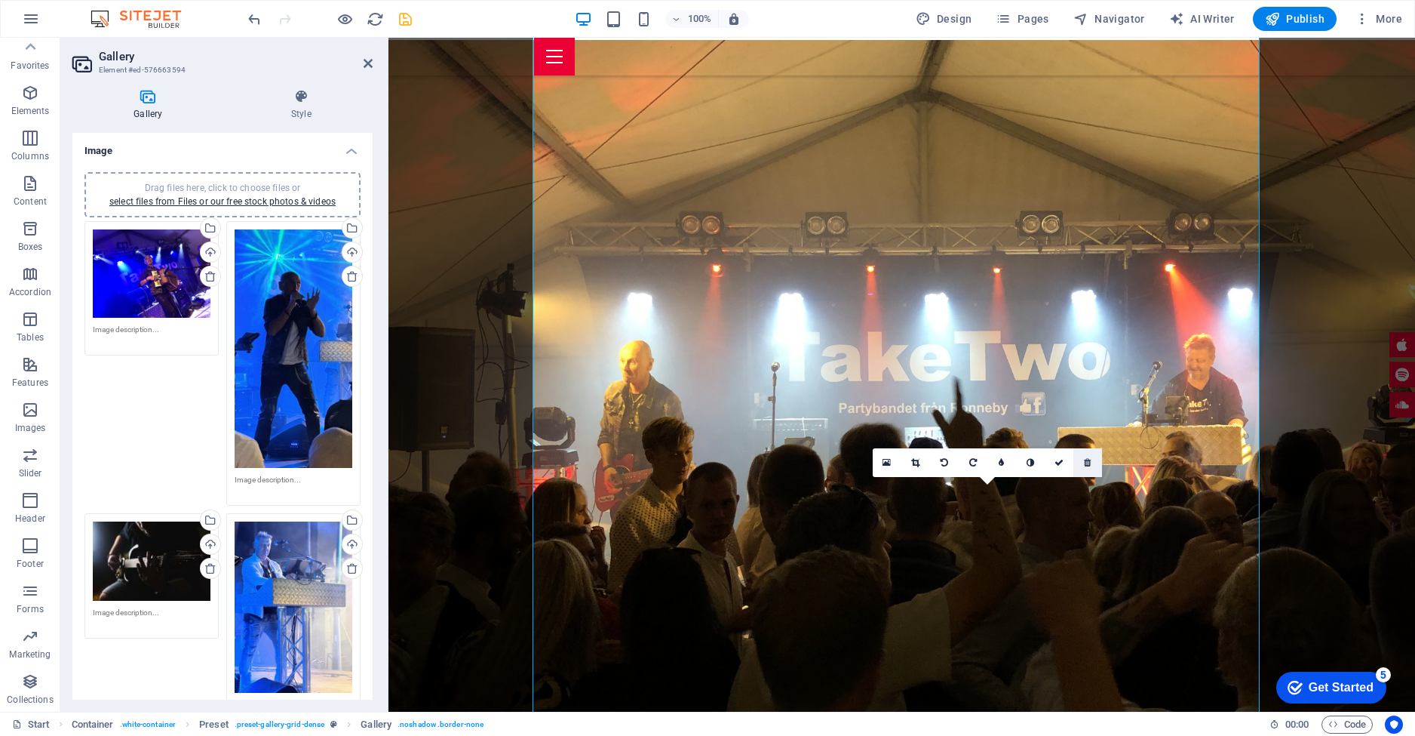
click at [1087, 459] on icon at bounding box center [1087, 462] width 7 height 9
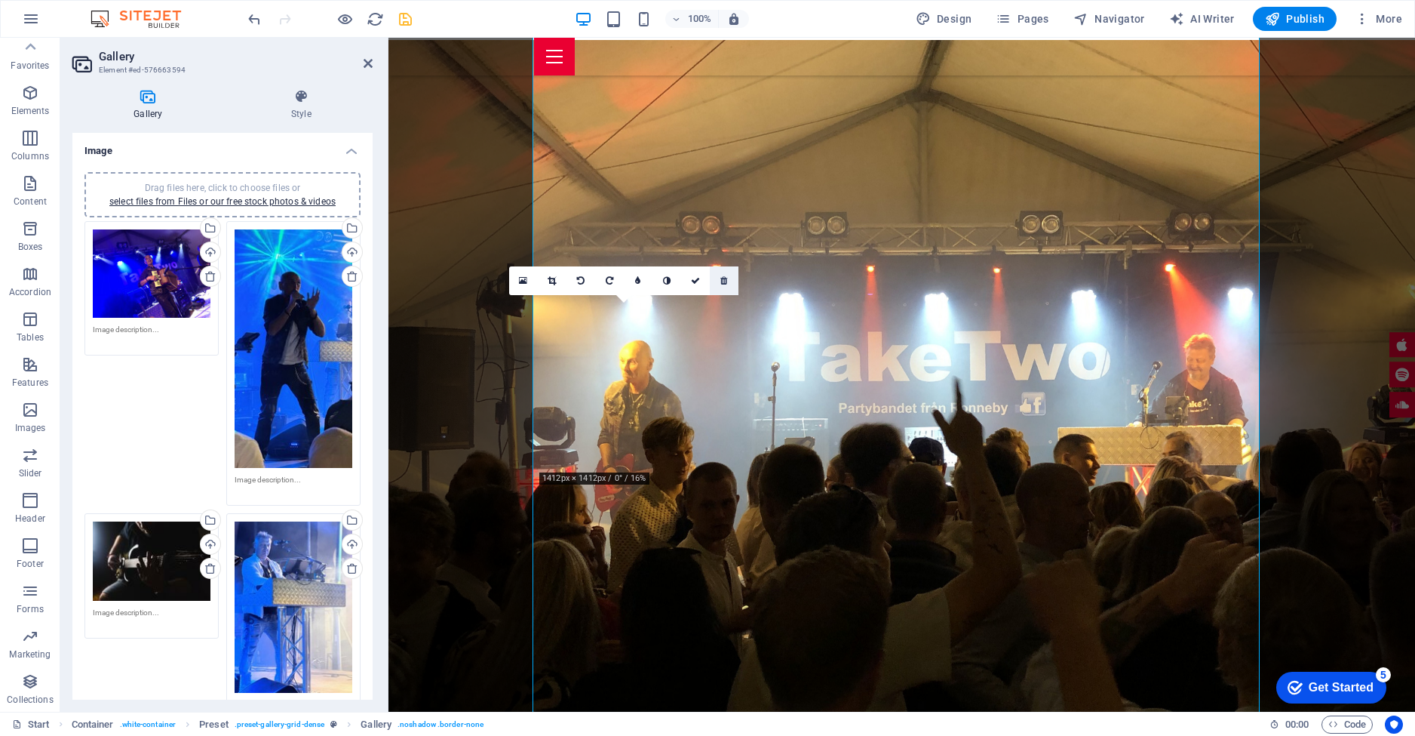
click at [727, 281] on icon at bounding box center [723, 280] width 7 height 9
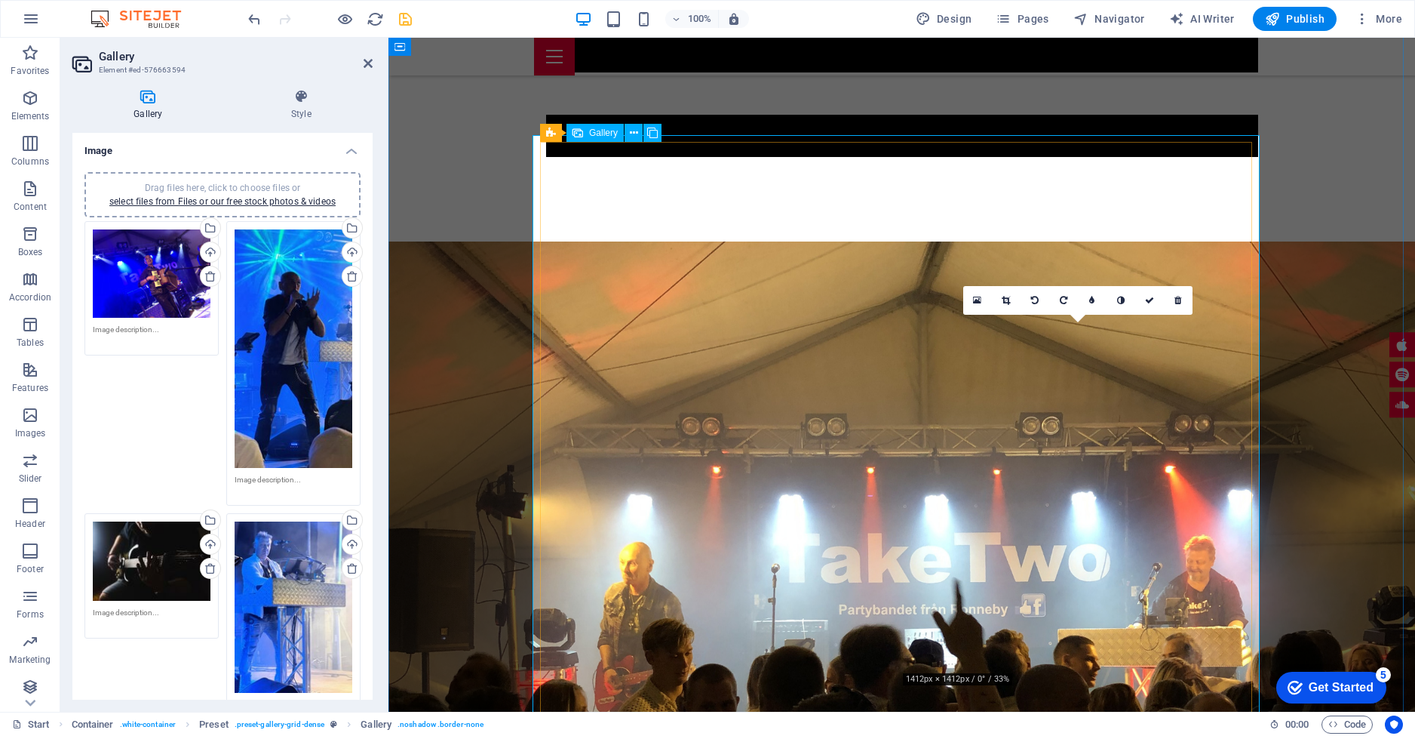
scroll to position [3082, 0]
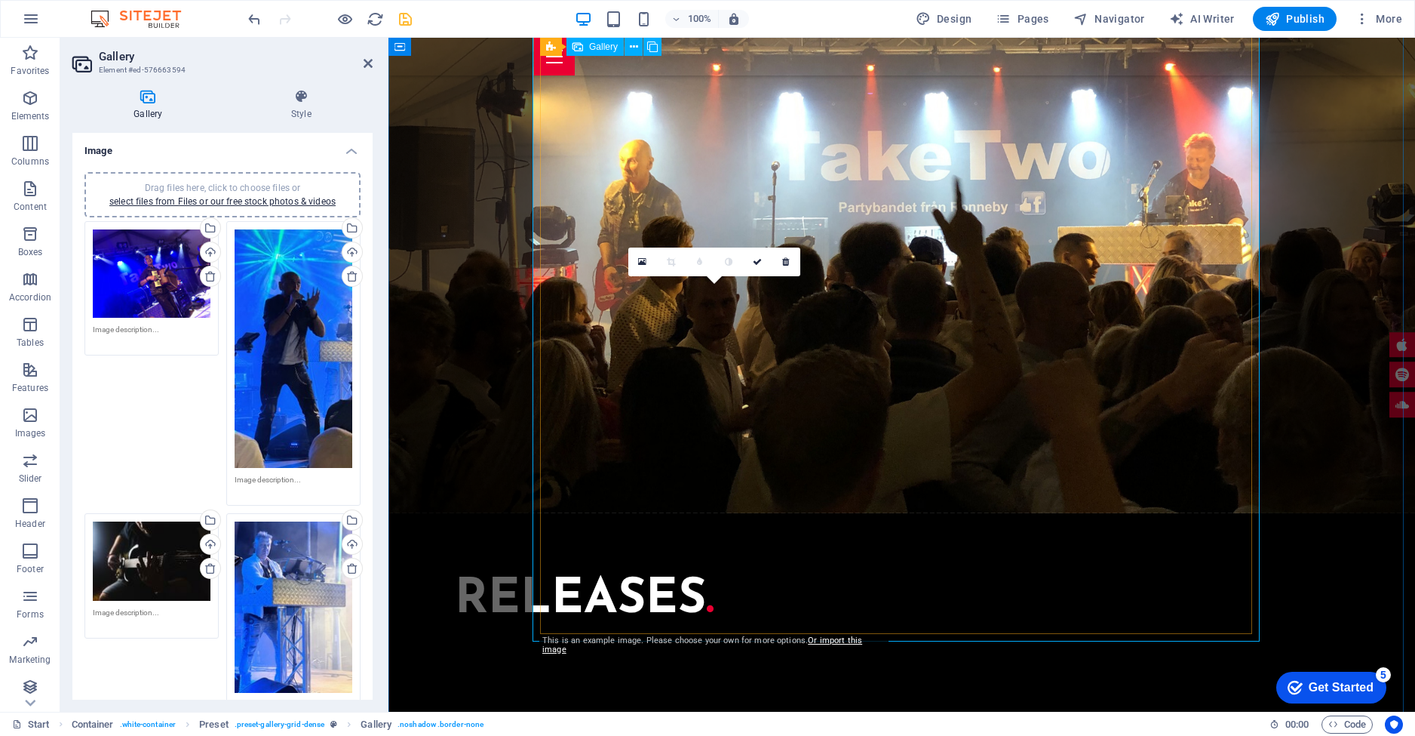
click at [643, 257] on icon at bounding box center [642, 261] width 8 height 11
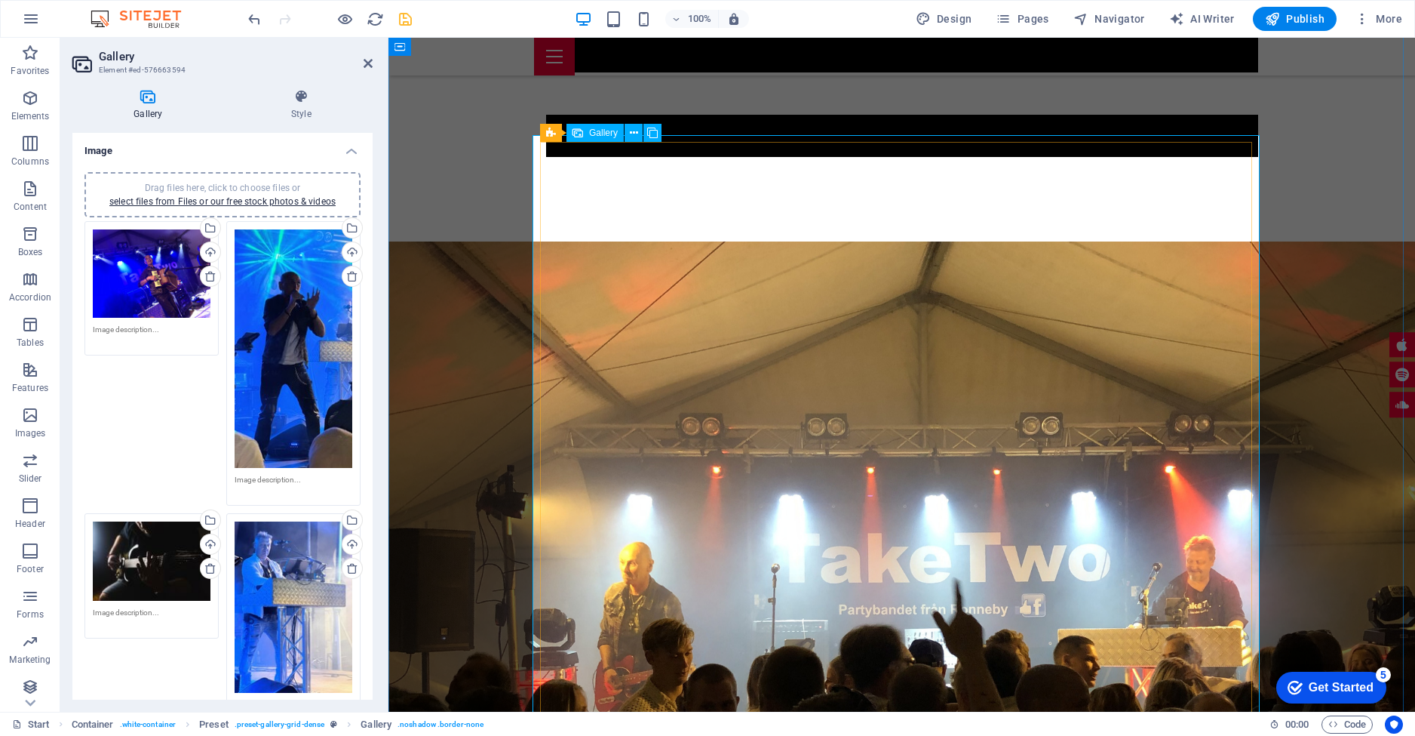
scroll to position [2881, 0]
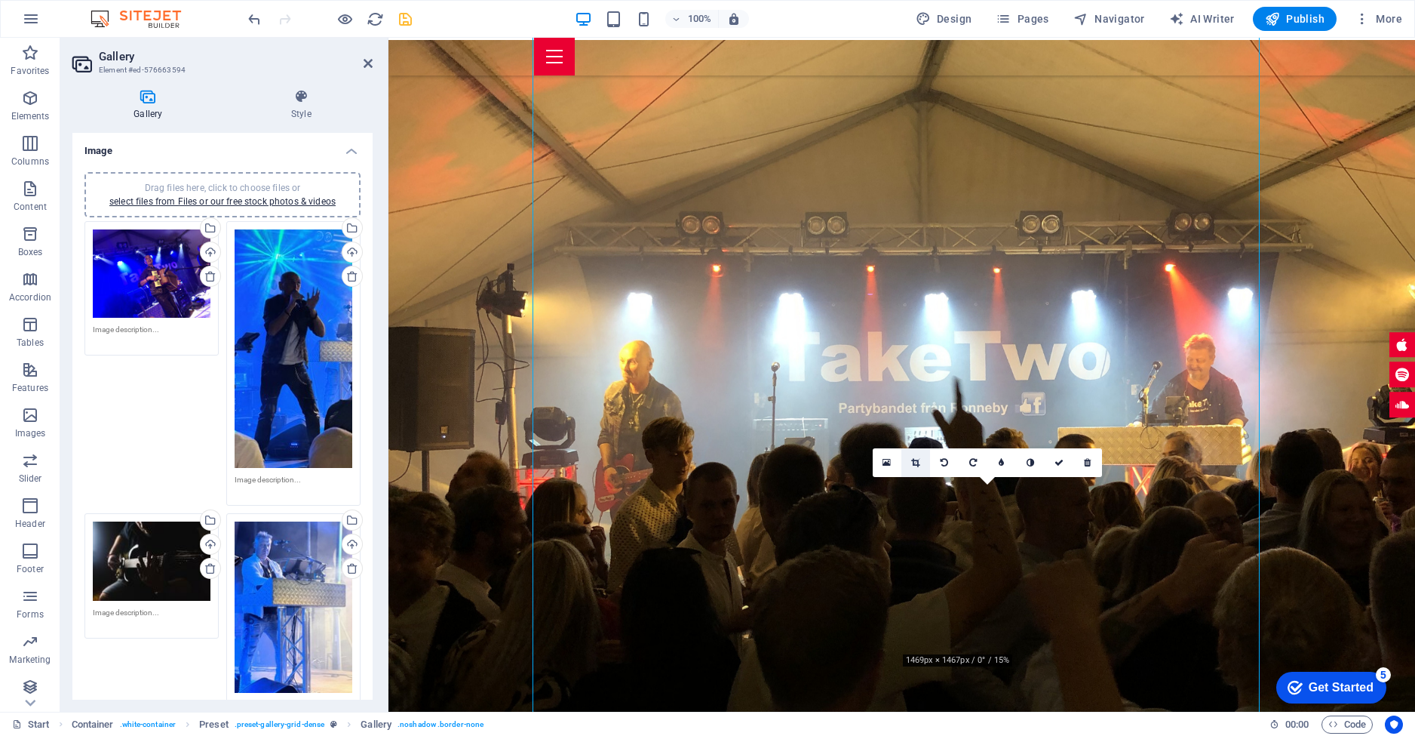
click at [914, 462] on icon at bounding box center [915, 462] width 8 height 9
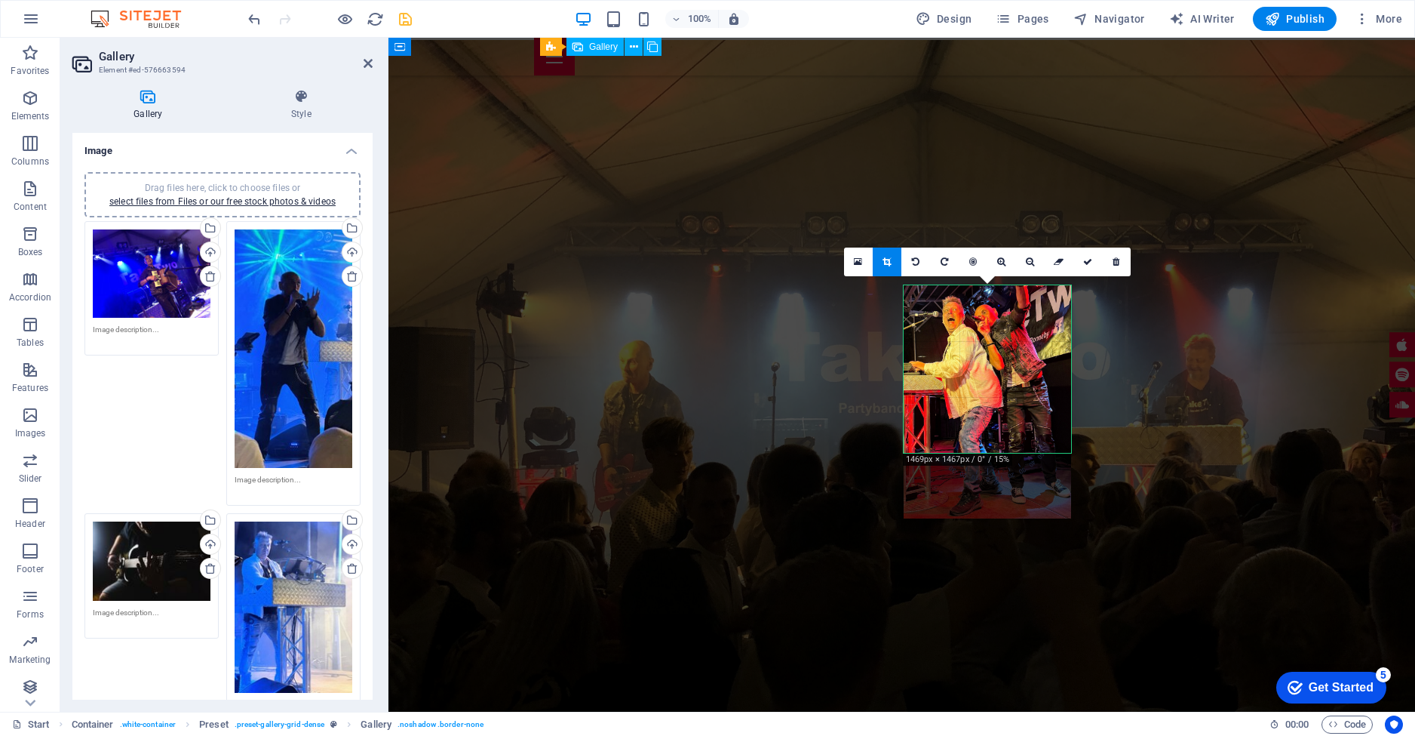
scroll to position [3082, 0]
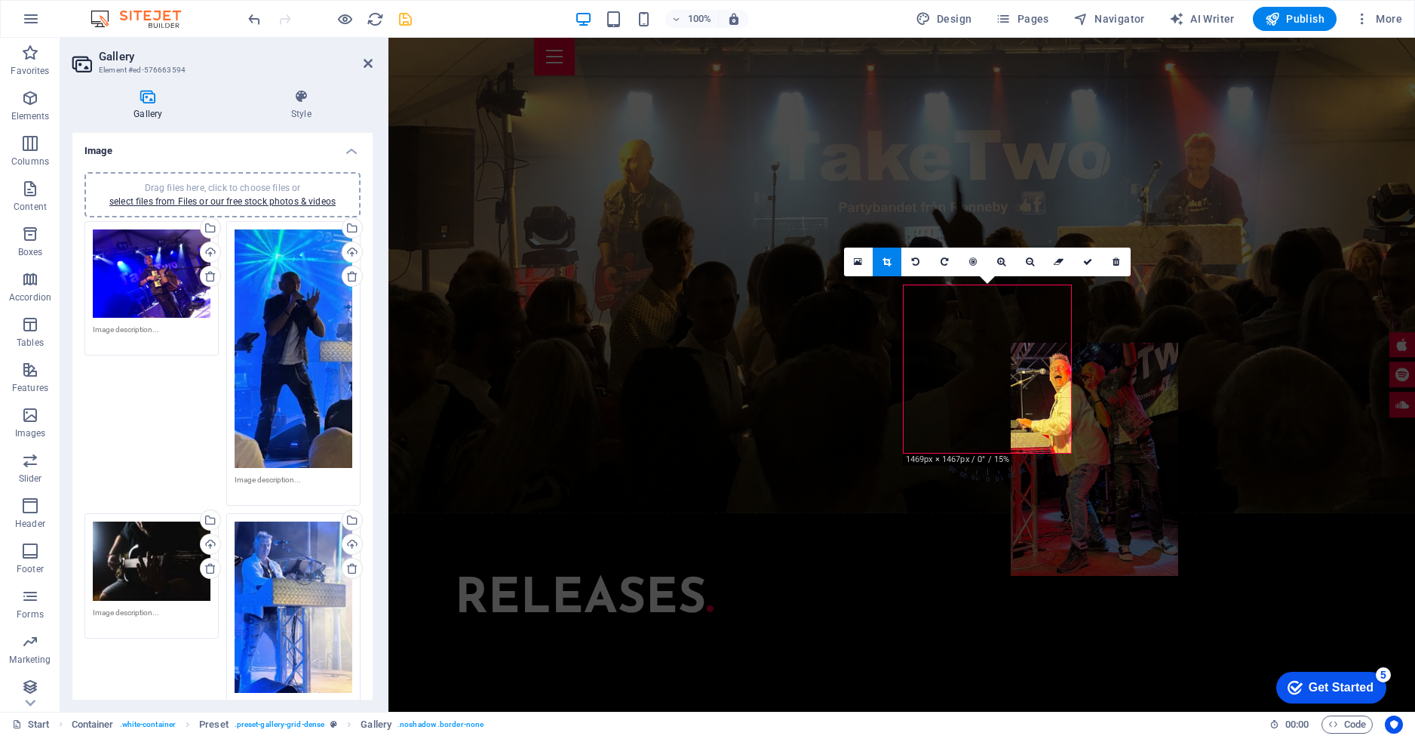
drag, startPoint x: 1068, startPoint y: 455, endPoint x: 1175, endPoint y: 512, distance: 120.8
click at [1175, 512] on div at bounding box center [1094, 459] width 167 height 234
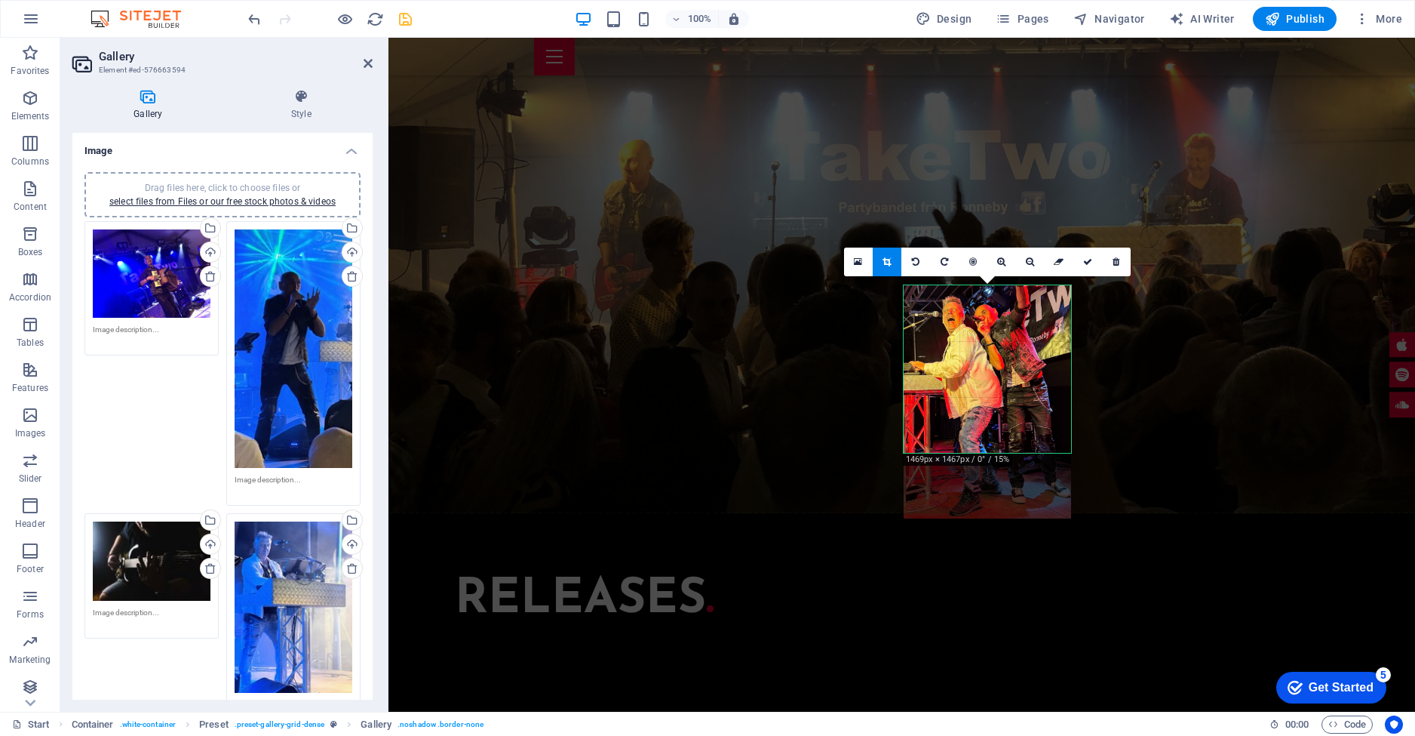
click at [1009, 452] on div "180 170 160 150 140 130 120 110 100 90 80 70 60 50 40 30 20 10 0 -10 -20 -30 -4…" at bounding box center [987, 368] width 167 height 167
click at [1003, 267] on link at bounding box center [1001, 261] width 29 height 29
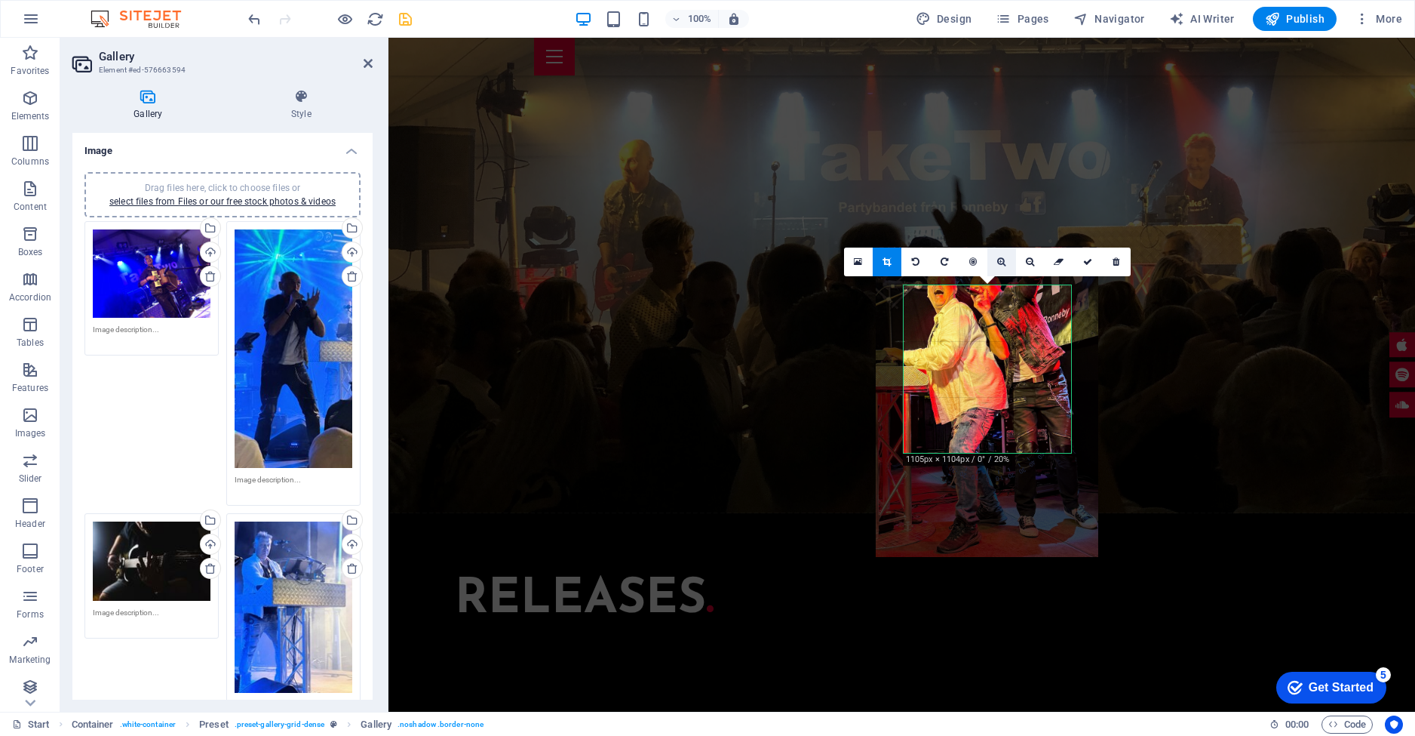
click at [1003, 267] on link at bounding box center [1001, 261] width 29 height 29
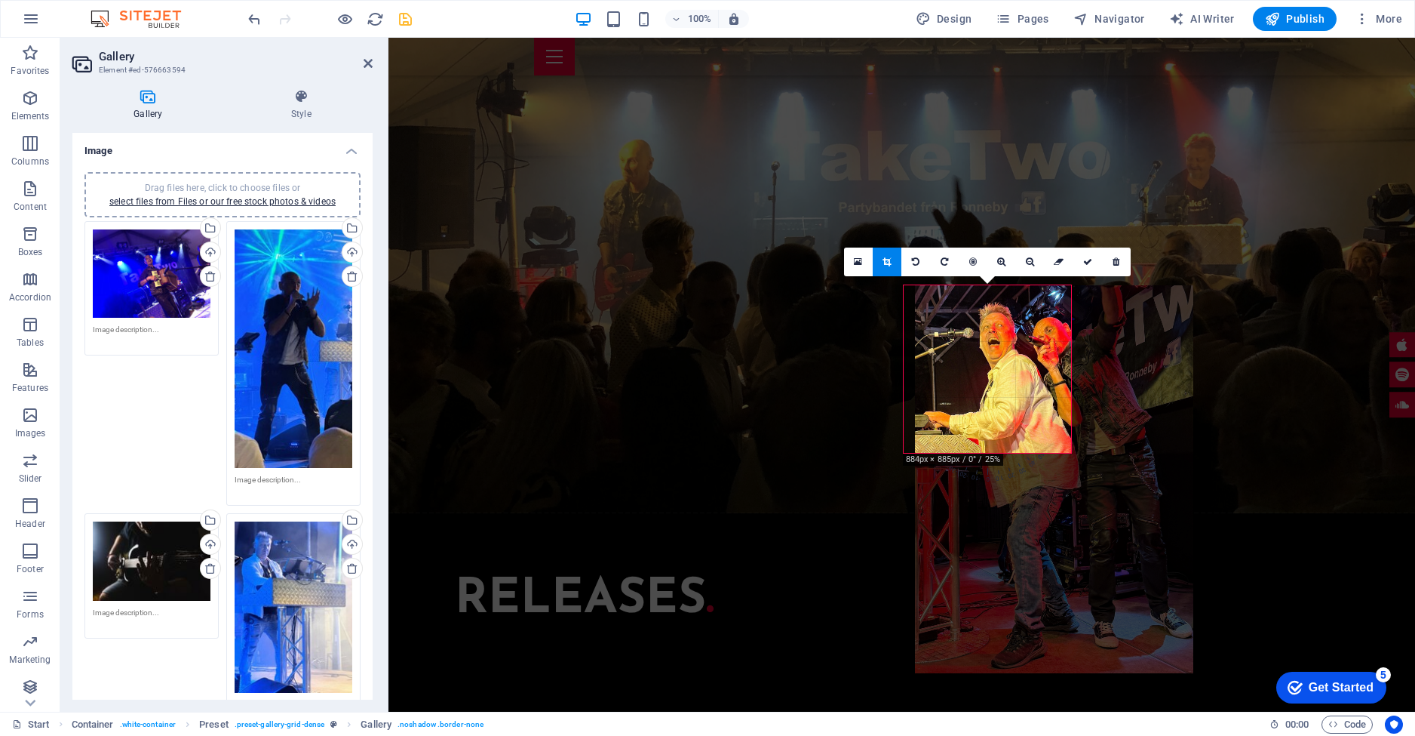
drag, startPoint x: 1015, startPoint y: 333, endPoint x: 1083, endPoint y: 410, distance: 102.1
click at [1083, 410] on div at bounding box center [1054, 479] width 278 height 388
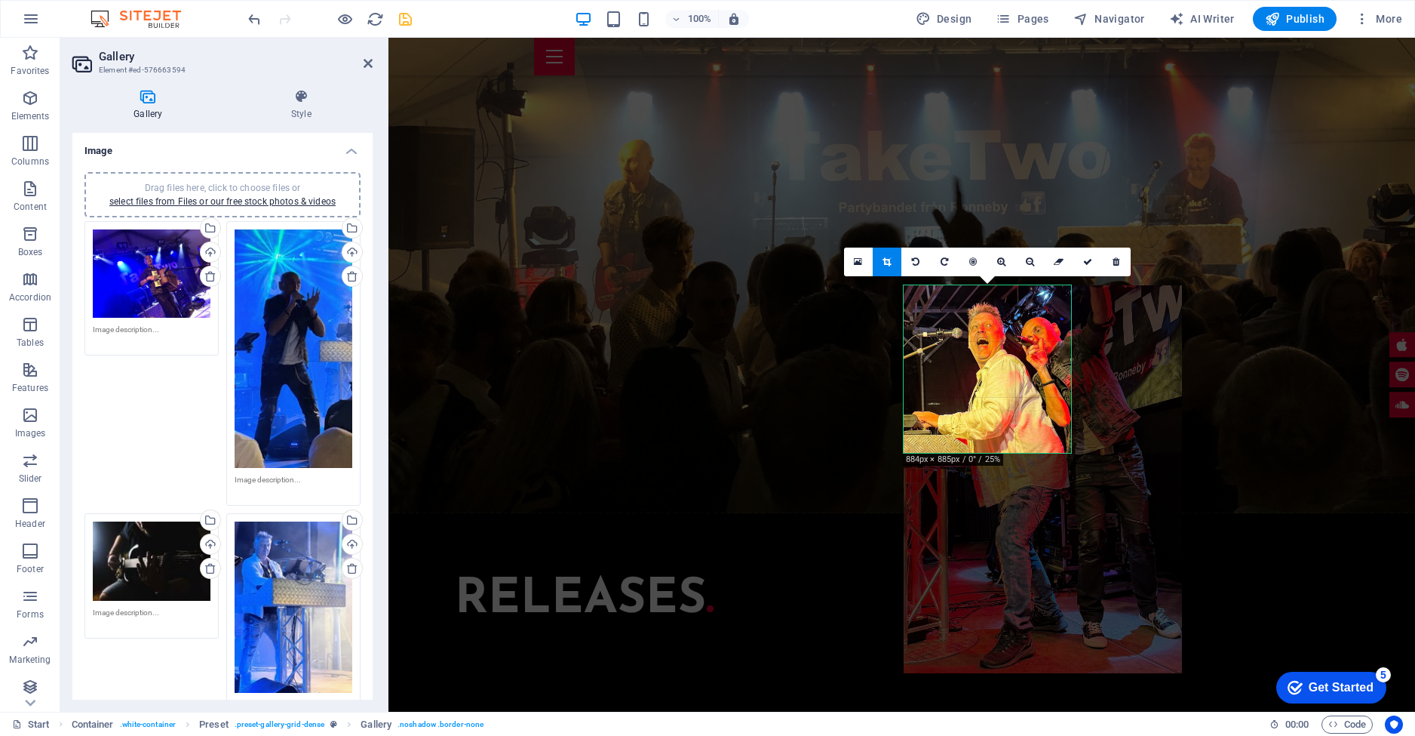
click at [892, 260] on link at bounding box center [887, 261] width 29 height 29
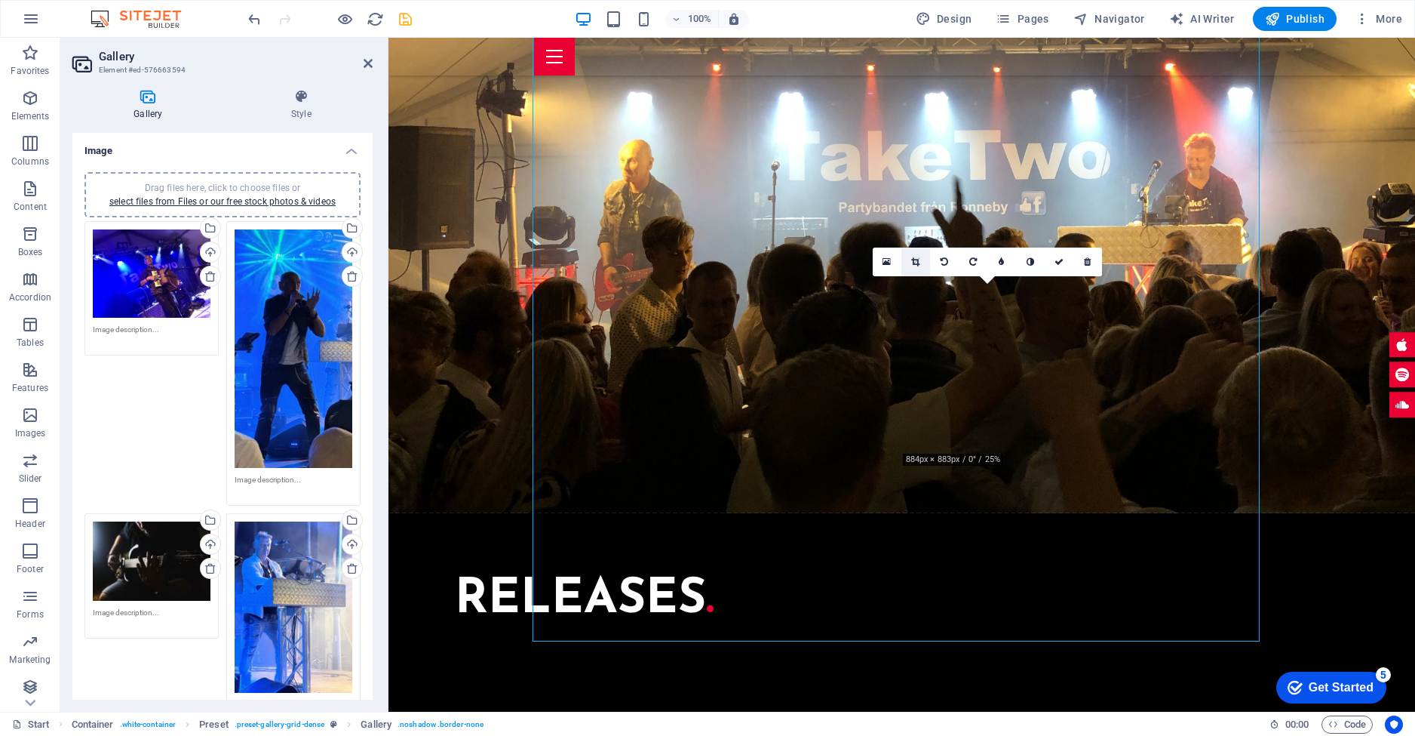
click at [919, 258] on icon at bounding box center [915, 261] width 8 height 9
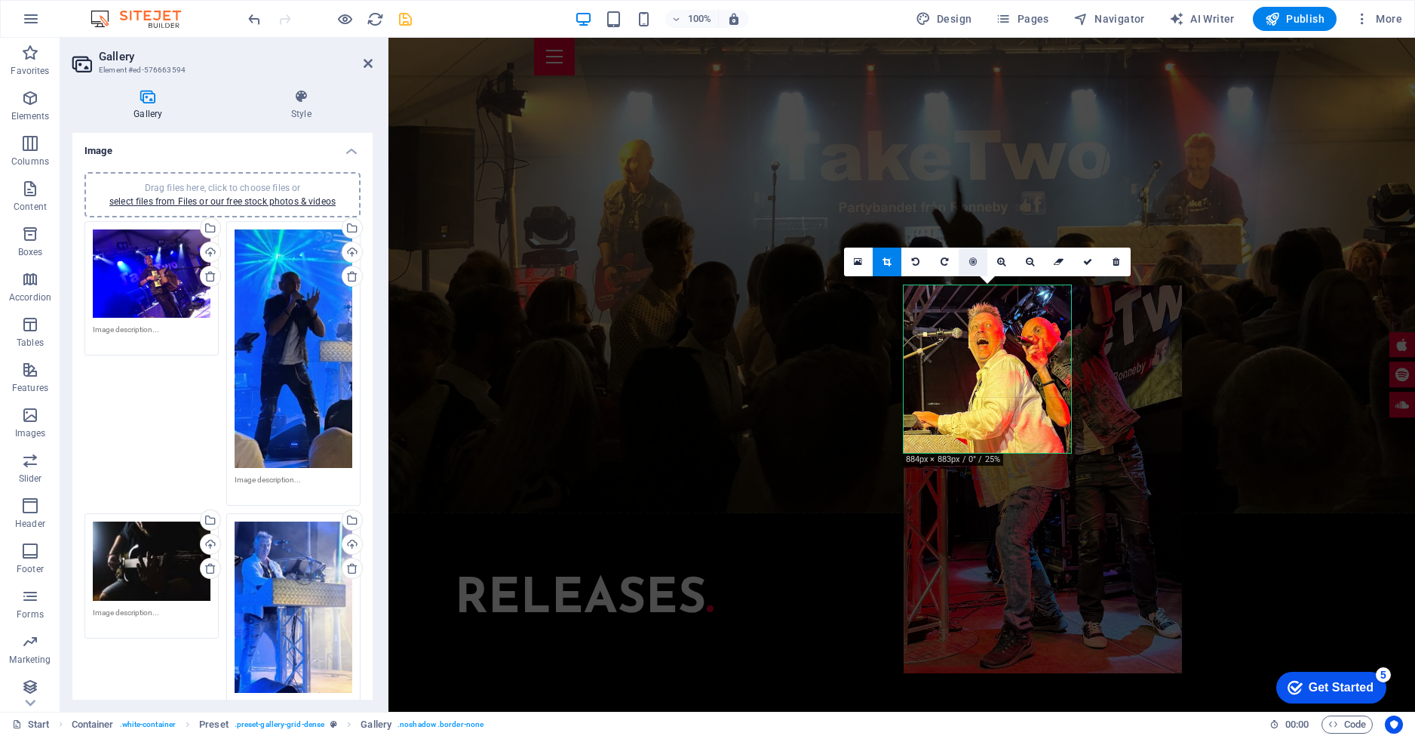
click at [969, 262] on icon at bounding box center [973, 261] width 8 height 9
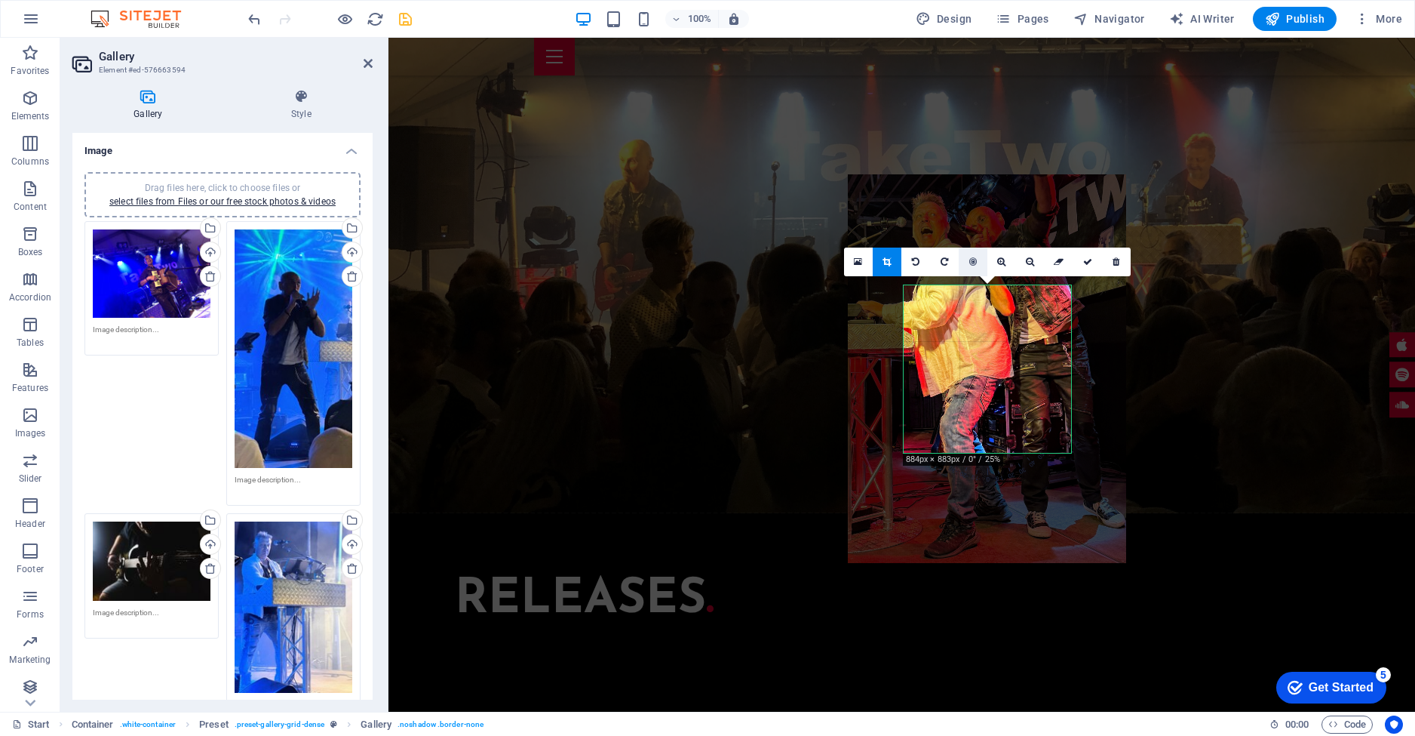
click at [969, 262] on icon at bounding box center [973, 261] width 8 height 9
click at [1003, 263] on icon at bounding box center [1001, 261] width 8 height 9
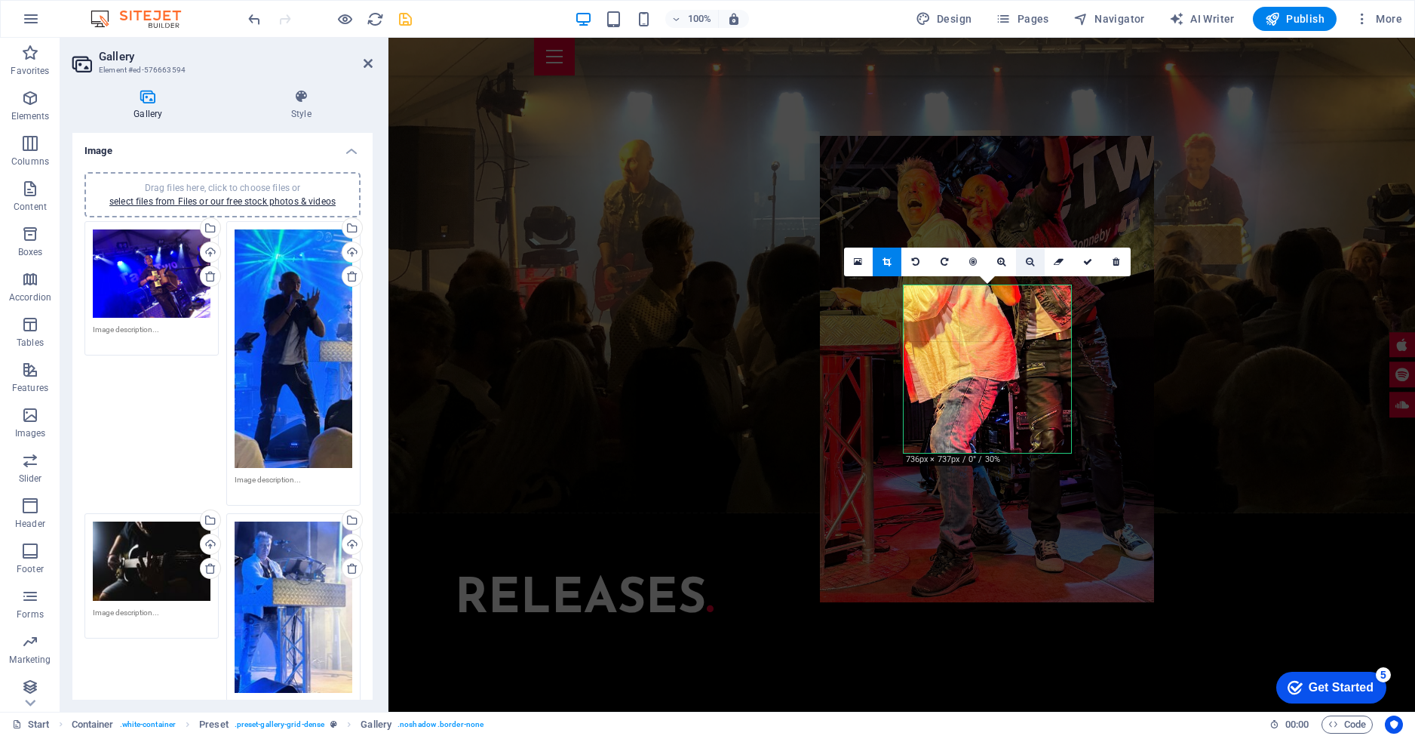
click at [1029, 263] on icon at bounding box center [1030, 261] width 8 height 9
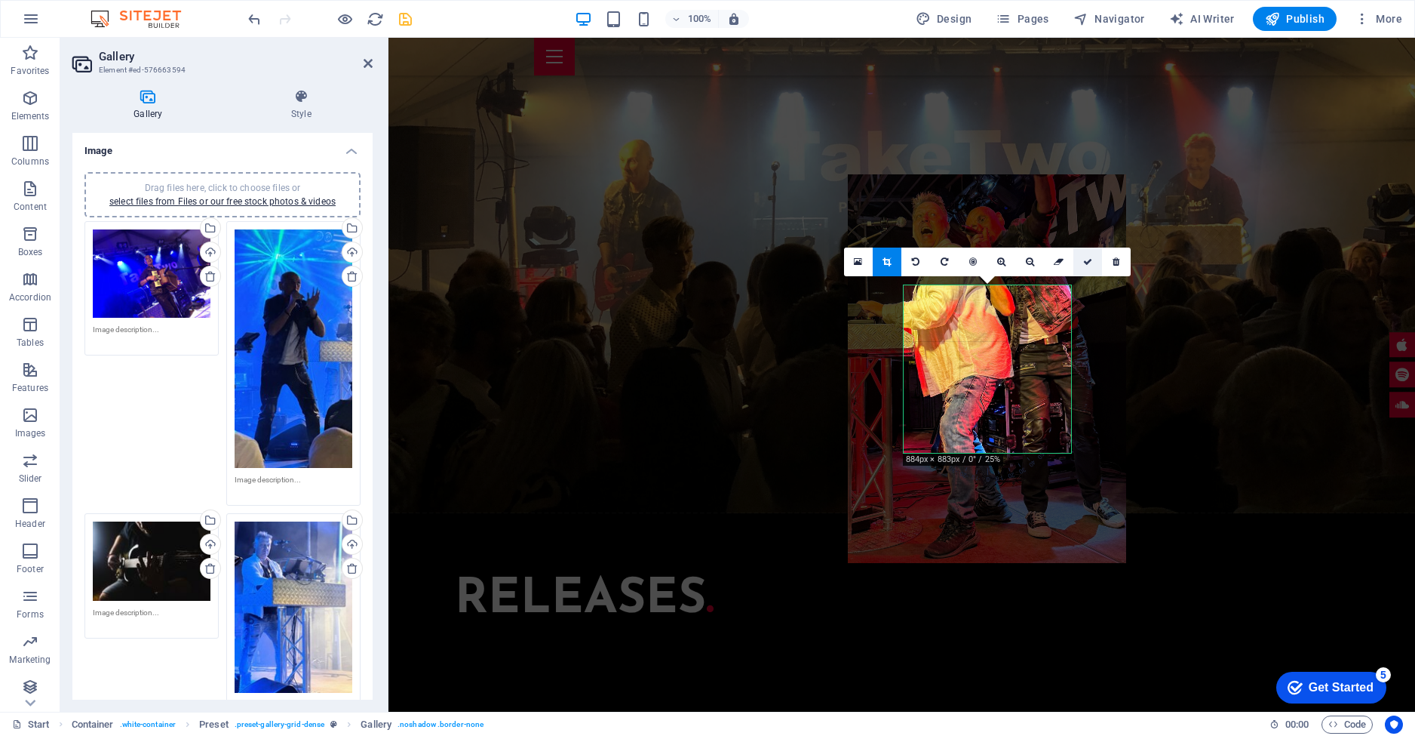
click at [1088, 260] on icon at bounding box center [1087, 261] width 9 height 9
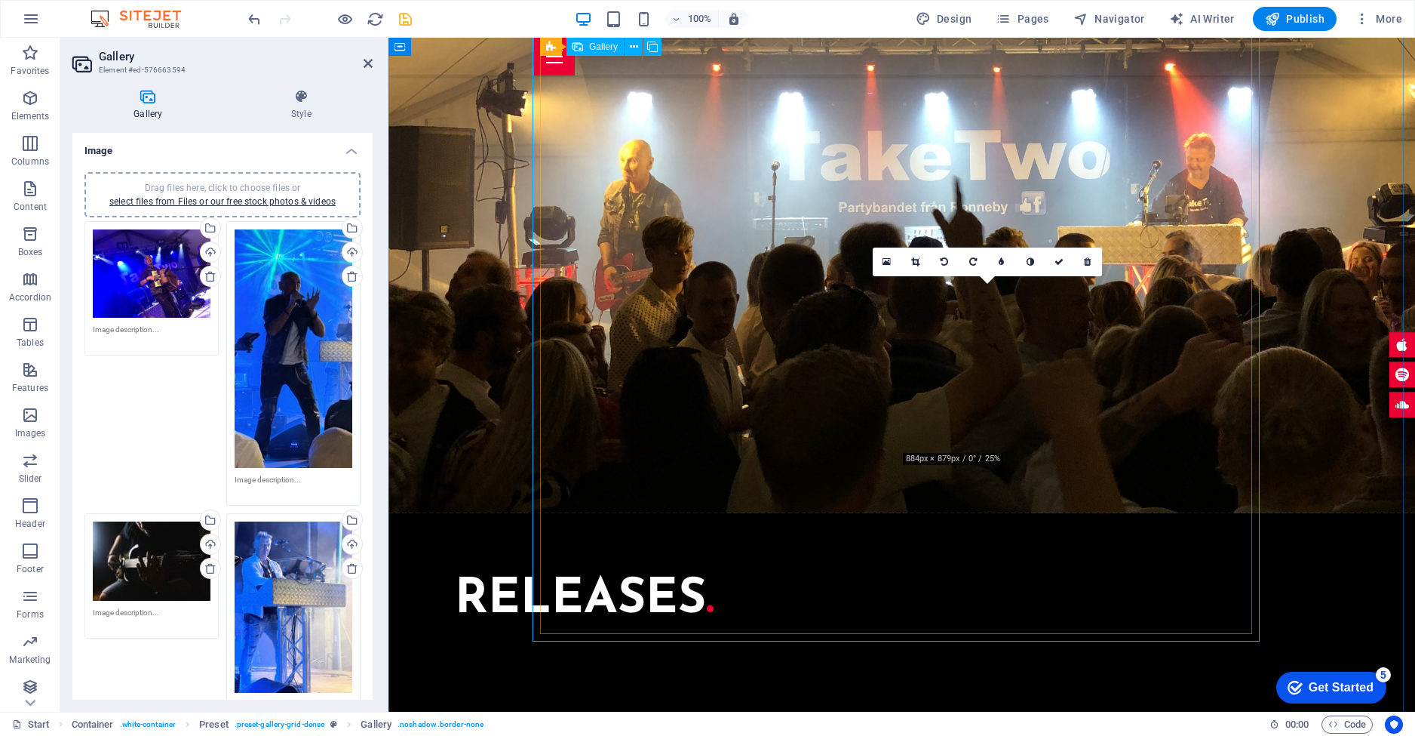
click at [914, 260] on icon at bounding box center [915, 261] width 8 height 9
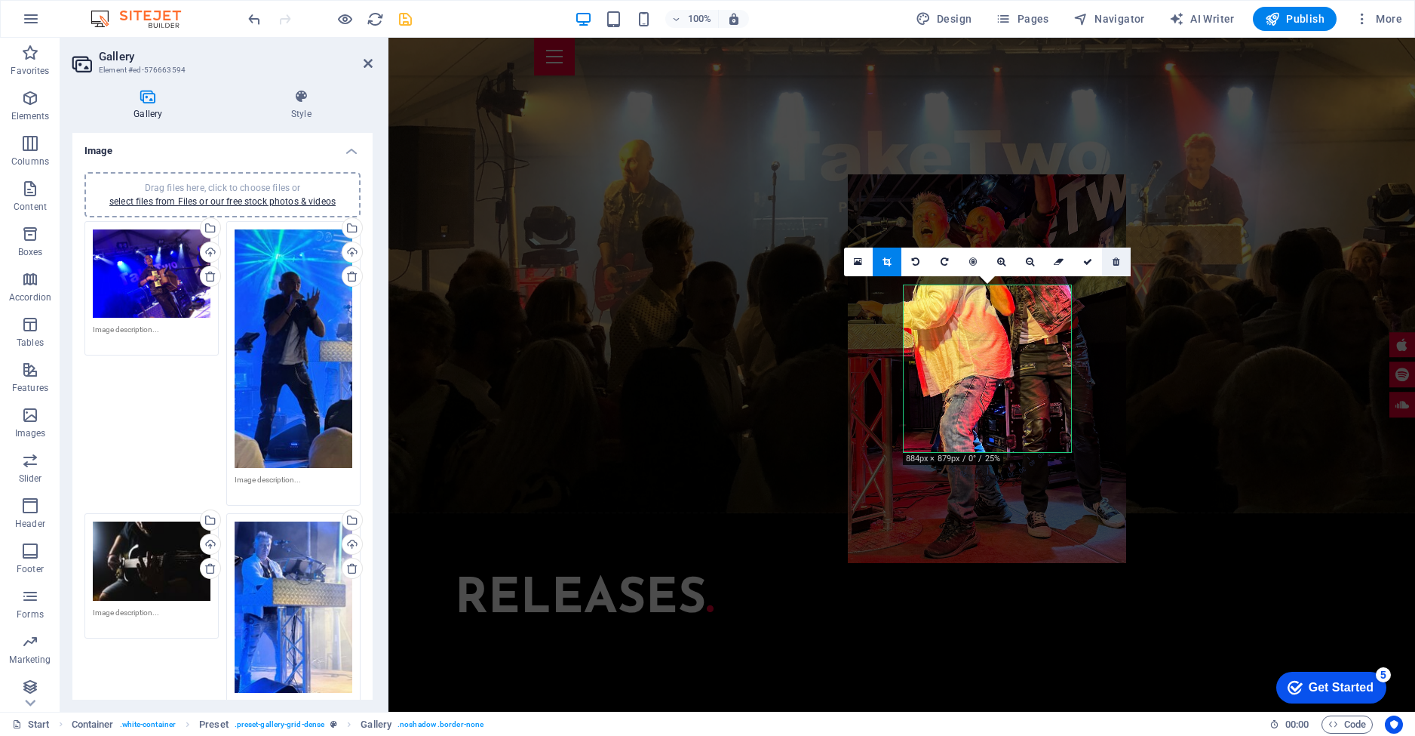
click at [1116, 262] on icon at bounding box center [1116, 261] width 7 height 9
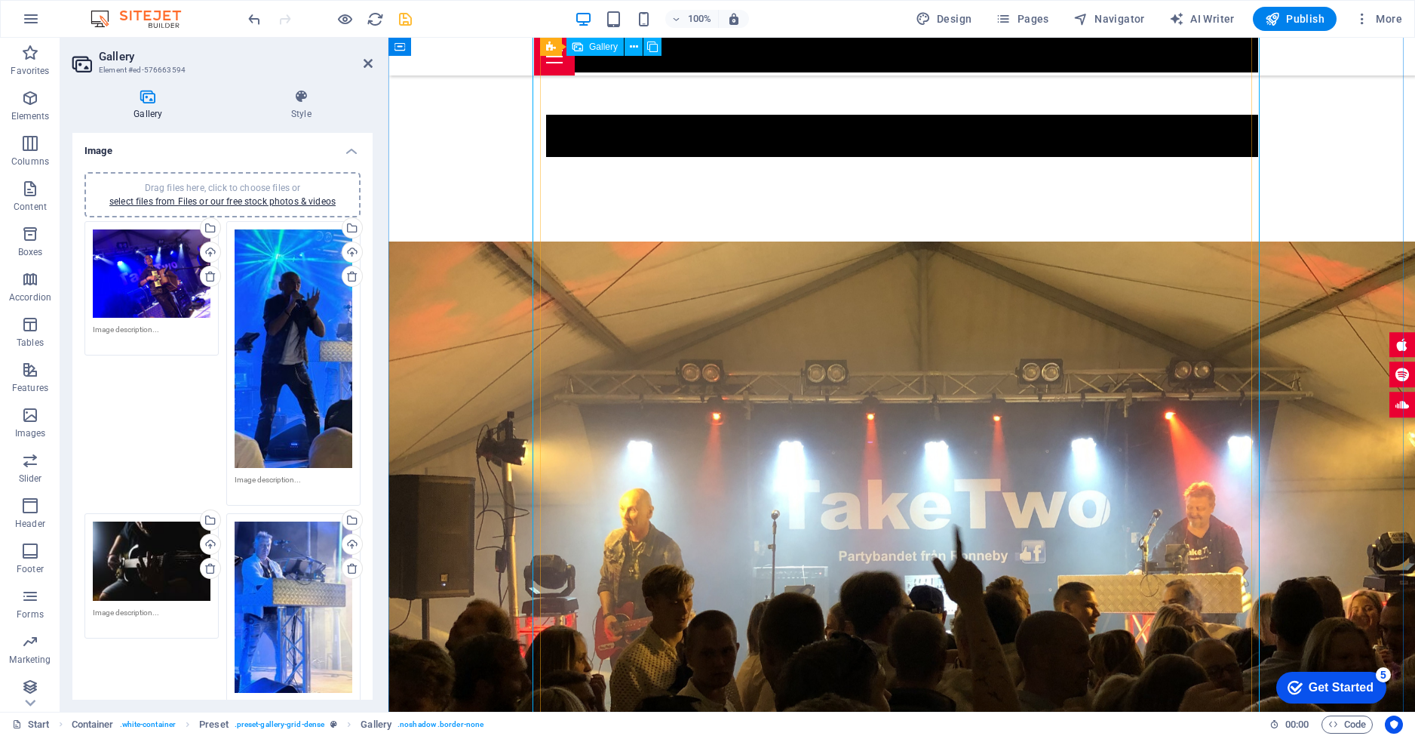
scroll to position [2881, 0]
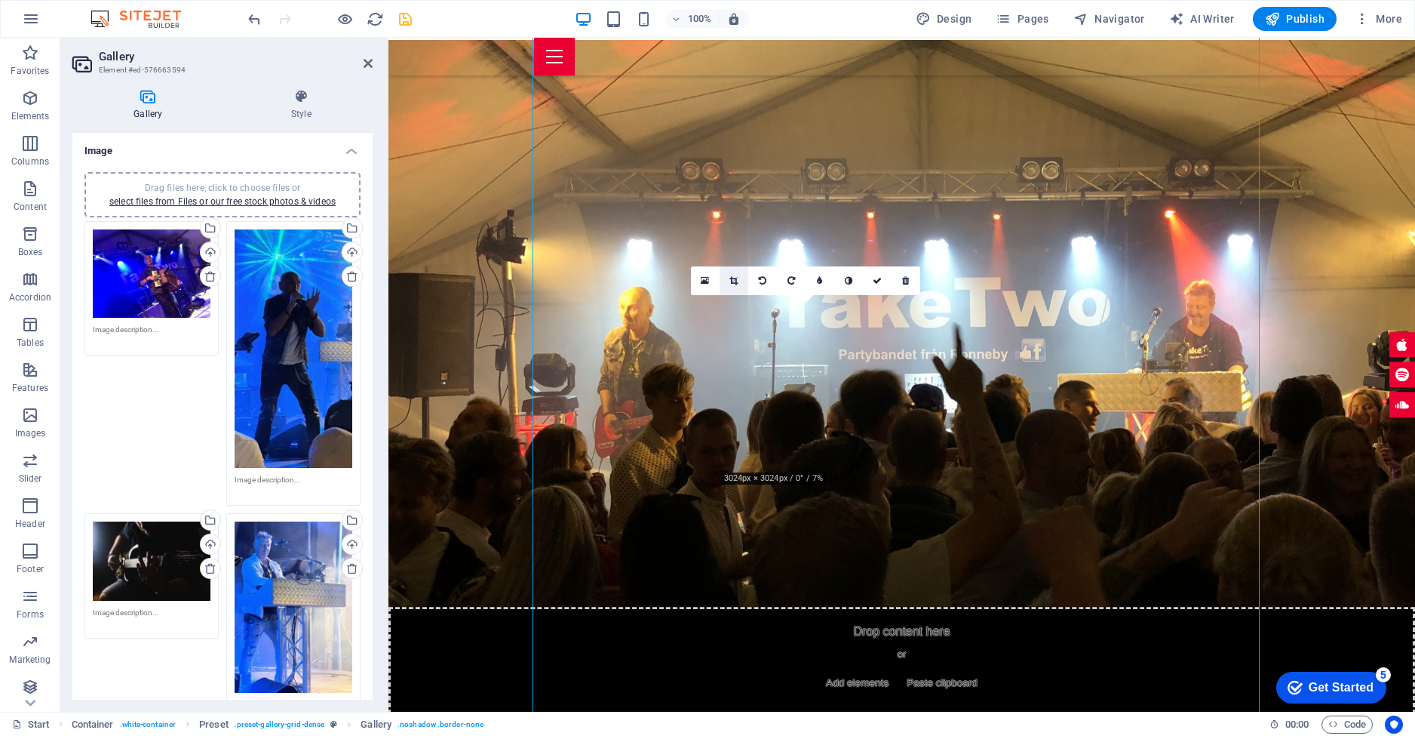
click at [729, 281] on icon at bounding box center [733, 280] width 8 height 9
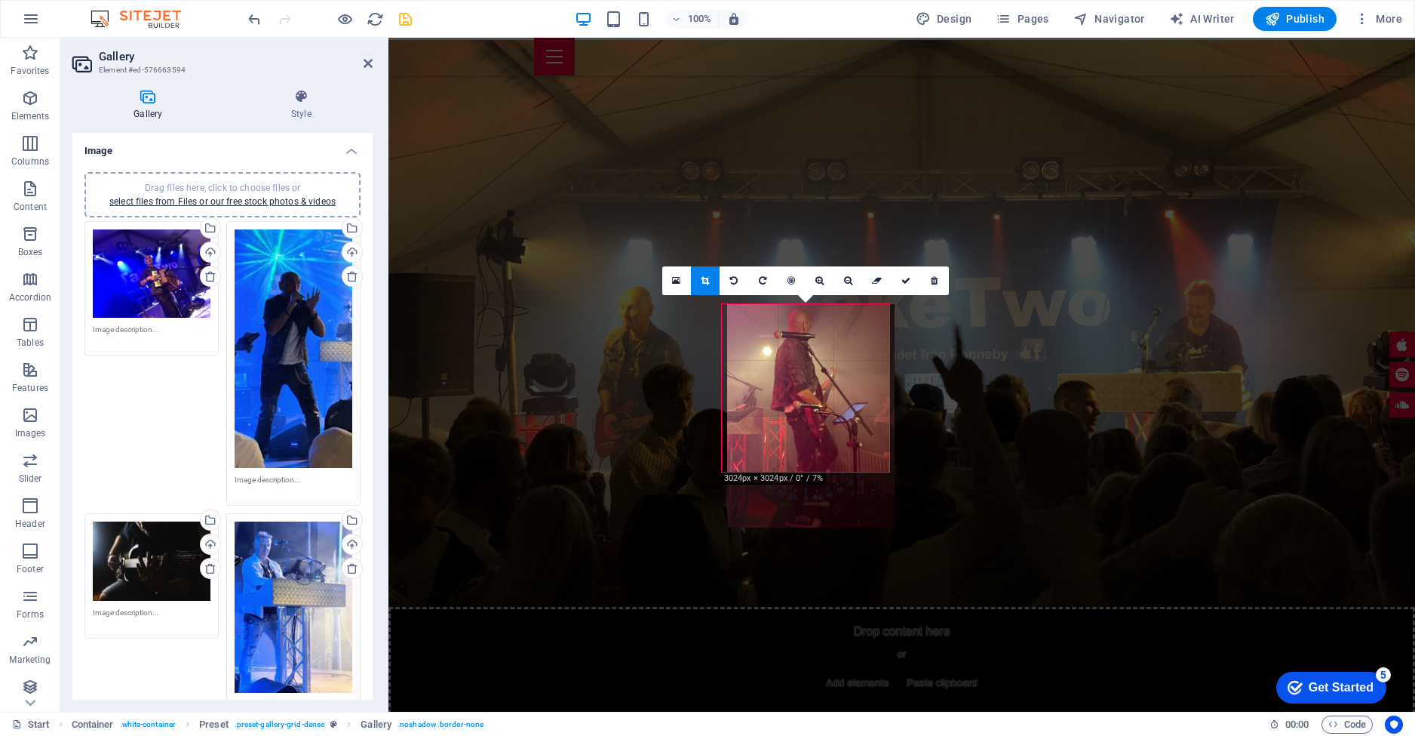
drag, startPoint x: 797, startPoint y: 325, endPoint x: 802, endPoint y: 354, distance: 29.1
click at [802, 354] on div at bounding box center [810, 415] width 167 height 223
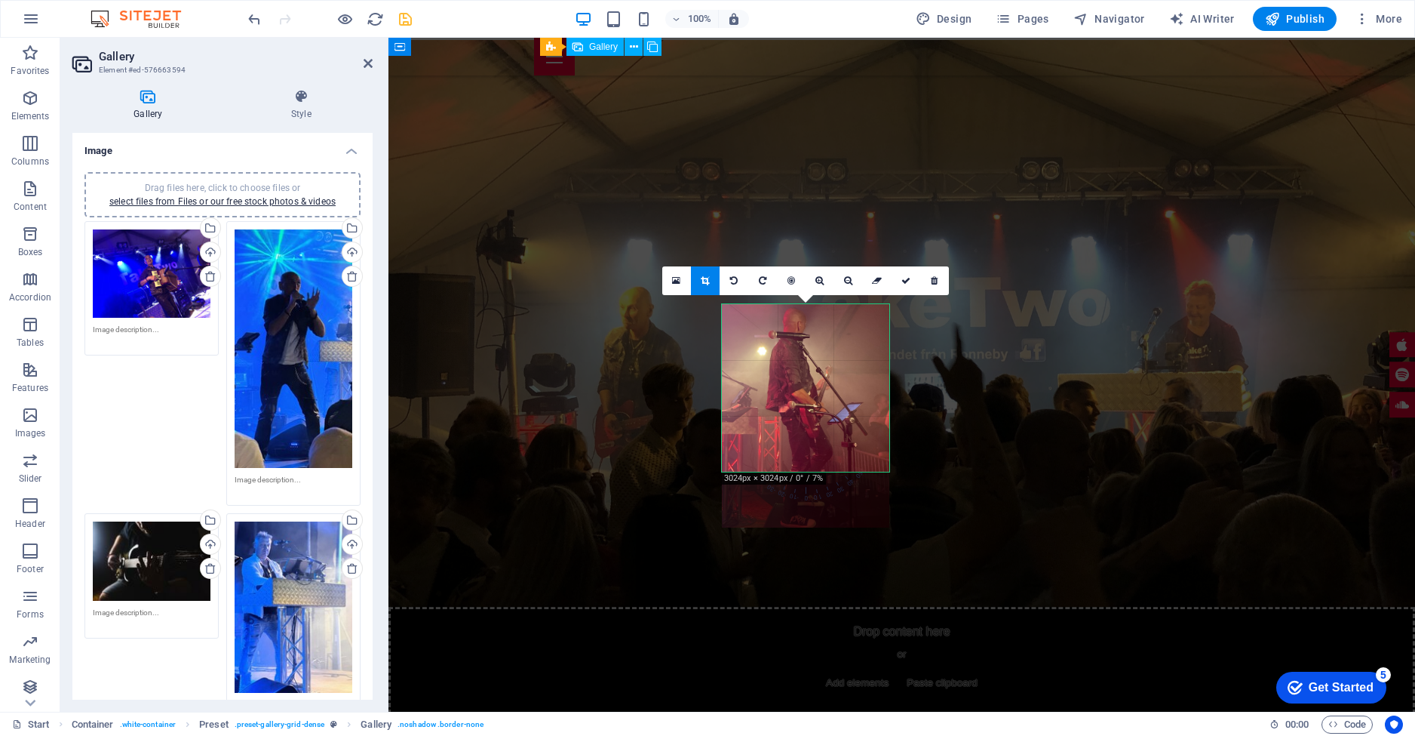
click at [901, 287] on link at bounding box center [906, 280] width 29 height 29
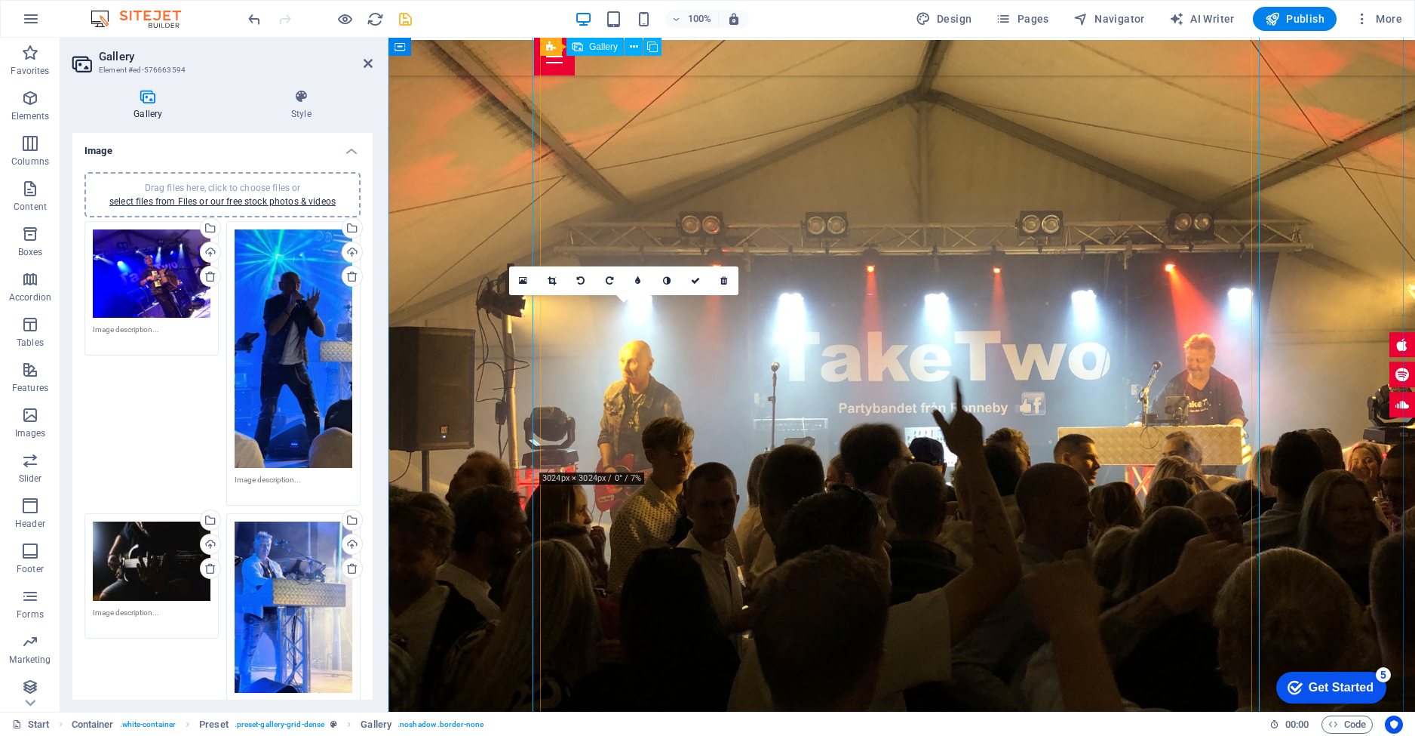
drag, startPoint x: 628, startPoint y: 396, endPoint x: 980, endPoint y: 606, distance: 409.3
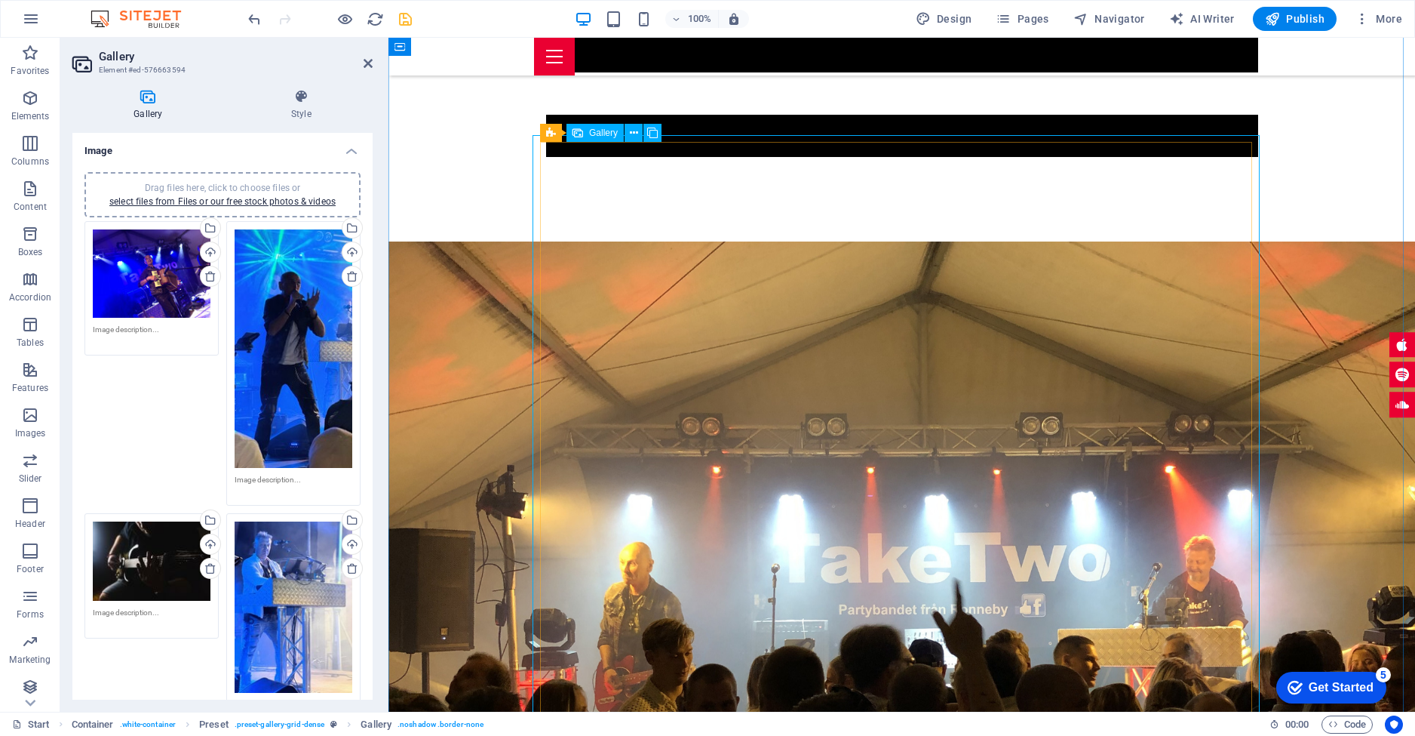
scroll to position [3082, 0]
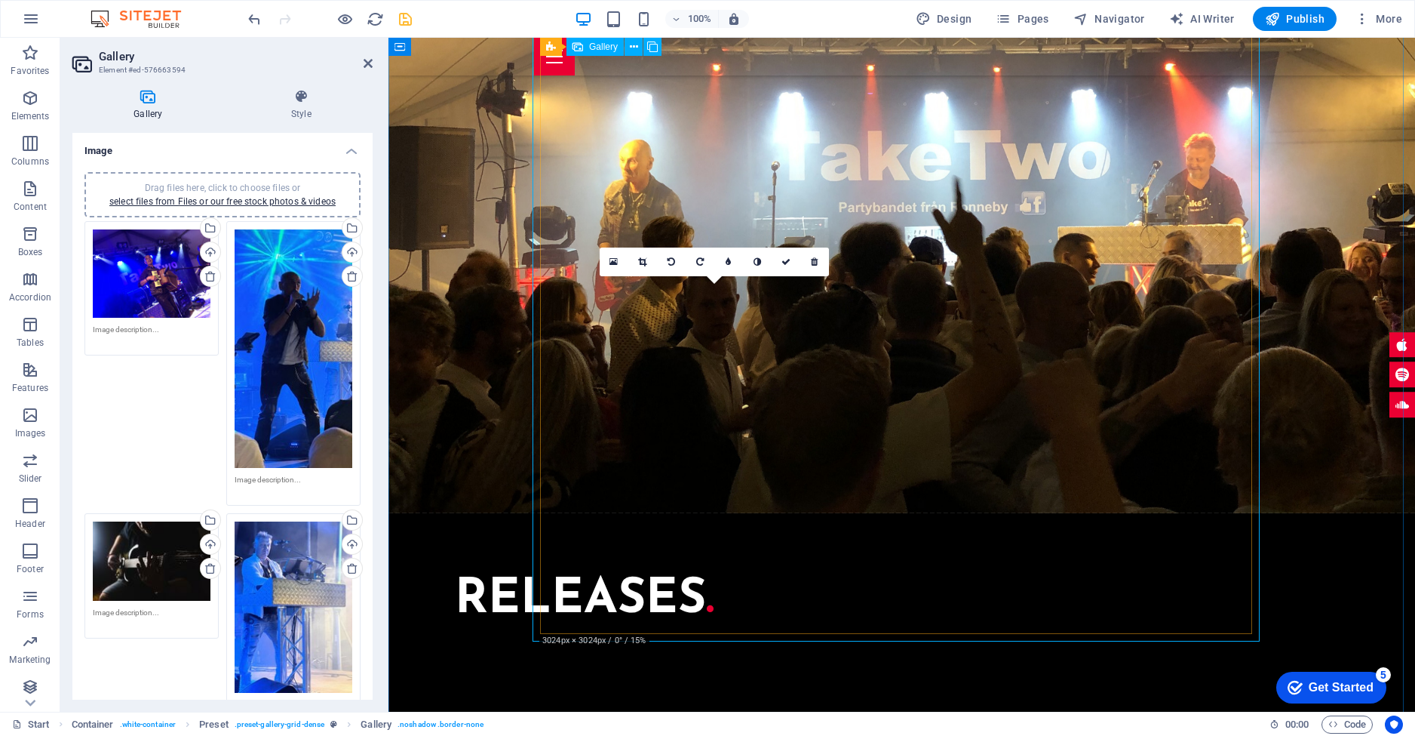
drag, startPoint x: 730, startPoint y: 483, endPoint x: 940, endPoint y: 494, distance: 210.0
drag, startPoint x: 881, startPoint y: 477, endPoint x: 946, endPoint y: 479, distance: 64.9
drag, startPoint x: 877, startPoint y: 486, endPoint x: 1076, endPoint y: 468, distance: 199.9
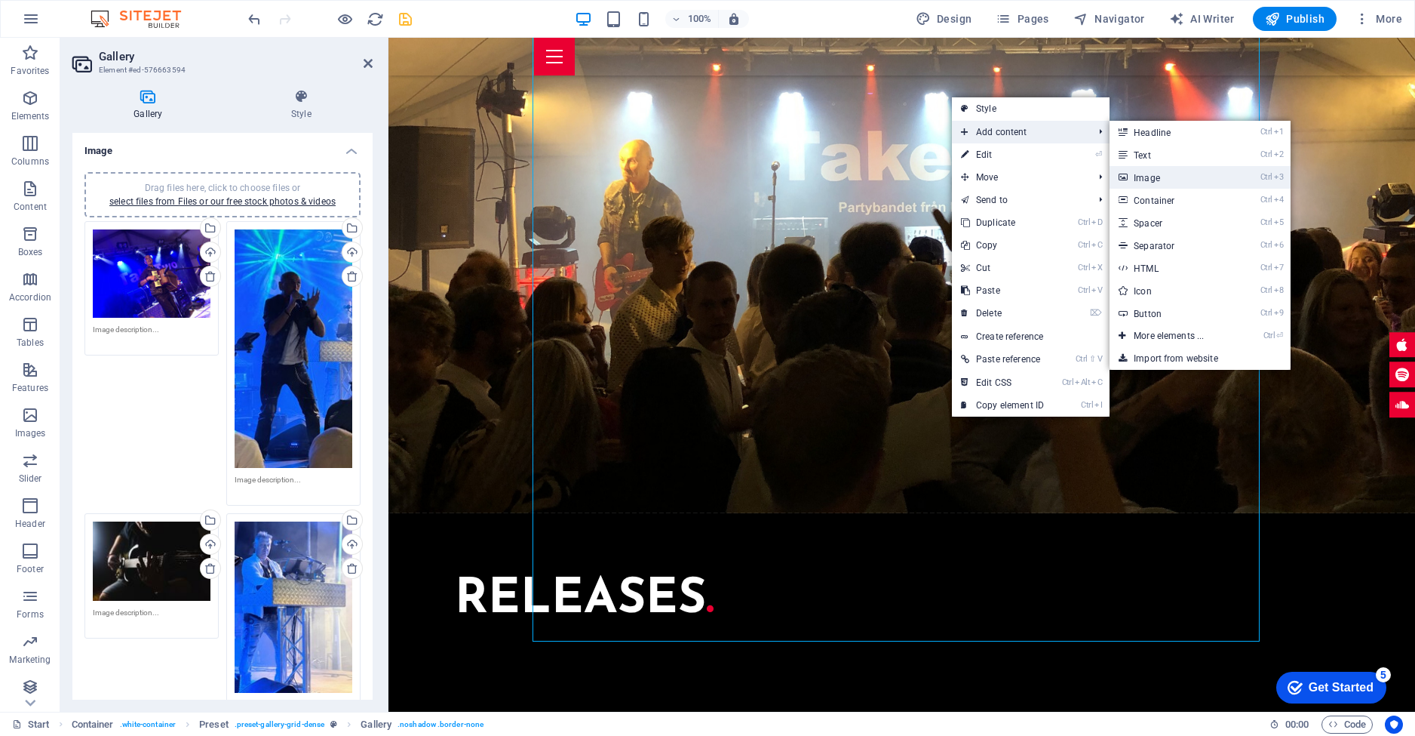
click at [1159, 174] on link "Ctrl 3 Image" at bounding box center [1172, 177] width 124 height 23
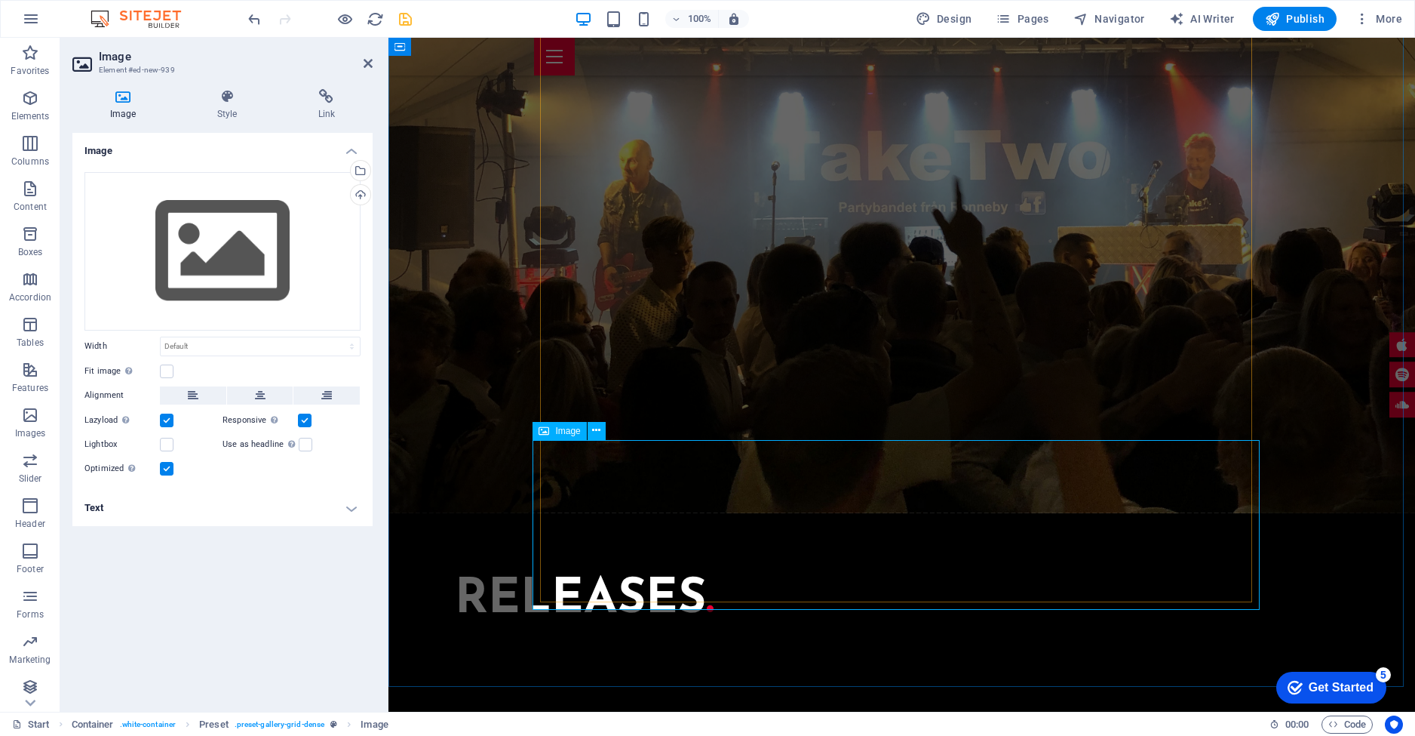
scroll to position [3484, 0]
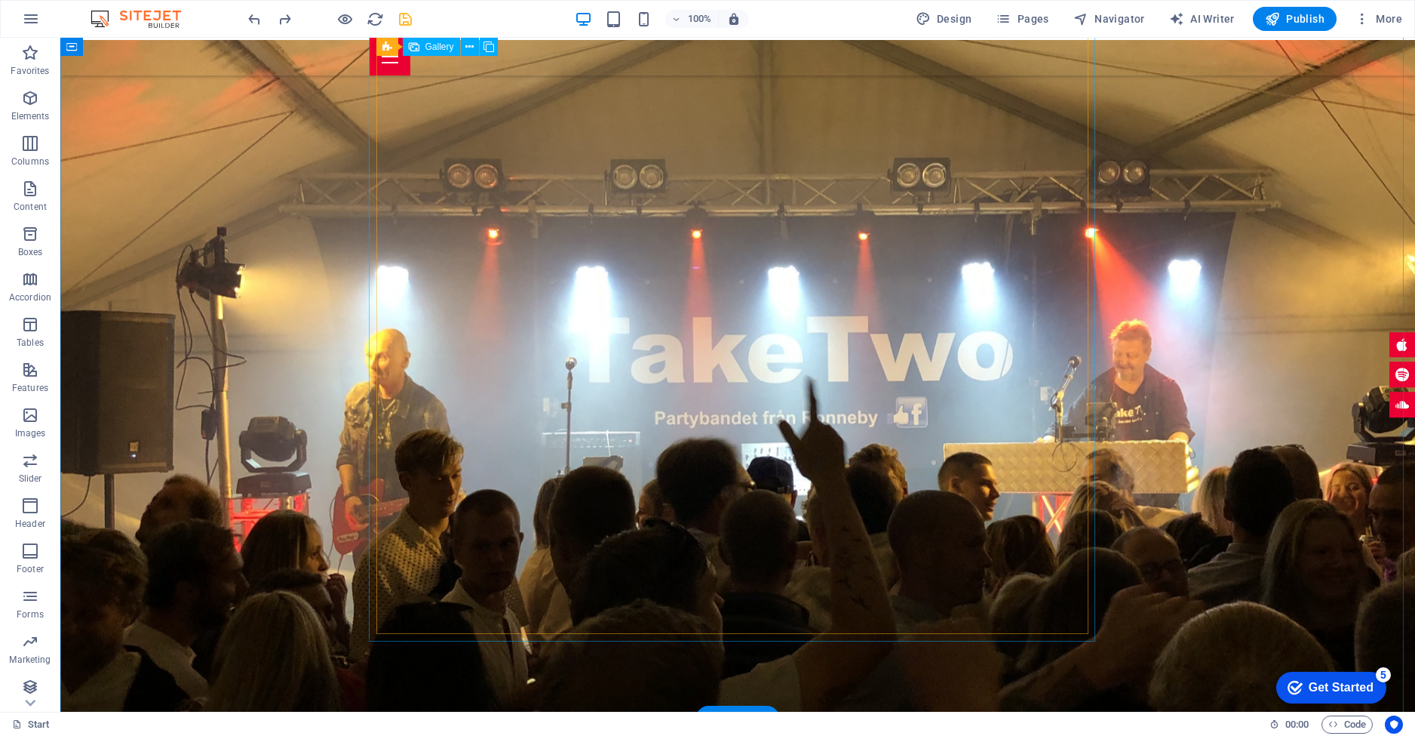
scroll to position [3082, 0]
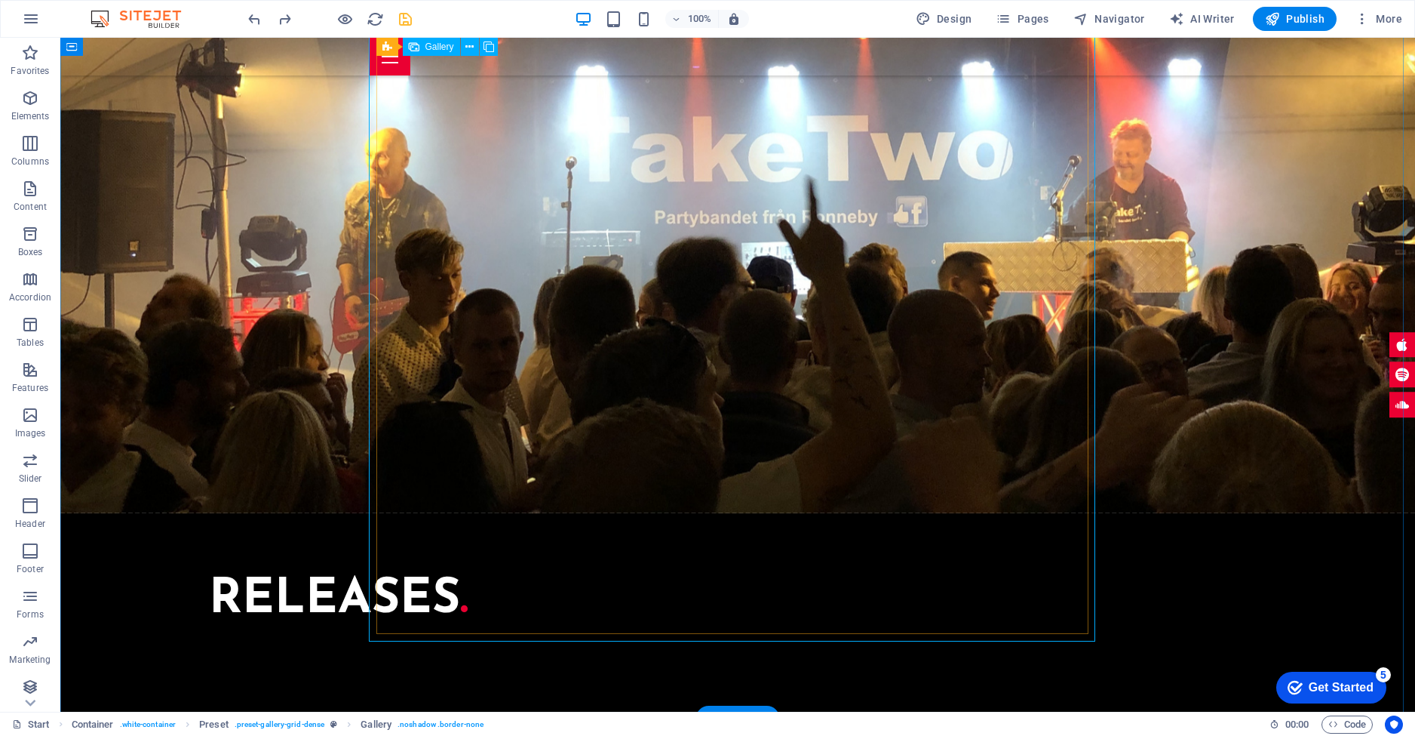
select select "4"
select select "px"
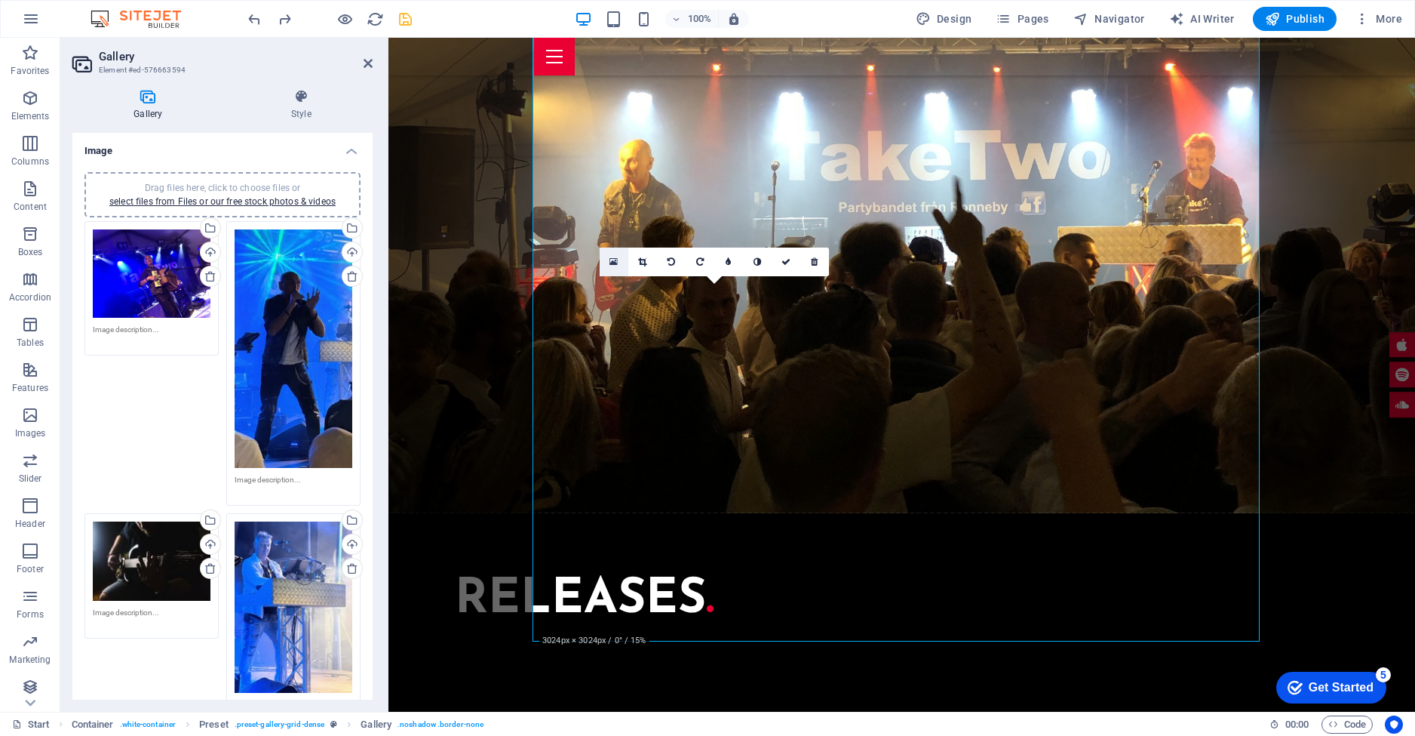
click at [614, 263] on icon at bounding box center [614, 261] width 8 height 11
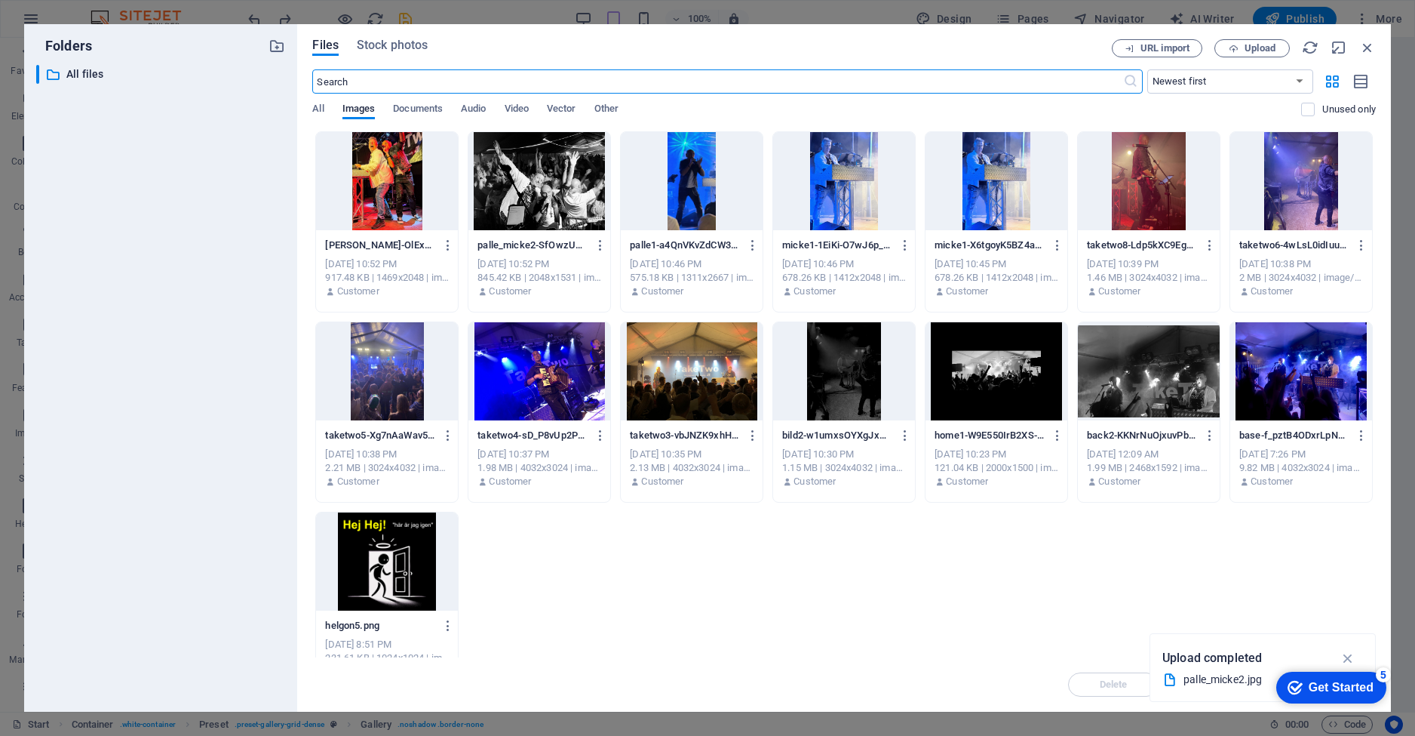
click at [392, 174] on div at bounding box center [387, 181] width 142 height 98
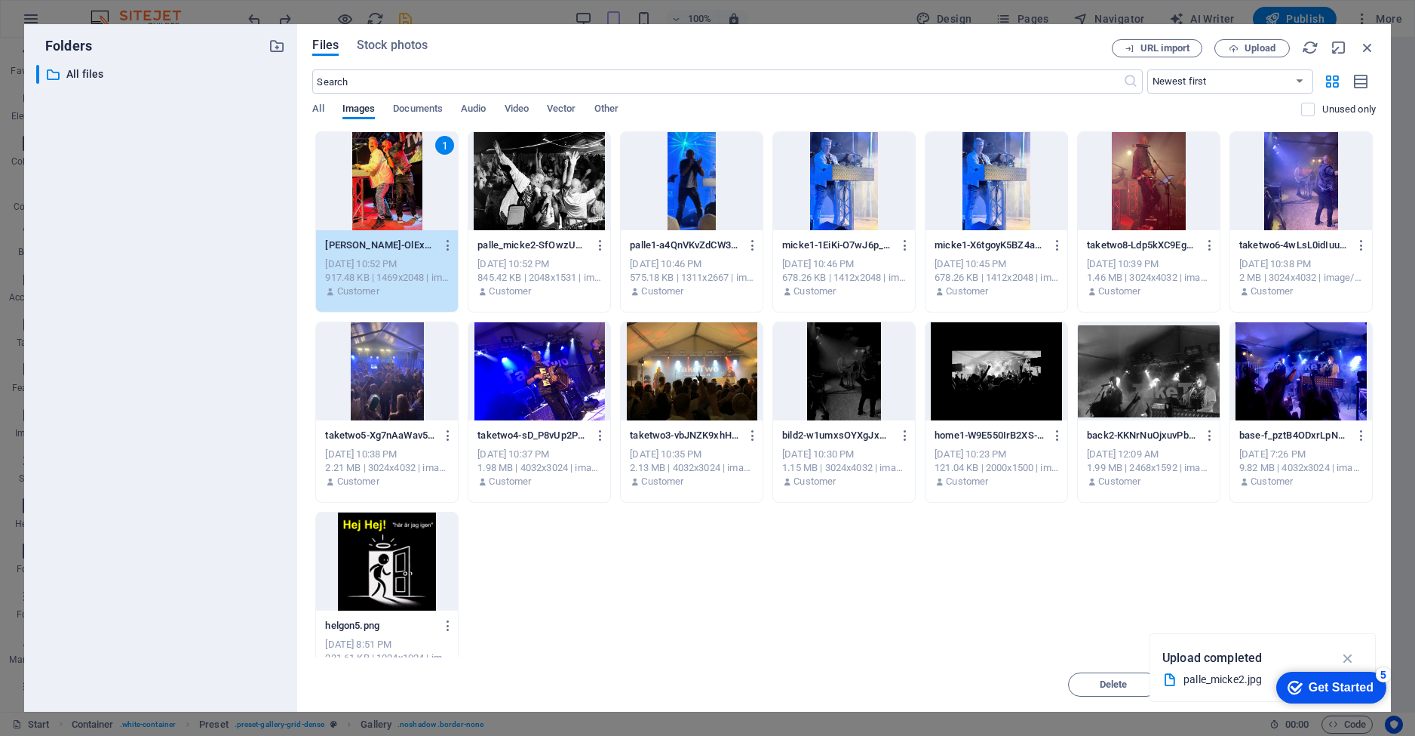
click at [388, 166] on div "1" at bounding box center [387, 181] width 142 height 98
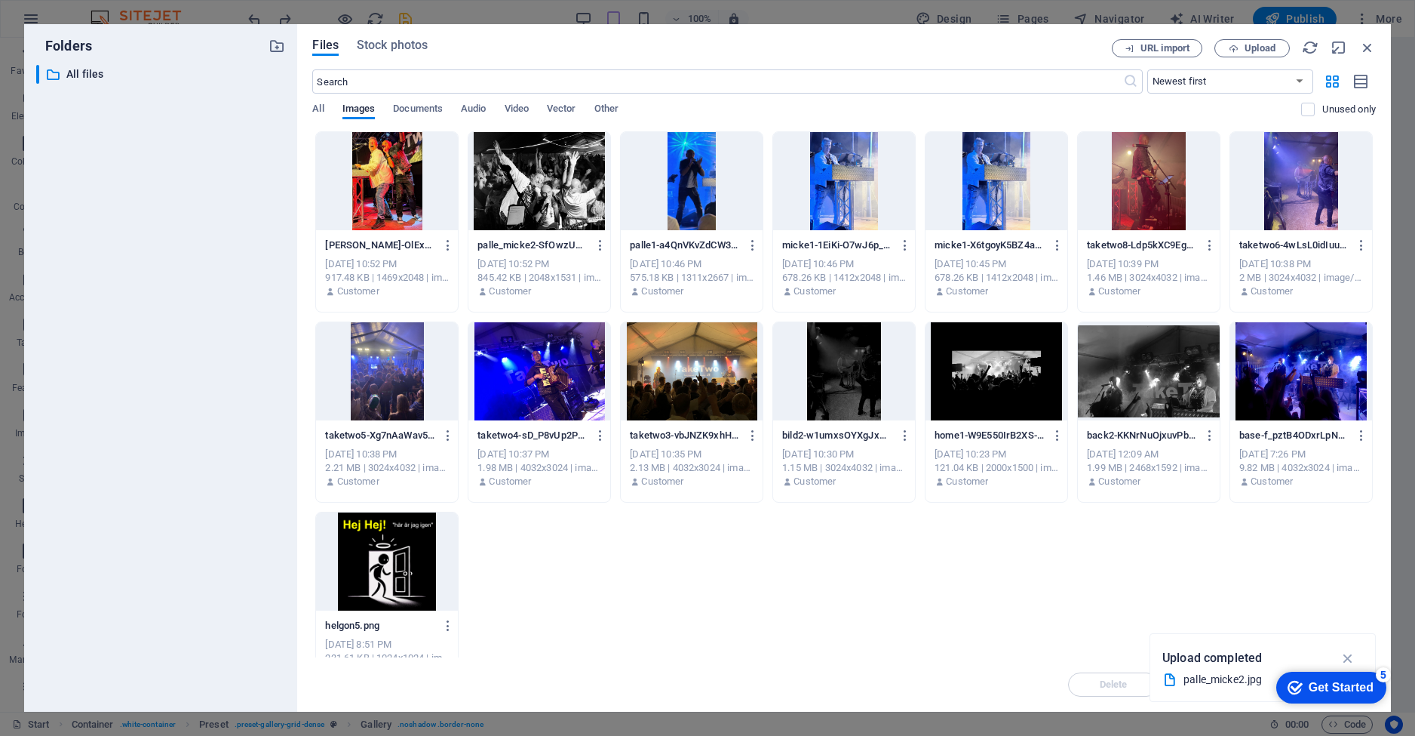
click at [388, 166] on div at bounding box center [387, 181] width 142 height 98
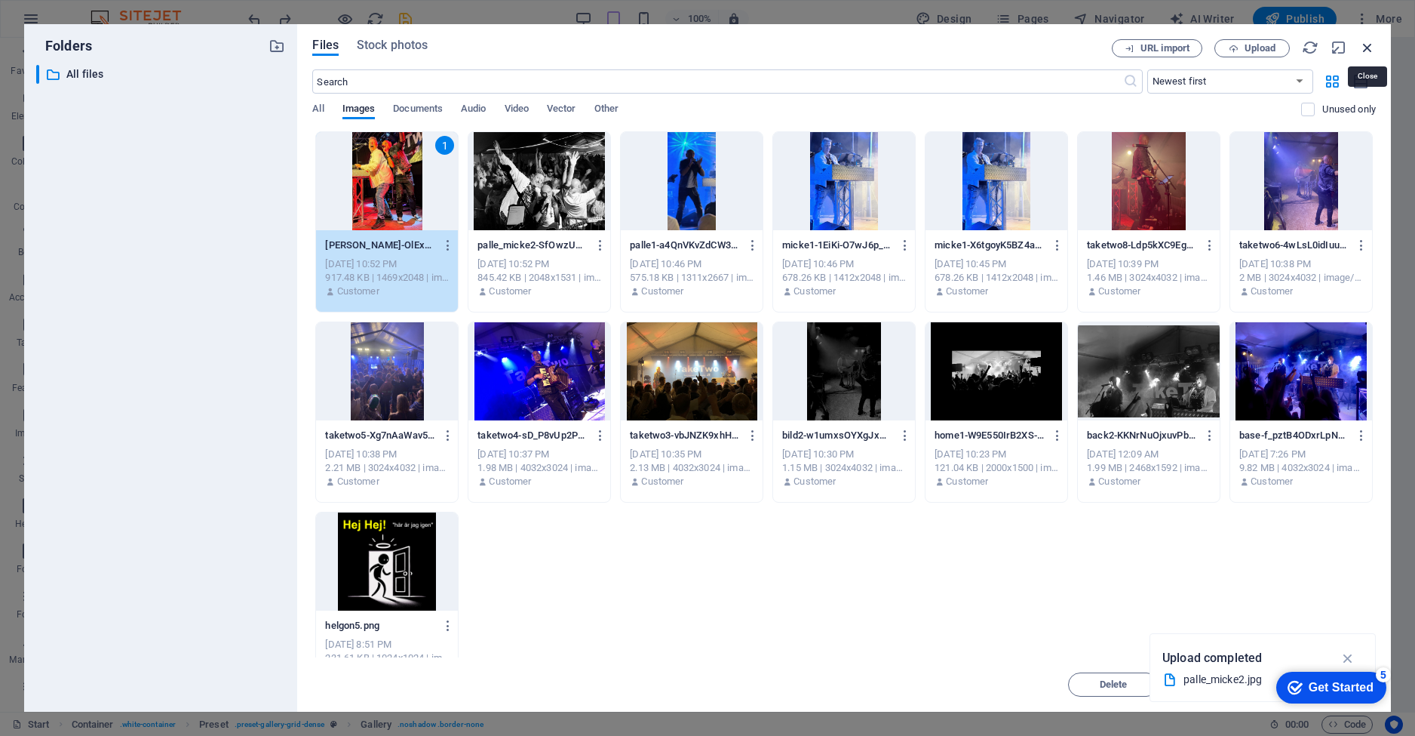
click at [1368, 45] on icon "button" at bounding box center [1367, 47] width 17 height 17
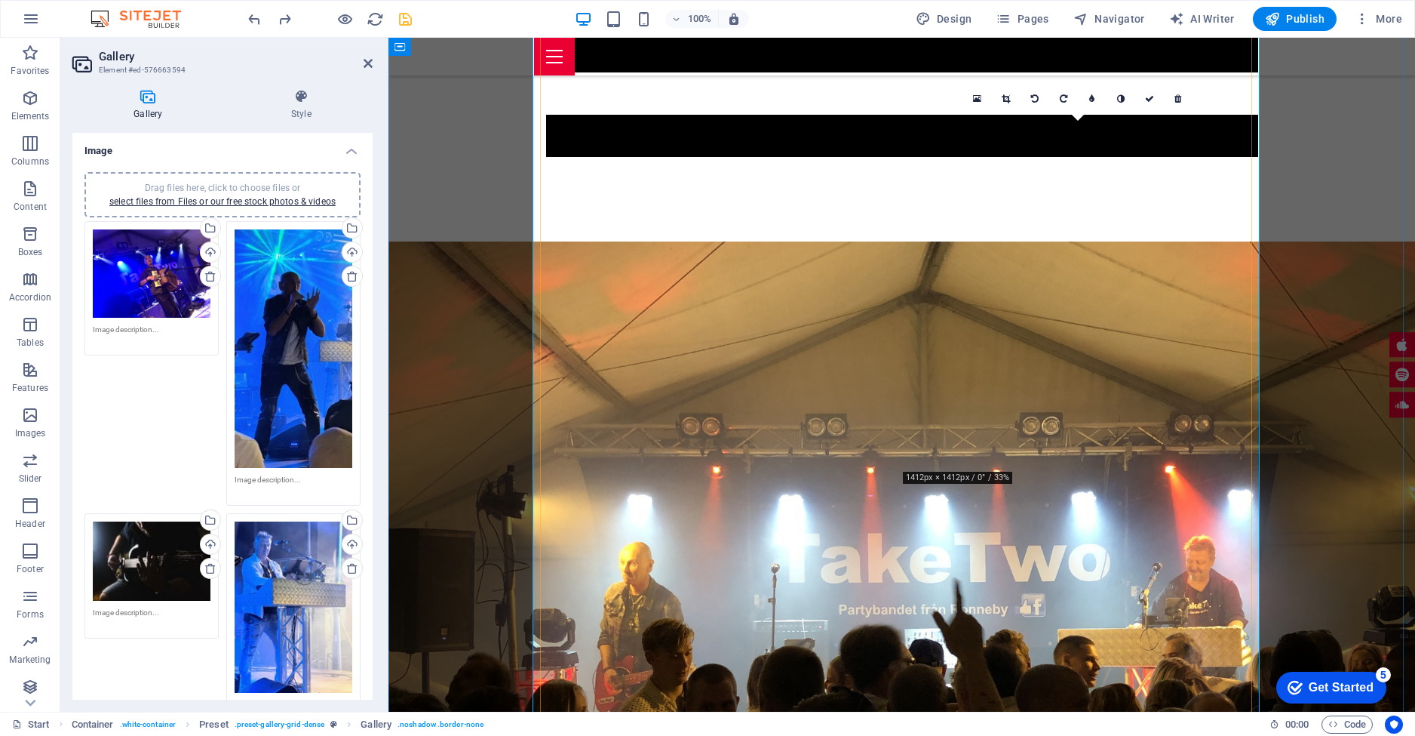
scroll to position [2881, 0]
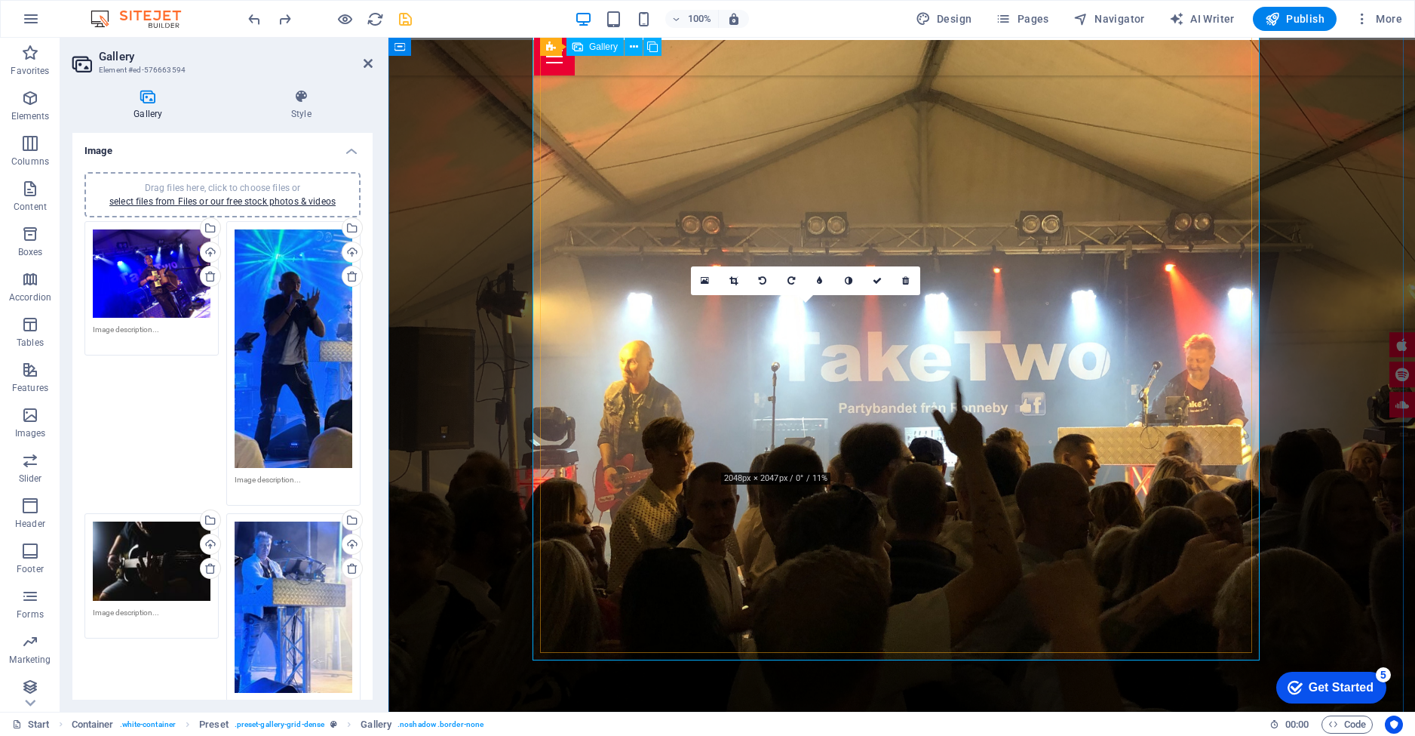
drag, startPoint x: 821, startPoint y: 384, endPoint x: 971, endPoint y: 566, distance: 235.8
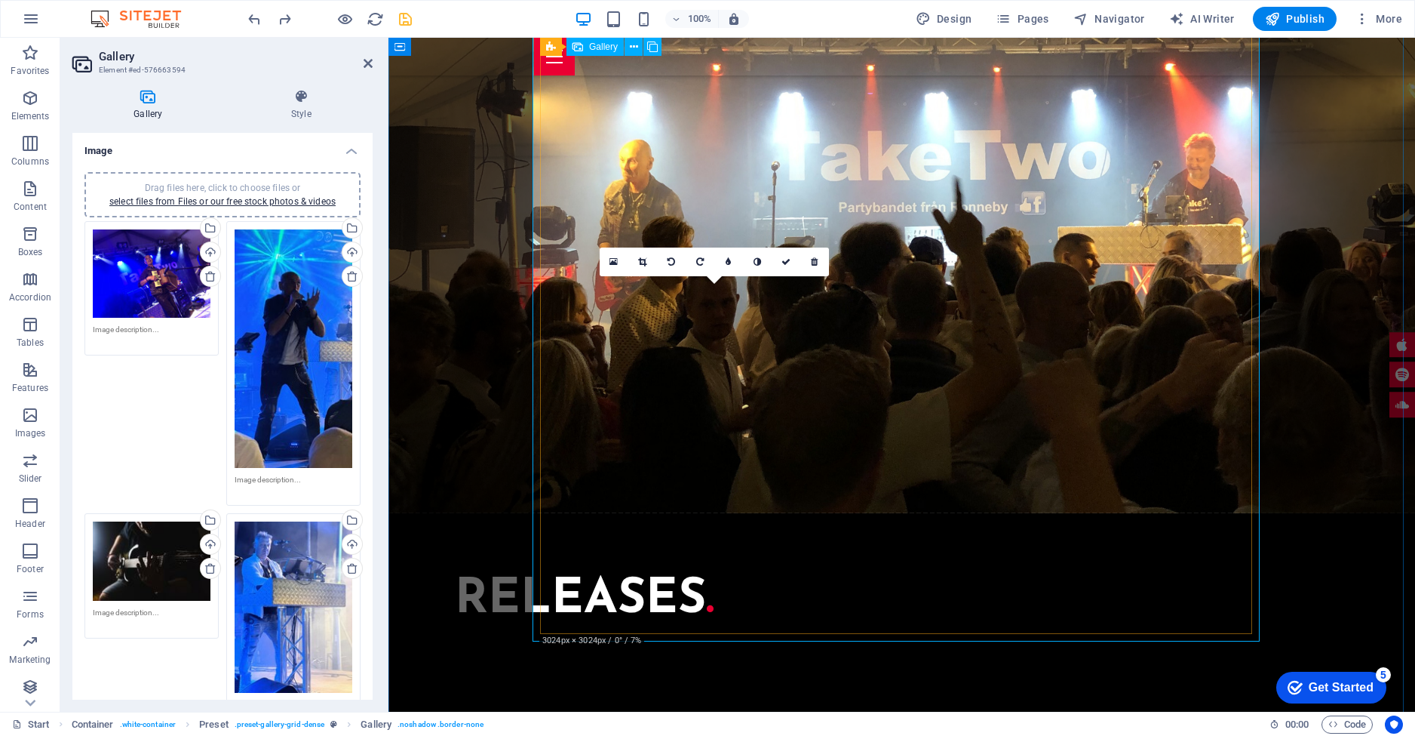
drag, startPoint x: 737, startPoint y: 410, endPoint x: 745, endPoint y: 468, distance: 59.3
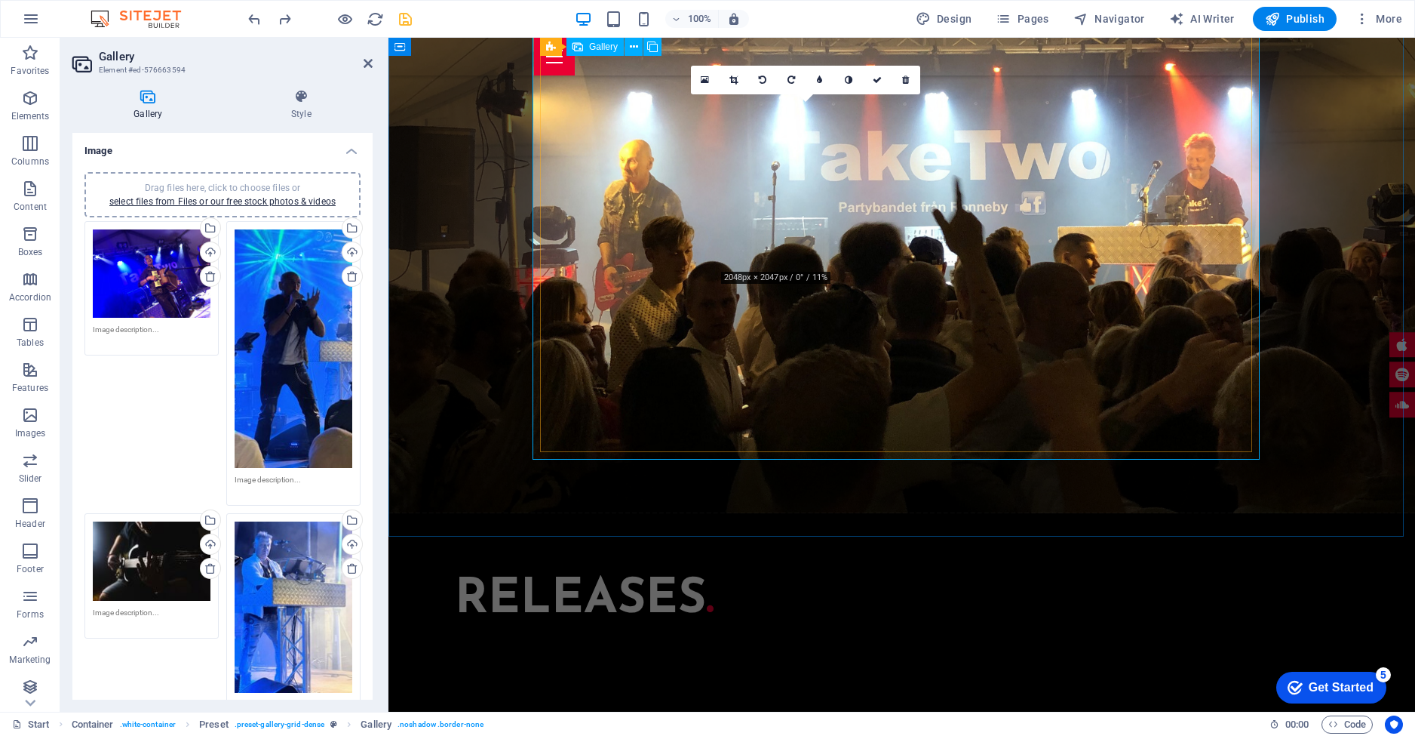
drag, startPoint x: 791, startPoint y: 180, endPoint x: 670, endPoint y: 373, distance: 228.8
drag, startPoint x: 804, startPoint y: 177, endPoint x: 631, endPoint y: 346, distance: 242.7
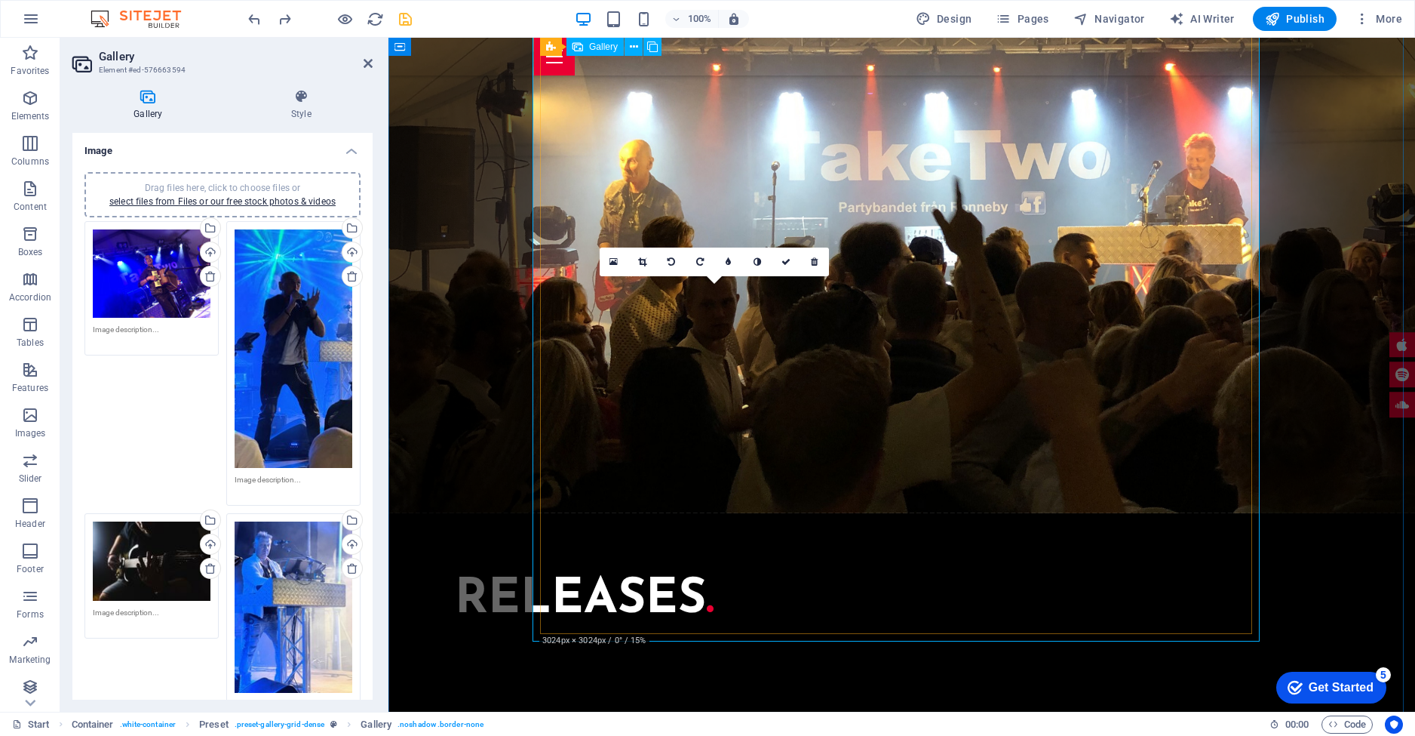
drag, startPoint x: 732, startPoint y: 357, endPoint x: 952, endPoint y: 356, distance: 220.3
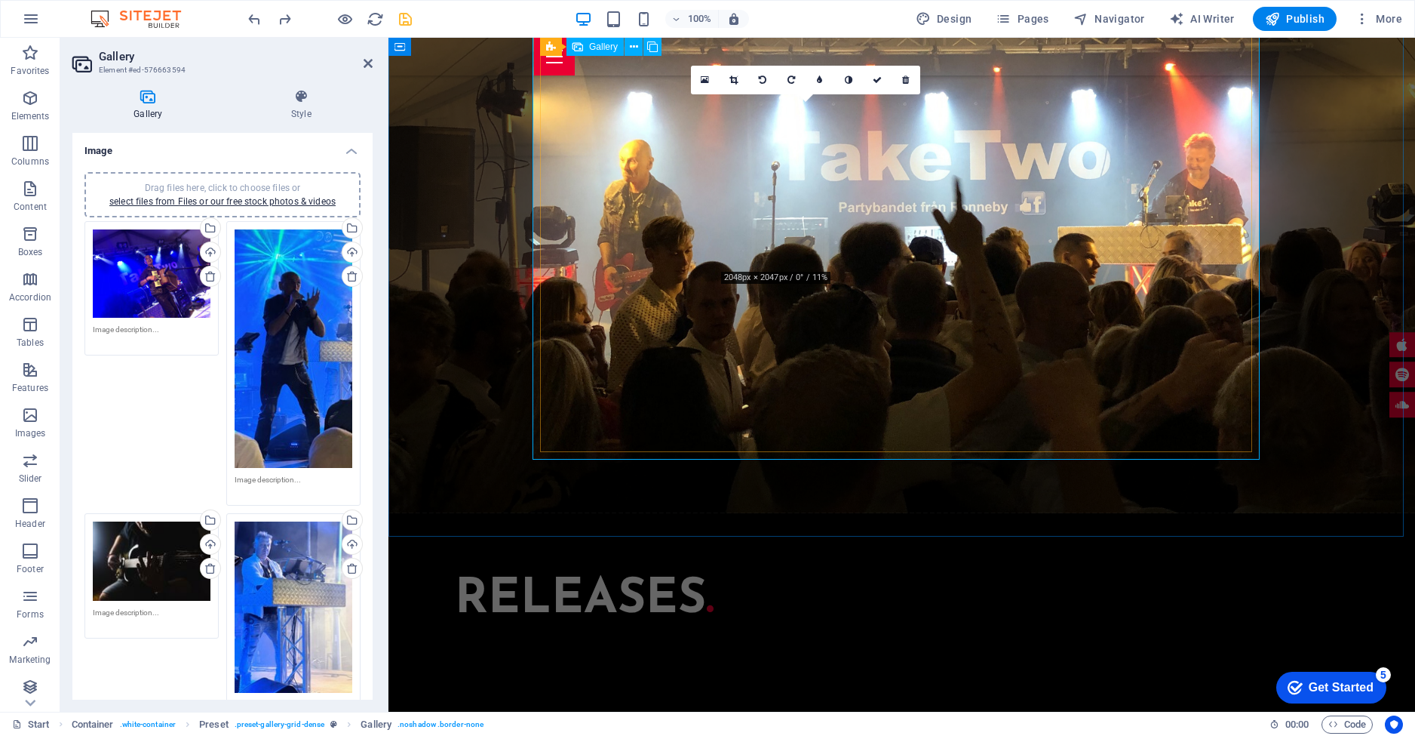
drag, startPoint x: 797, startPoint y: 154, endPoint x: 959, endPoint y: 379, distance: 276.8
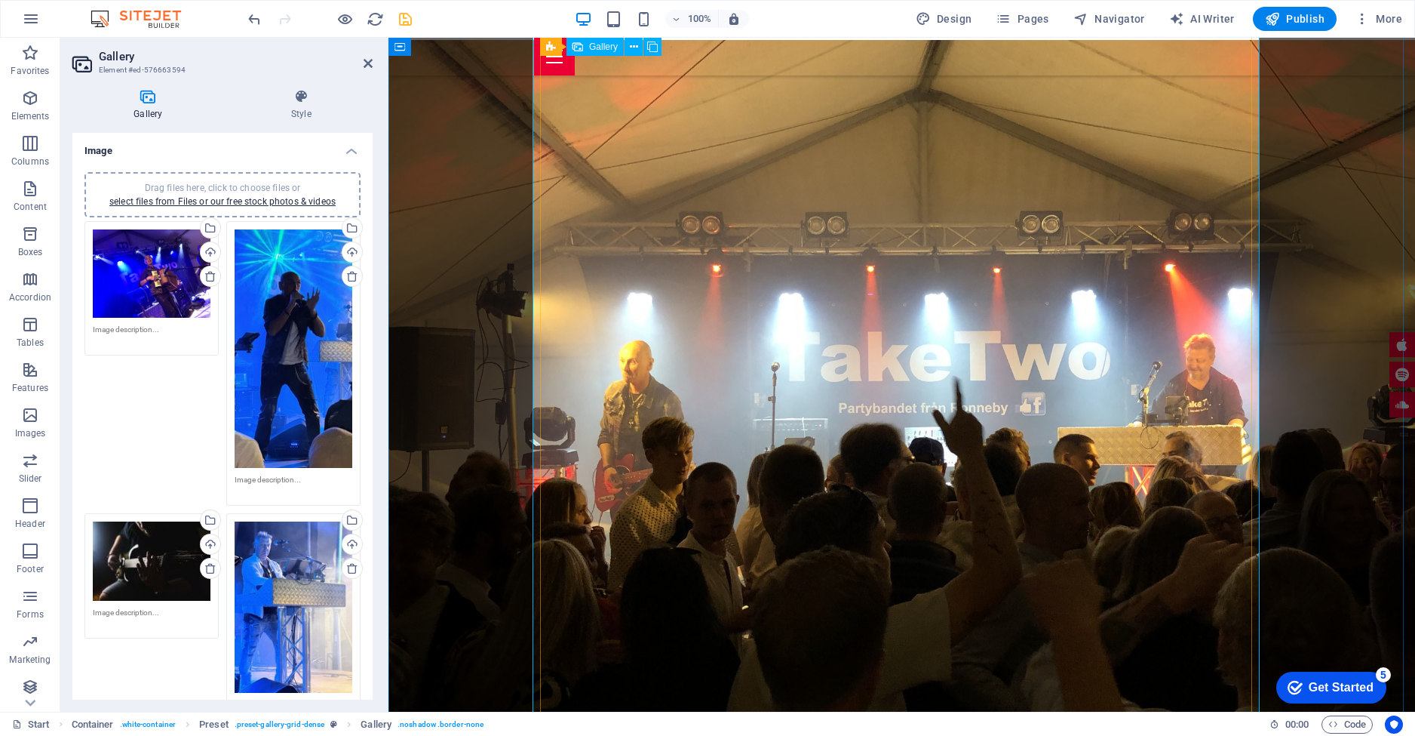
scroll to position [2680, 0]
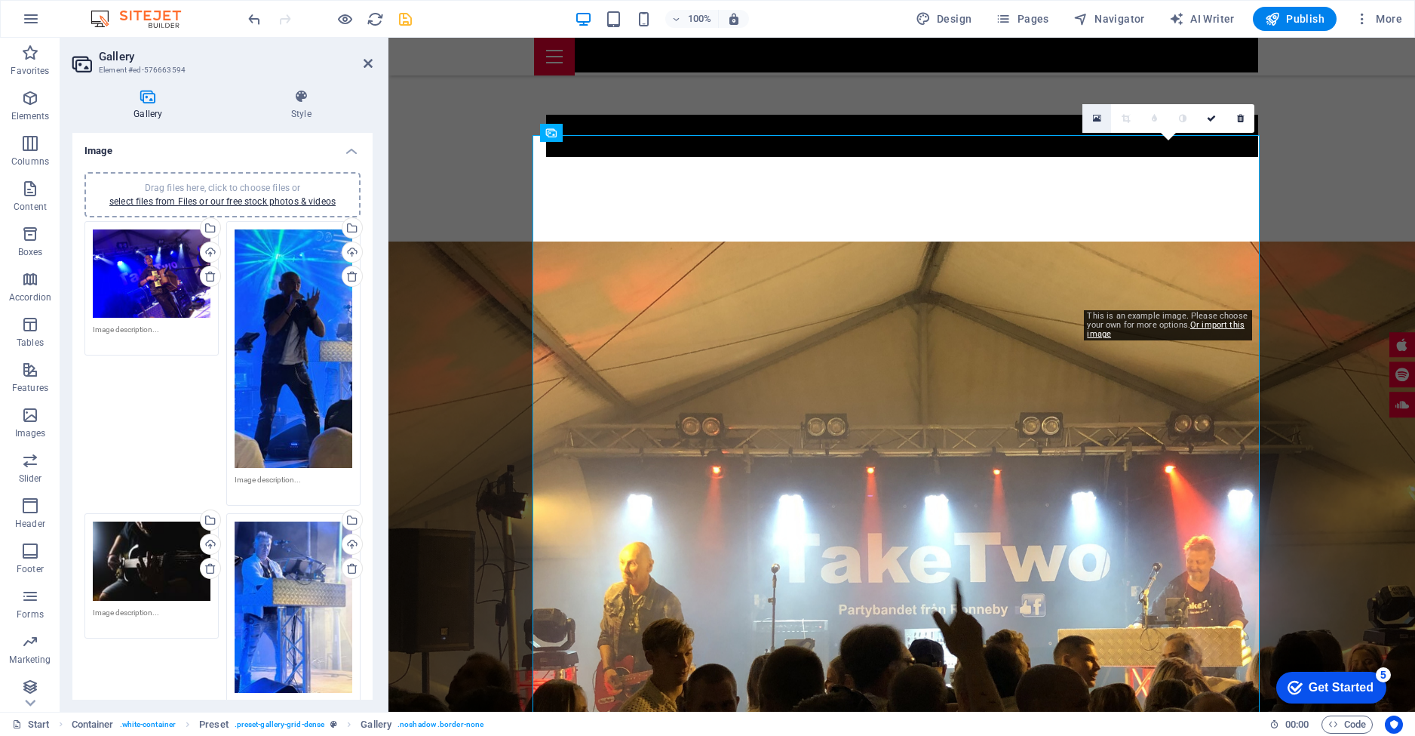
click at [1097, 118] on icon at bounding box center [1097, 118] width 8 height 11
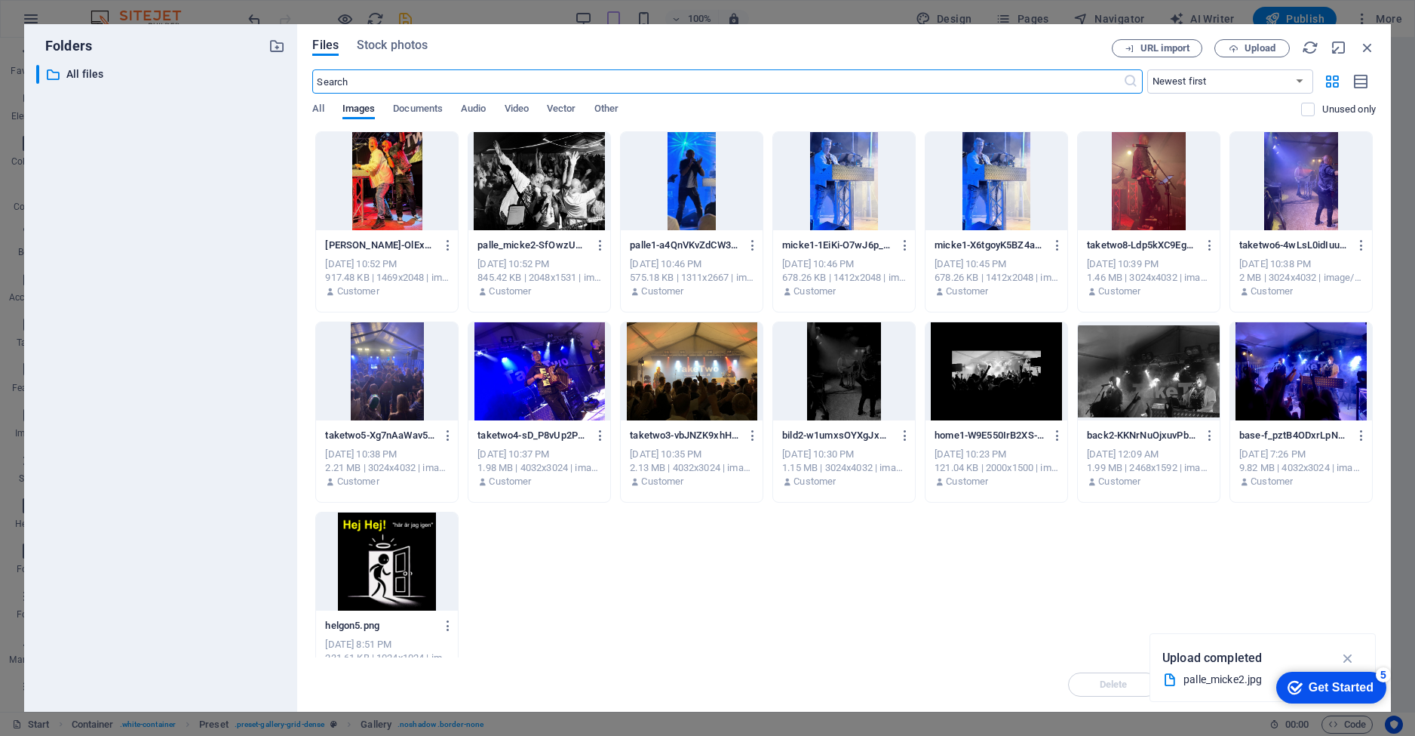
click at [1169, 378] on div at bounding box center [1149, 371] width 142 height 98
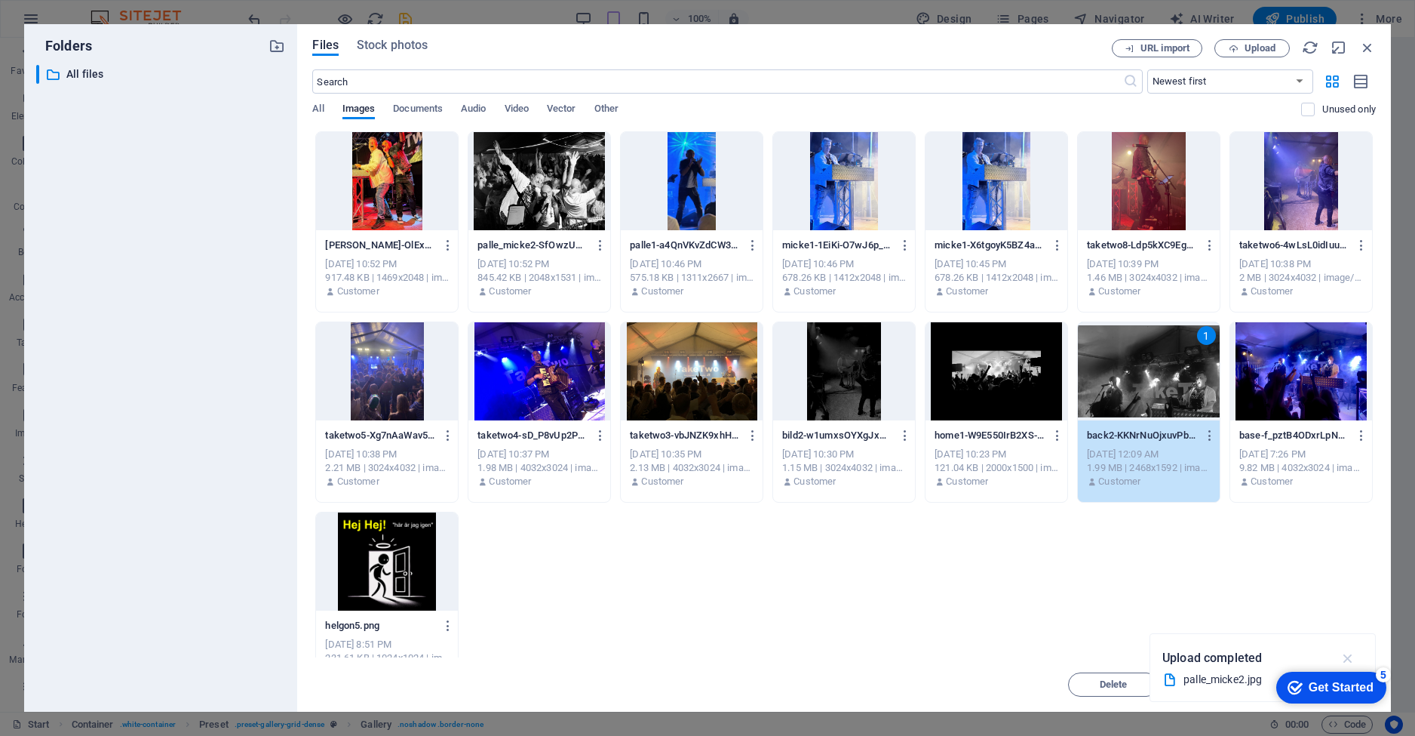
click at [1347, 653] on icon "button" at bounding box center [1348, 658] width 17 height 17
drag, startPoint x: 1359, startPoint y: 687, endPoint x: 1307, endPoint y: 595, distance: 105.7
click at [1307, 664] on html "checkmark Get Started 5 First Steps in the Editor Let's guide you through the t…" at bounding box center [1328, 686] width 127 height 45
click at [1338, 687] on div "Get Started" at bounding box center [1341, 687] width 65 height 14
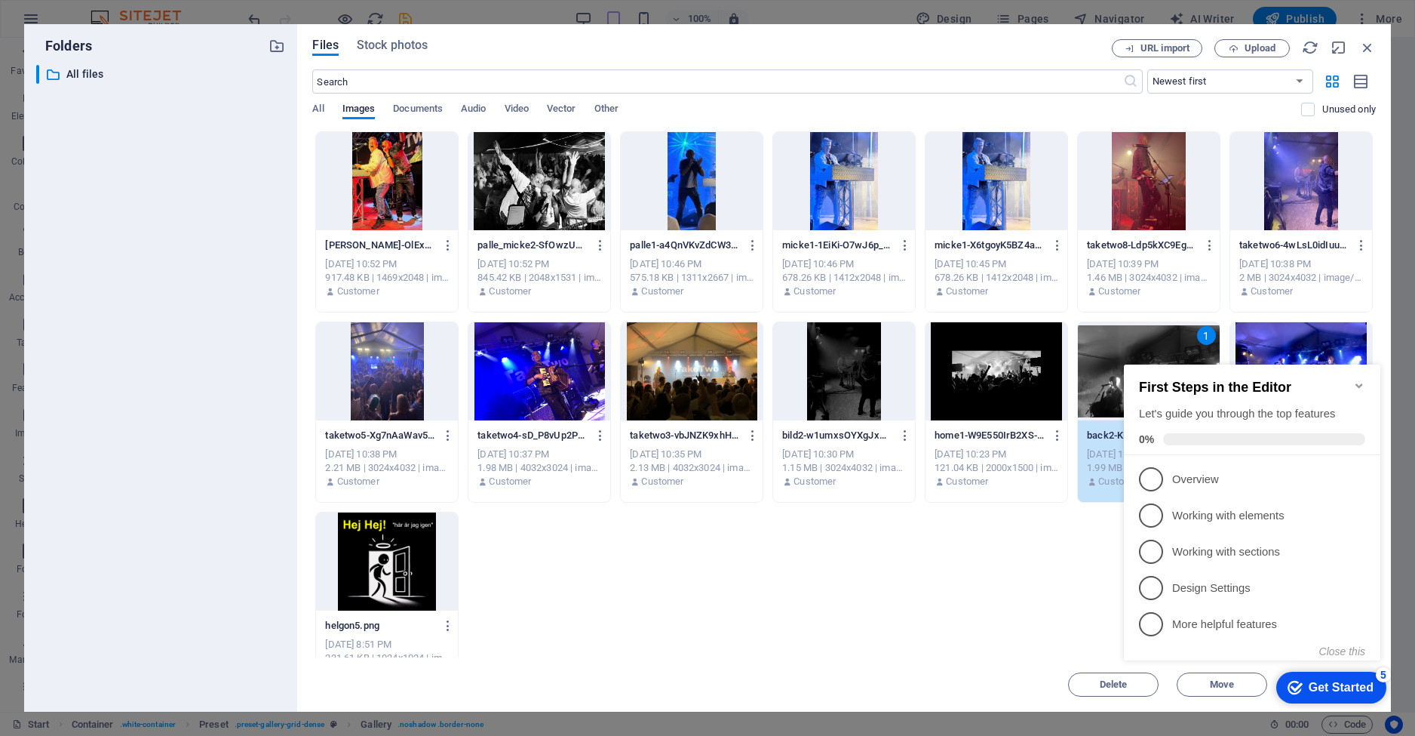
click at [1360, 383] on icon "Minimize checklist" at bounding box center [1359, 385] width 7 height 5
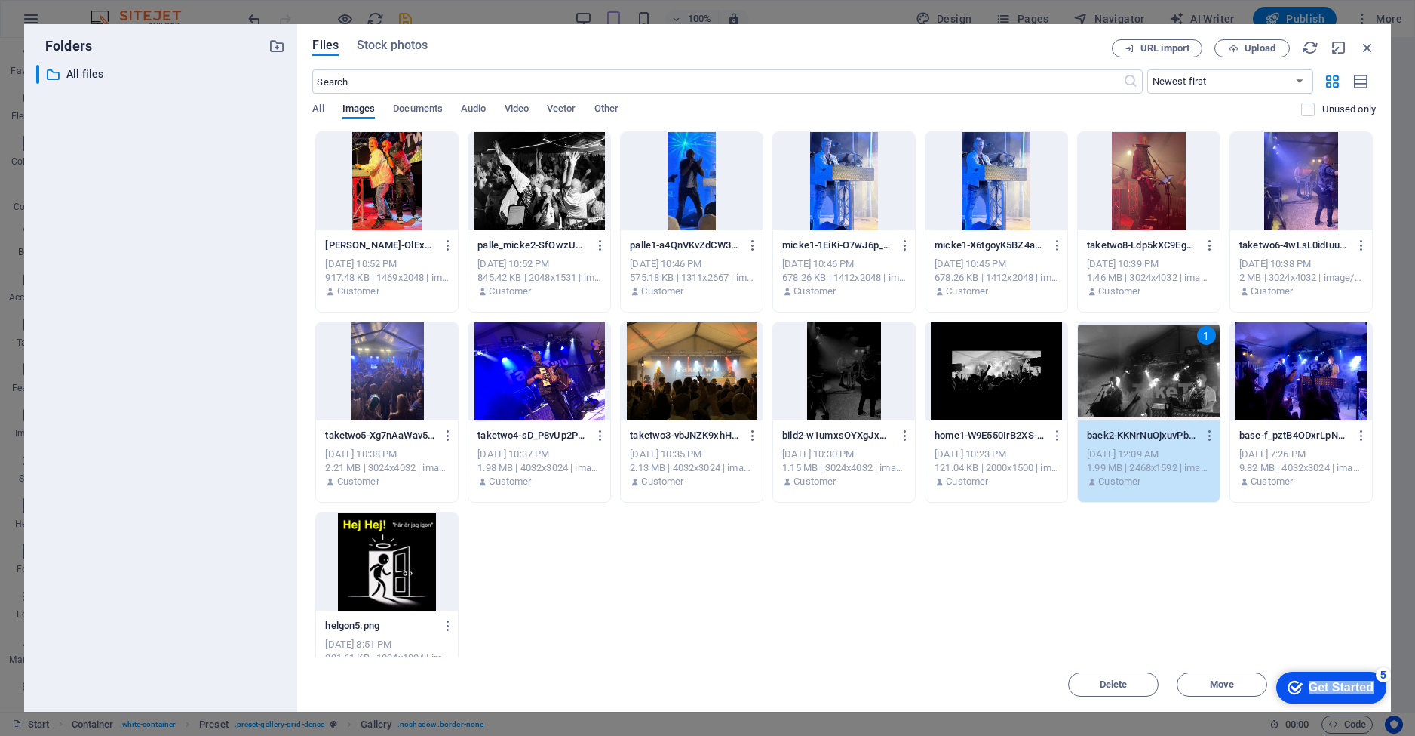
drag, startPoint x: 1319, startPoint y: 696, endPoint x: 1313, endPoint y: 568, distance: 128.4
click at [1313, 664] on html "checkmark Get Started 5 First Steps in the Editor Let's guide you through the t…" at bounding box center [1328, 686] width 127 height 45
click at [1367, 42] on icon "button" at bounding box center [1367, 47] width 17 height 17
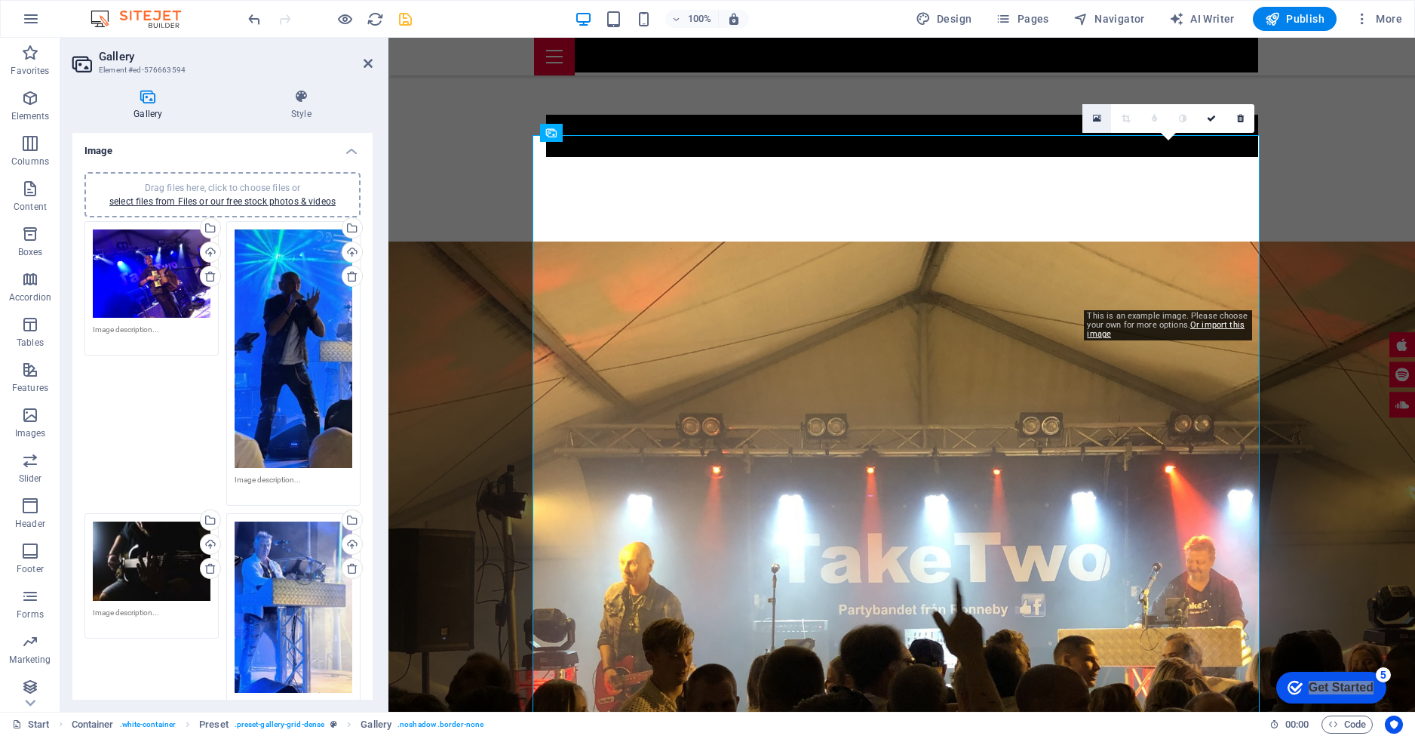
click at [1099, 117] on icon at bounding box center [1097, 118] width 8 height 11
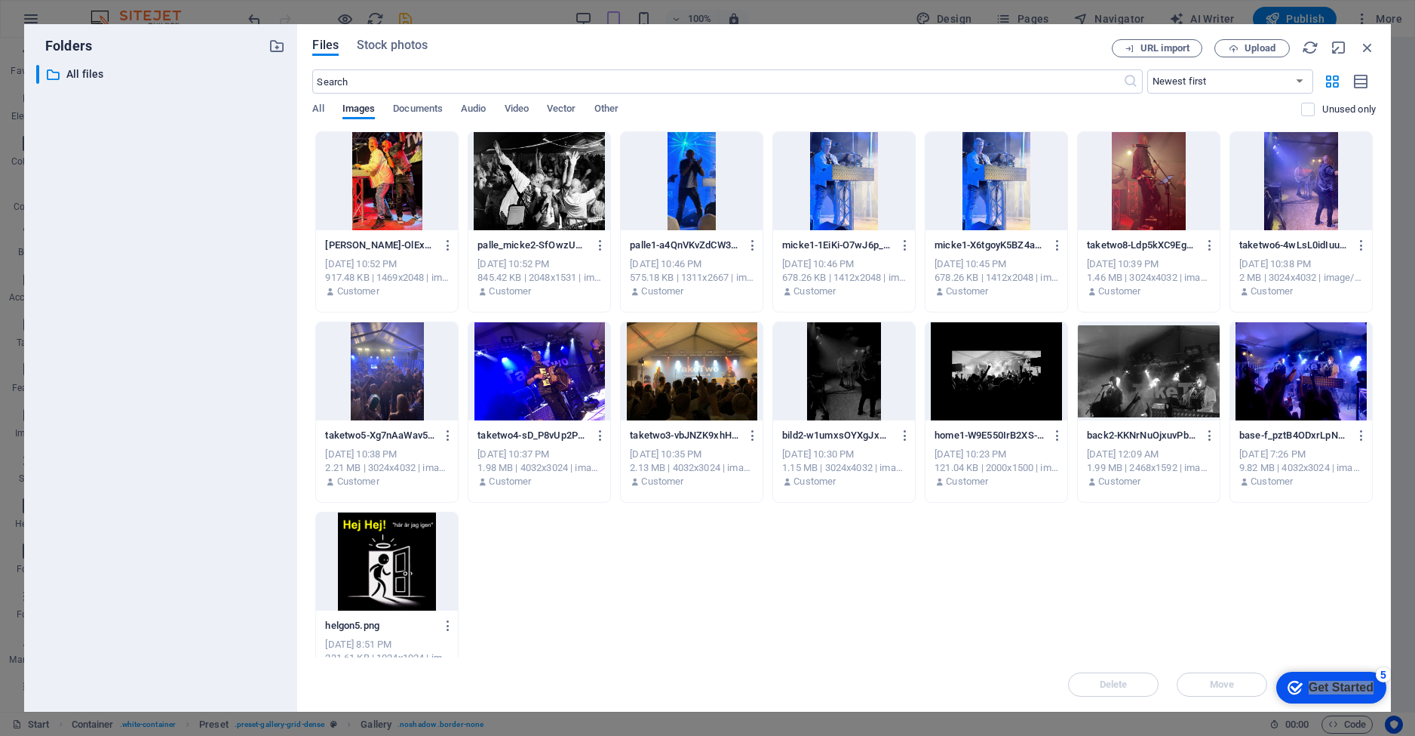
click at [1163, 380] on div at bounding box center [1149, 371] width 142 height 98
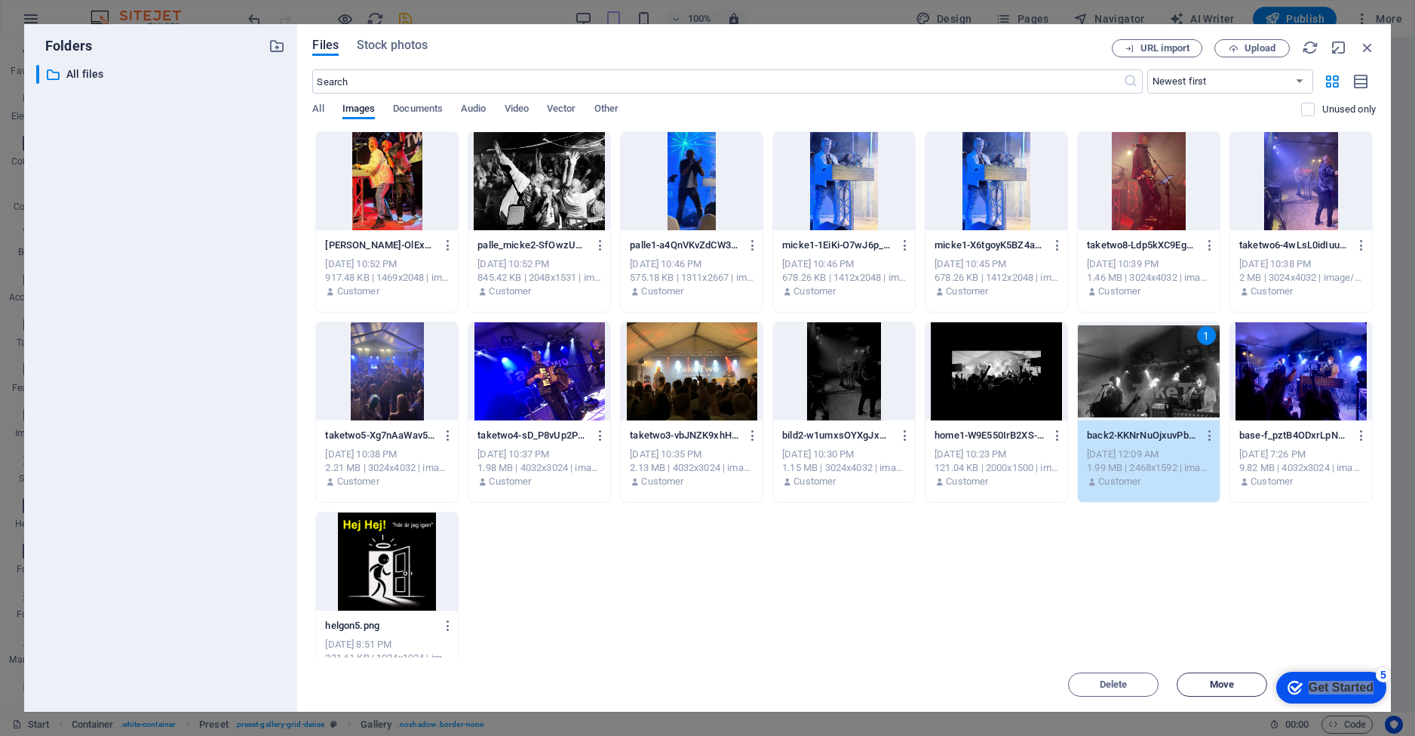
click at [1233, 677] on button "Move" at bounding box center [1222, 684] width 91 height 24
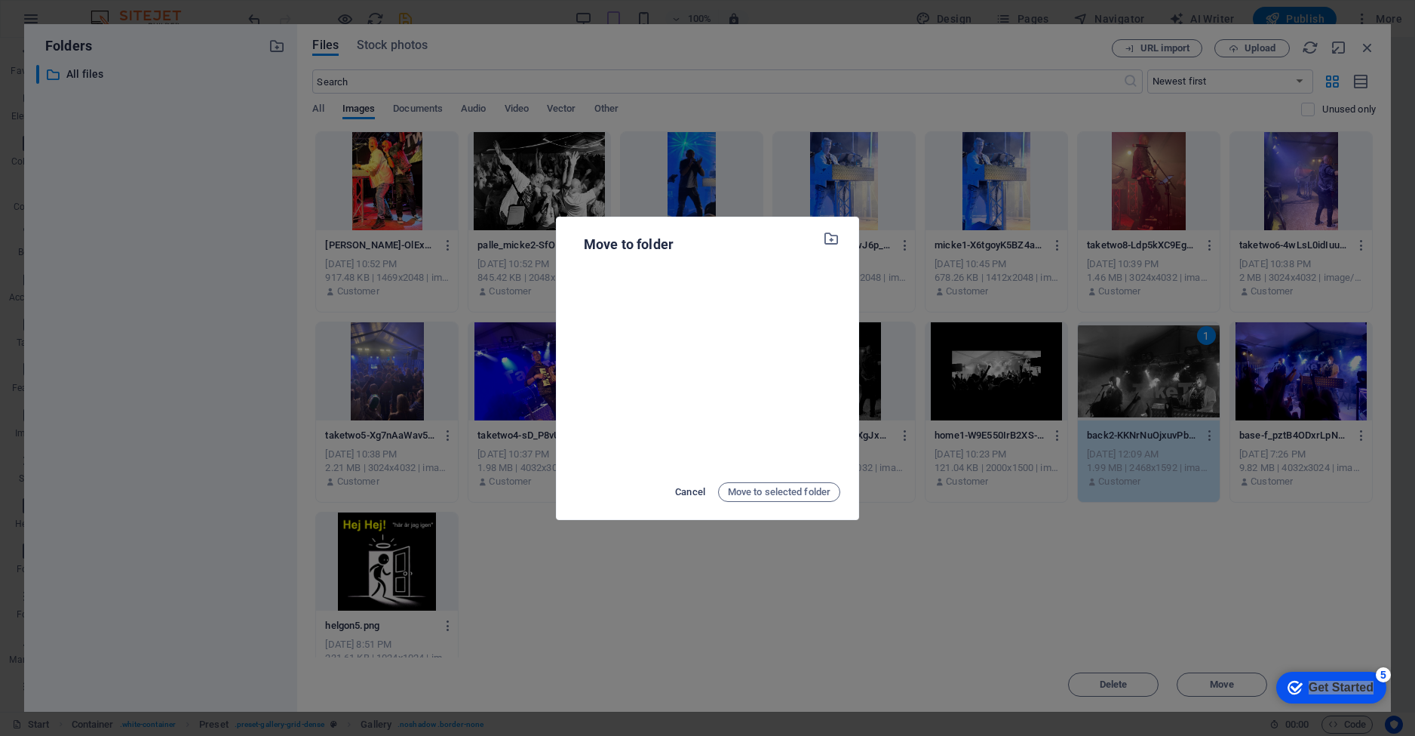
click at [695, 488] on span "Cancel" at bounding box center [690, 492] width 30 height 18
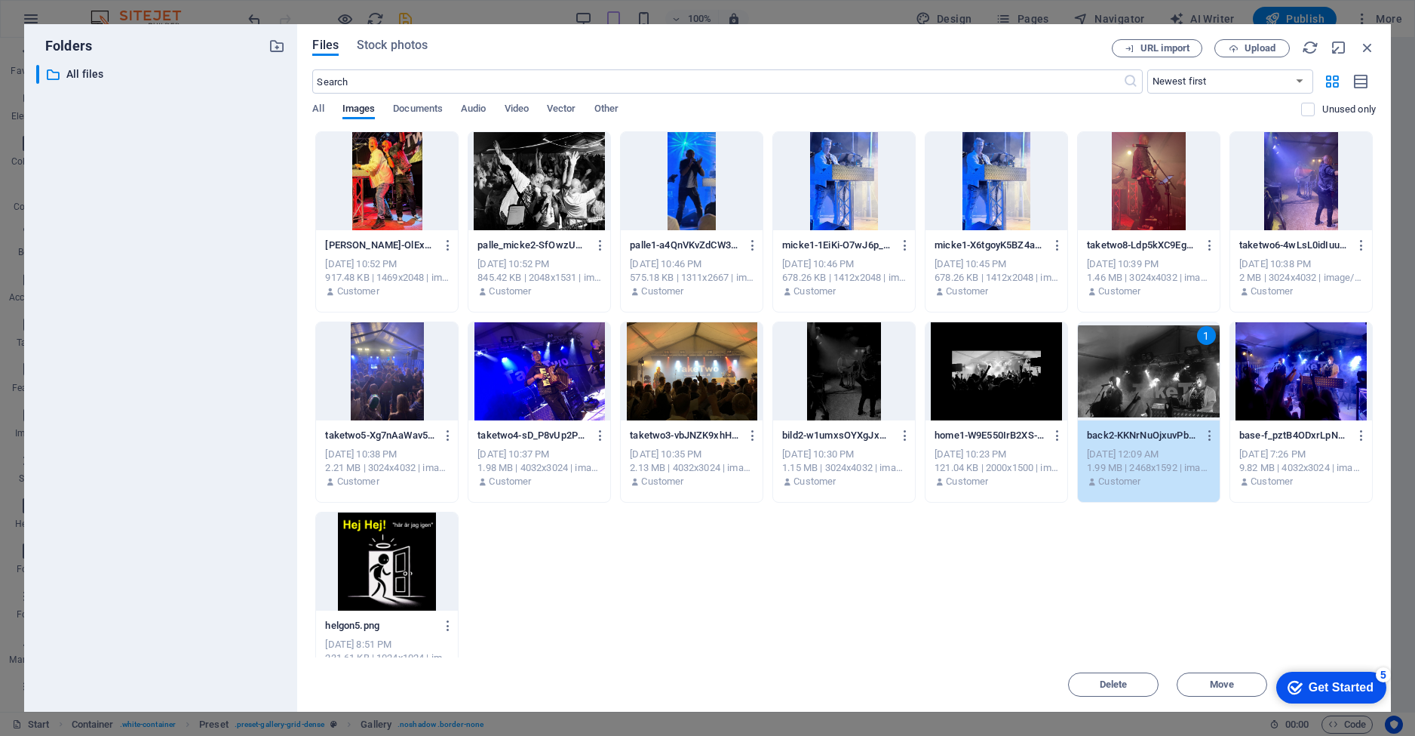
click at [1387, 673] on div "5" at bounding box center [1383, 674] width 15 height 15
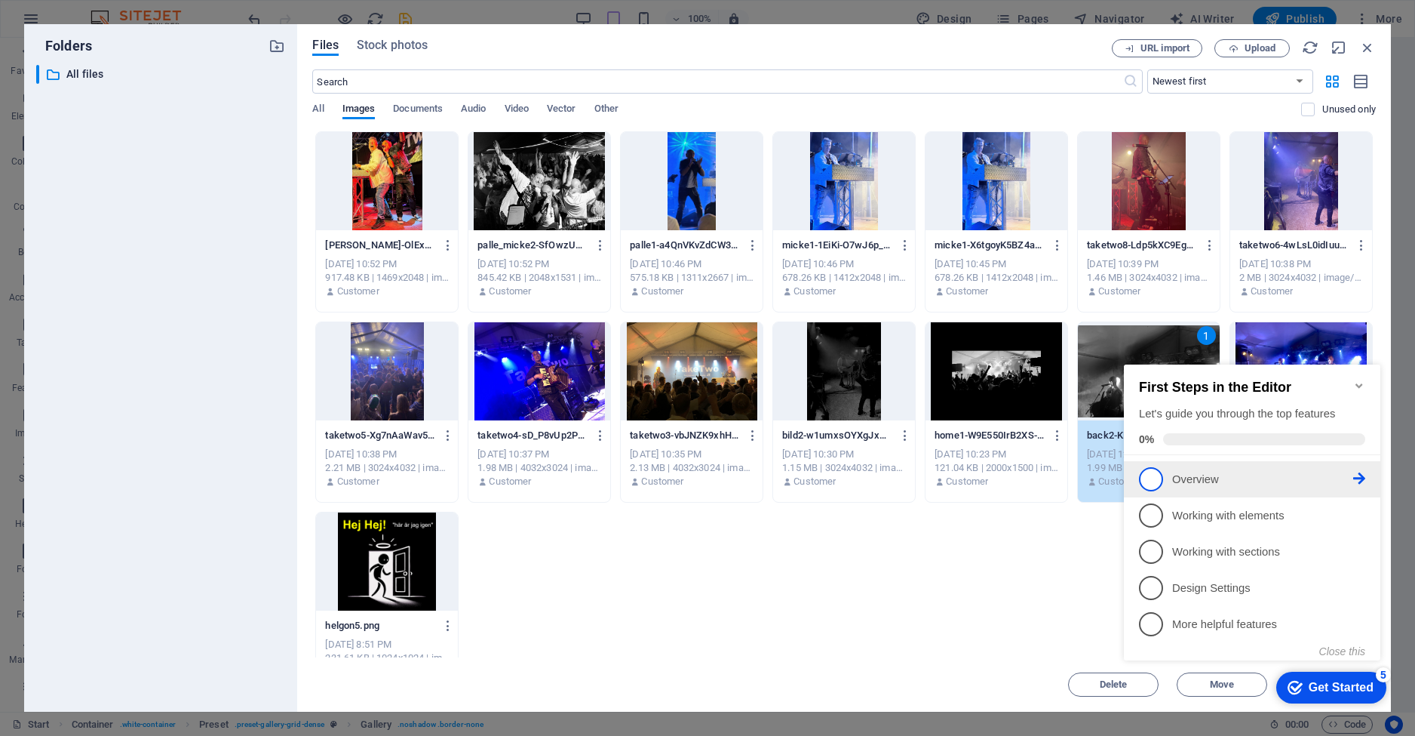
click at [1358, 475] on icon at bounding box center [1359, 478] width 12 height 12
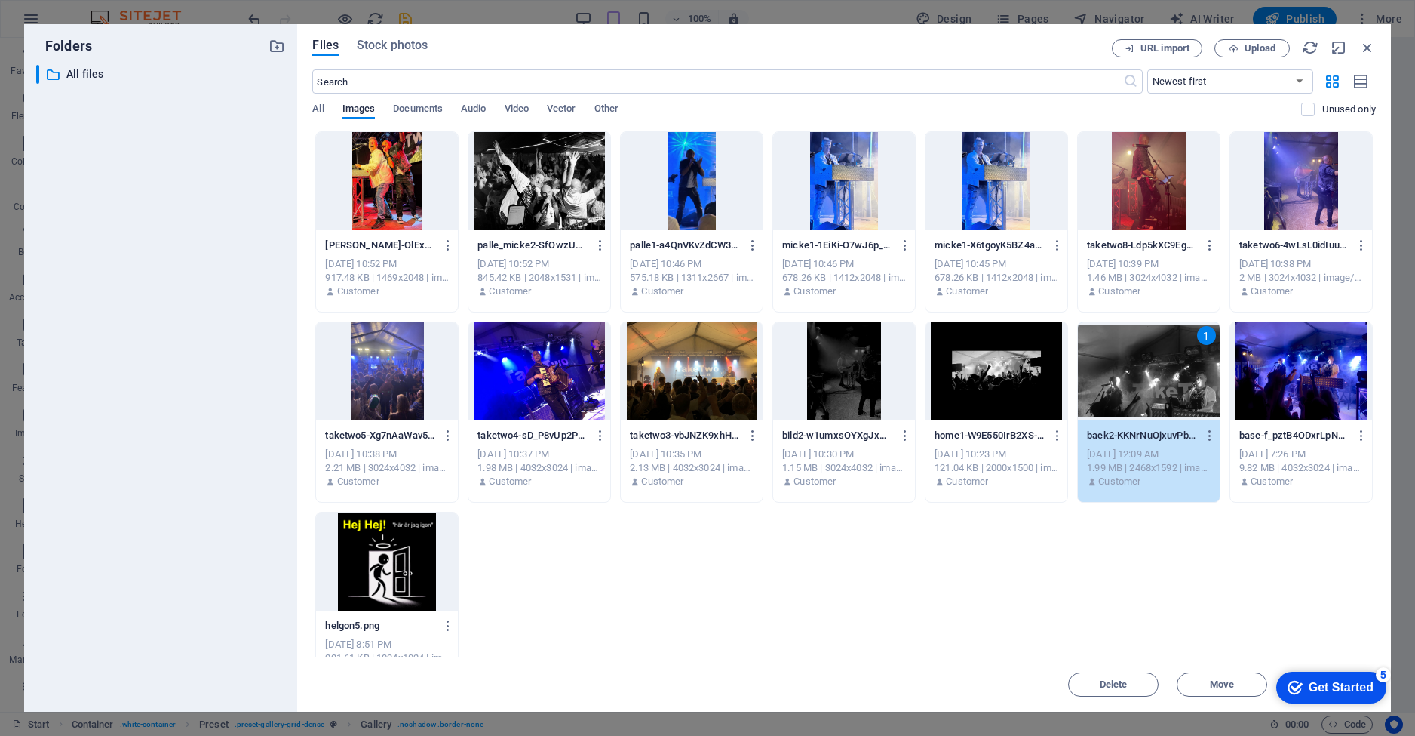
scroll to position [0, 0]
drag, startPoint x: 1364, startPoint y: 682, endPoint x: 1509, endPoint y: 990, distance: 340.2
click at [1363, 682] on div "Get Started" at bounding box center [1341, 687] width 65 height 14
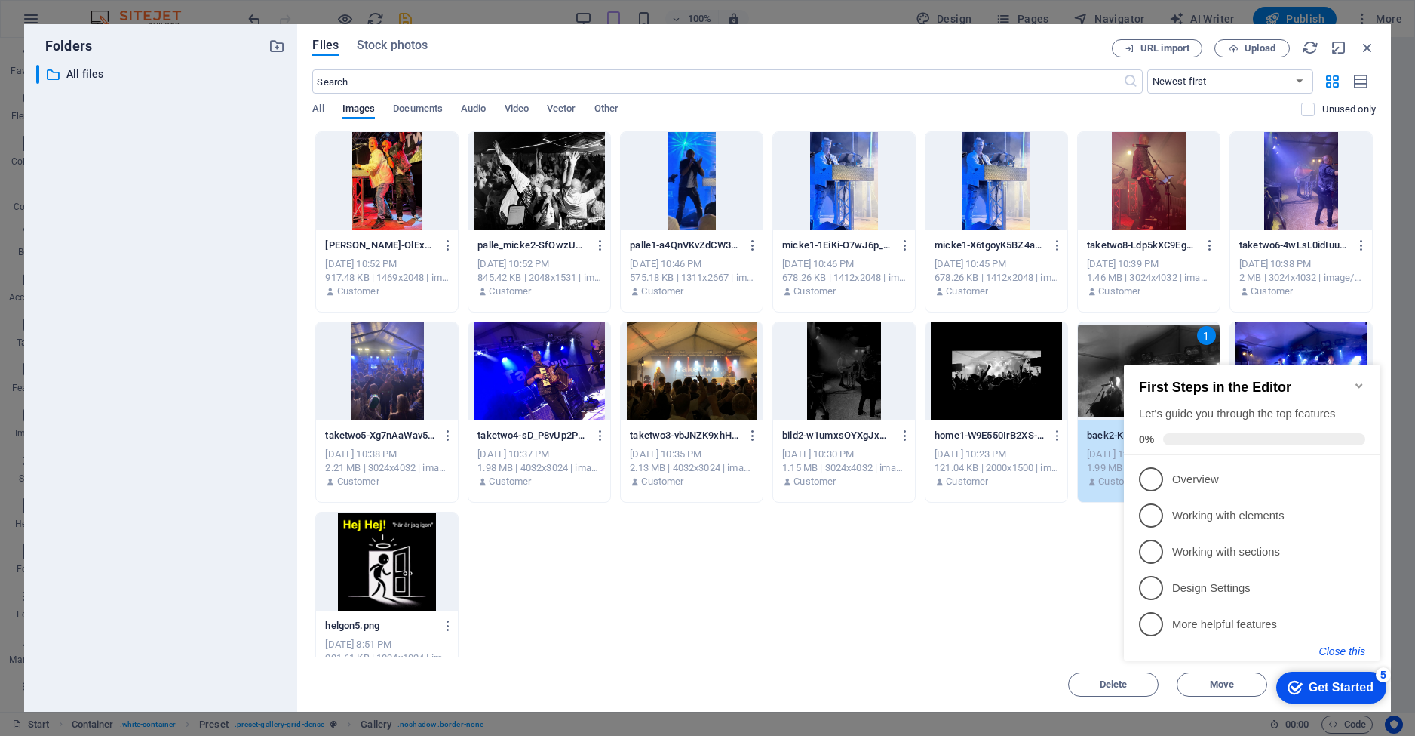
click at [1341, 648] on button "Close this" at bounding box center [1342, 651] width 46 height 12
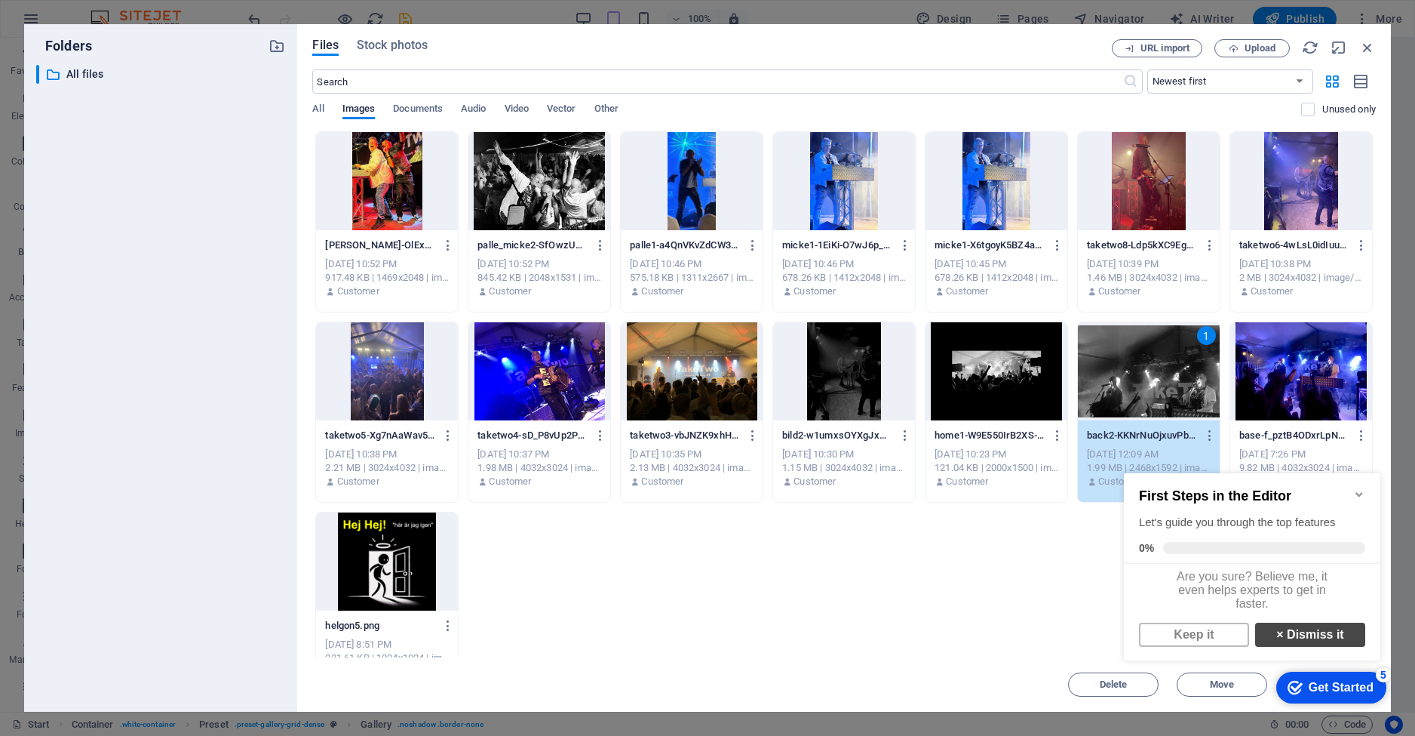
click at [1291, 643] on link "× Dismiss it" at bounding box center [1310, 634] width 110 height 24
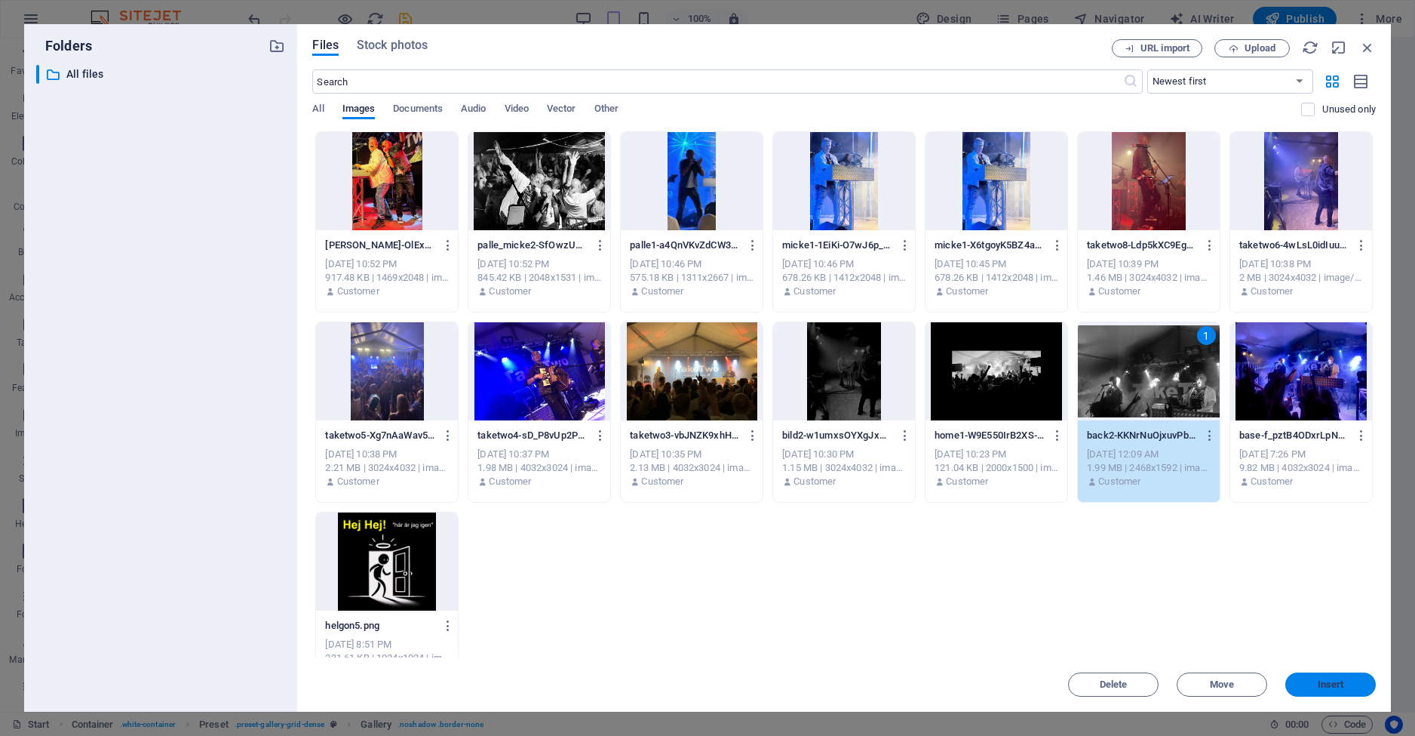
click at [1323, 682] on span "Insert" at bounding box center [1331, 684] width 26 height 9
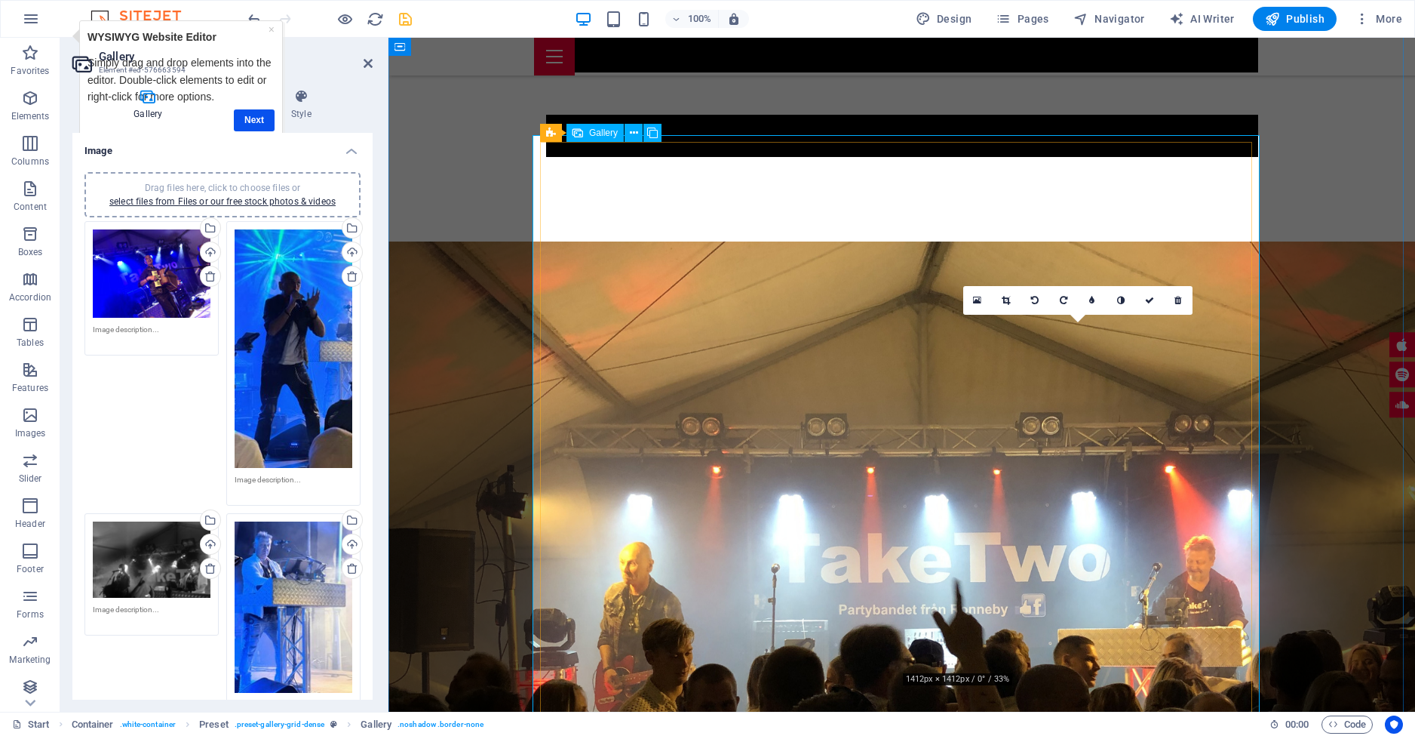
scroll to position [2478, 0]
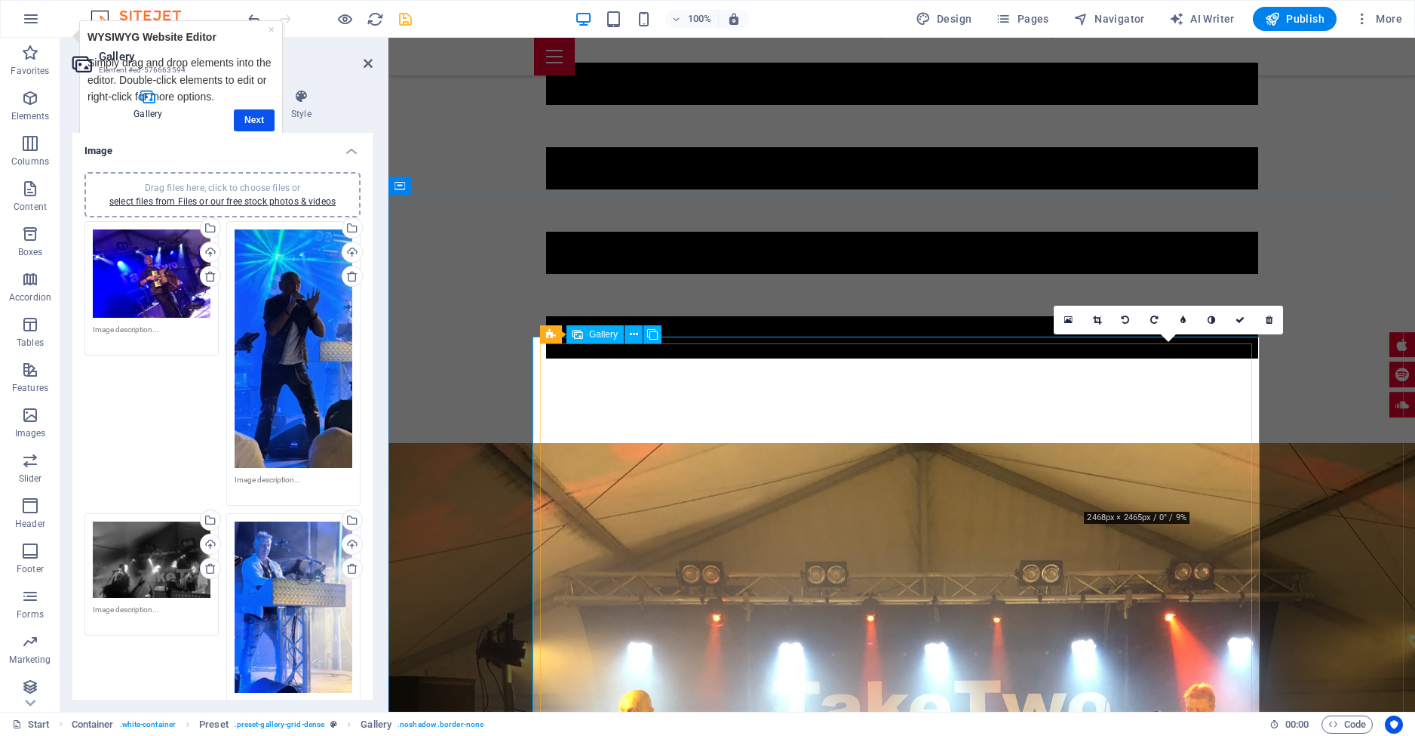
click at [1071, 323] on icon at bounding box center [1068, 320] width 8 height 11
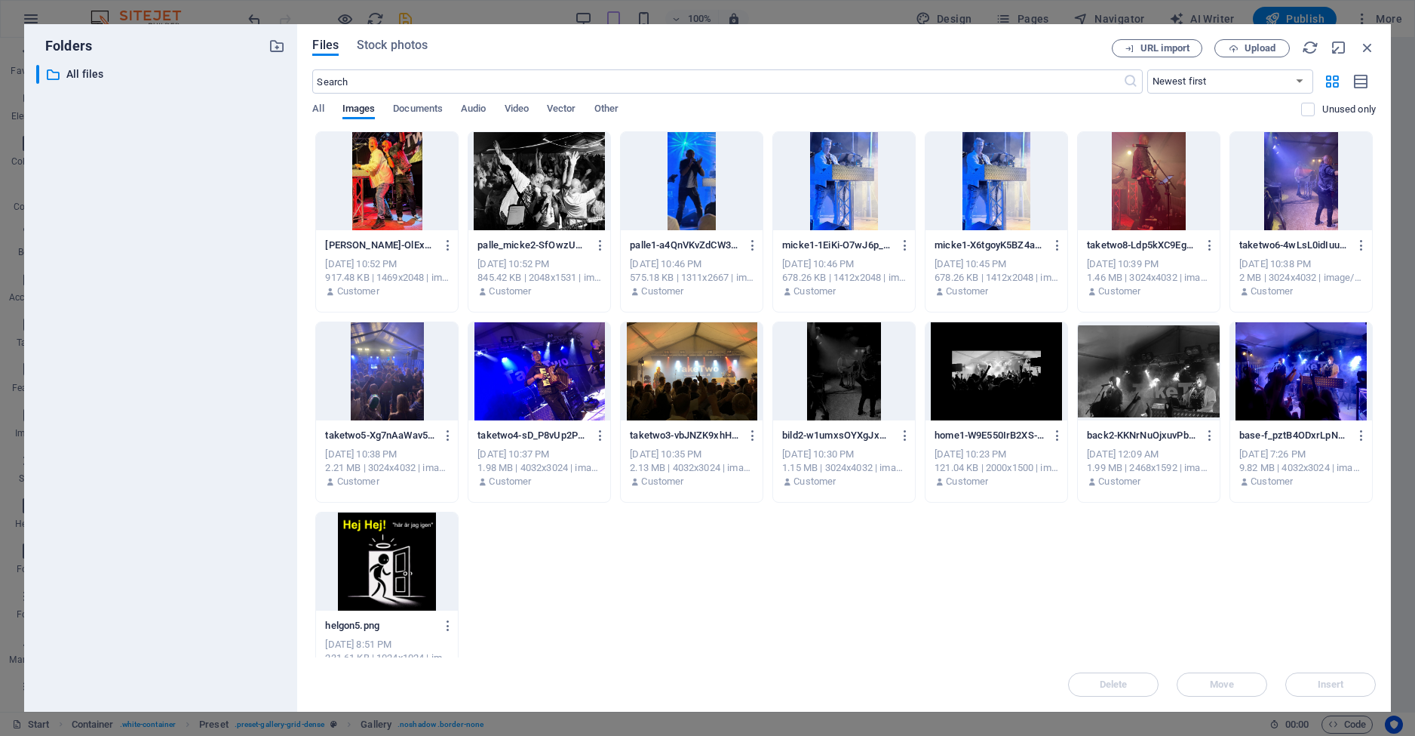
click at [395, 370] on div at bounding box center [387, 371] width 142 height 98
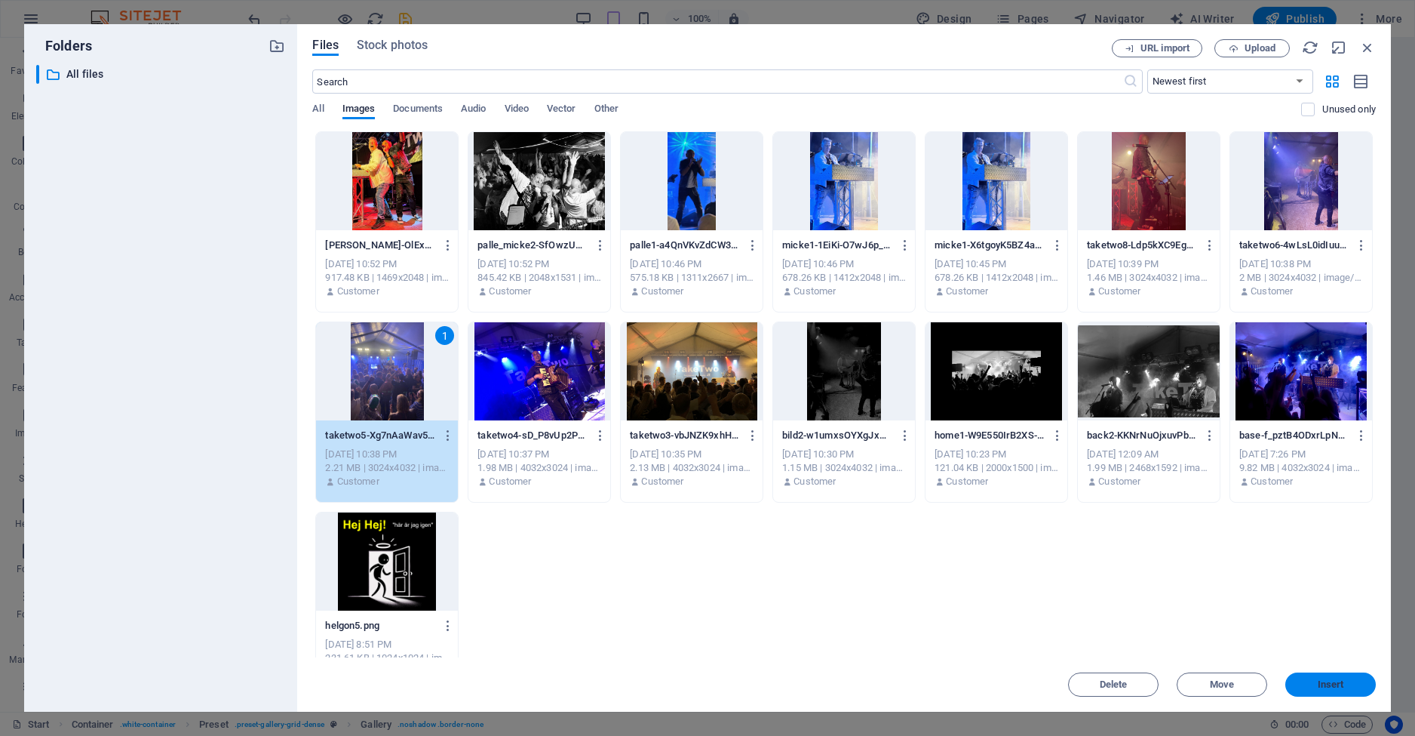
click at [1329, 683] on span "Insert" at bounding box center [1331, 684] width 26 height 9
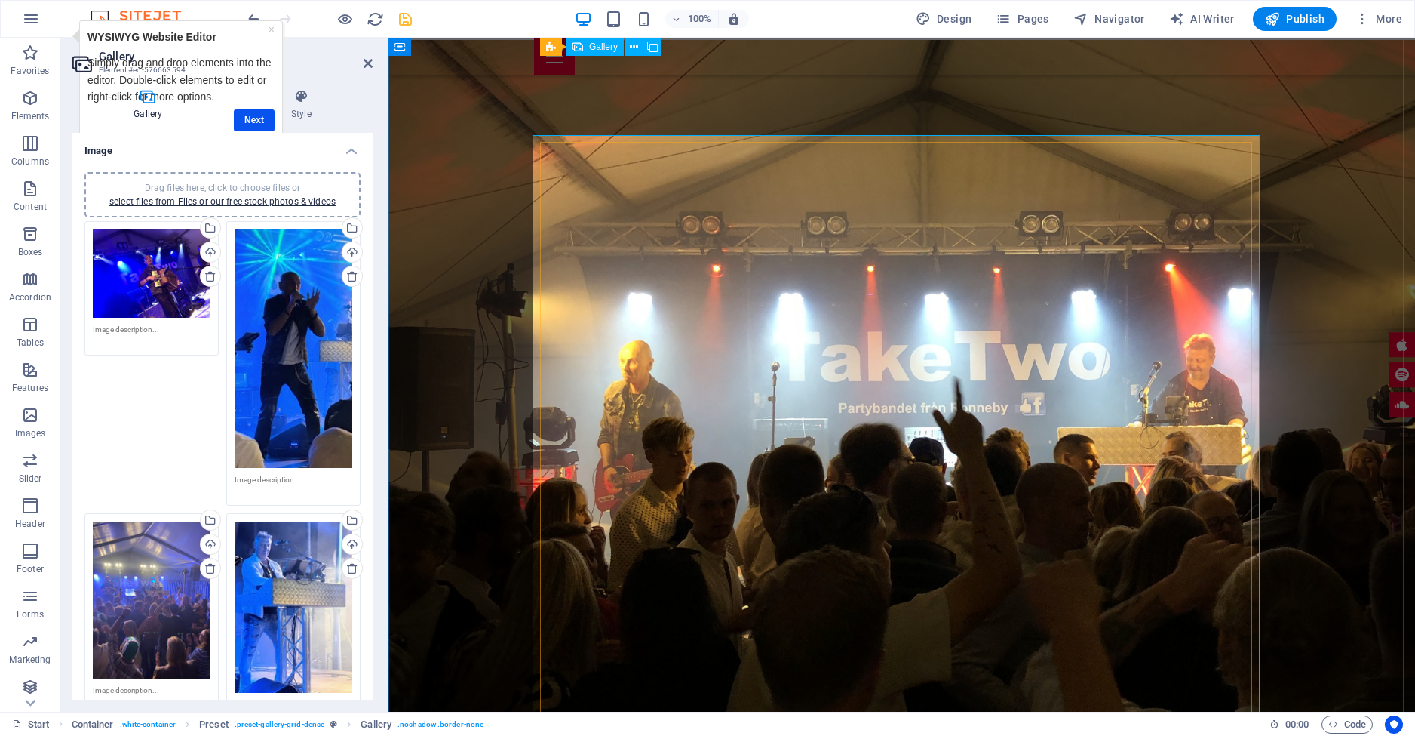
scroll to position [2680, 0]
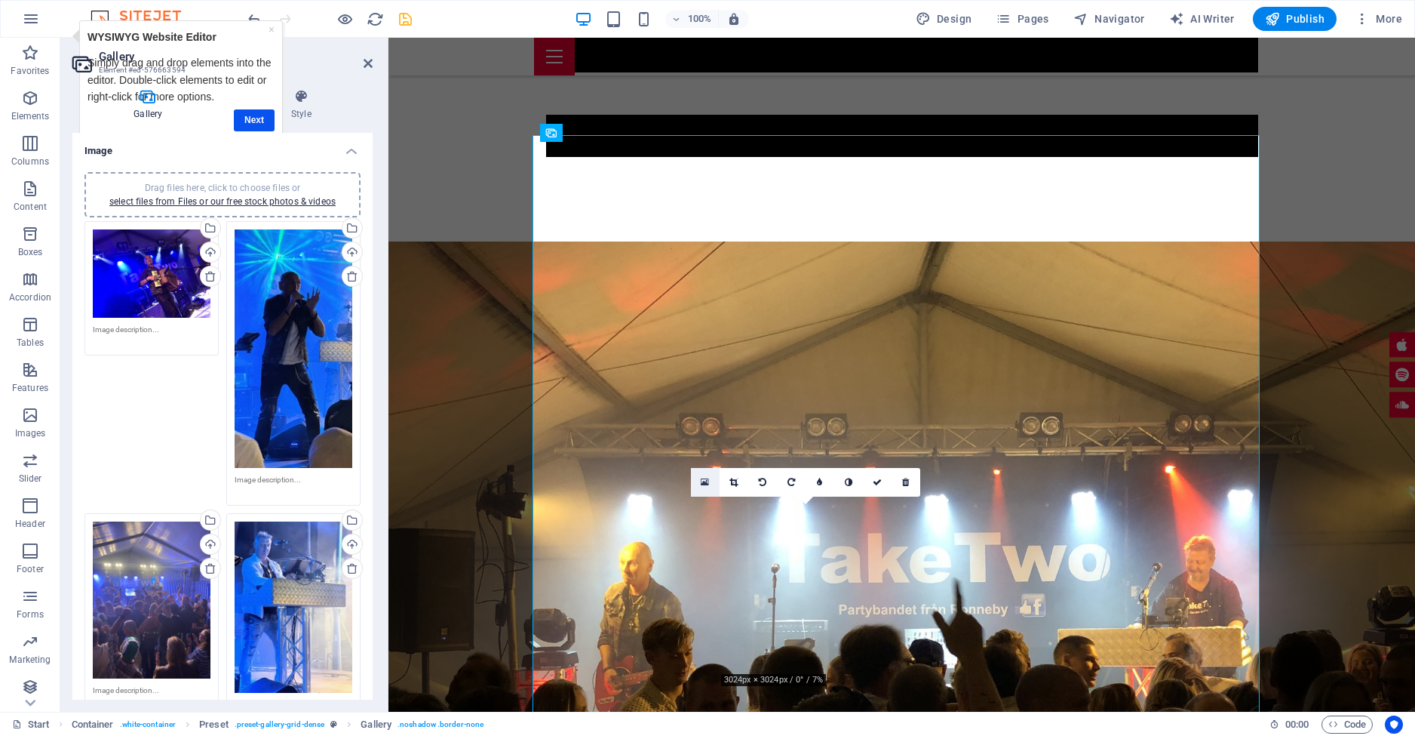
click at [708, 483] on icon at bounding box center [705, 482] width 8 height 11
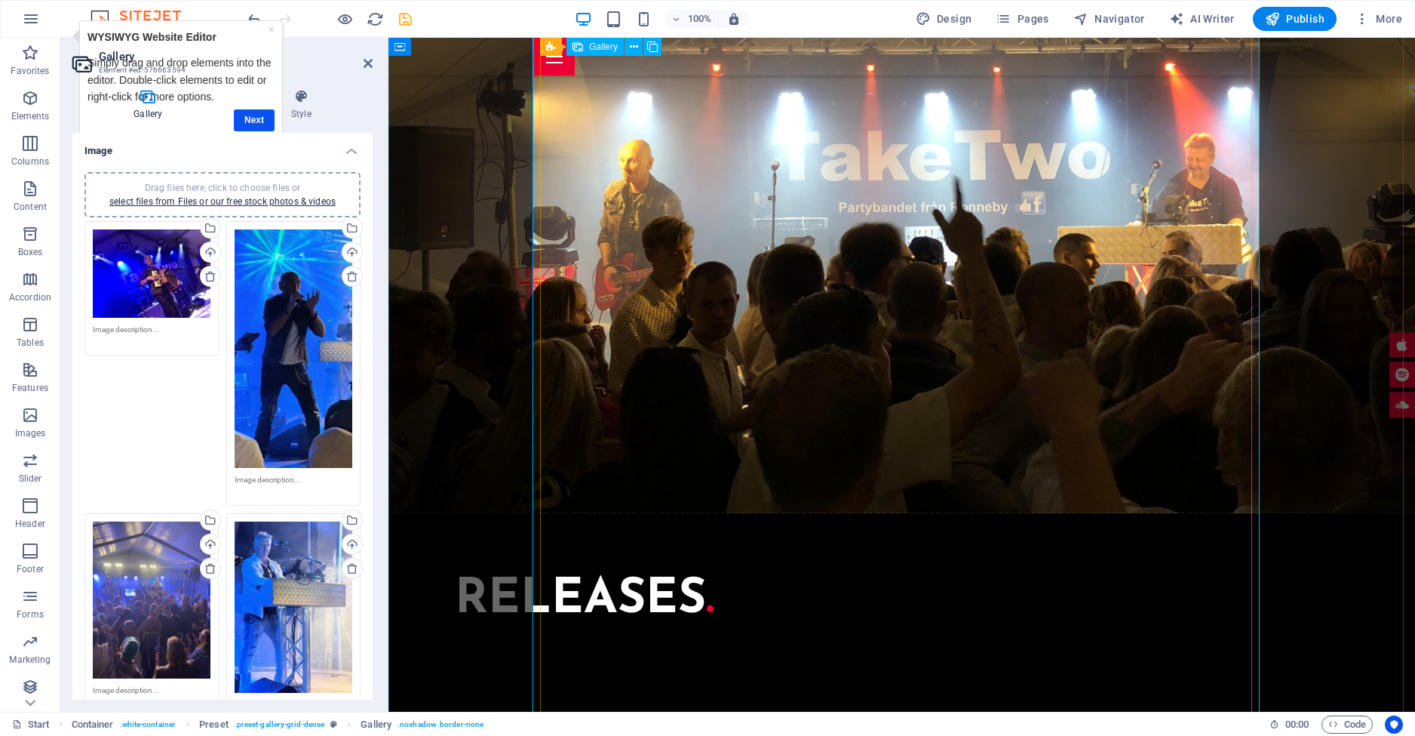
scroll to position [2881, 0]
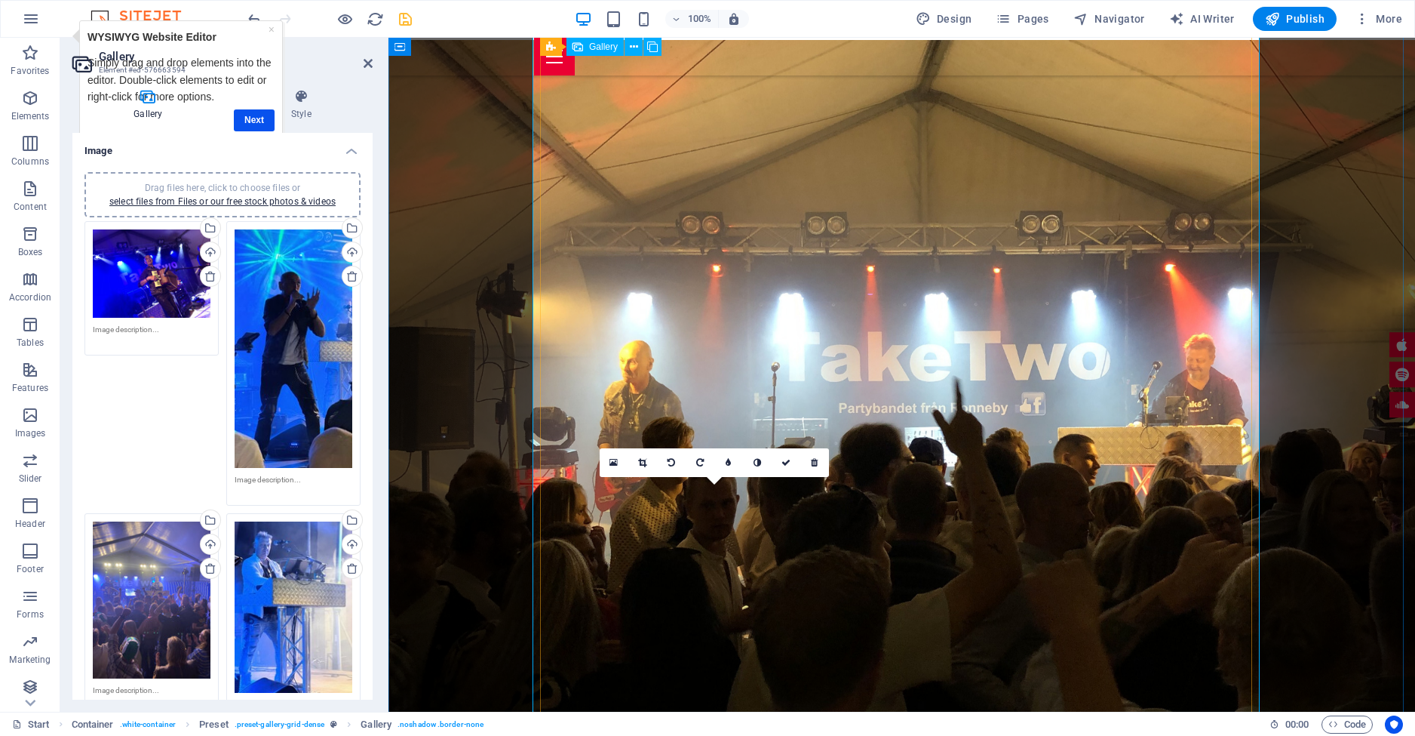
drag, startPoint x: 722, startPoint y: 588, endPoint x: 708, endPoint y: 389, distance: 199.6
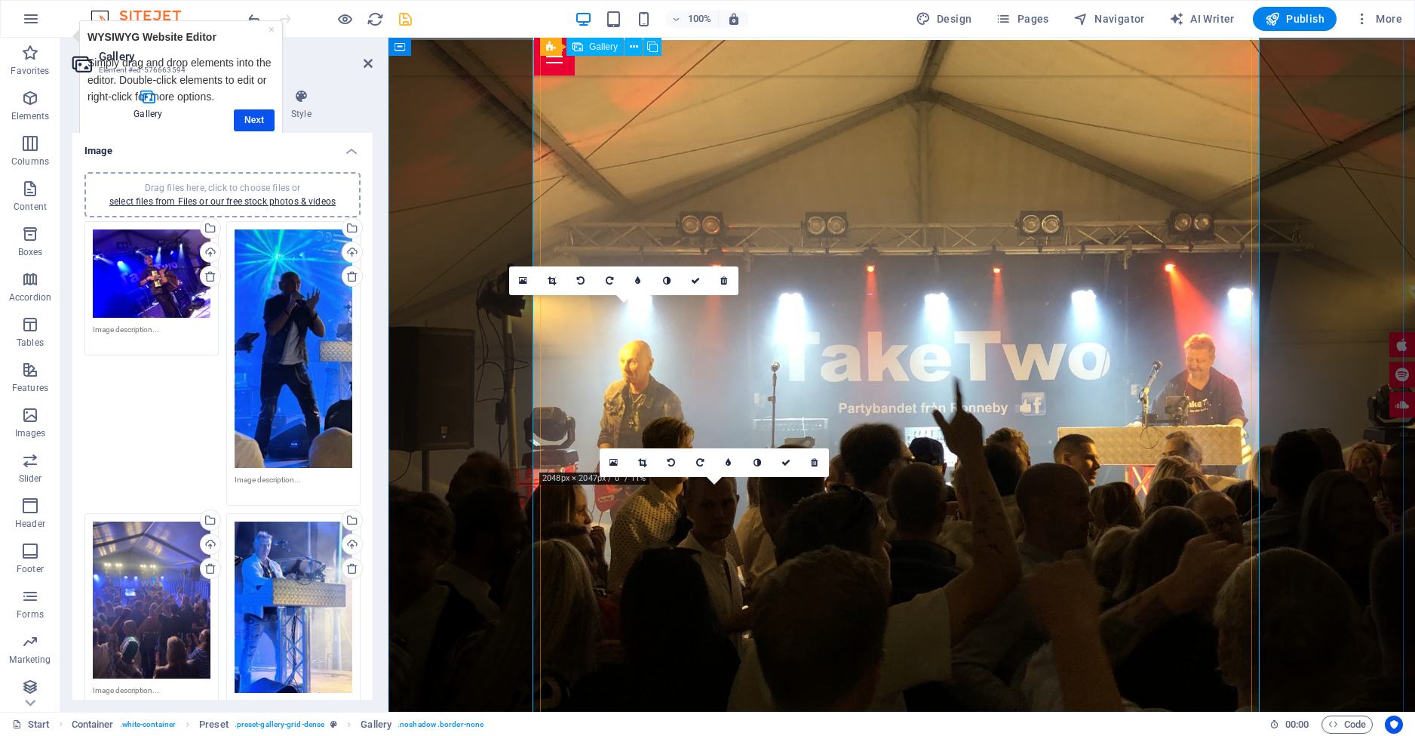
drag, startPoint x: 626, startPoint y: 375, endPoint x: 672, endPoint y: 570, distance: 200.0
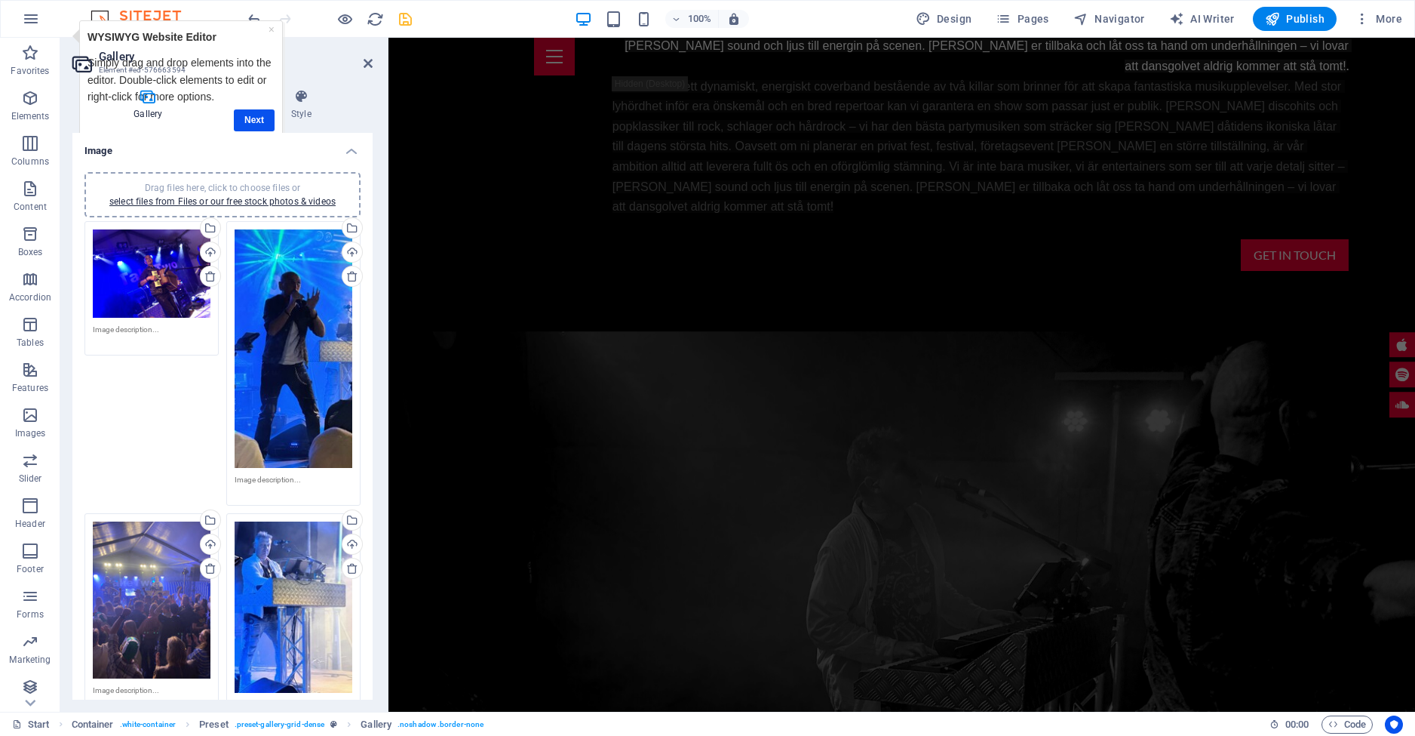
scroll to position [600, 0]
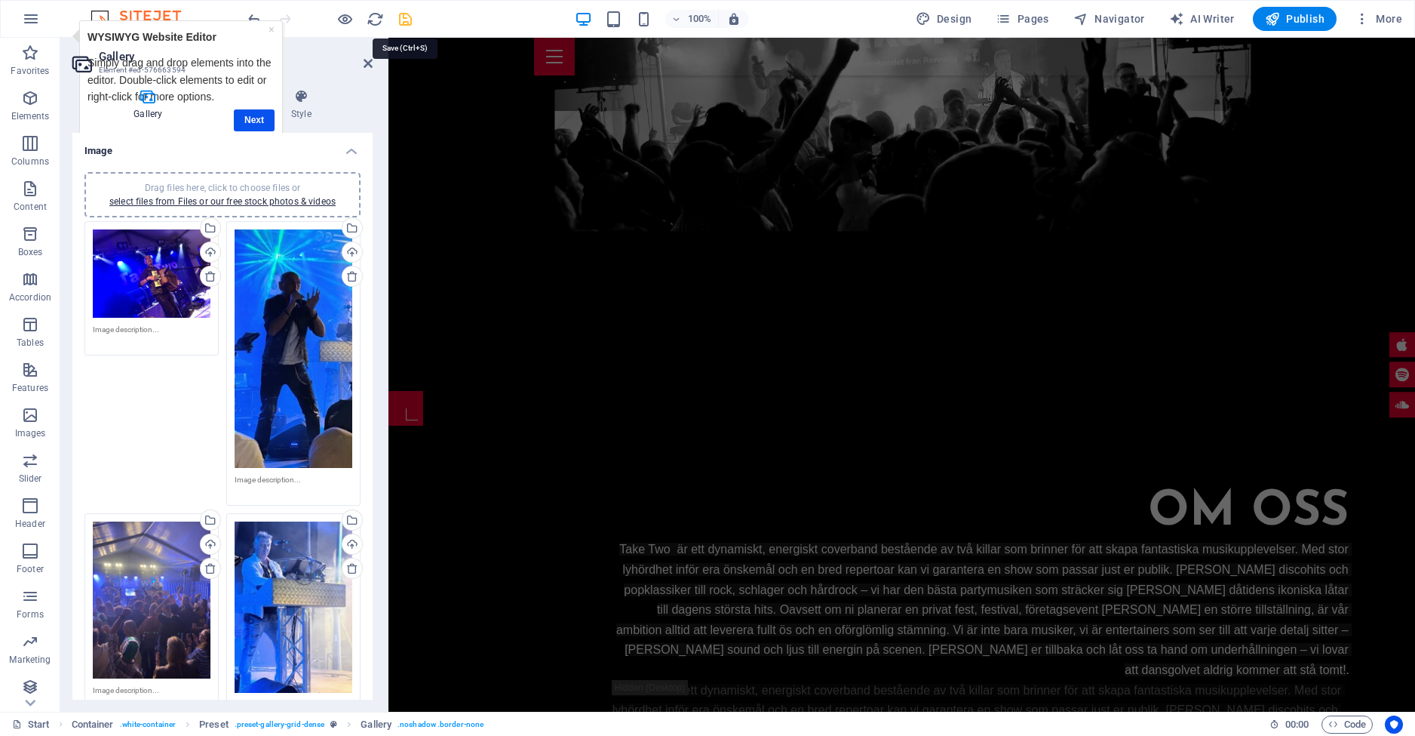
click at [411, 21] on icon "save" at bounding box center [405, 19] width 17 height 17
select select "4"
select select "px"
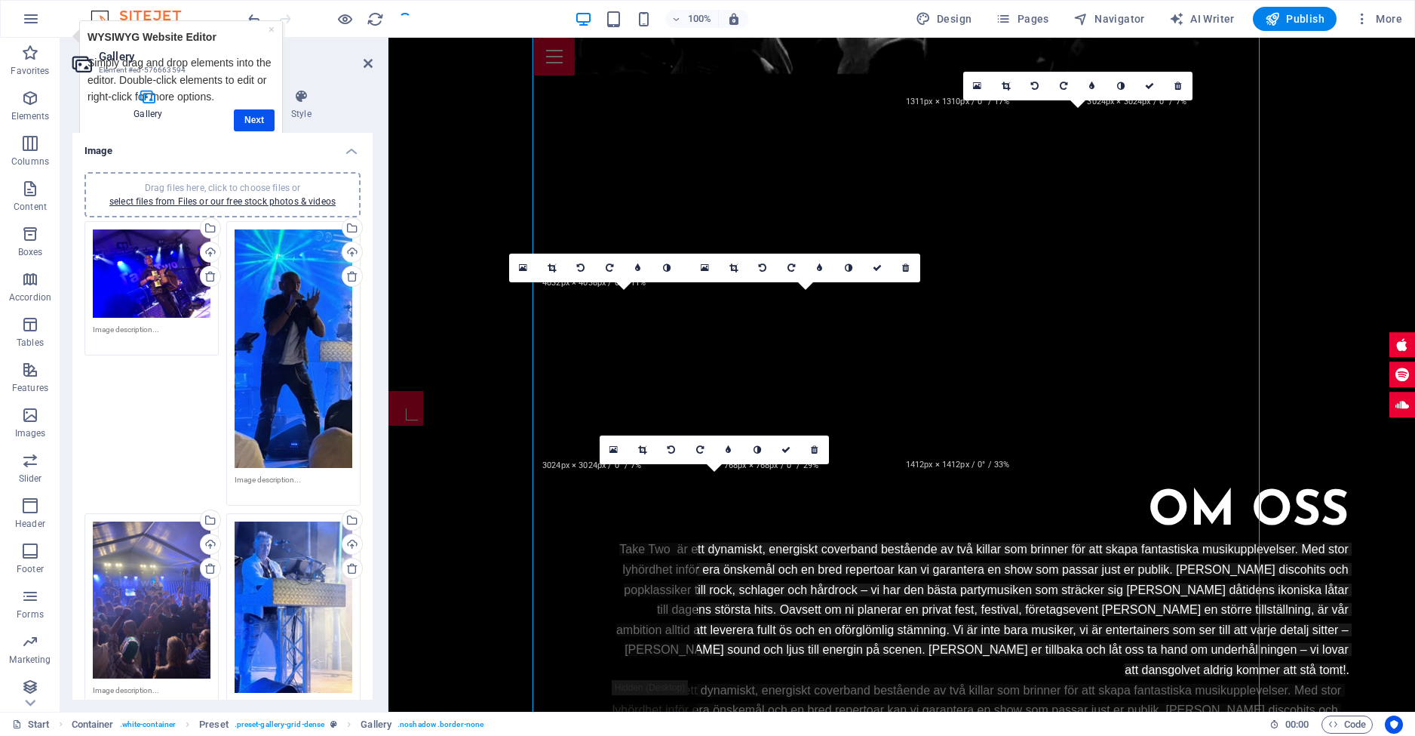
scroll to position [2894, 0]
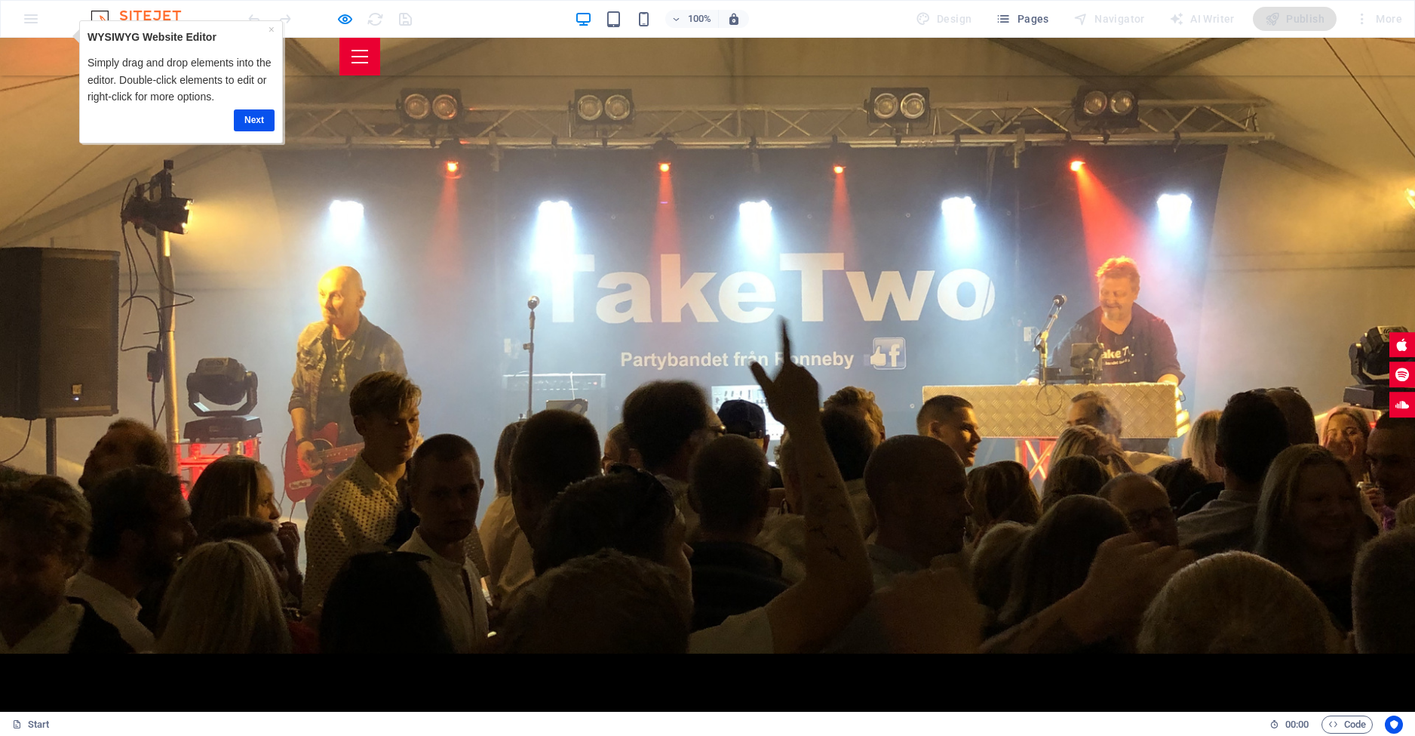
scroll to position [2835, 0]
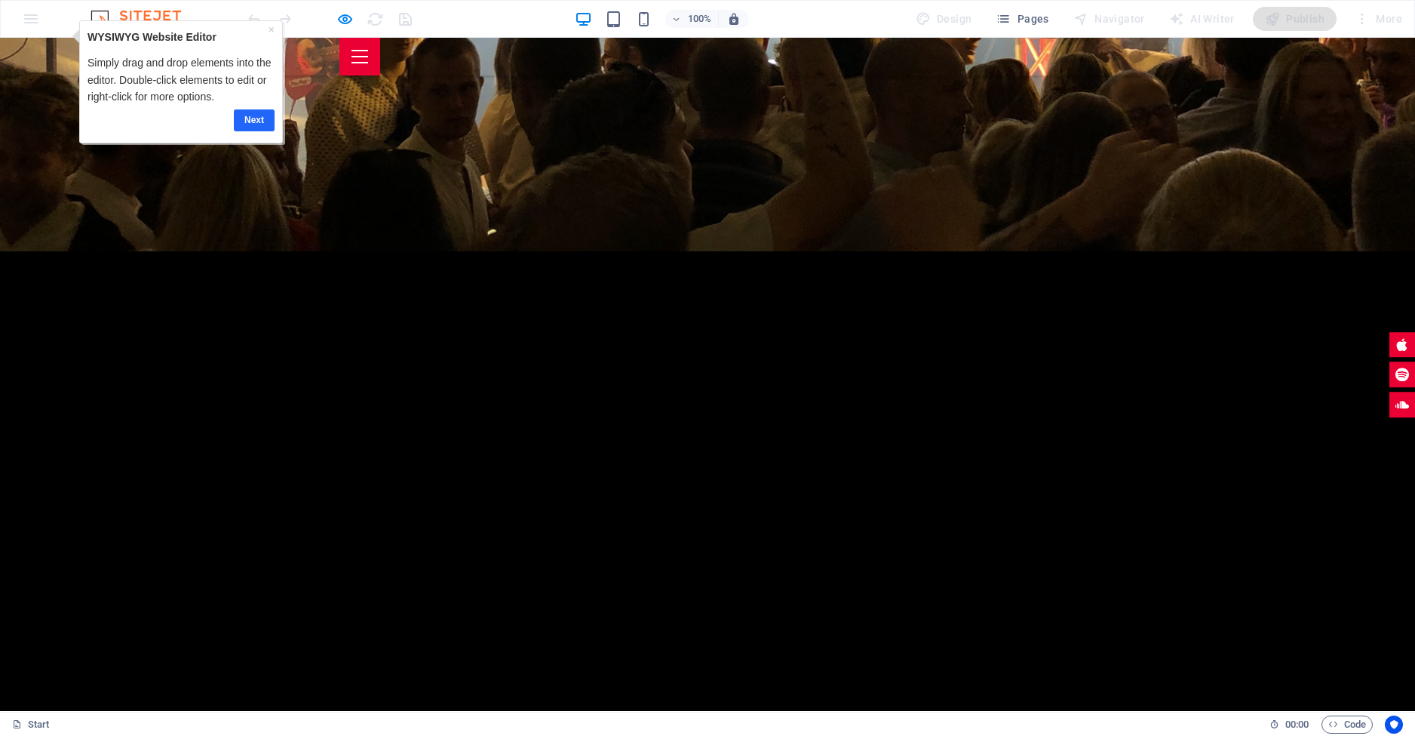
click at [262, 119] on link "Next" at bounding box center [254, 120] width 41 height 22
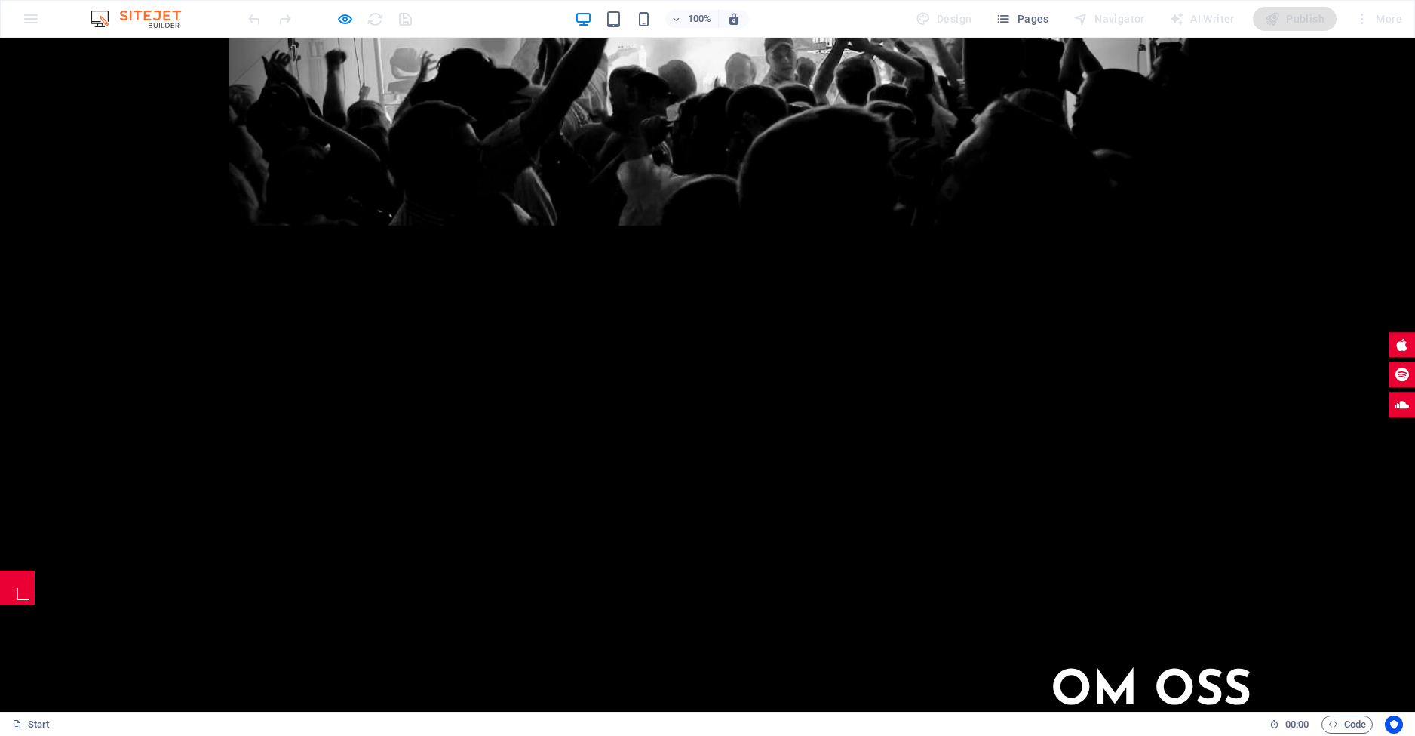
scroll to position [0, 0]
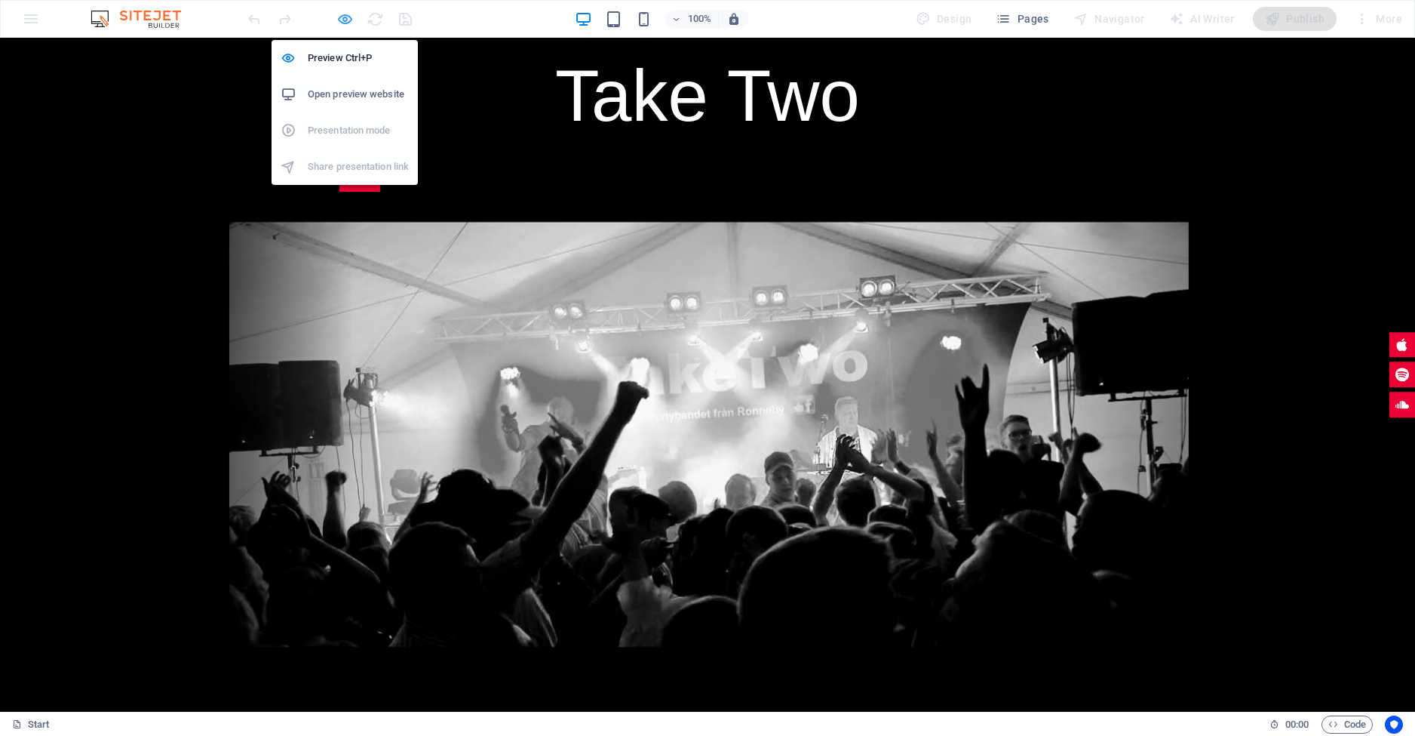
select select "4"
select select "px"
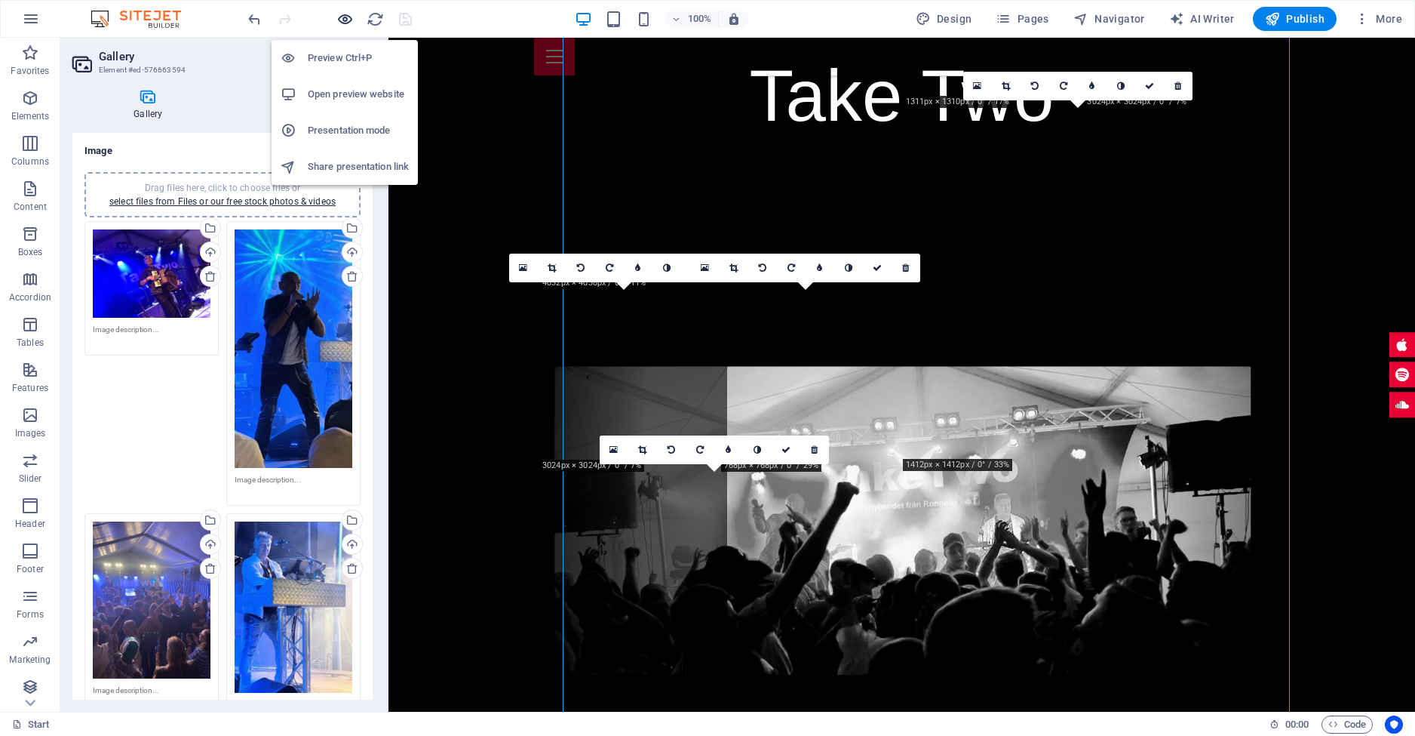
scroll to position [2894, 0]
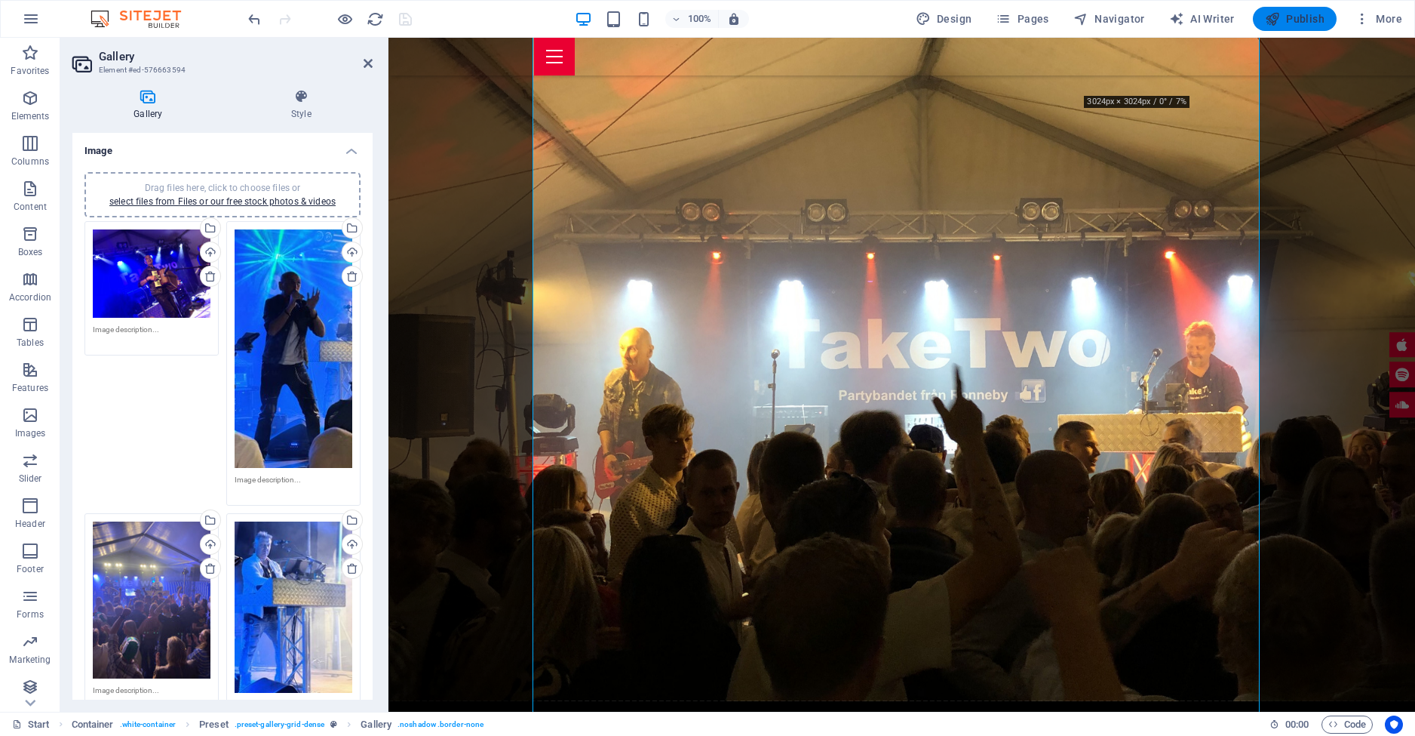
click at [1293, 21] on span "Publish" at bounding box center [1295, 18] width 60 height 15
select select "4"
select select "px"
